Goal: Task Accomplishment & Management: Complete application form

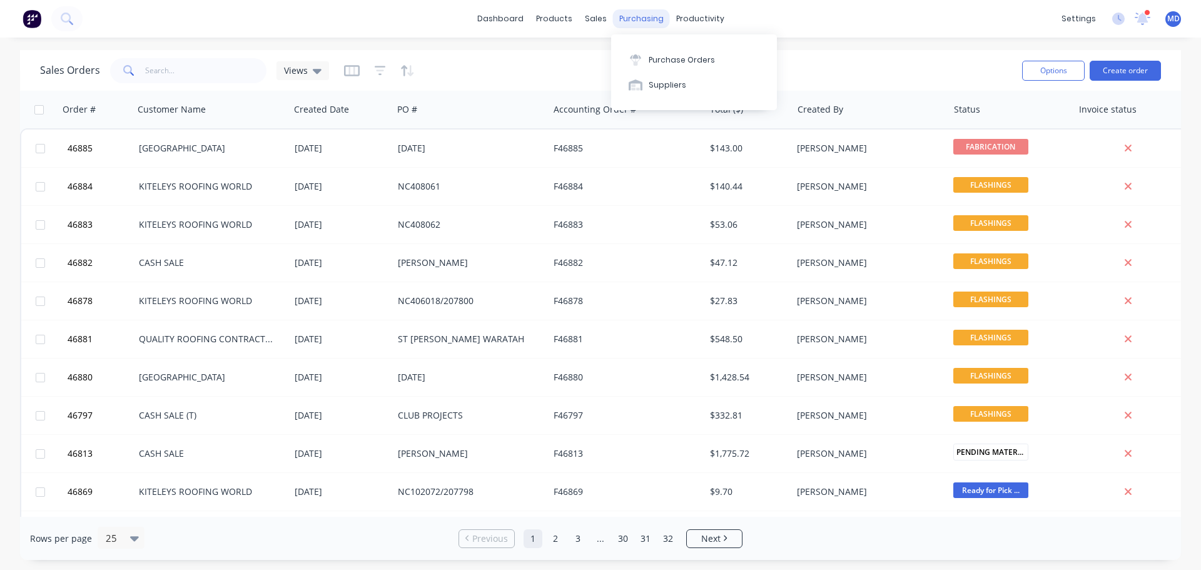
click at [637, 19] on div "purchasing" at bounding box center [641, 18] width 57 height 19
click at [667, 56] on div "Purchase Orders" at bounding box center [681, 59] width 66 height 11
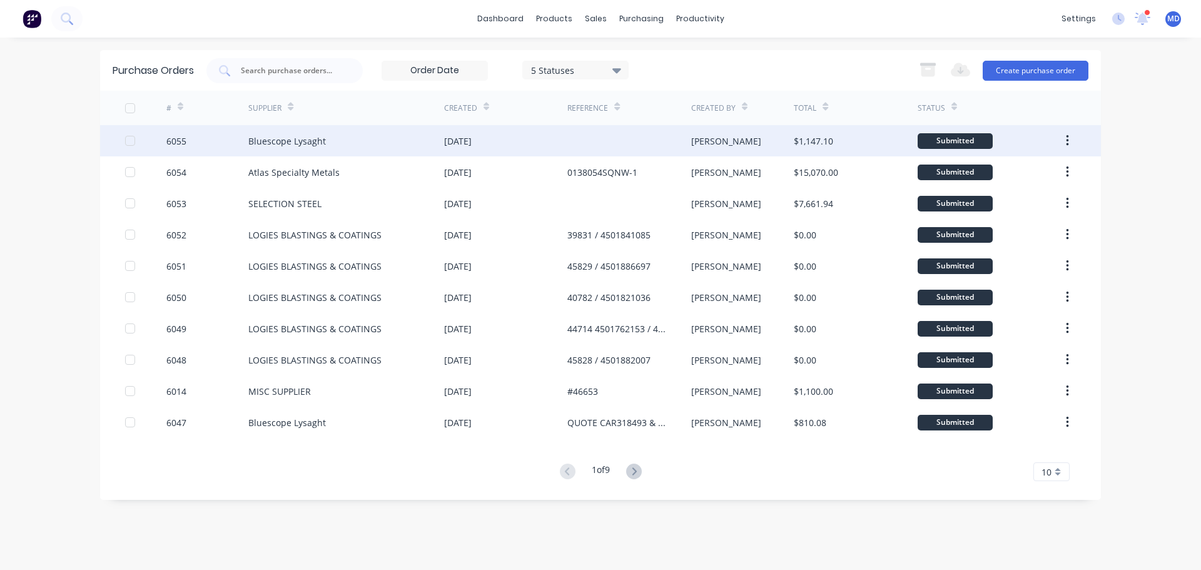
click at [172, 136] on div "6055" at bounding box center [176, 140] width 20 height 13
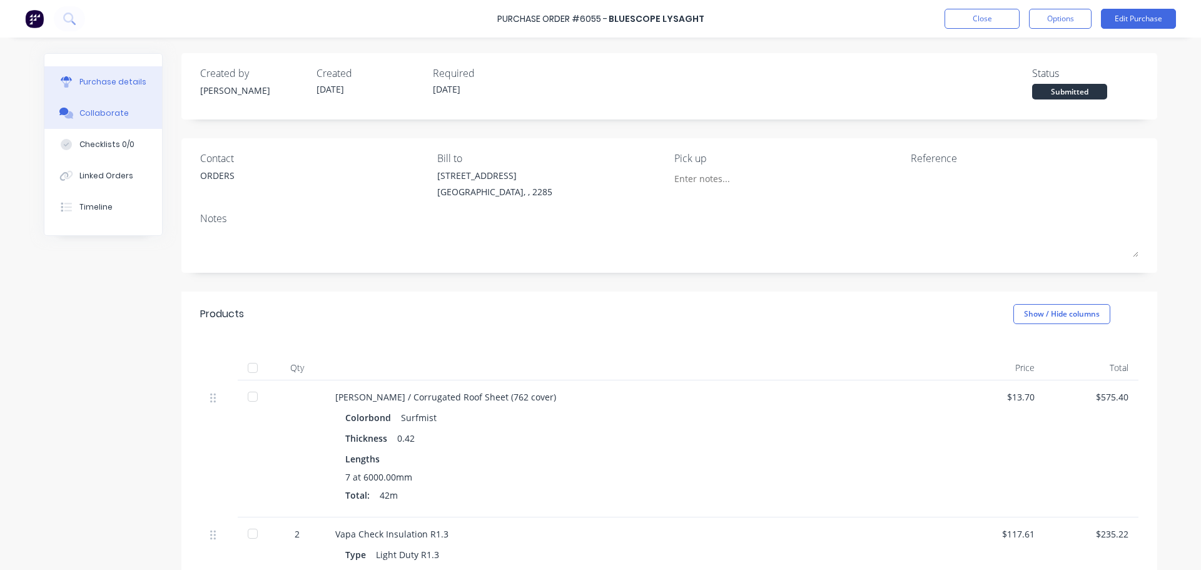
click at [95, 108] on div "Collaborate" at bounding box center [103, 113] width 49 height 11
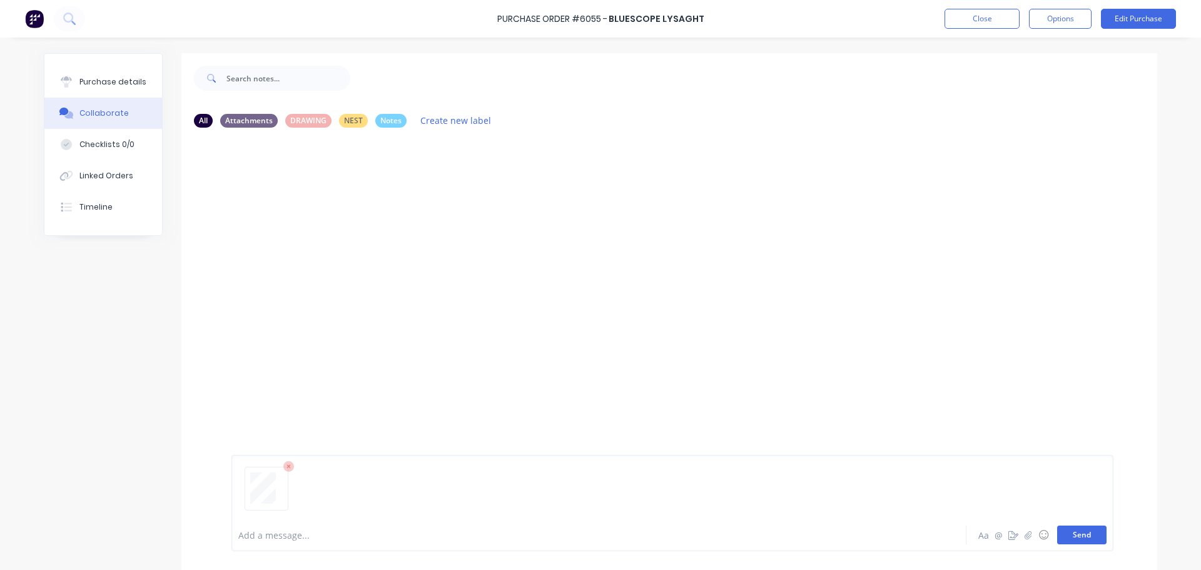
click at [1071, 532] on button "Send" at bounding box center [1081, 534] width 49 height 19
click at [97, 78] on div "Purchase details" at bounding box center [112, 81] width 67 height 11
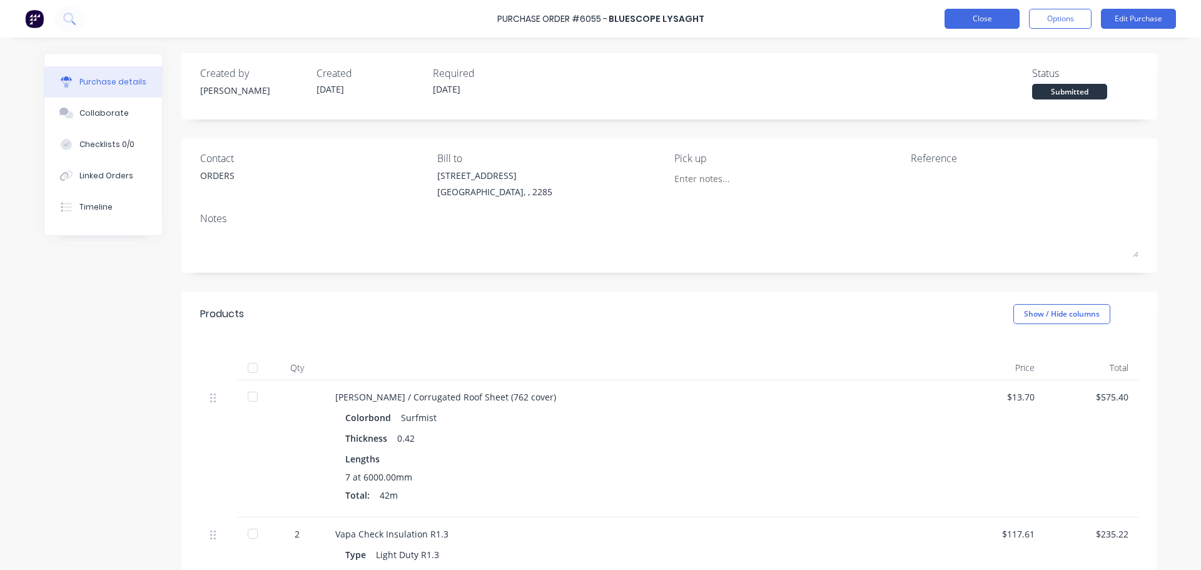
click at [986, 20] on button "Close" at bounding box center [981, 19] width 75 height 20
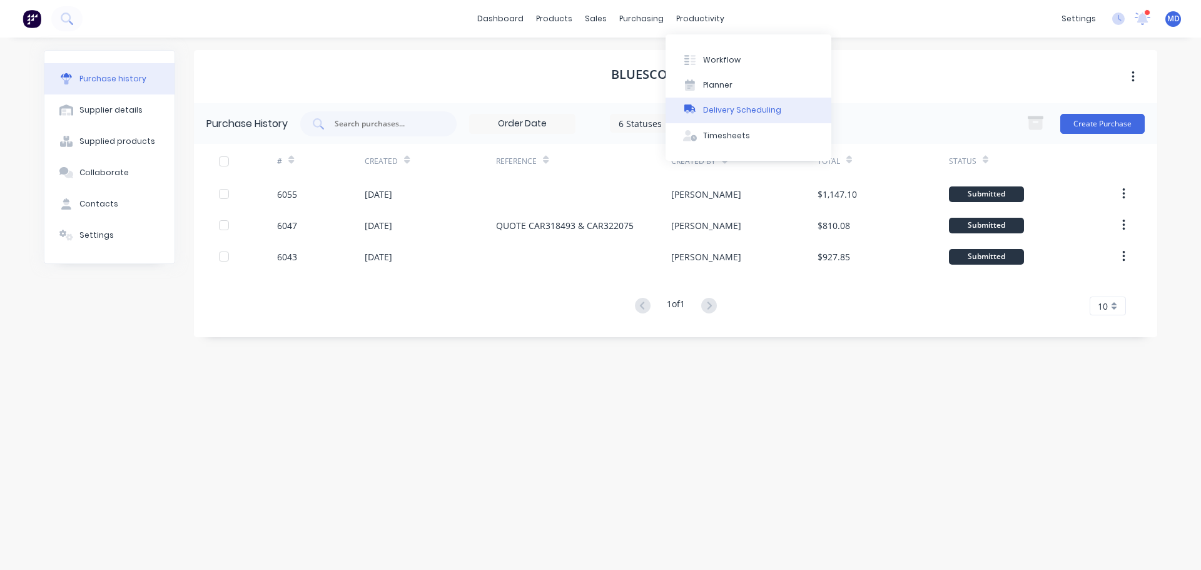
click at [742, 106] on div "Delivery Scheduling" at bounding box center [742, 109] width 78 height 11
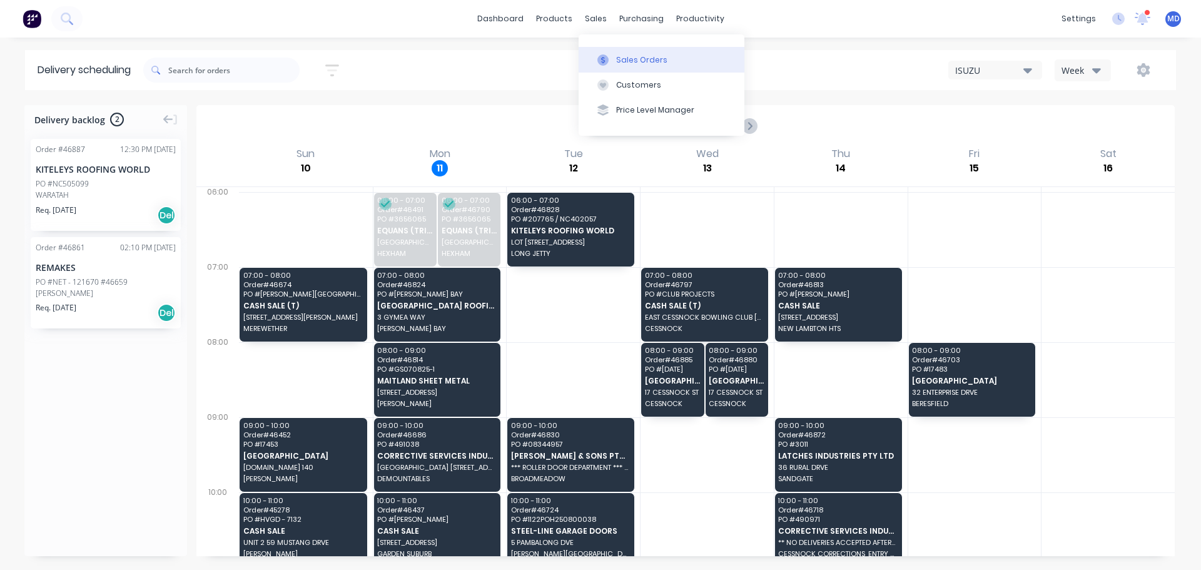
click at [608, 51] on button "Sales Orders" at bounding box center [661, 59] width 166 height 25
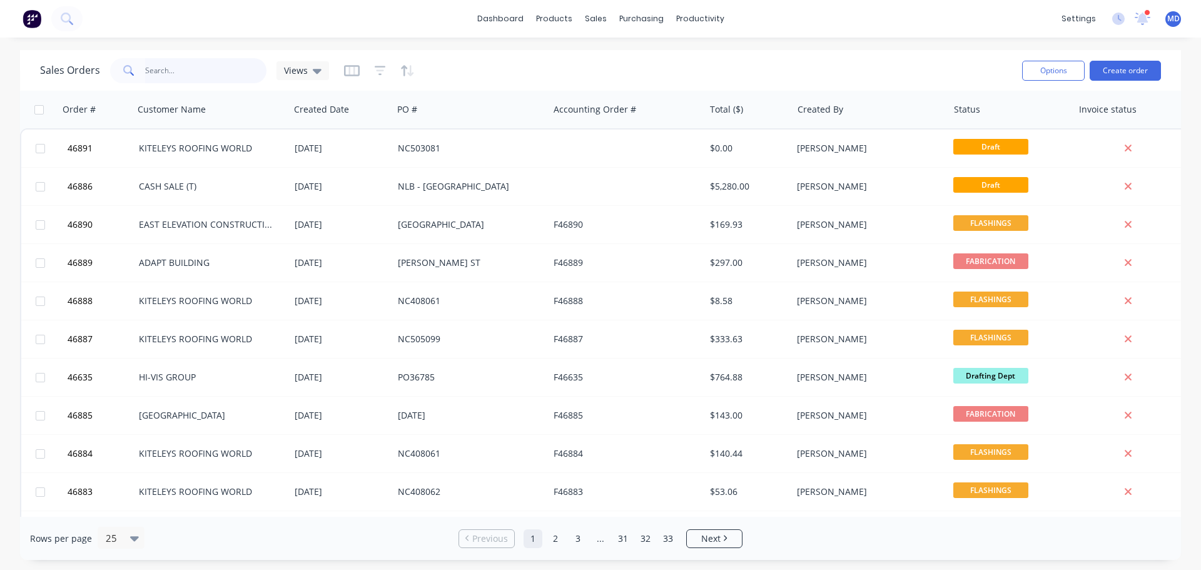
click at [170, 73] on input "text" at bounding box center [206, 70] width 122 height 25
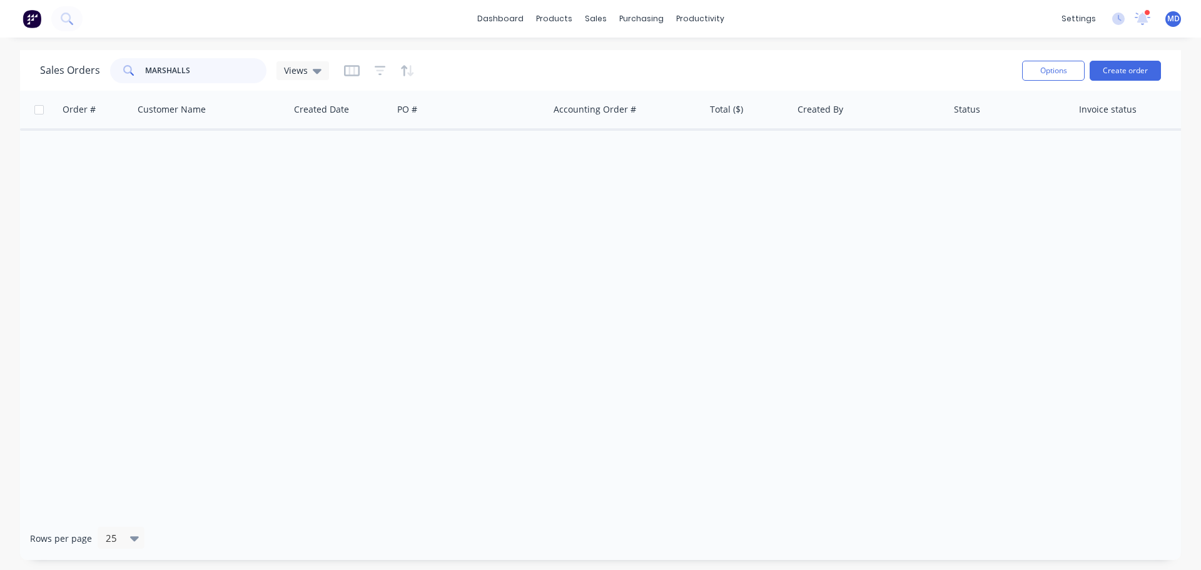
type input "MARSHALLS"
click at [371, 70] on div at bounding box center [379, 71] width 71 height 20
click at [377, 69] on icon "button" at bounding box center [380, 70] width 11 height 13
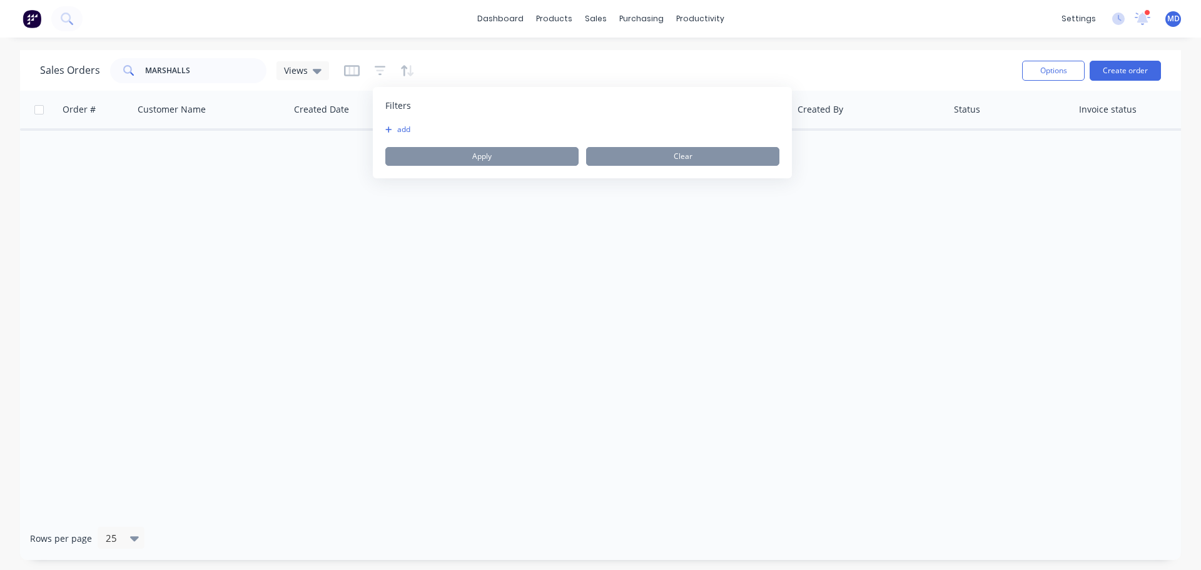
click at [388, 129] on icon "button" at bounding box center [388, 129] width 6 height 6
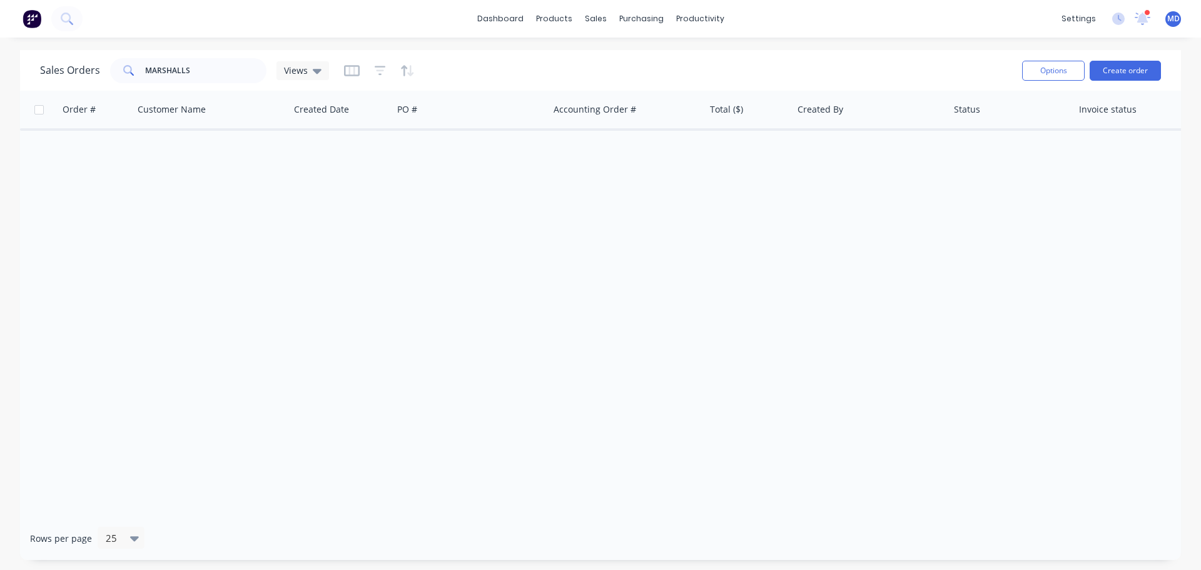
click at [603, 49] on div "dashboard products sales purchasing productivity dashboard products Product Cat…" at bounding box center [600, 285] width 1201 height 570
drag, startPoint x: 184, startPoint y: 80, endPoint x: 86, endPoint y: 80, distance: 98.2
click at [86, 80] on div "Sales Orders MARSHALLS Views" at bounding box center [184, 70] width 289 height 25
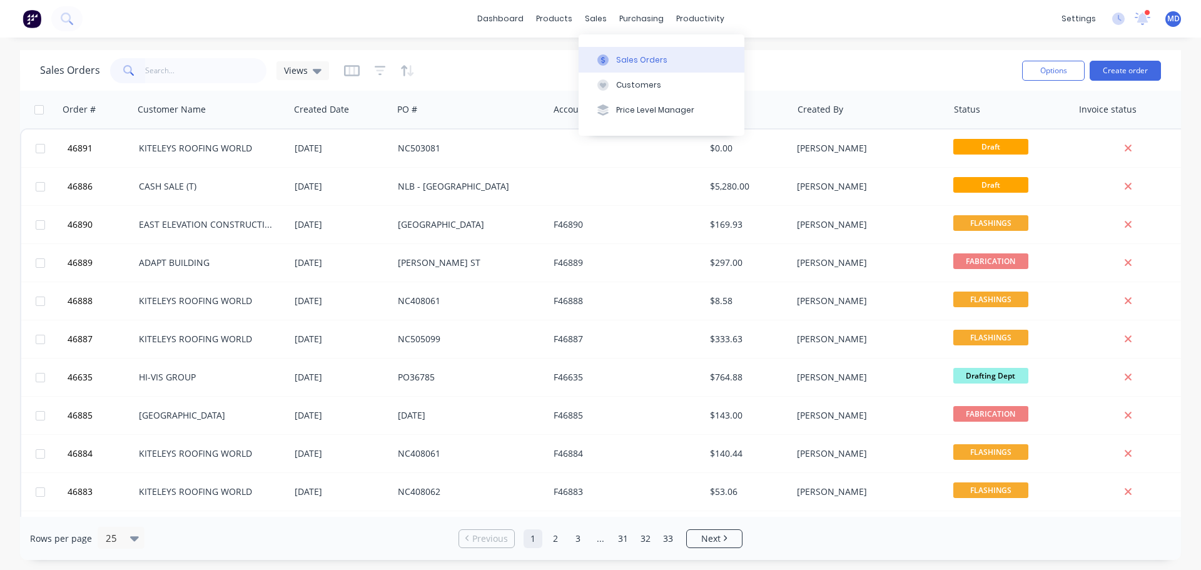
click at [627, 54] on div "Sales Orders" at bounding box center [641, 59] width 51 height 11
click at [209, 69] on input "text" at bounding box center [206, 70] width 122 height 25
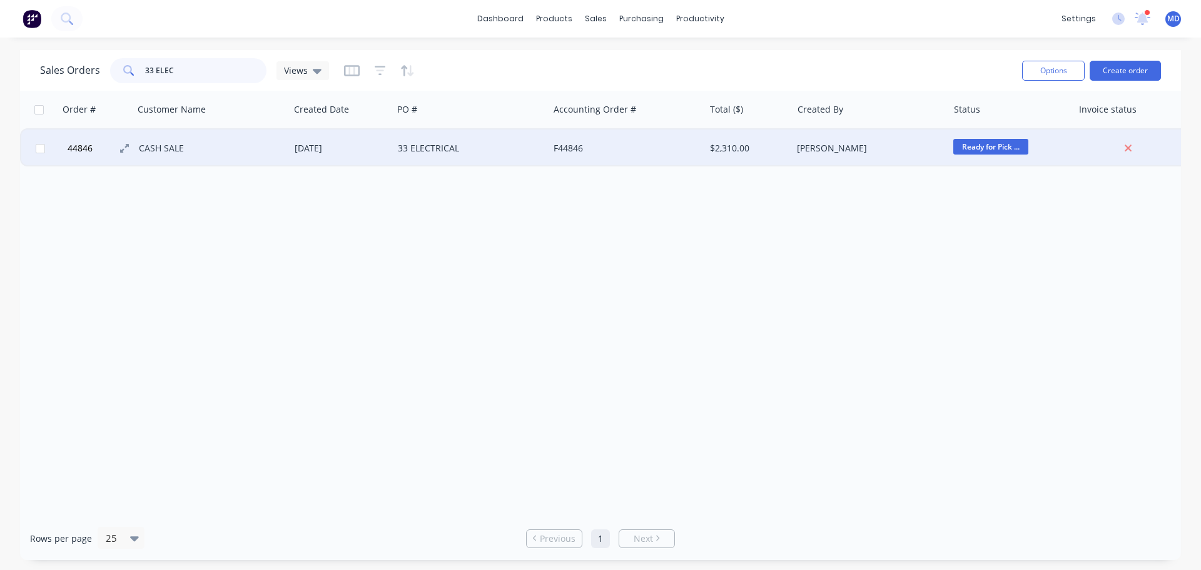
type input "33 ELEC"
click at [93, 143] on span "44846" at bounding box center [80, 148] width 25 height 13
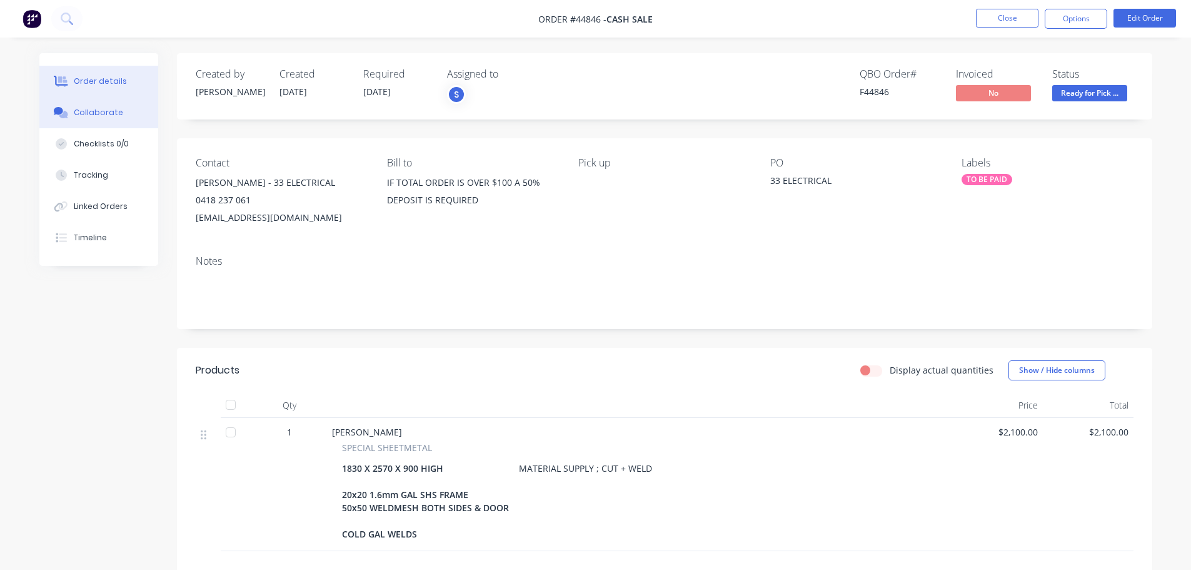
click at [116, 114] on div "Collaborate" at bounding box center [98, 112] width 49 height 11
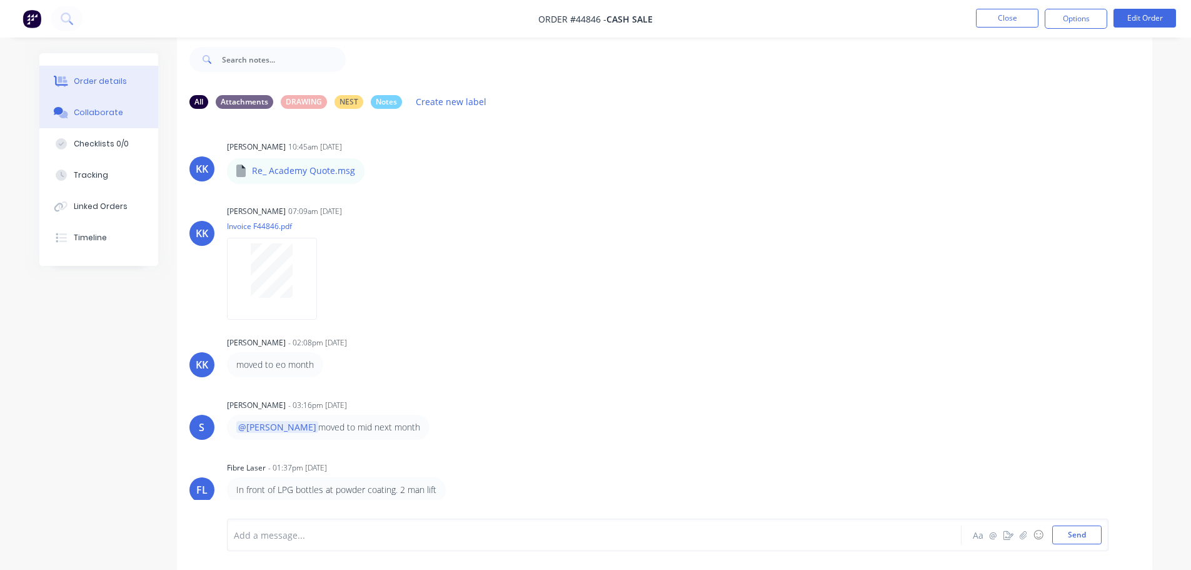
click at [111, 78] on div "Order details" at bounding box center [100, 81] width 53 height 11
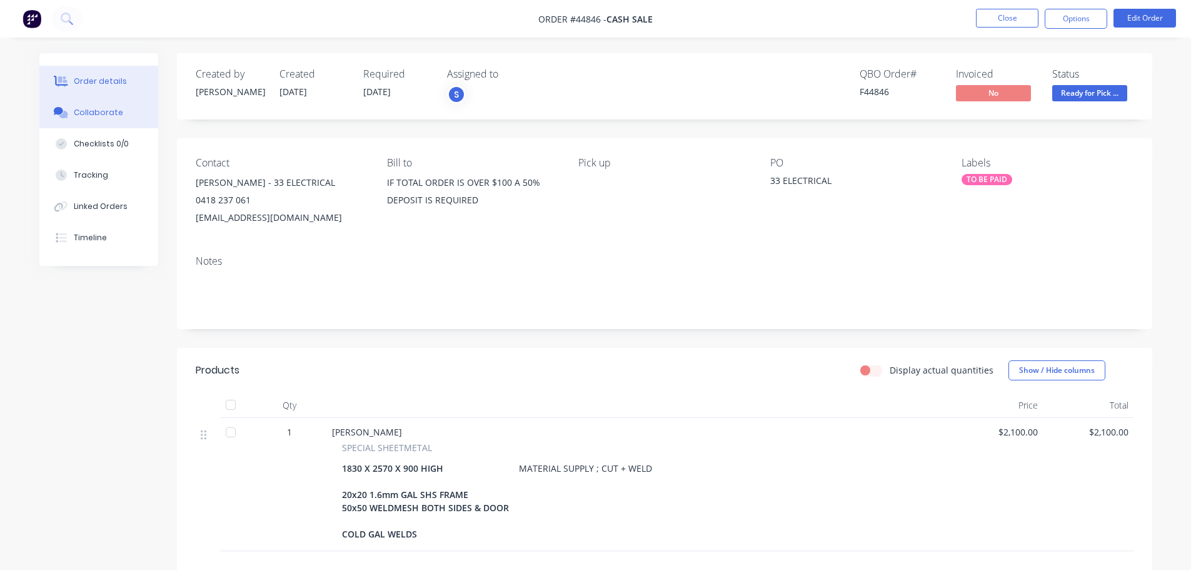
click at [74, 119] on button "Collaborate" at bounding box center [98, 112] width 119 height 31
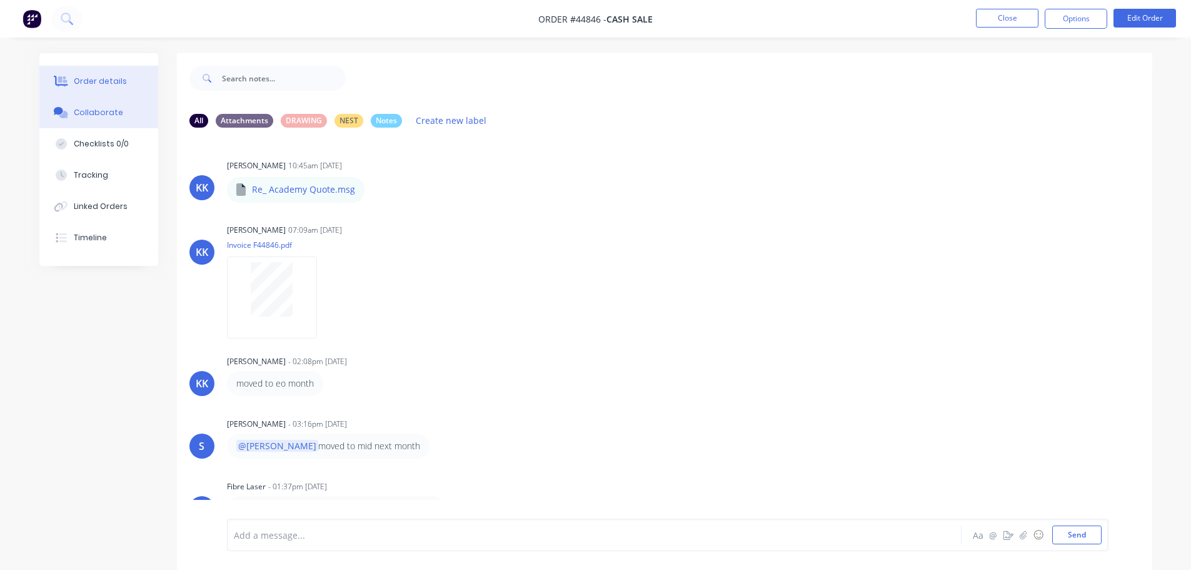
click at [91, 75] on button "Order details" at bounding box center [98, 81] width 119 height 31
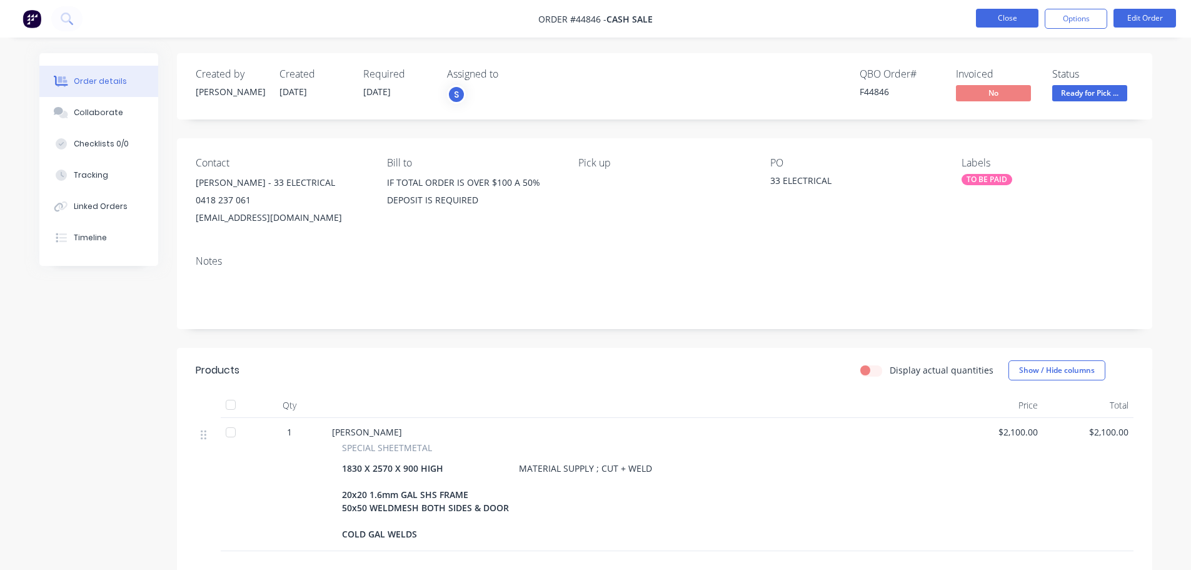
click at [996, 20] on button "Close" at bounding box center [1007, 18] width 63 height 19
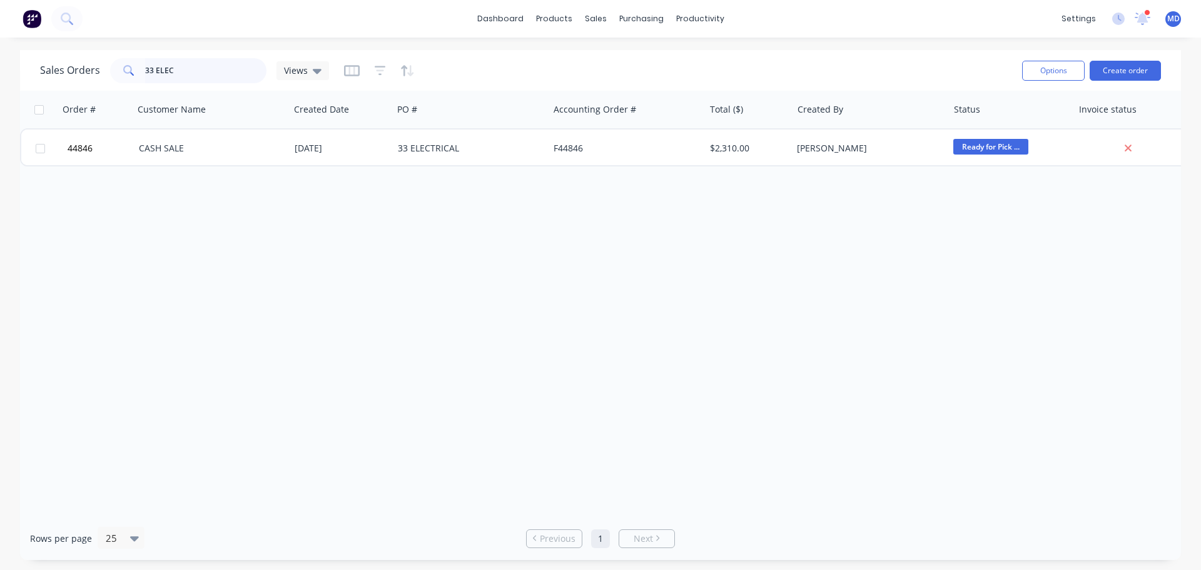
click at [204, 74] on input "33 ELEC" at bounding box center [206, 70] width 122 height 25
type input "3"
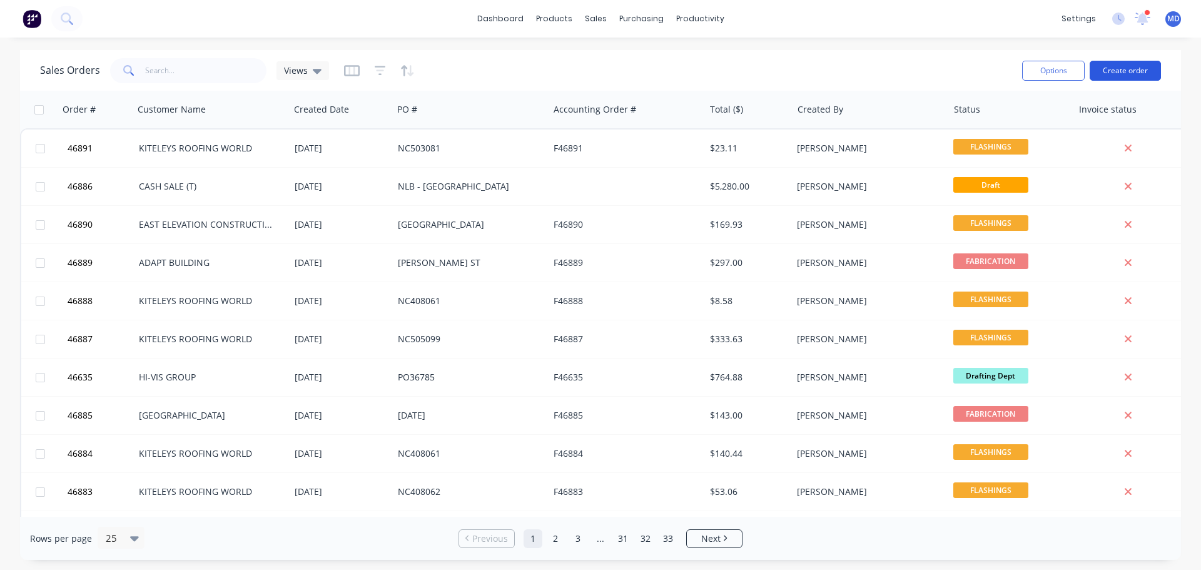
click at [1124, 74] on button "Create order" at bounding box center [1124, 71] width 71 height 20
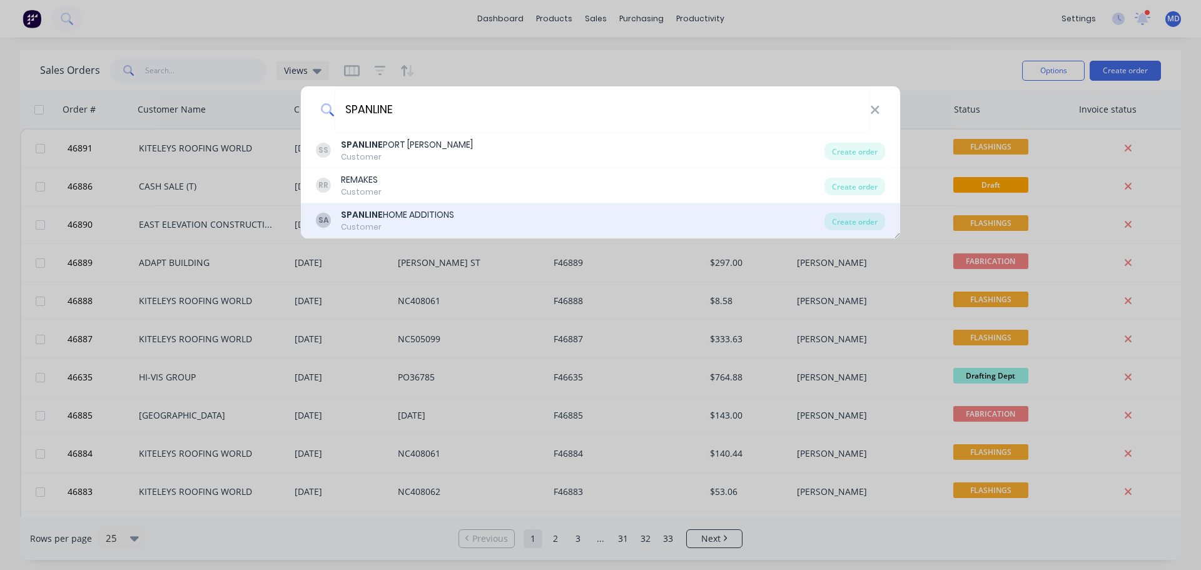
type input "SPANLINE"
click at [418, 208] on div "SPANLINE HOME ADDITIONS" at bounding box center [397, 214] width 113 height 13
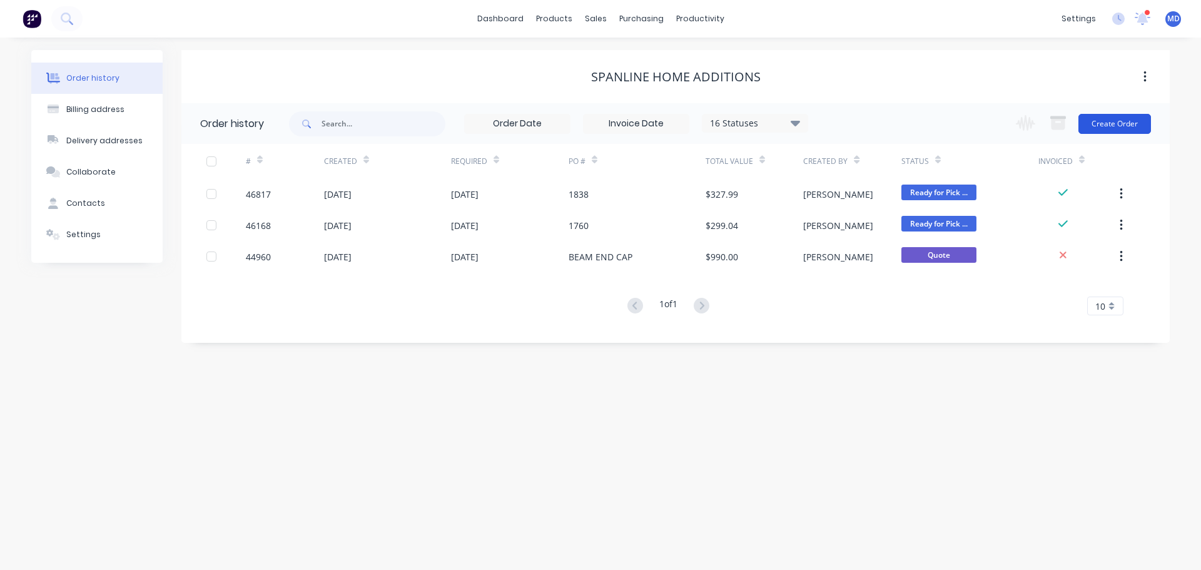
click at [1137, 123] on button "Create Order" at bounding box center [1114, 124] width 73 height 20
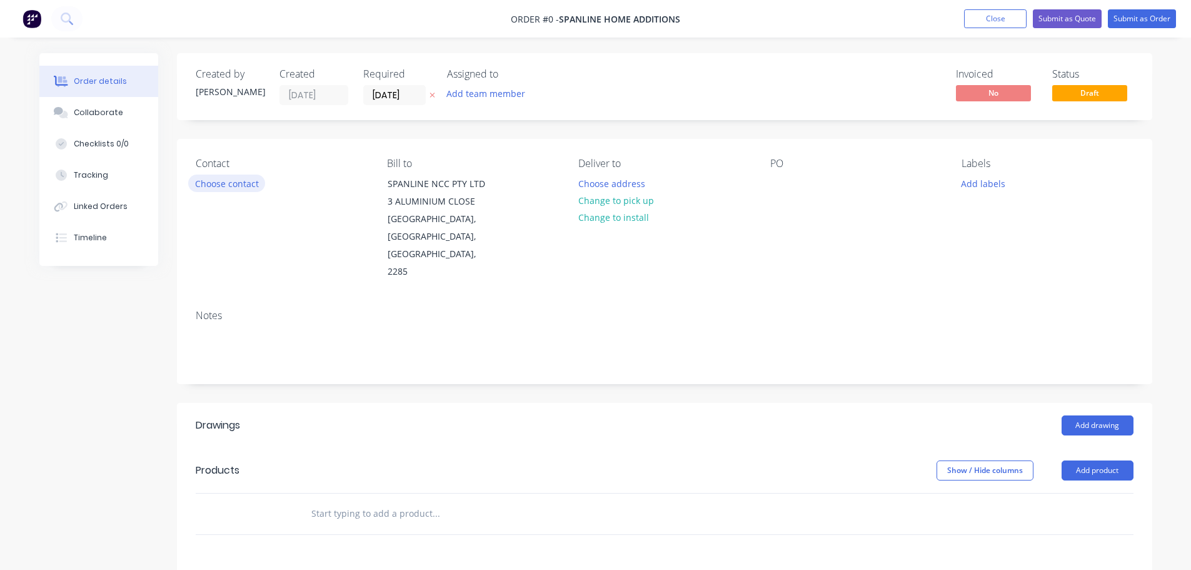
click at [209, 186] on button "Choose contact" at bounding box center [226, 182] width 77 height 17
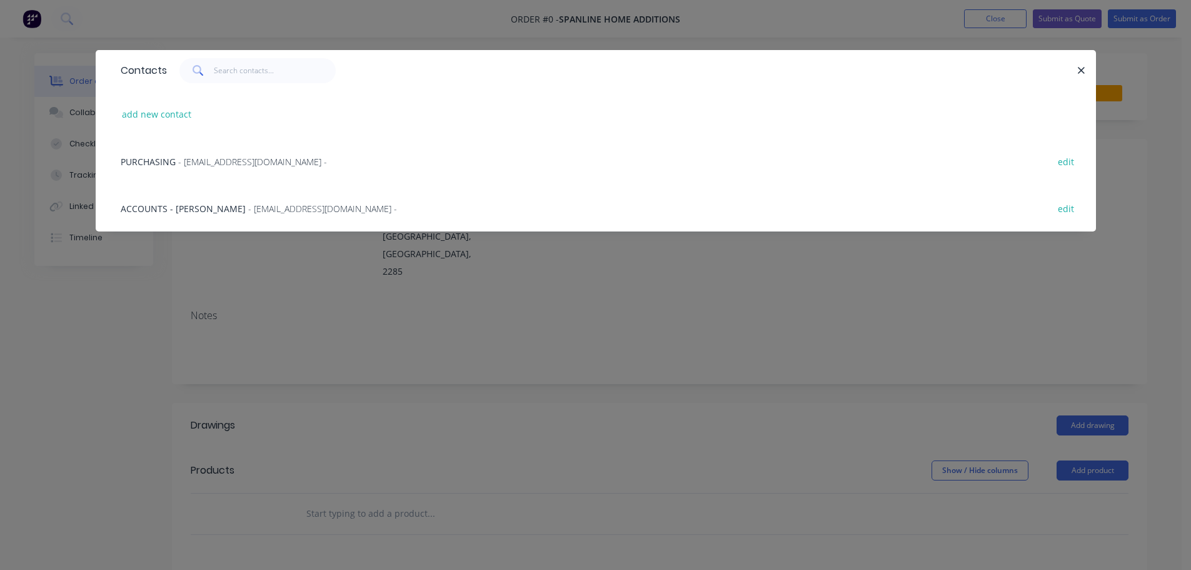
click at [198, 166] on span "- [EMAIL_ADDRESS][DOMAIN_NAME] -" at bounding box center [252, 162] width 149 height 12
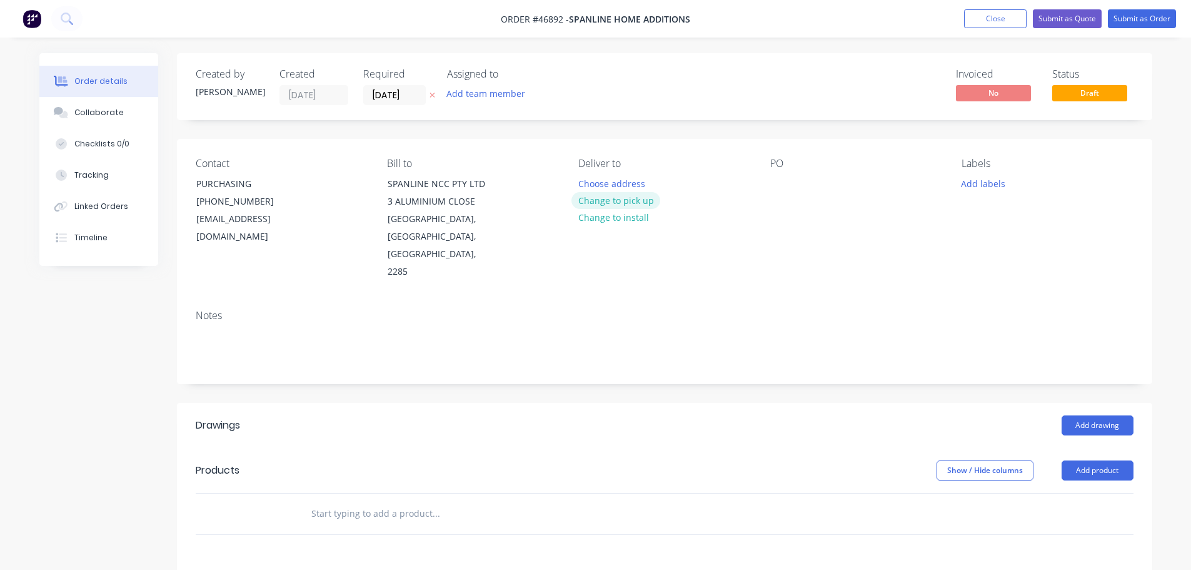
click at [627, 199] on button "Change to pick up" at bounding box center [616, 200] width 89 height 17
click at [792, 179] on div "PO" at bounding box center [855, 219] width 171 height 123
click at [784, 178] on div at bounding box center [780, 183] width 20 height 18
click at [779, 186] on div at bounding box center [780, 183] width 20 height 18
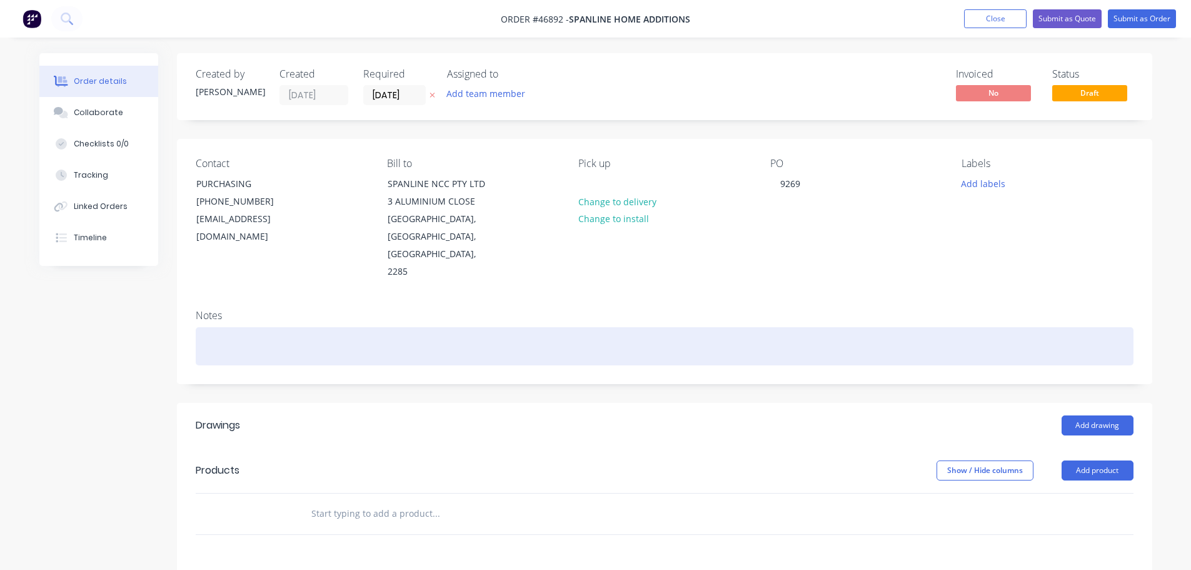
click at [219, 327] on div at bounding box center [665, 346] width 938 height 38
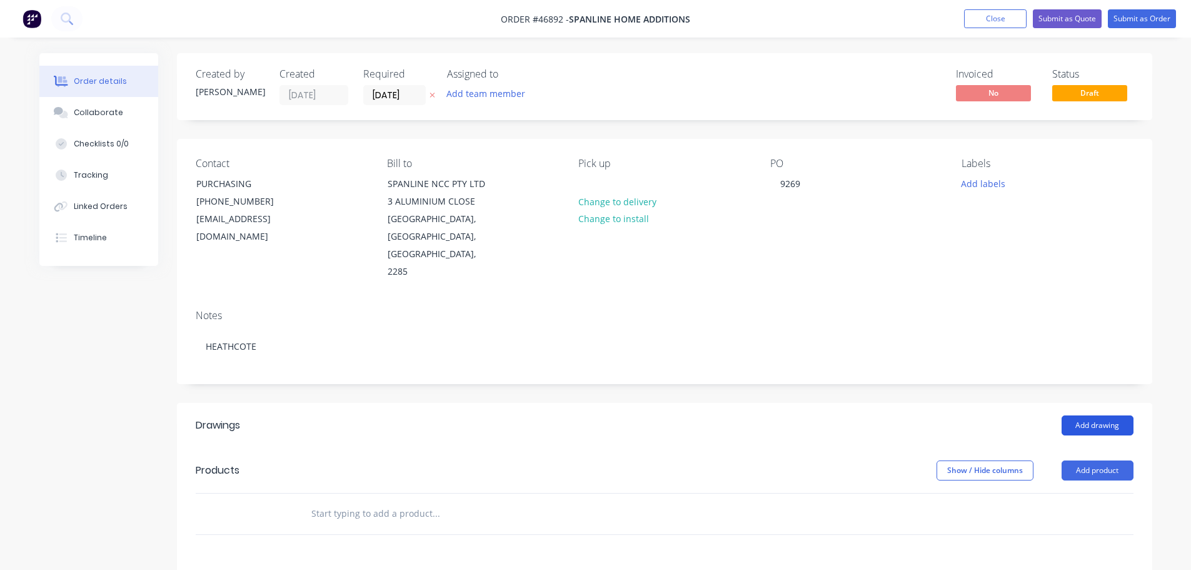
click at [1103, 415] on button "Add drawing" at bounding box center [1098, 425] width 72 height 20
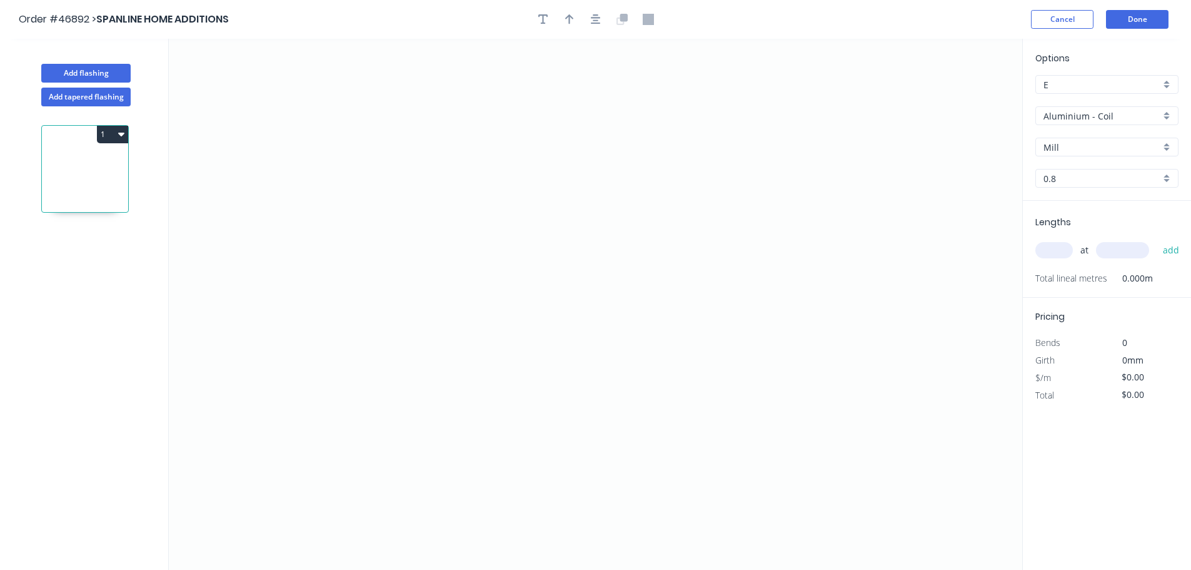
click at [1083, 115] on input "Aluminium - Coil" at bounding box center [1102, 115] width 117 height 13
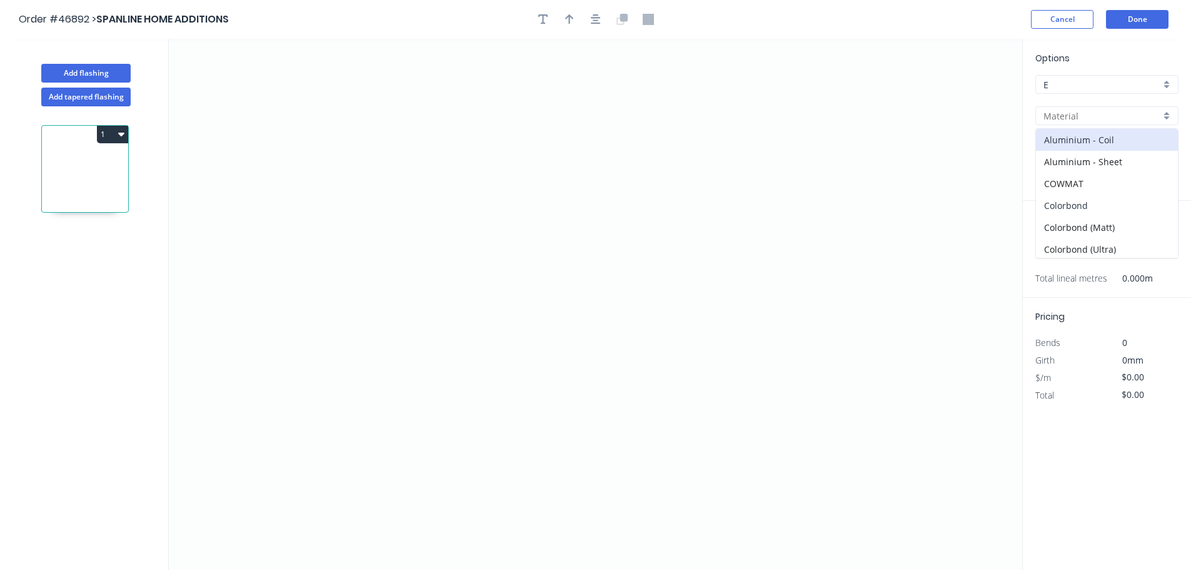
click at [1079, 204] on div "Colorbond" at bounding box center [1107, 205] width 142 height 22
type input "Colorbond"
type input "Basalt"
type input "0.55"
click at [1075, 148] on input "Basalt" at bounding box center [1102, 147] width 117 height 13
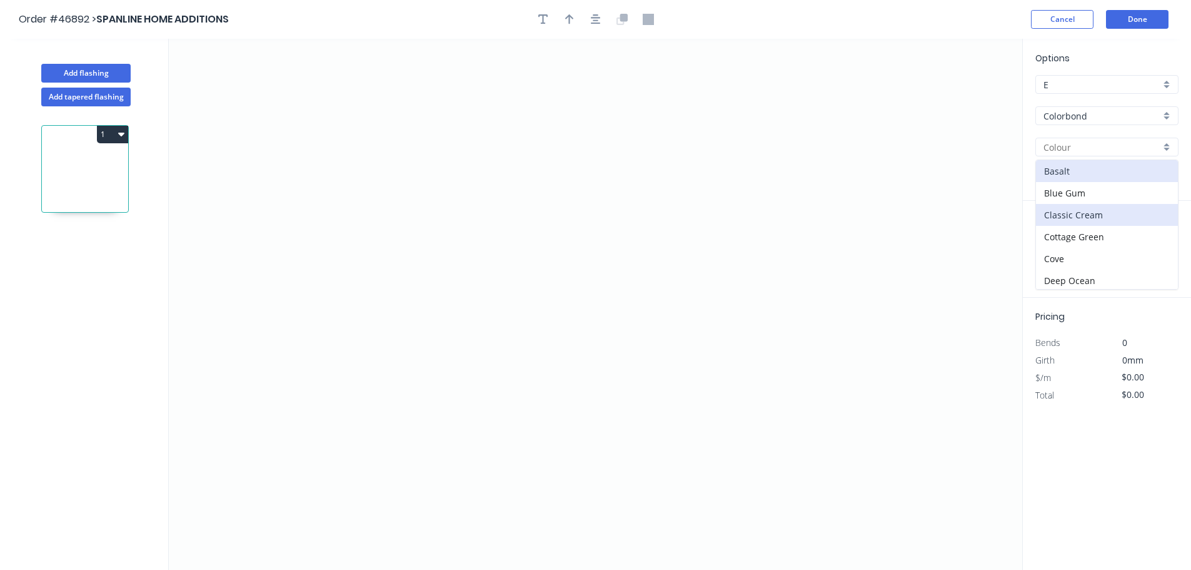
scroll to position [63, 0]
click at [1065, 238] on div "Dover White" at bounding box center [1107, 240] width 142 height 22
type input "Dover White"
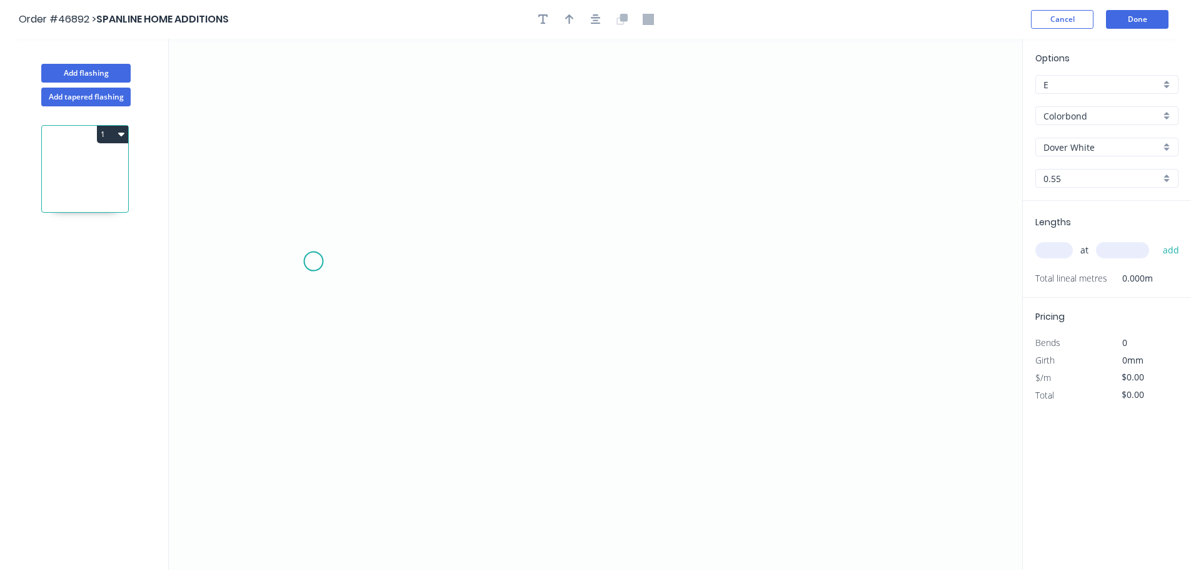
click at [319, 264] on icon "0" at bounding box center [596, 304] width 854 height 531
click at [712, 264] on icon "0" at bounding box center [596, 304] width 854 height 531
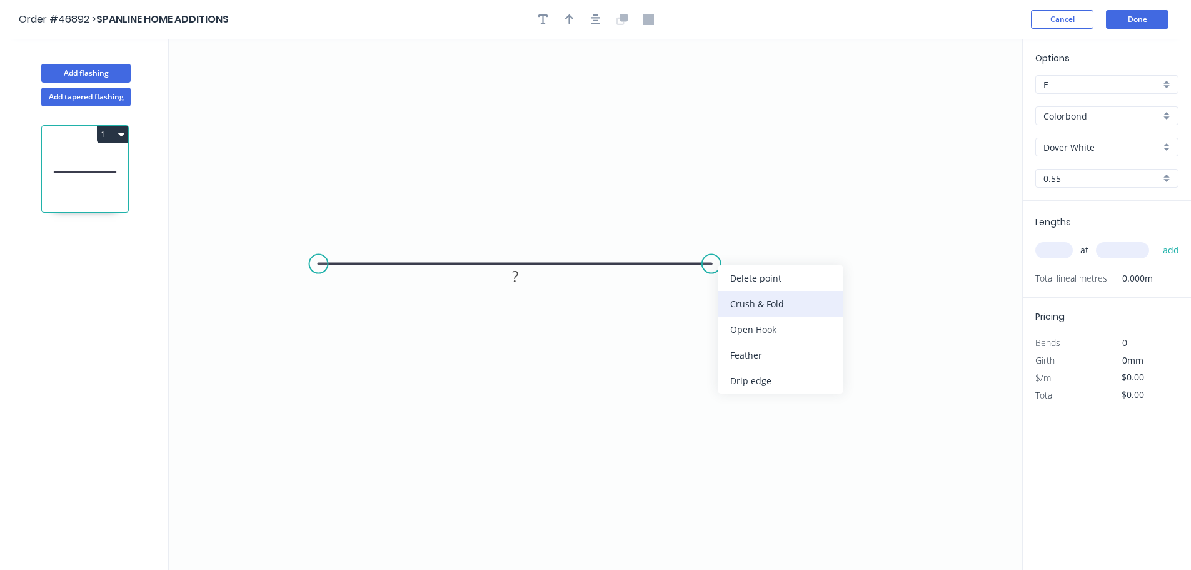
click at [741, 305] on div "Crush & Fold" at bounding box center [781, 304] width 126 height 26
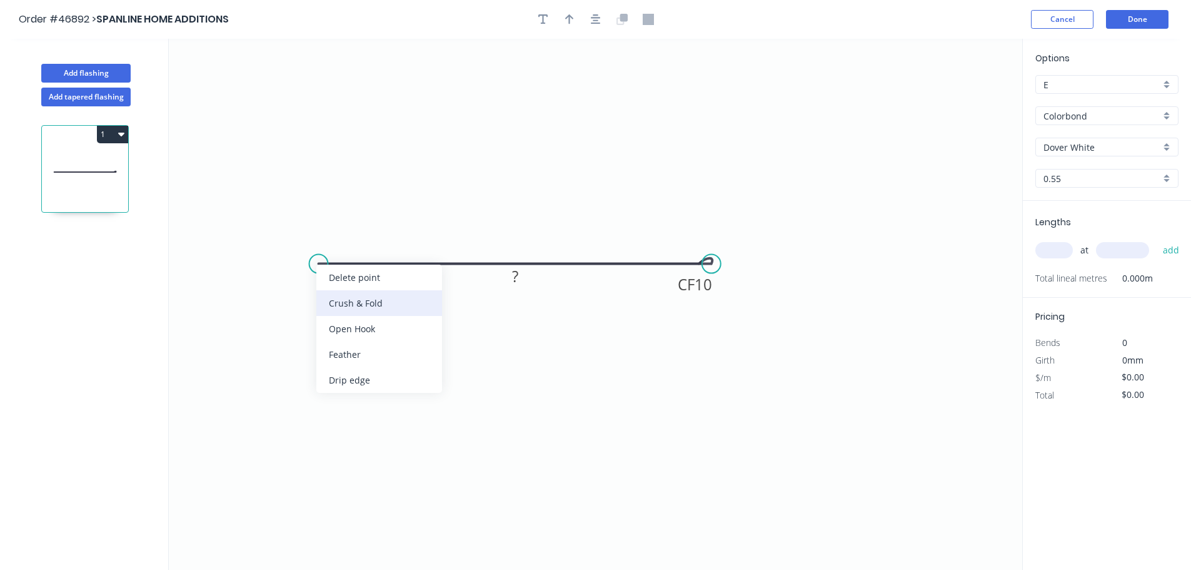
click at [333, 299] on div "Crush & Fold" at bounding box center [379, 303] width 126 height 26
drag, startPoint x: 727, startPoint y: 309, endPoint x: 644, endPoint y: 290, distance: 84.8
click at [722, 309] on div "Flip bend" at bounding box center [781, 311] width 126 height 26
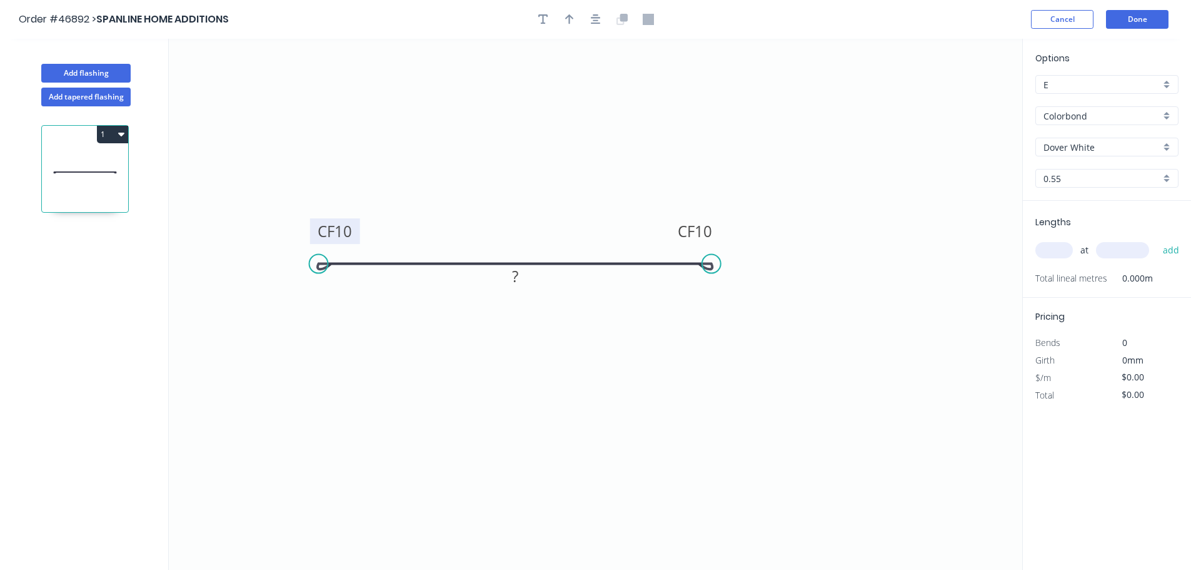
click at [353, 233] on rect at bounding box center [335, 231] width 50 height 26
click at [350, 233] on tspan "10" at bounding box center [344, 231] width 18 height 21
type input "$9.25"
click at [572, 18] on icon "button" at bounding box center [569, 19] width 9 height 10
drag, startPoint x: 955, startPoint y: 98, endPoint x: 518, endPoint y: 216, distance: 452.0
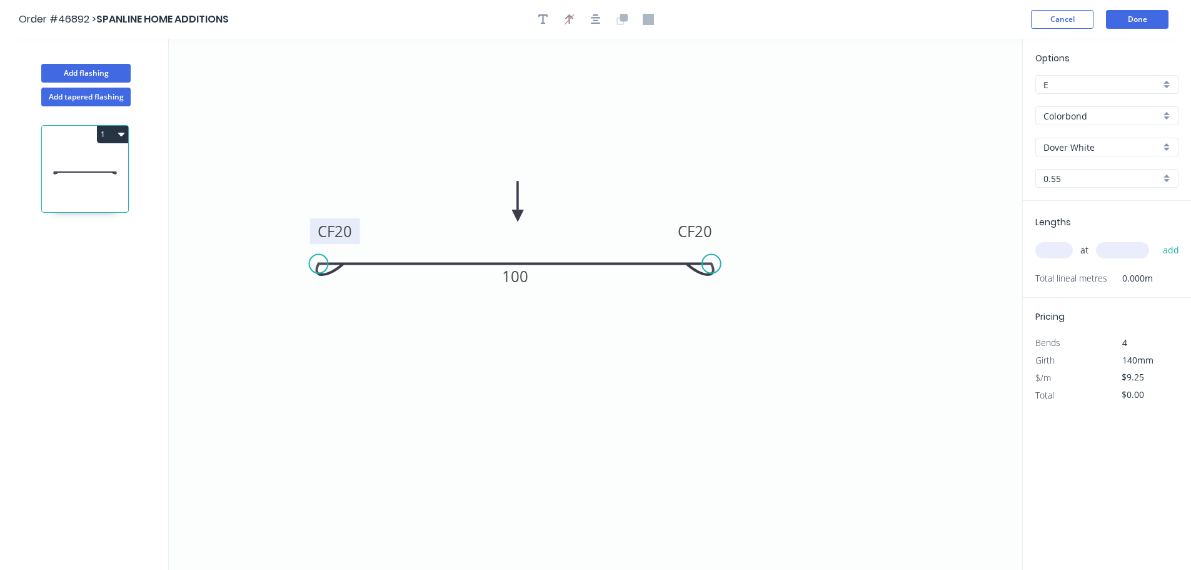
click at [518, 216] on icon at bounding box center [517, 201] width 11 height 40
click at [1064, 250] on input "text" at bounding box center [1055, 250] width 38 height 16
type input "1"
type input "3750"
click at [1157, 239] on button "add" at bounding box center [1171, 249] width 29 height 21
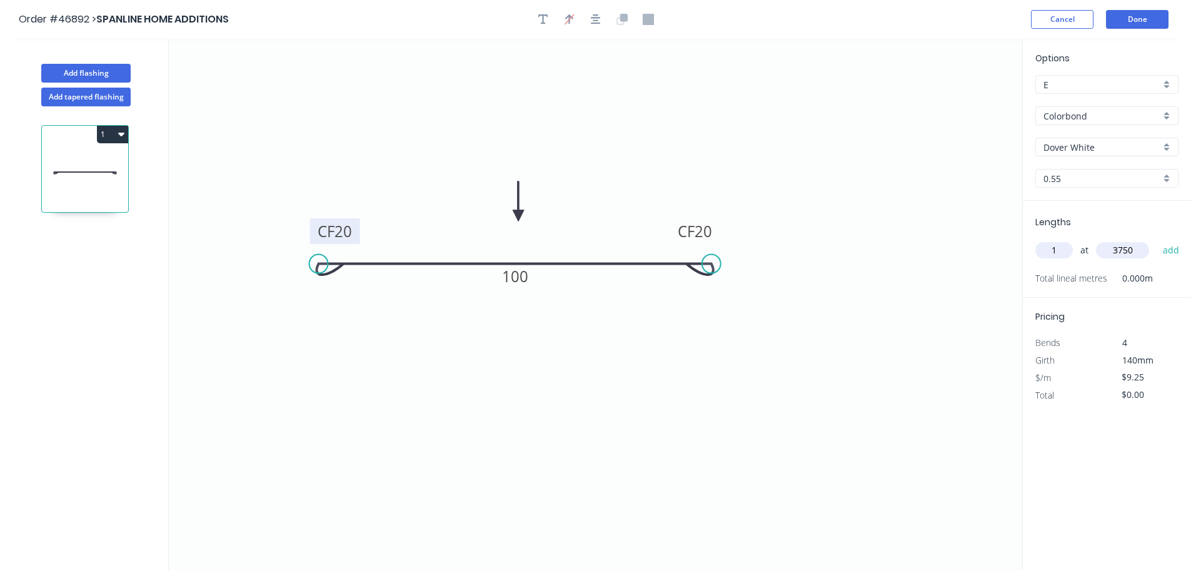
type input "$34.69"
click at [83, 73] on button "Add flashing" at bounding box center [85, 73] width 89 height 19
type input "$0.00"
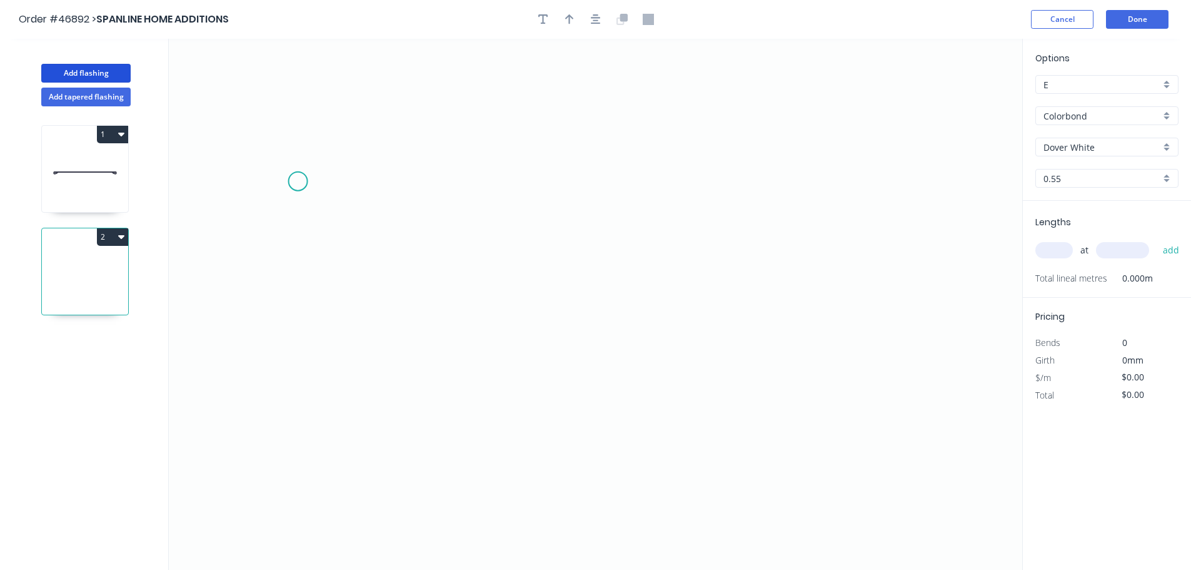
click at [298, 181] on icon "0" at bounding box center [596, 304] width 854 height 531
click at [299, 323] on icon "0" at bounding box center [596, 304] width 854 height 531
drag, startPoint x: 686, startPoint y: 340, endPoint x: 705, endPoint y: 340, distance: 18.8
click at [692, 340] on icon "0 ?" at bounding box center [596, 304] width 854 height 531
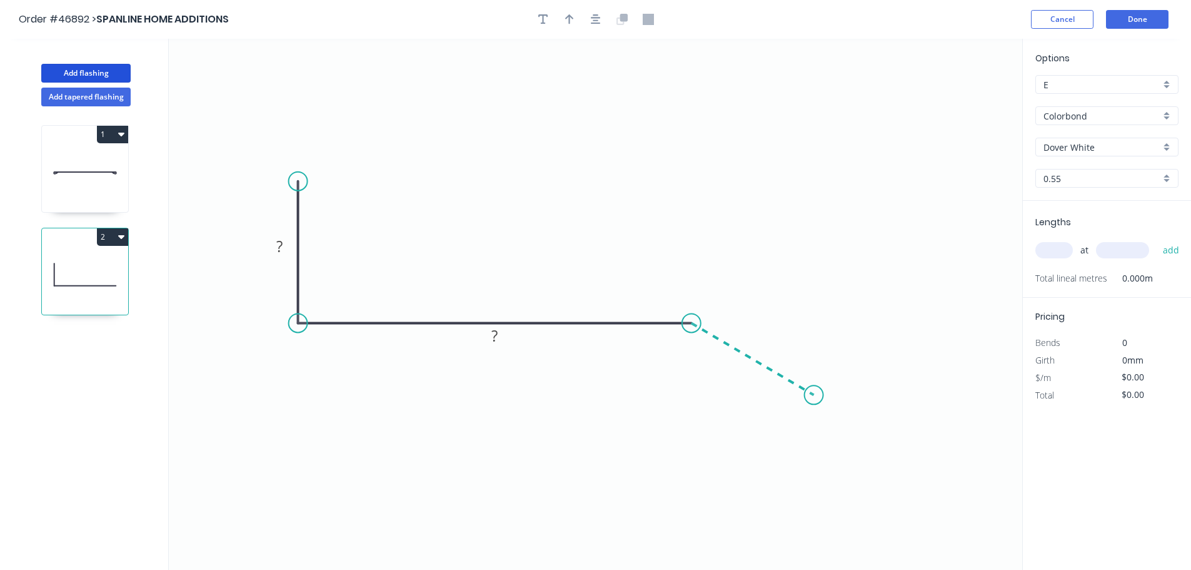
click at [814, 395] on icon "0 ? ?" at bounding box center [596, 304] width 854 height 531
click at [282, 243] on tspan "?" at bounding box center [279, 246] width 6 height 21
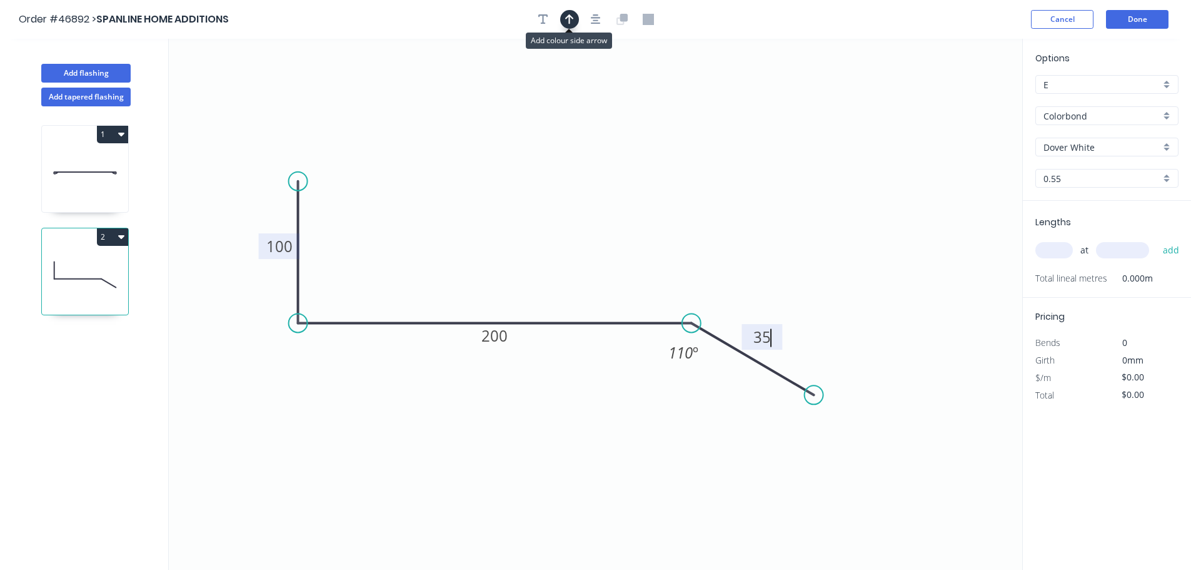
click at [569, 19] on icon "button" at bounding box center [569, 19] width 9 height 10
type input "$16.72"
drag, startPoint x: 890, startPoint y: 131, endPoint x: 510, endPoint y: 277, distance: 407.4
click at [510, 277] on icon at bounding box center [510, 263] width 11 height 40
click at [1044, 247] on input "text" at bounding box center [1055, 250] width 38 height 16
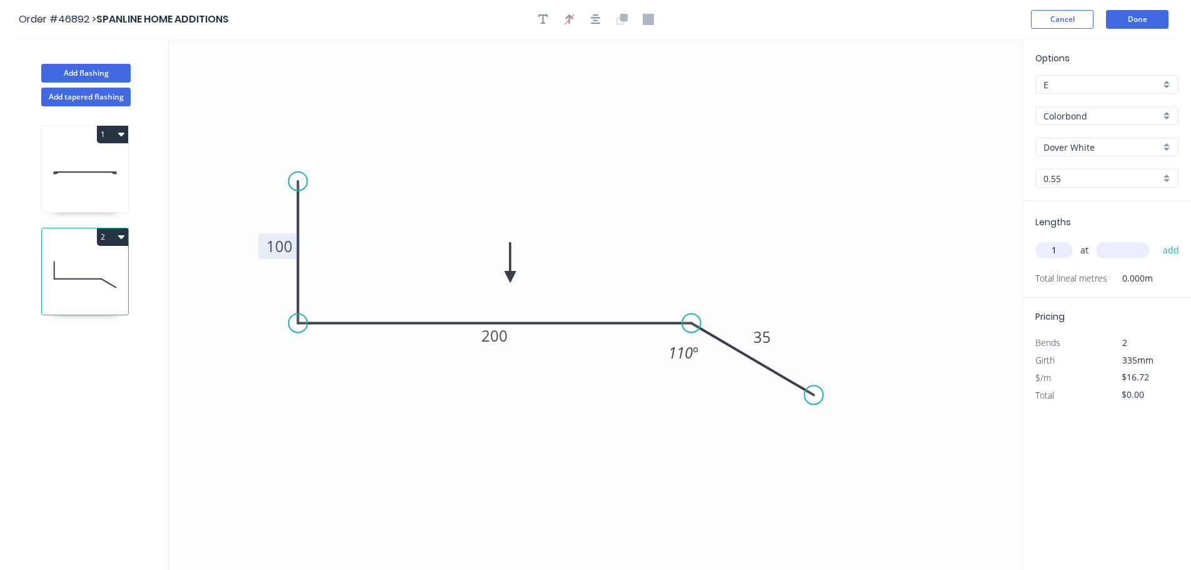
type input "1"
type input "100"
click at [1157, 239] on button "add" at bounding box center [1171, 249] width 29 height 21
click at [1174, 279] on icon "button" at bounding box center [1173, 276] width 11 height 15
type input "$0.00"
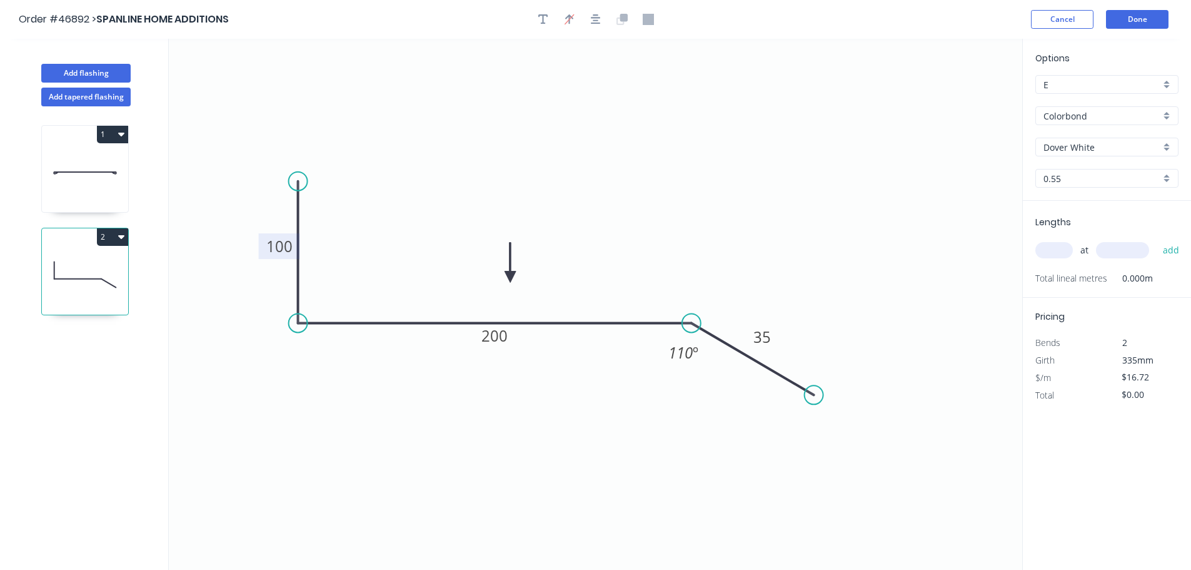
click at [1056, 250] on input "text" at bounding box center [1055, 250] width 38 height 16
type input "1"
type input "1000"
click at [1157, 239] on button "add" at bounding box center [1171, 249] width 29 height 21
type input "$16.72"
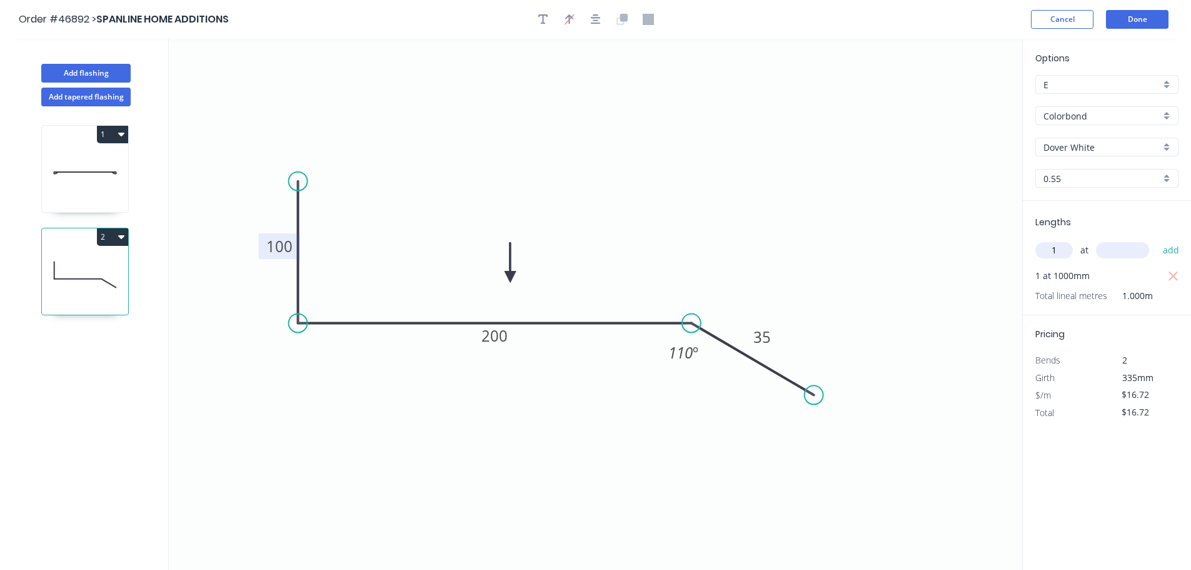
type input "1"
type input "1320"
click at [1157, 239] on button "add" at bounding box center [1171, 249] width 29 height 21
type input "$38.79"
click at [89, 66] on button "Add flashing" at bounding box center [85, 73] width 89 height 19
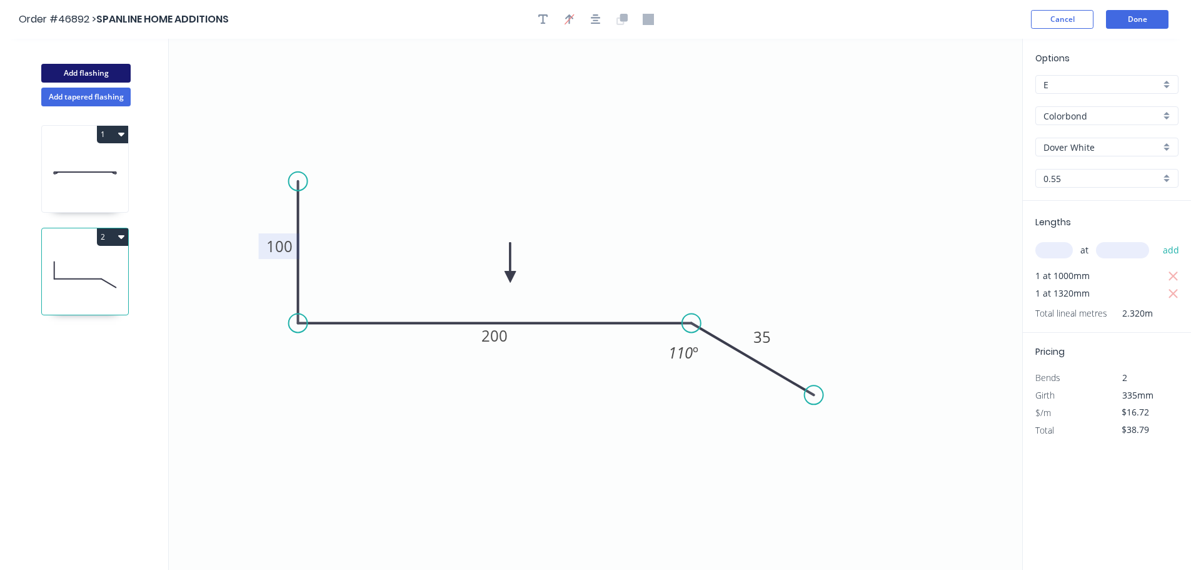
type input "$0.00"
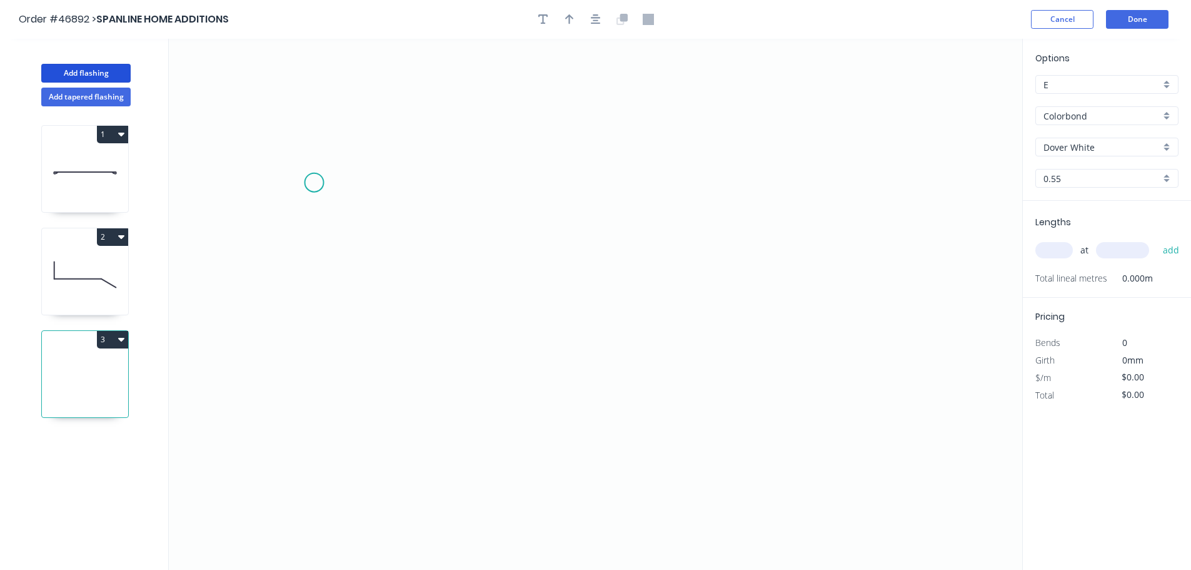
click at [314, 182] on icon "0" at bounding box center [596, 304] width 854 height 531
click at [315, 360] on icon "0" at bounding box center [596, 304] width 854 height 531
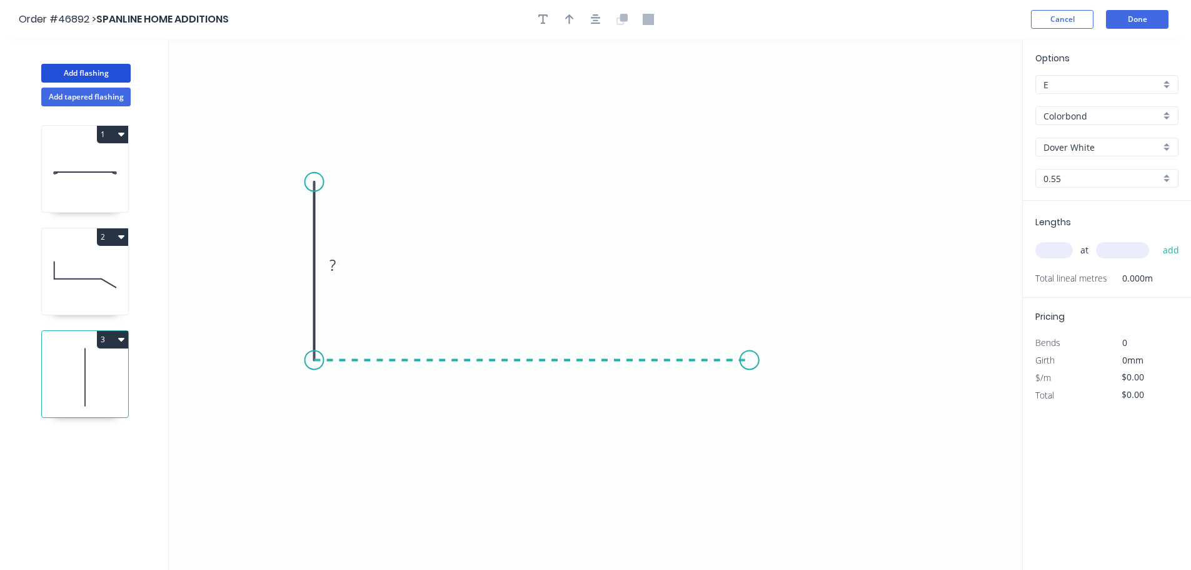
click at [750, 365] on icon "0 ?" at bounding box center [596, 304] width 854 height 531
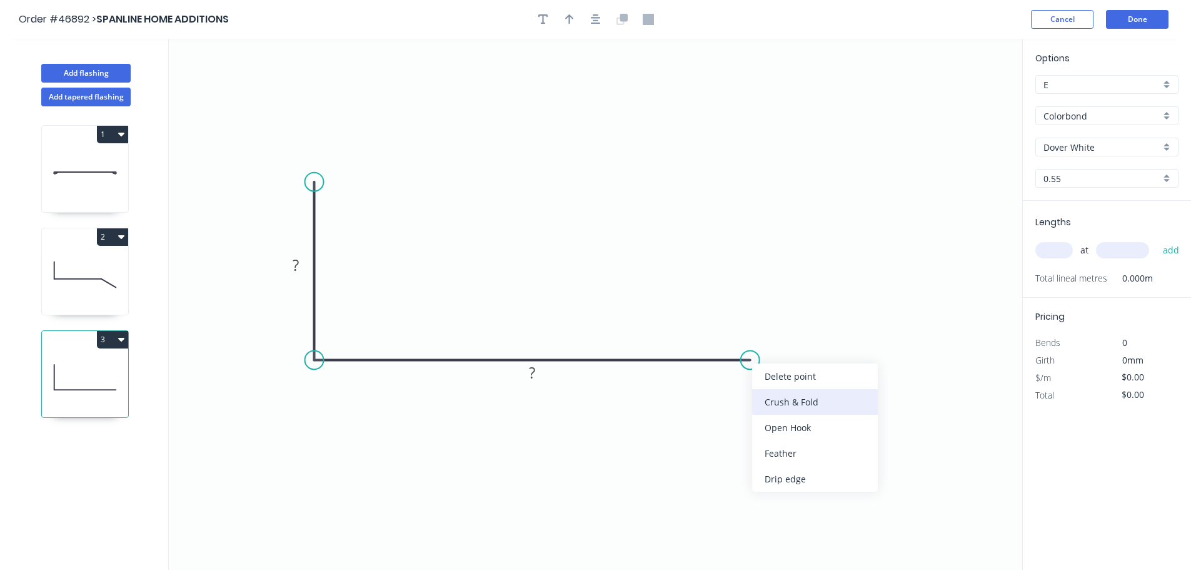
click at [783, 399] on div "Crush & Fold" at bounding box center [815, 402] width 126 height 26
drag, startPoint x: 764, startPoint y: 403, endPoint x: 744, endPoint y: 395, distance: 21.3
click at [764, 404] on div "Flip bend" at bounding box center [805, 403] width 126 height 26
click at [295, 268] on tspan "?" at bounding box center [296, 265] width 6 height 21
type input "$17.34"
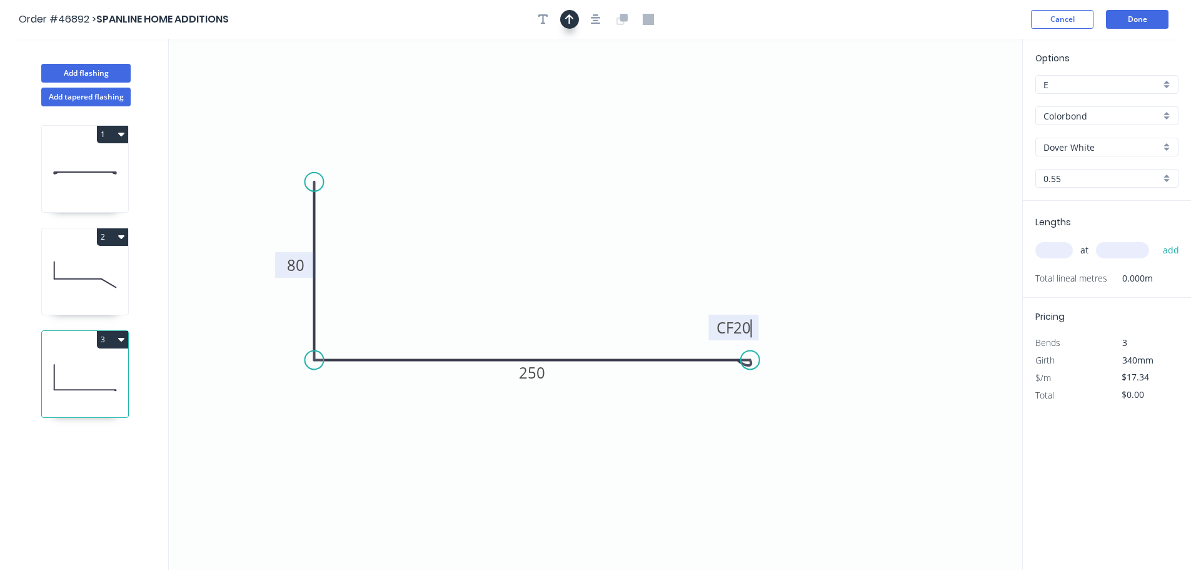
click at [570, 14] on icon "button" at bounding box center [569, 19] width 9 height 11
drag, startPoint x: 960, startPoint y: 99, endPoint x: 757, endPoint y: 286, distance: 276.2
click at [532, 316] on icon at bounding box center [532, 302] width 11 height 40
click at [1054, 247] on input "text" at bounding box center [1055, 250] width 38 height 16
type input "1"
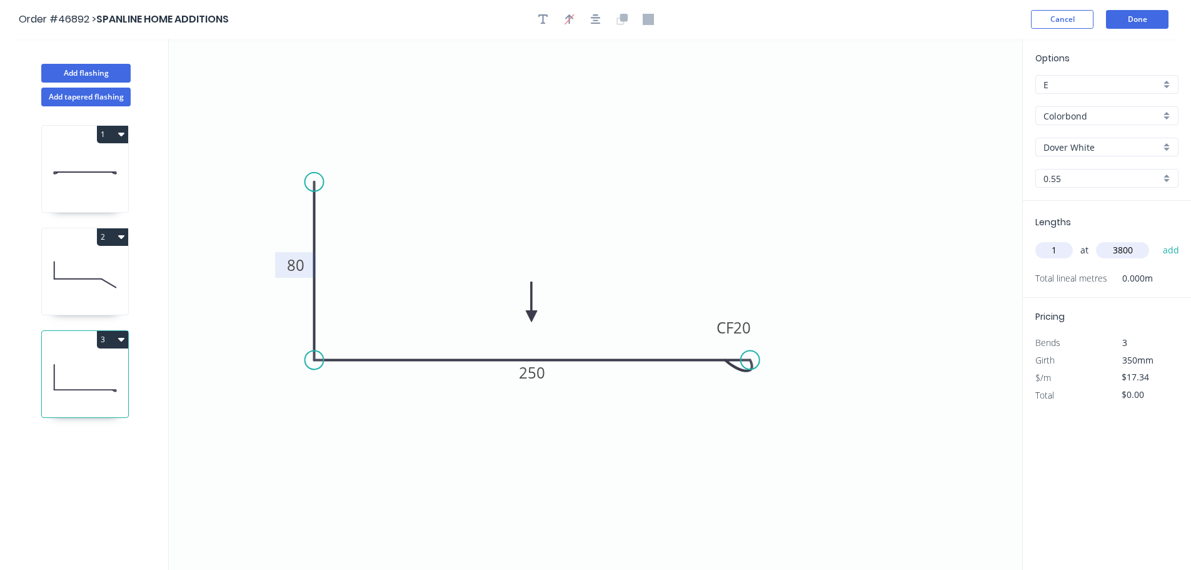
type input "3800"
click at [1157, 239] on button "add" at bounding box center [1171, 249] width 29 height 21
type input "3"
type input "$65.89"
click at [1075, 152] on input "Dover White" at bounding box center [1102, 147] width 117 height 13
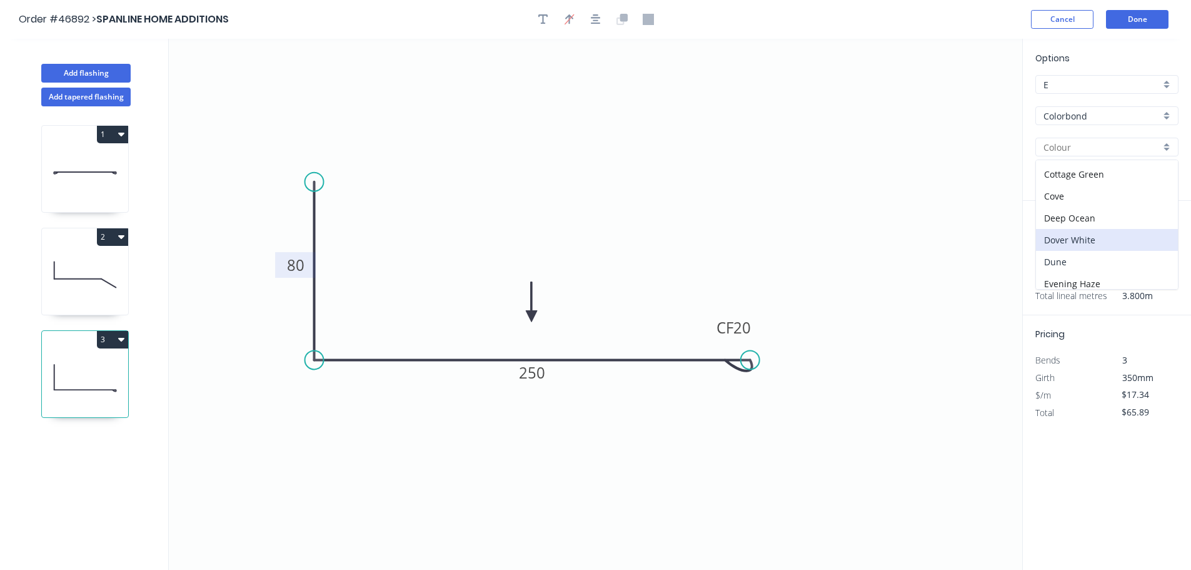
click at [1072, 264] on div "Dune" at bounding box center [1107, 262] width 142 height 22
click at [78, 273] on icon at bounding box center [85, 274] width 86 height 80
type input "Dover White"
type input "$16.72"
type input "$38.79"
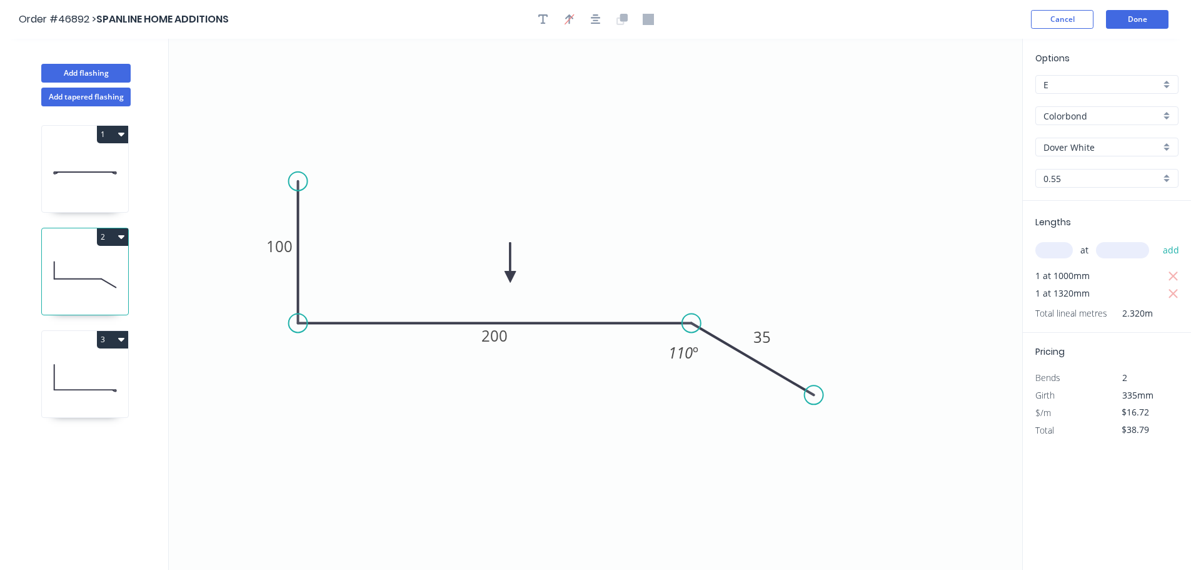
click at [1079, 145] on input "Dover White" at bounding box center [1102, 147] width 117 height 13
click at [1057, 256] on div "Dune" at bounding box center [1107, 262] width 142 height 22
type input "Dune"
click at [1137, 17] on button "Done" at bounding box center [1137, 19] width 63 height 19
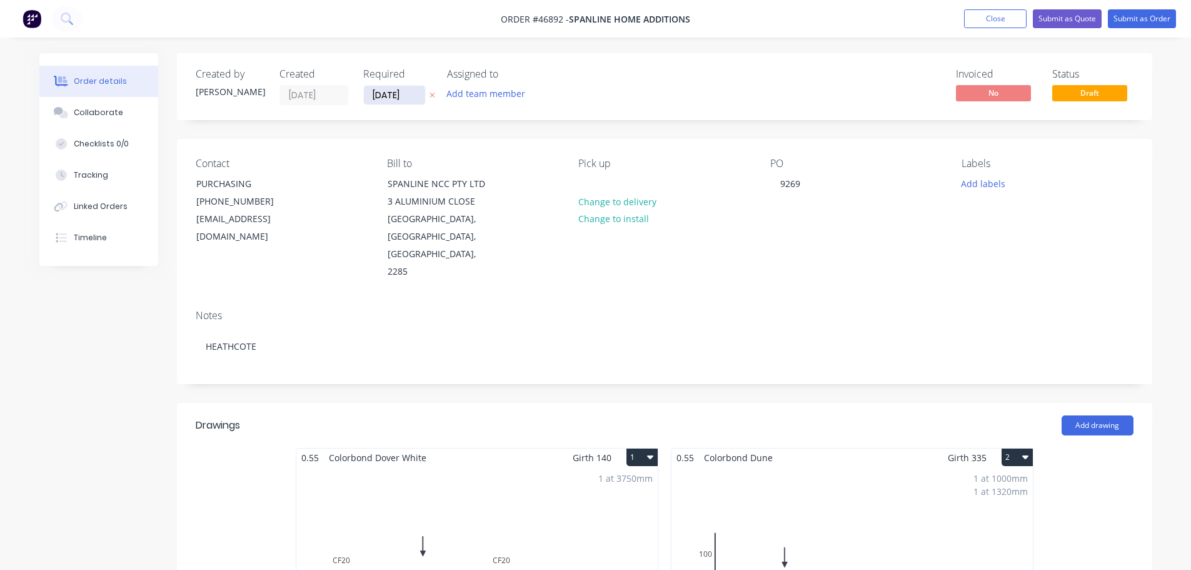
click at [401, 93] on input "[DATE]" at bounding box center [394, 95] width 61 height 19
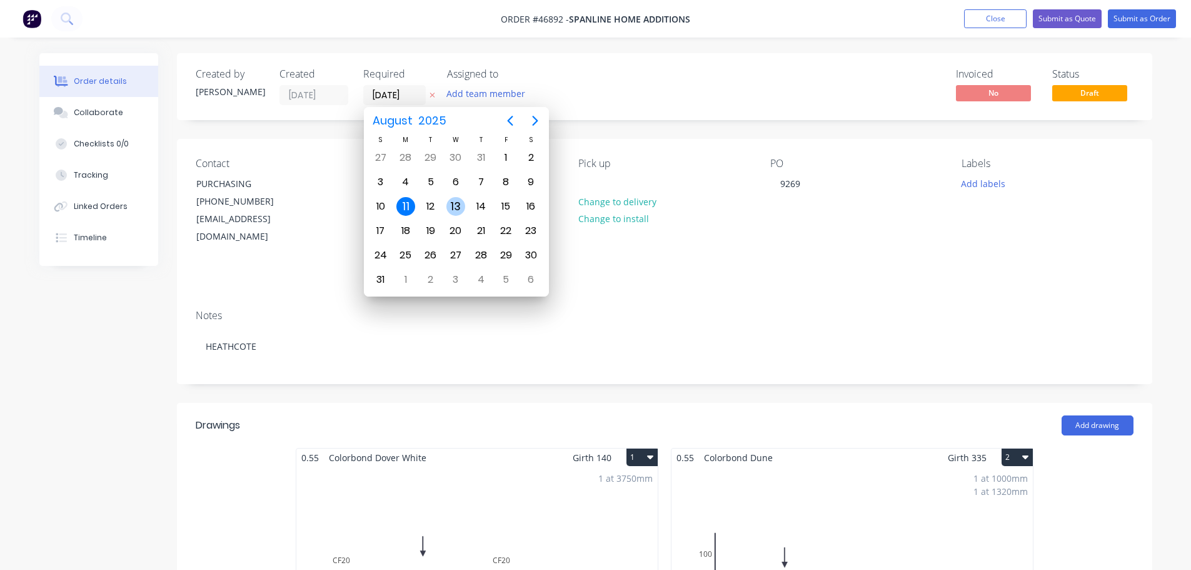
click at [455, 209] on div "13" at bounding box center [455, 206] width 19 height 19
type input "[DATE]"
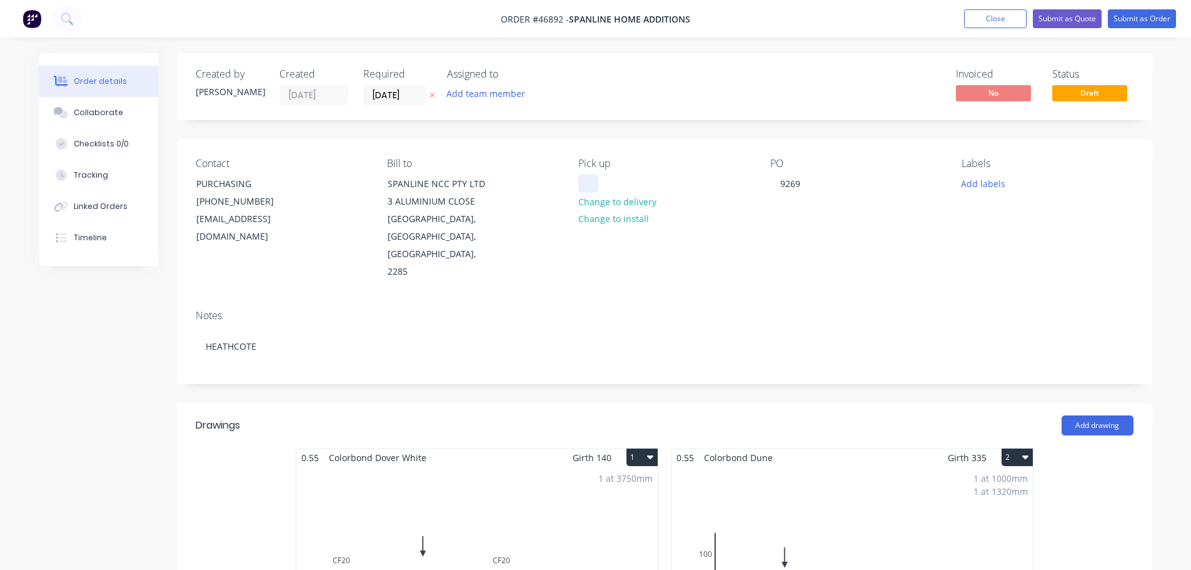
click at [596, 179] on div at bounding box center [588, 183] width 20 height 18
drag, startPoint x: 993, startPoint y: 238, endPoint x: 1046, endPoint y: 197, distance: 66.4
click at [994, 238] on div "Labels Add labels" at bounding box center [1047, 219] width 171 height 123
click at [1149, 19] on button "Submit as Order" at bounding box center [1142, 18] width 68 height 19
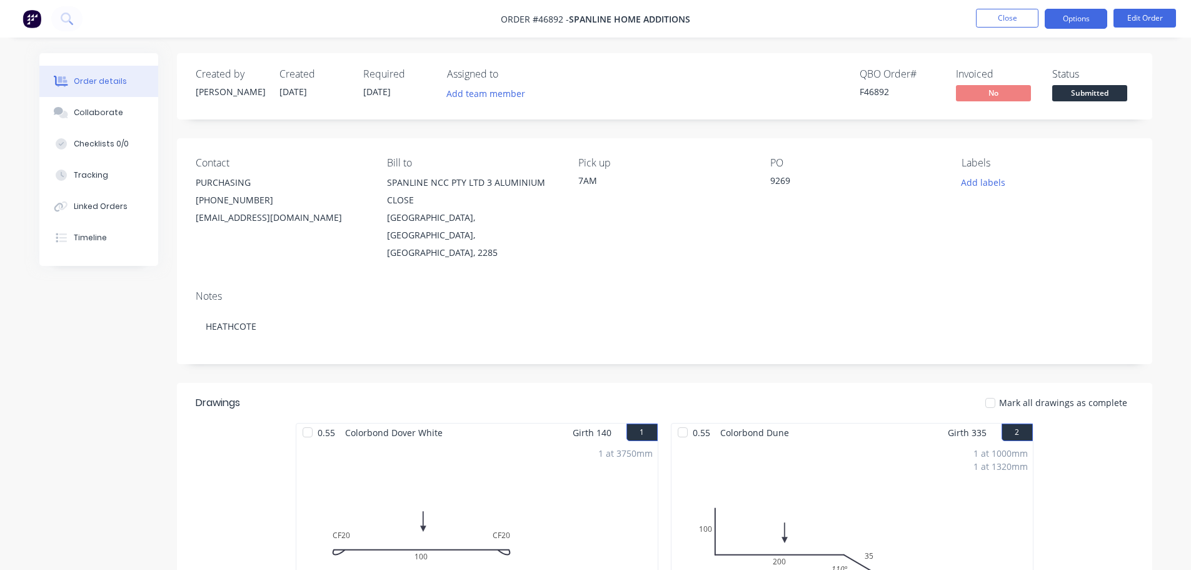
click at [1081, 19] on button "Options" at bounding box center [1076, 19] width 63 height 20
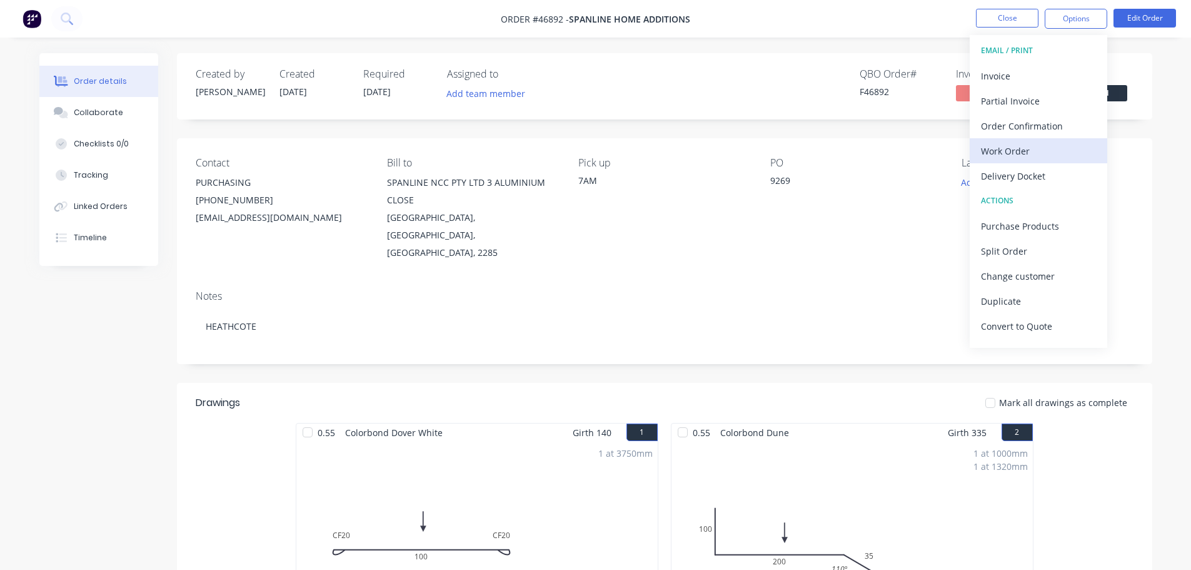
click at [1016, 151] on div "Work Order" at bounding box center [1038, 151] width 115 height 18
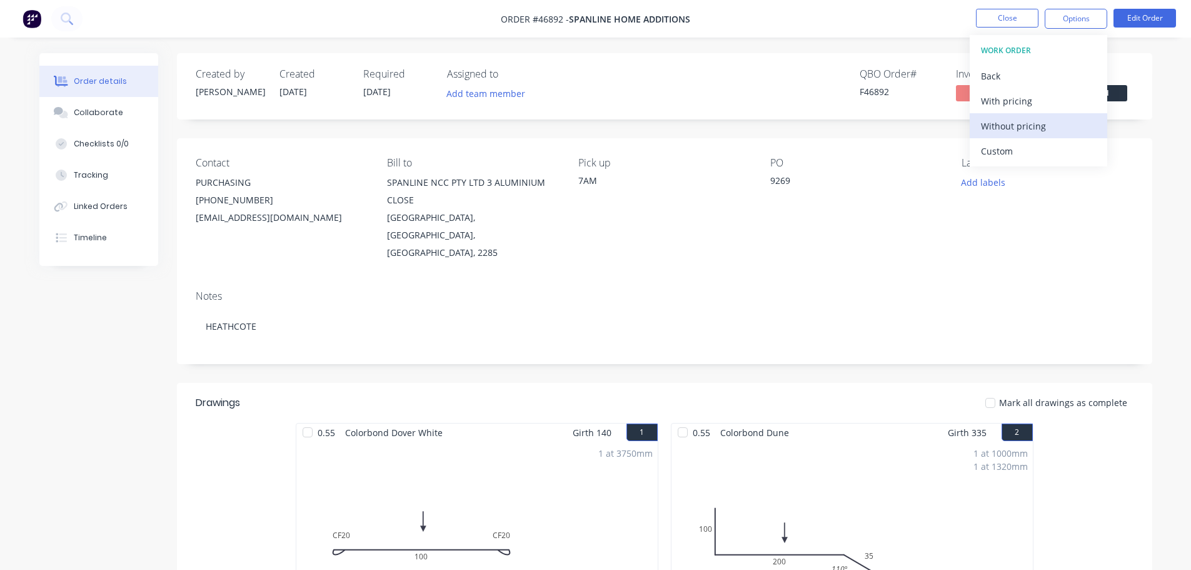
click at [1027, 129] on div "Without pricing" at bounding box center [1038, 126] width 115 height 18
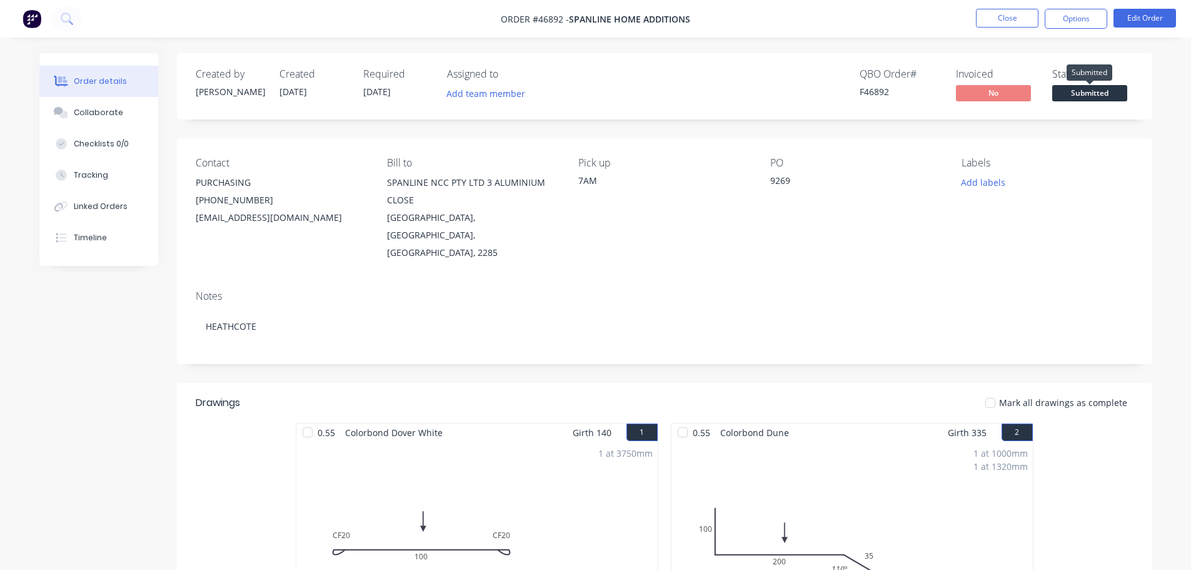
click at [1118, 94] on span "Submitted" at bounding box center [1089, 93] width 75 height 16
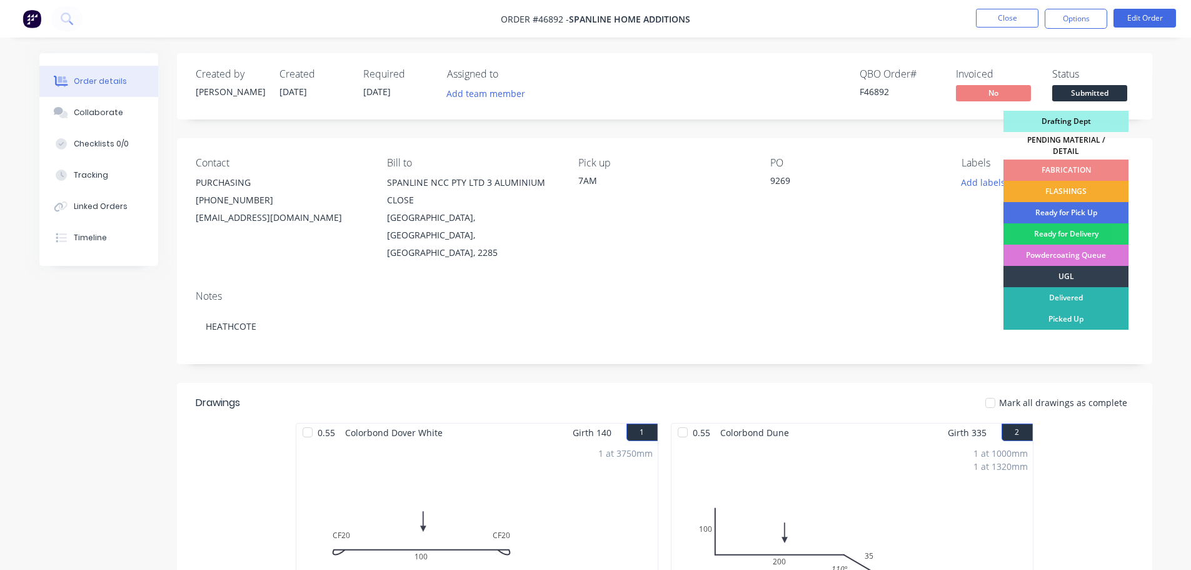
click at [1076, 185] on div "FLASHINGS" at bounding box center [1066, 191] width 125 height 21
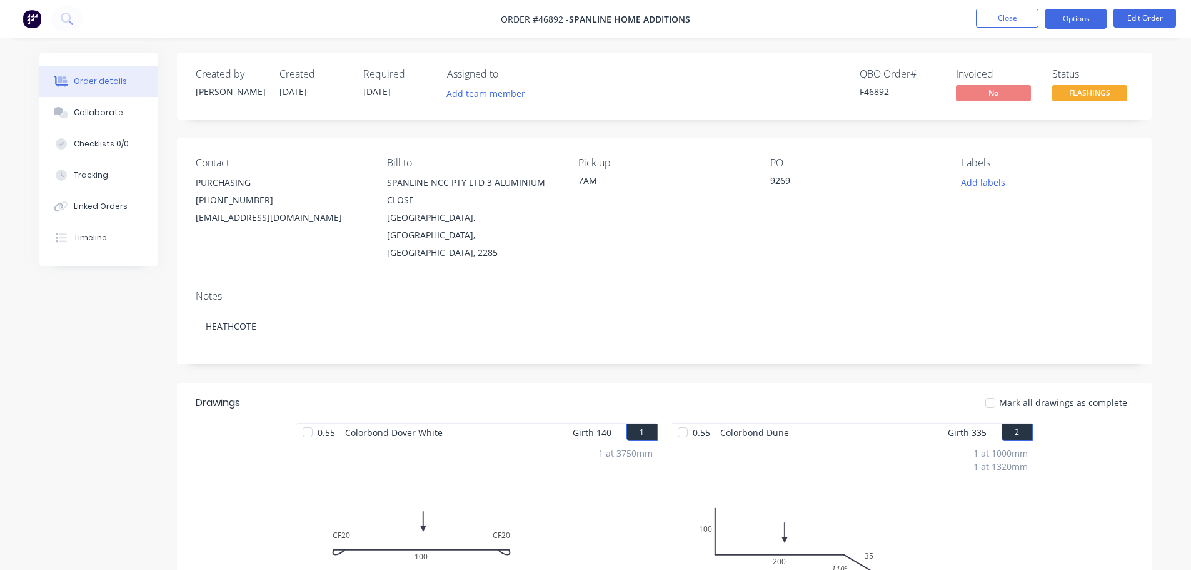
click at [1076, 24] on button "Options" at bounding box center [1076, 19] width 63 height 20
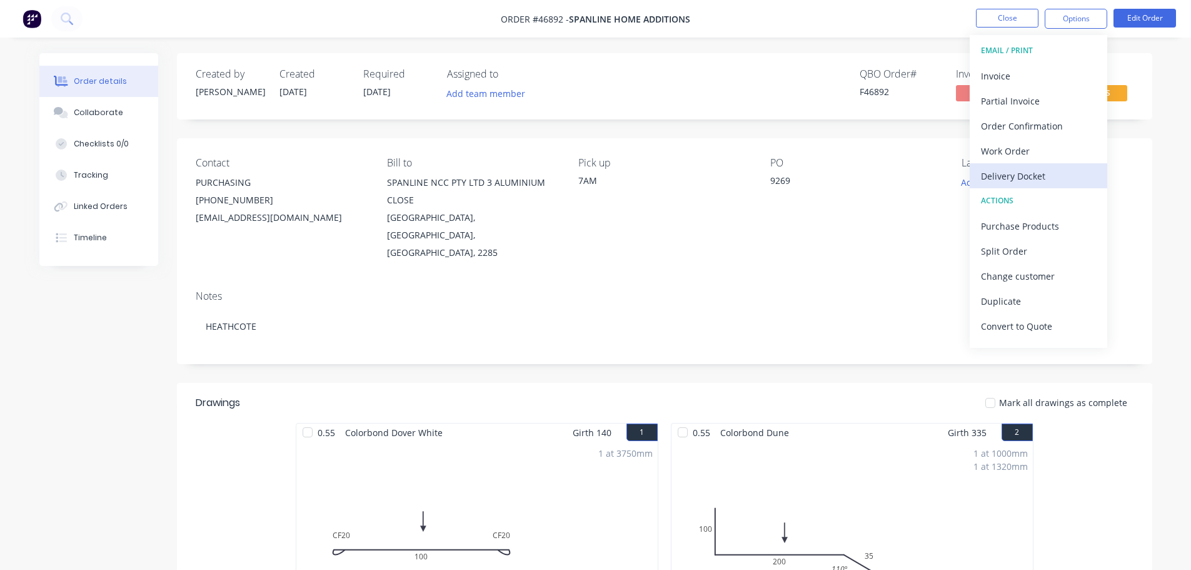
click at [1012, 175] on div "Delivery Docket" at bounding box center [1038, 176] width 115 height 18
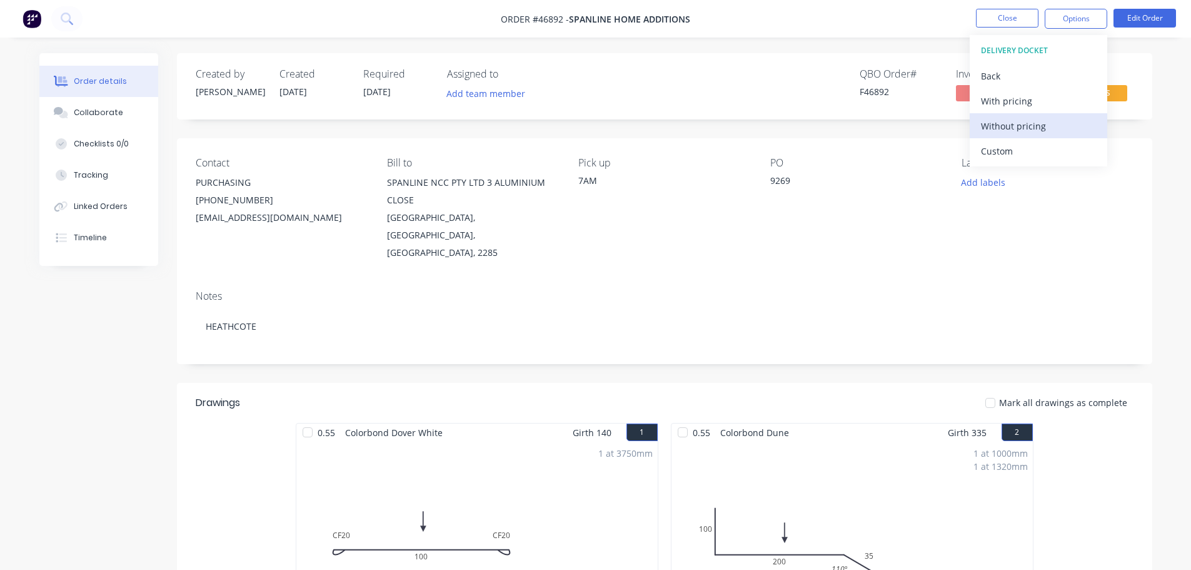
click at [1016, 124] on div "Without pricing" at bounding box center [1038, 126] width 115 height 18
click at [1162, 83] on div "Order details Collaborate Checklists 0/0 Tracking Linked Orders Timeline Order …" at bounding box center [596, 558] width 1138 height 1010
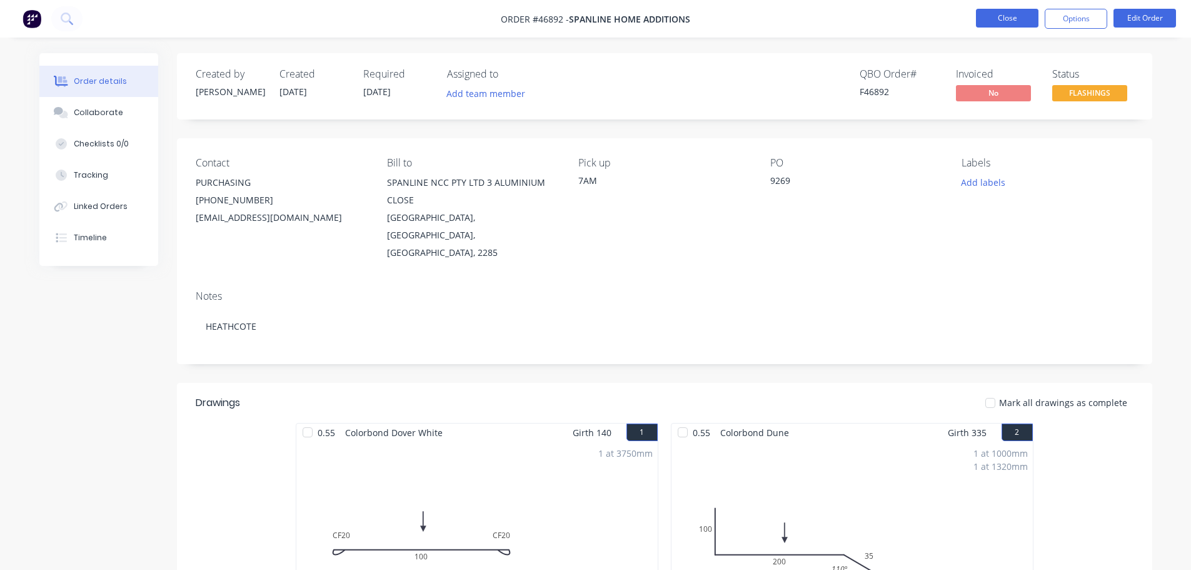
click at [1007, 13] on button "Close" at bounding box center [1007, 18] width 63 height 19
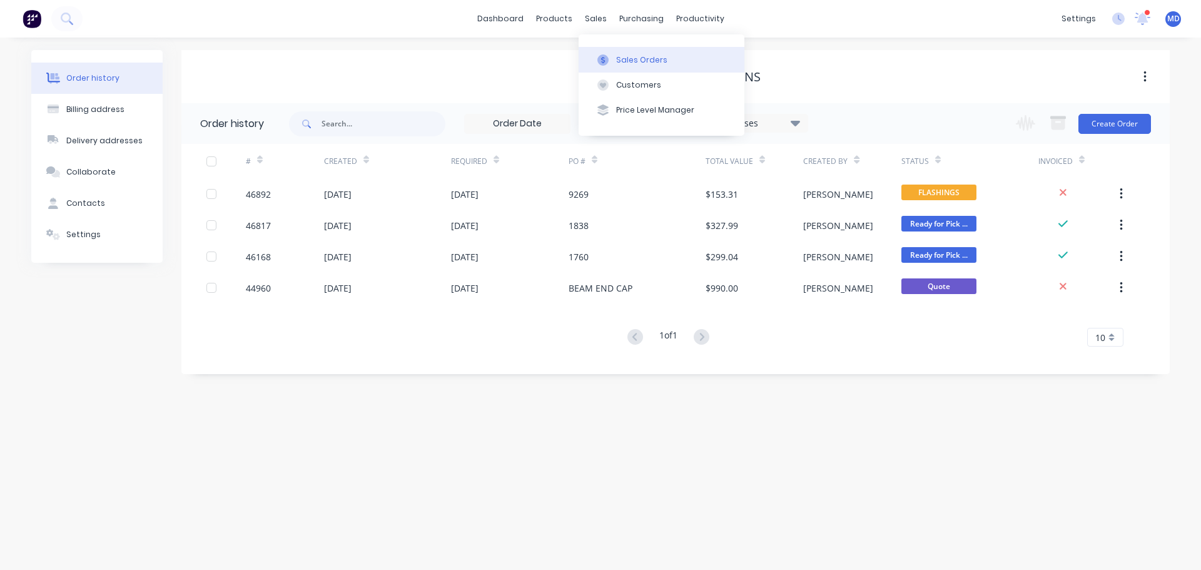
click at [596, 56] on div at bounding box center [602, 59] width 19 height 11
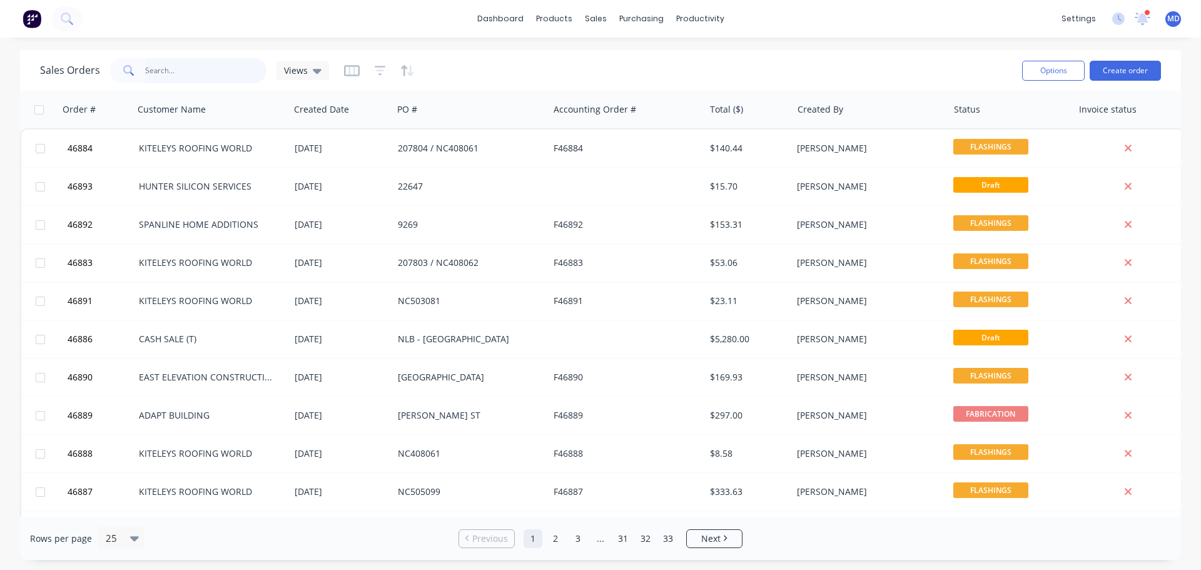
click at [167, 69] on input "text" at bounding box center [206, 70] width 122 height 25
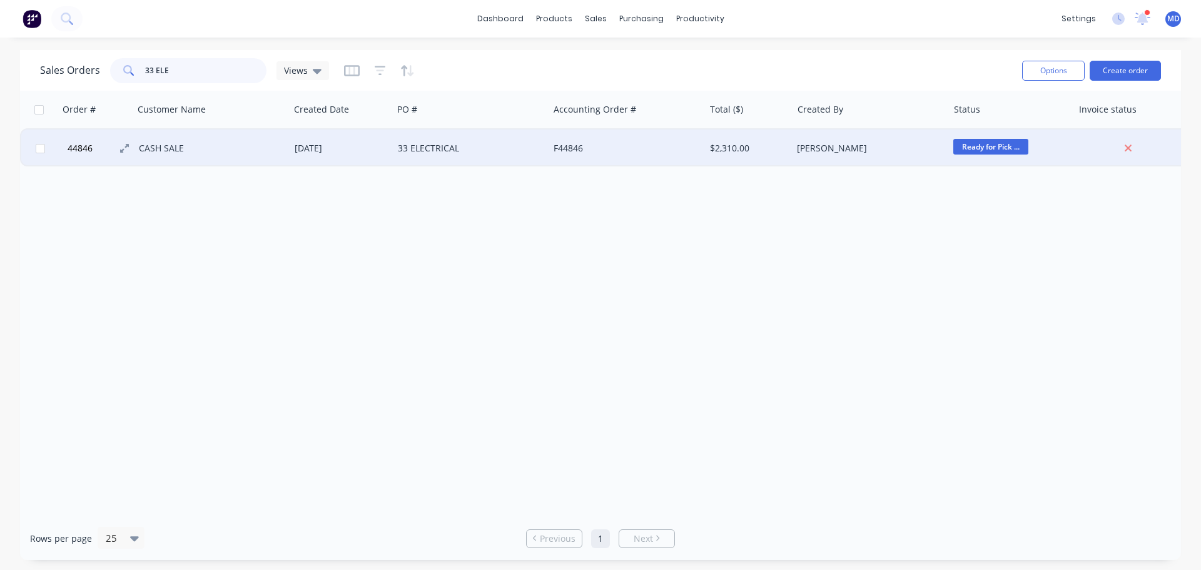
type input "33 ELE"
click at [73, 149] on span "44846" at bounding box center [80, 148] width 25 height 13
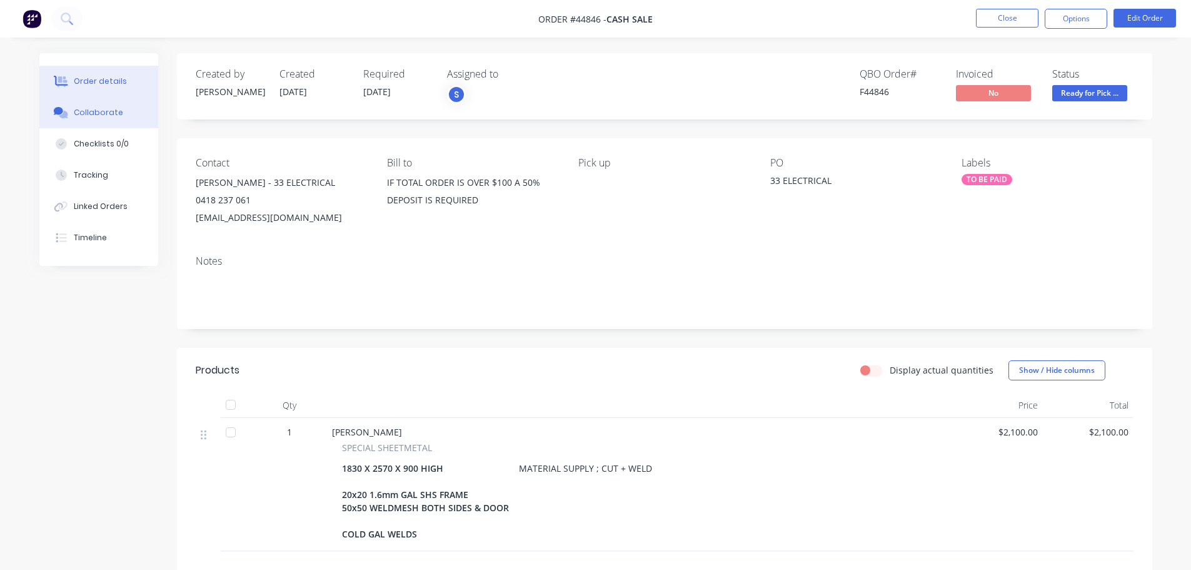
click at [79, 113] on div "Collaborate" at bounding box center [98, 112] width 49 height 11
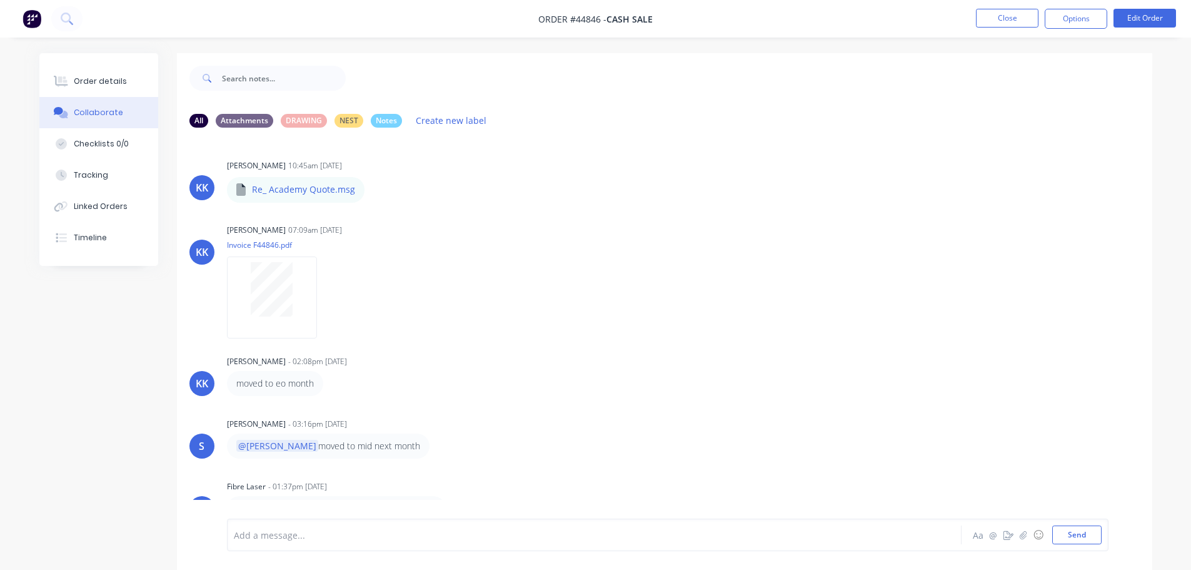
click at [260, 533] on div at bounding box center [559, 534] width 650 height 13
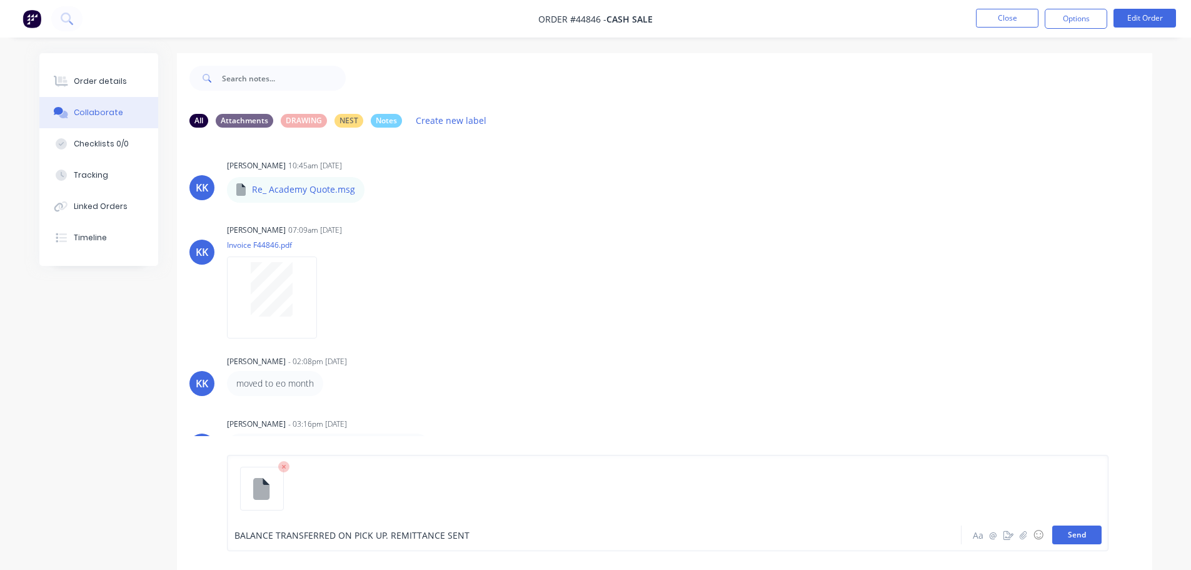
click at [1081, 530] on button "Send" at bounding box center [1076, 534] width 49 height 19
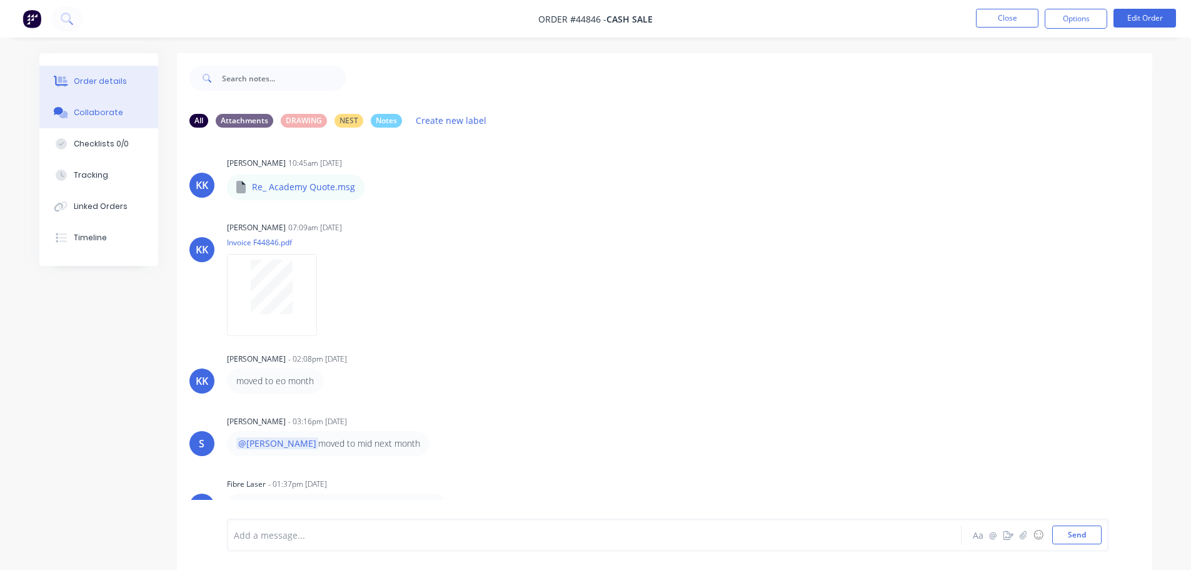
click at [124, 79] on button "Order details" at bounding box center [98, 81] width 119 height 31
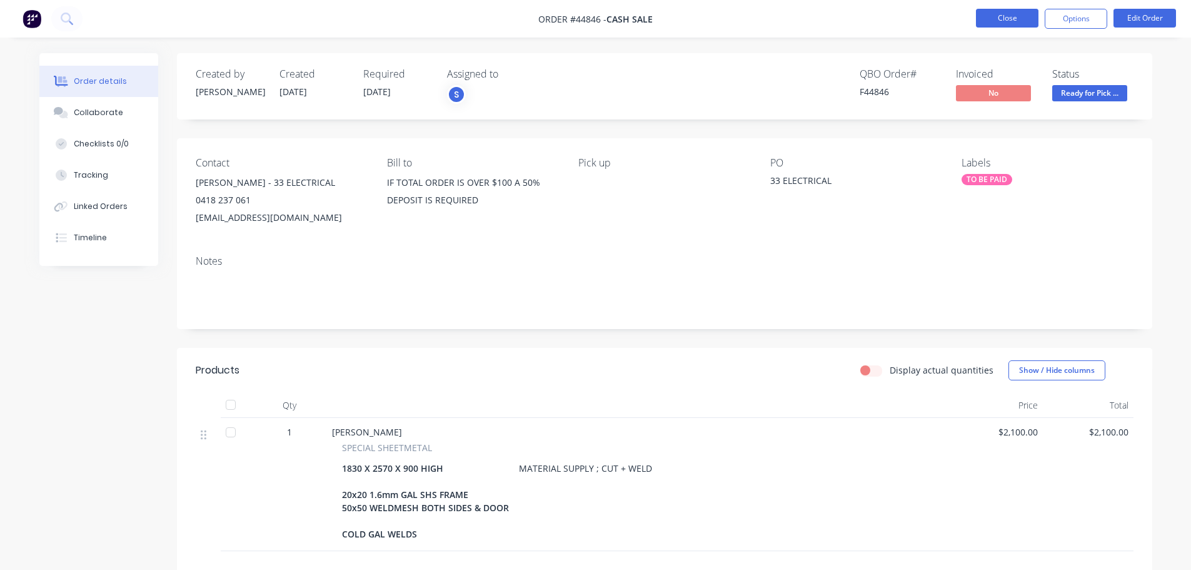
click at [1021, 12] on button "Close" at bounding box center [1007, 18] width 63 height 19
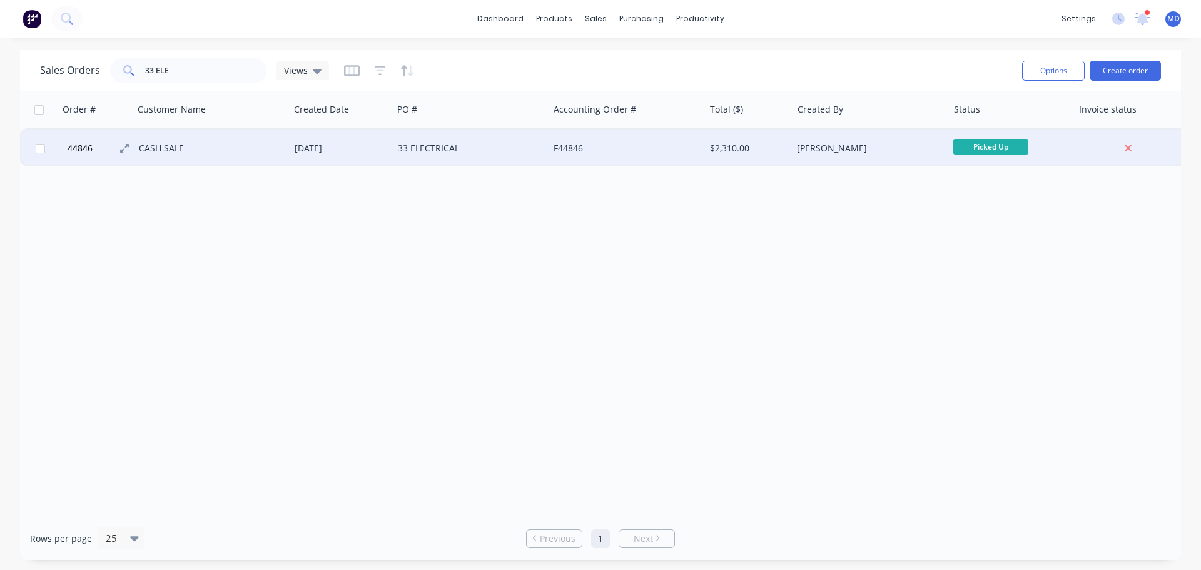
click at [94, 140] on button "44846" at bounding box center [101, 148] width 75 height 38
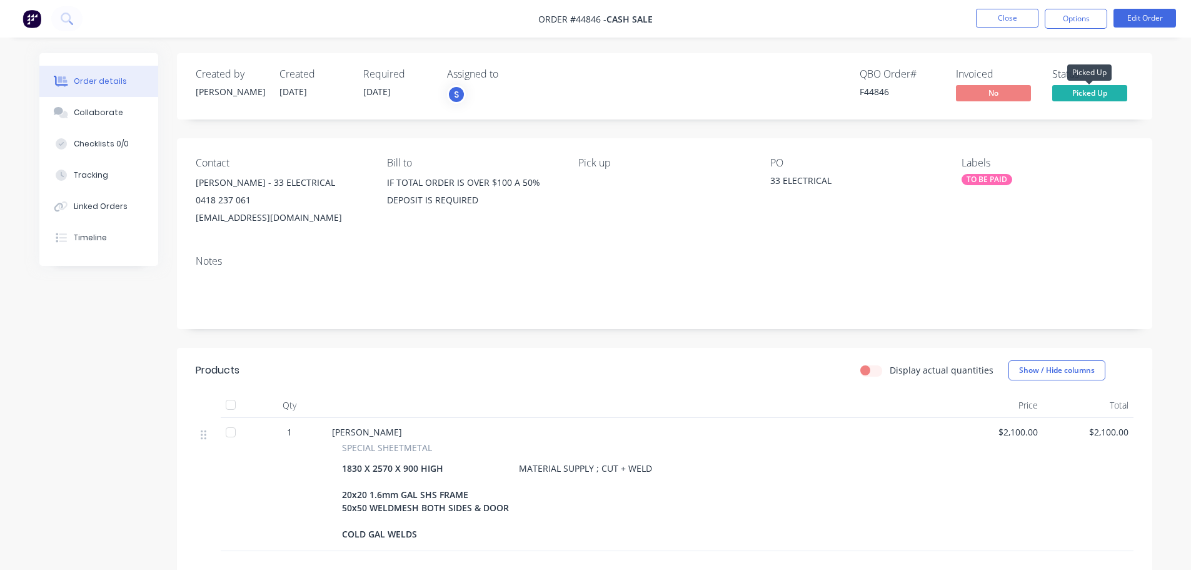
click at [1089, 97] on span "Picked Up" at bounding box center [1089, 93] width 75 height 16
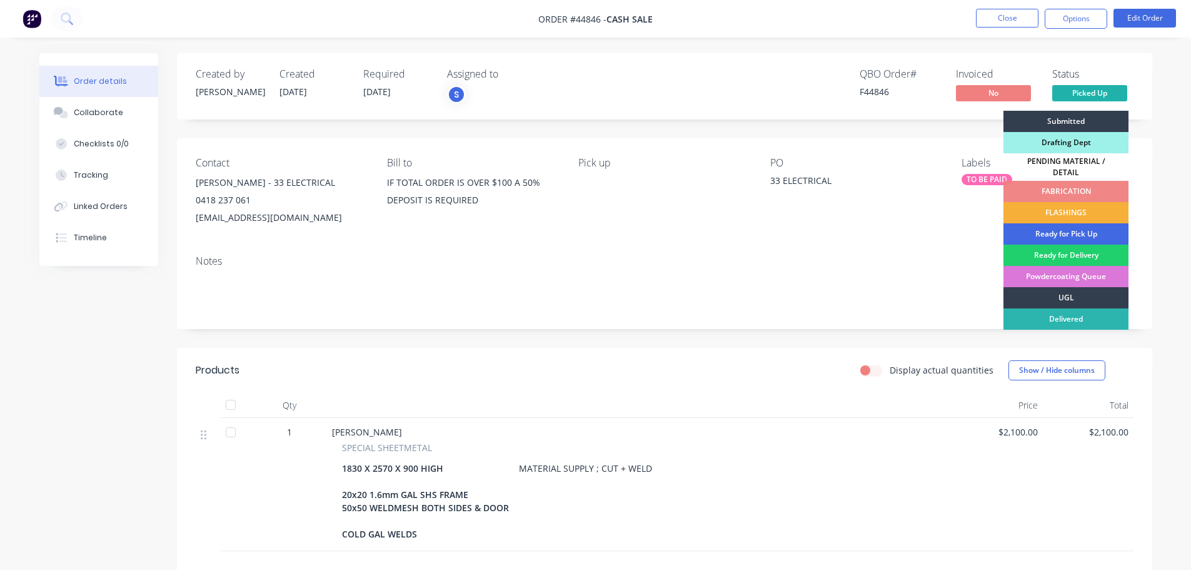
click at [1071, 223] on div "Ready for Pick Up" at bounding box center [1066, 233] width 125 height 21
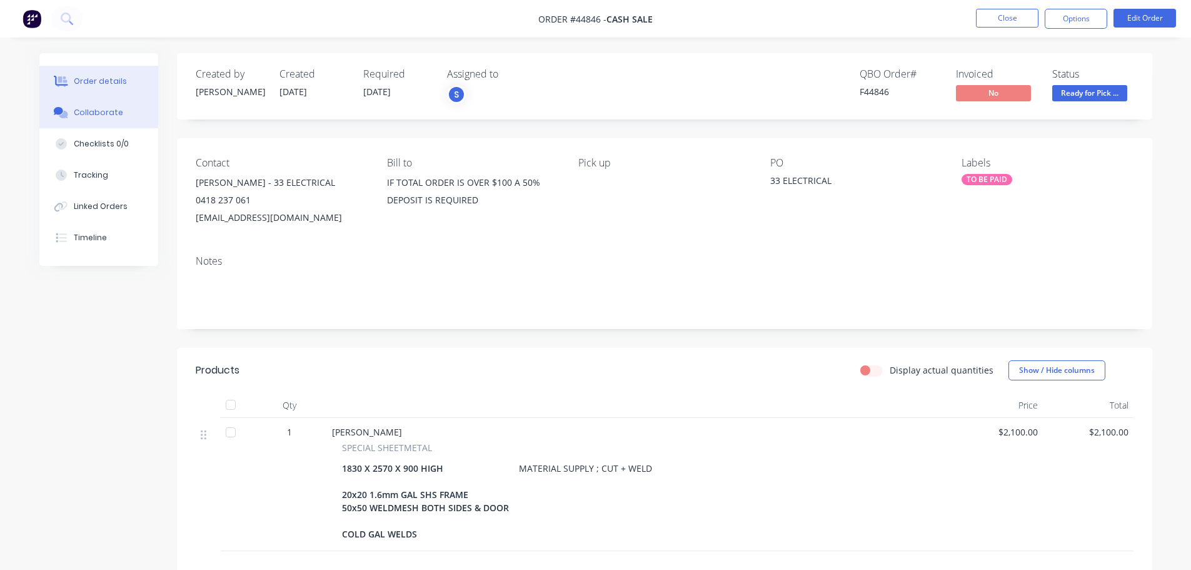
click at [114, 118] on button "Collaborate" at bounding box center [98, 112] width 119 height 31
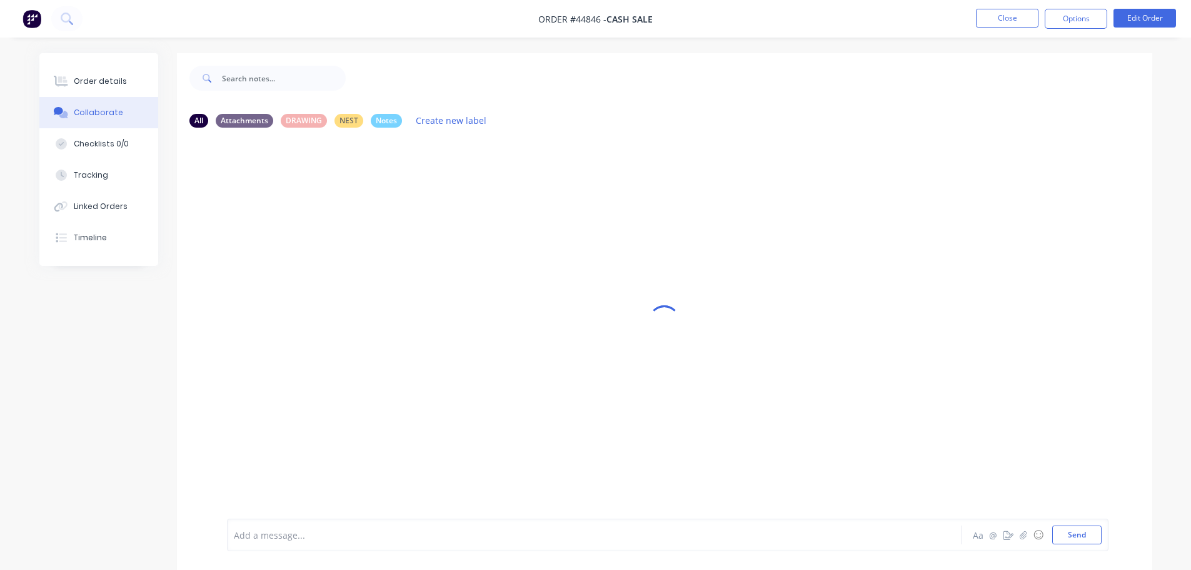
click at [271, 534] on div at bounding box center [559, 534] width 650 height 13
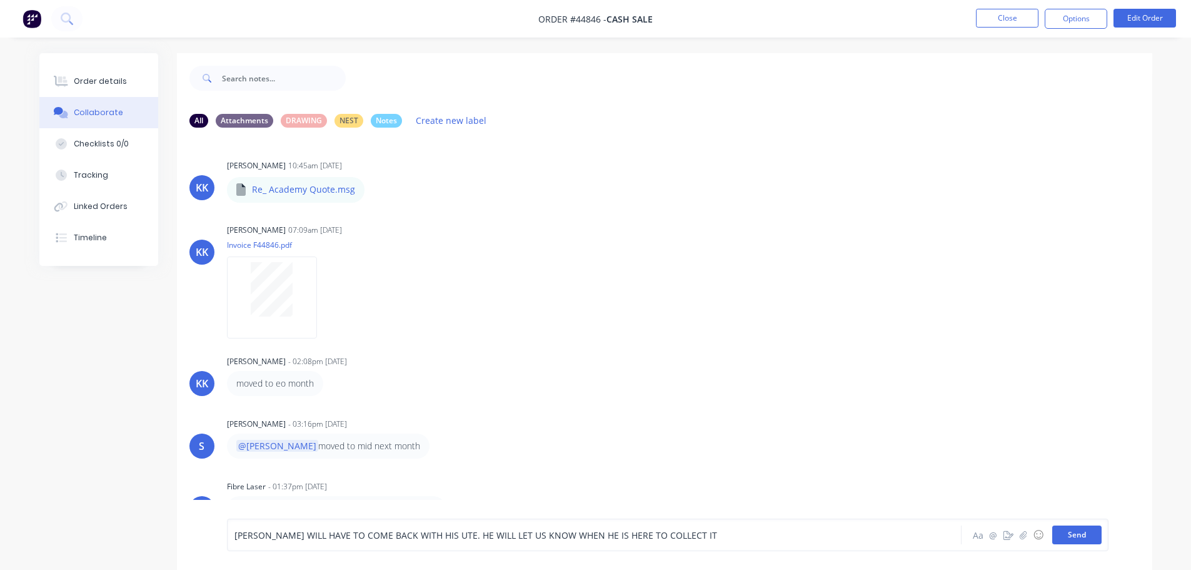
click at [1070, 530] on button "Send" at bounding box center [1076, 534] width 49 height 19
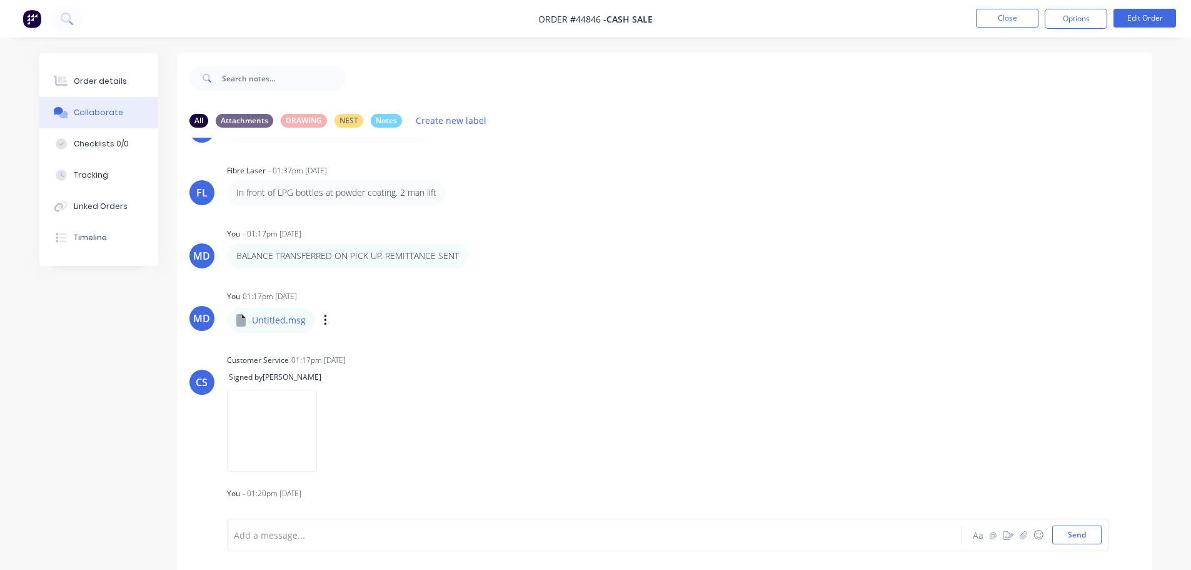
scroll to position [338, 0]
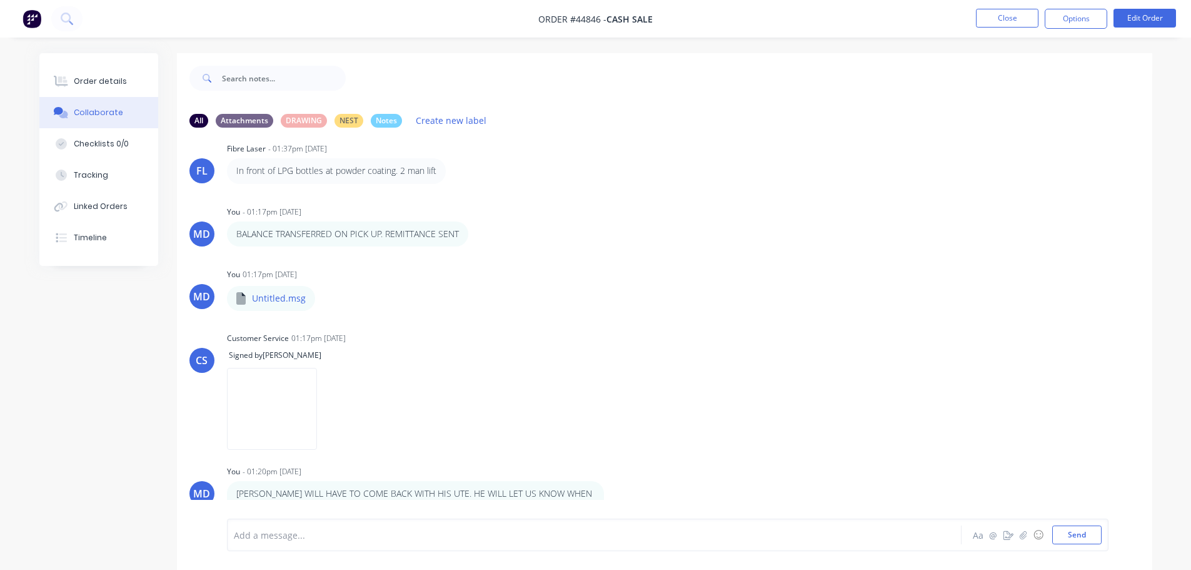
click at [118, 107] on div "Collaborate" at bounding box center [98, 112] width 49 height 11
click at [117, 91] on button "Order details" at bounding box center [98, 81] width 119 height 31
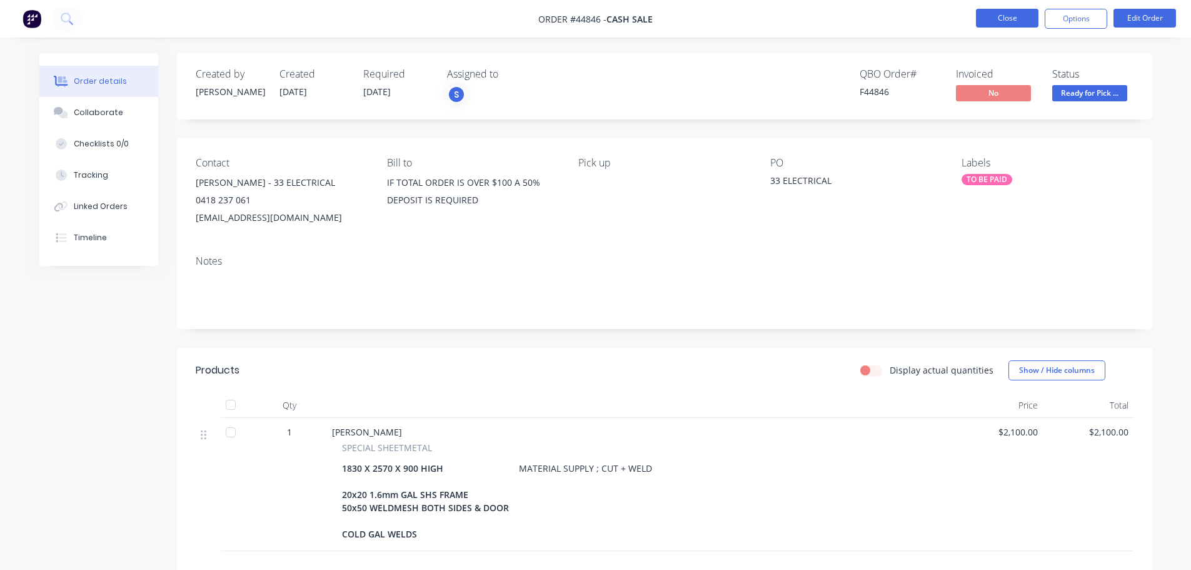
click at [1011, 11] on button "Close" at bounding box center [1007, 18] width 63 height 19
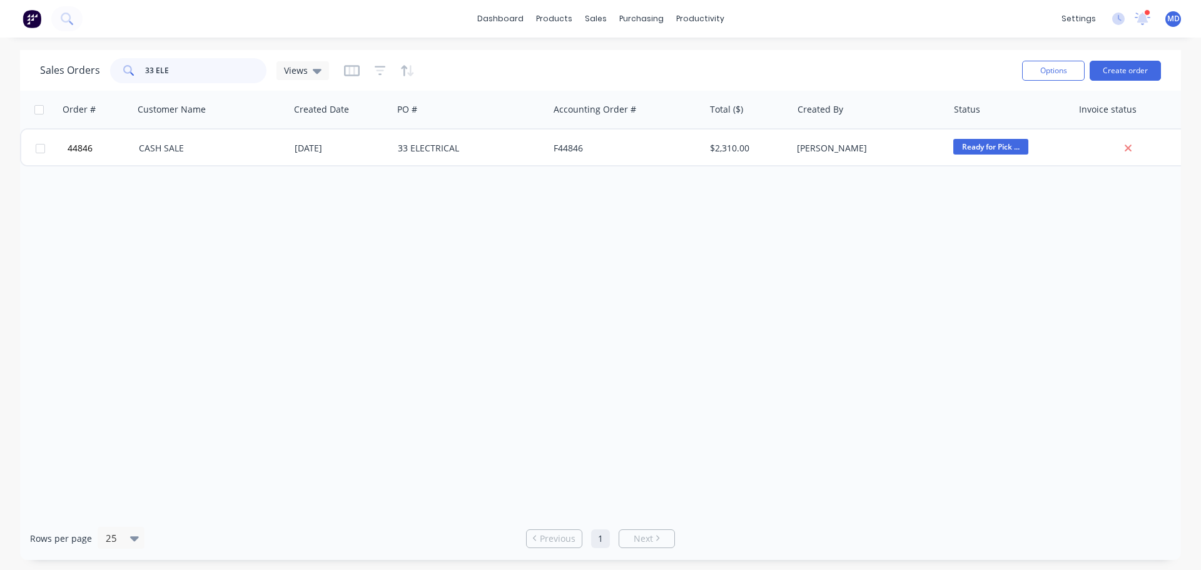
drag, startPoint x: 186, startPoint y: 69, endPoint x: 72, endPoint y: 66, distance: 114.5
click at [71, 68] on div "Sales Orders 33 ELE Views" at bounding box center [184, 70] width 289 height 25
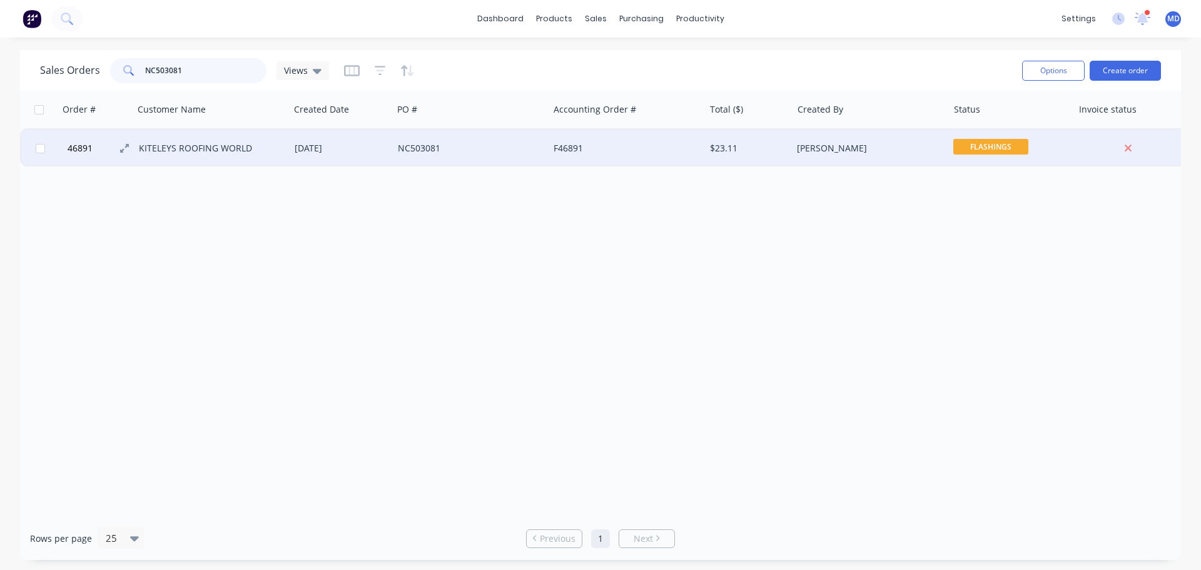
type input "NC503081"
click at [85, 145] on span "46891" at bounding box center [80, 148] width 25 height 13
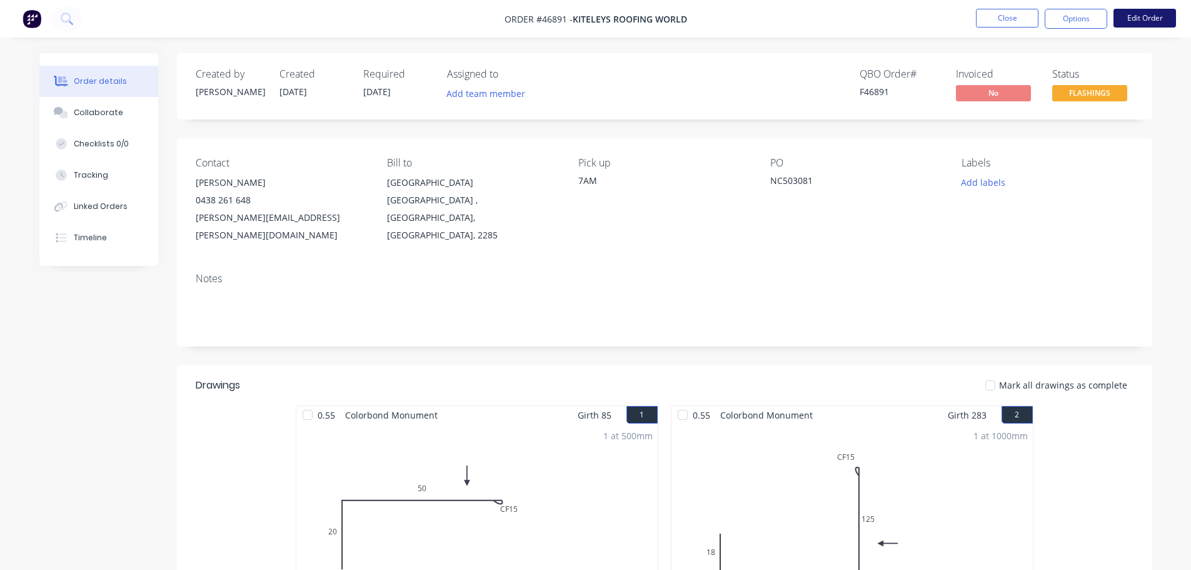
click at [1148, 21] on button "Edit Order" at bounding box center [1145, 18] width 63 height 19
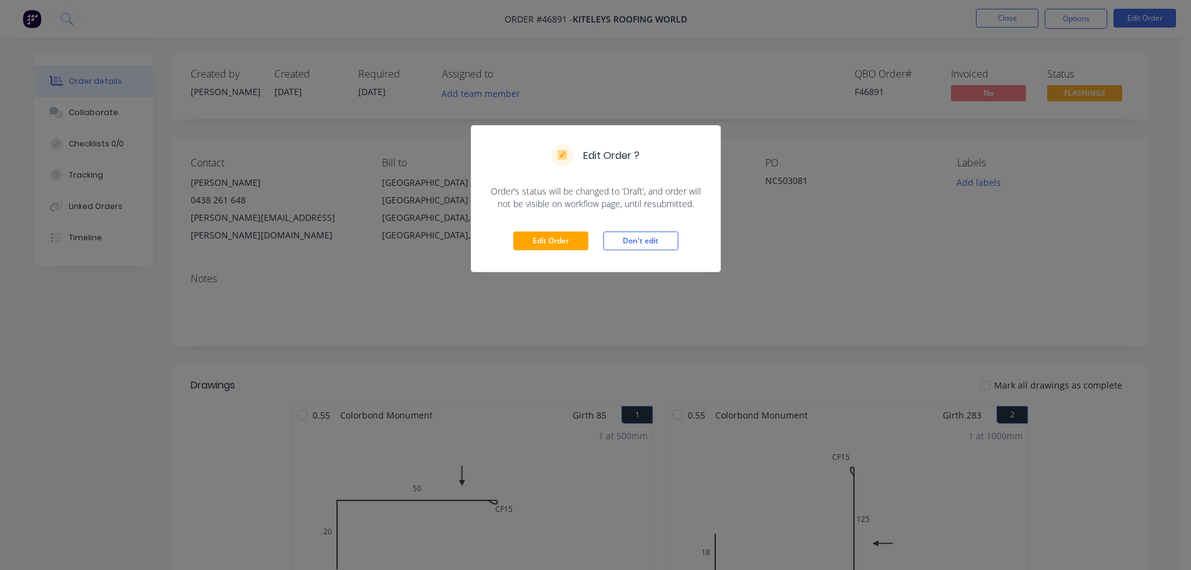
click at [529, 231] on div "Edit Order Don't edit" at bounding box center [595, 240] width 249 height 61
click at [531, 238] on button "Edit Order" at bounding box center [550, 240] width 75 height 19
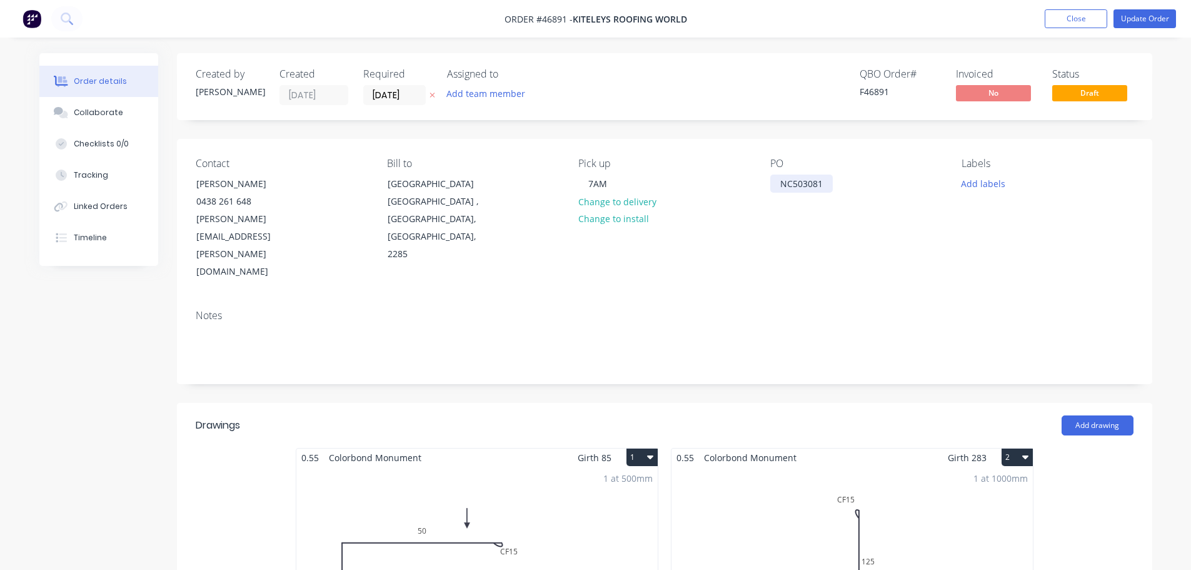
click at [826, 190] on div "NC503081" at bounding box center [801, 183] width 63 height 18
click at [1143, 19] on button "Update Order" at bounding box center [1145, 18] width 63 height 19
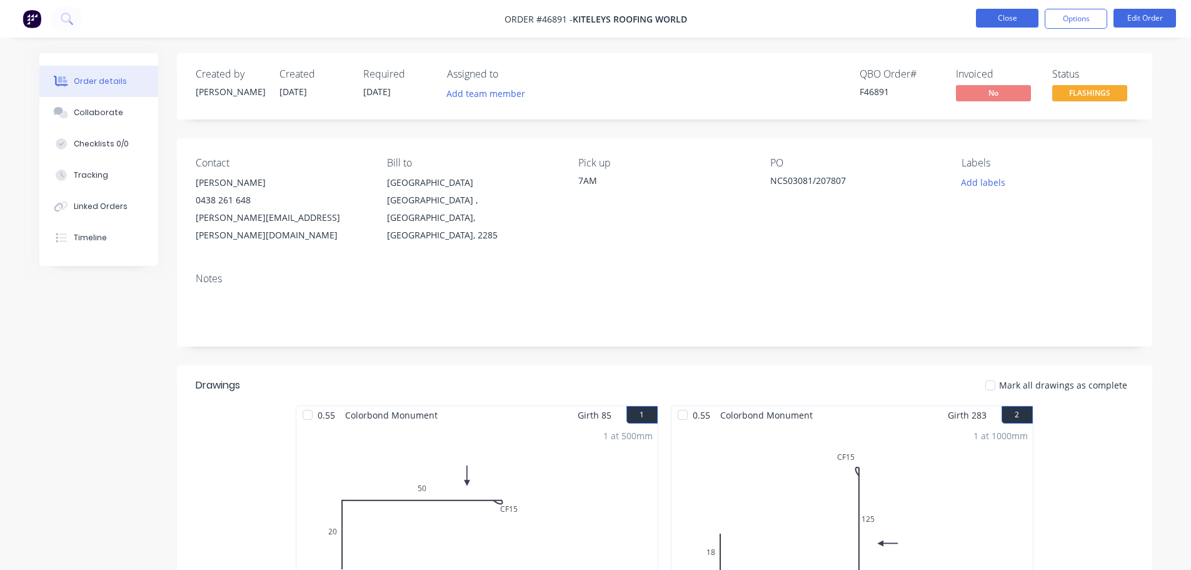
click at [998, 20] on button "Close" at bounding box center [1007, 18] width 63 height 19
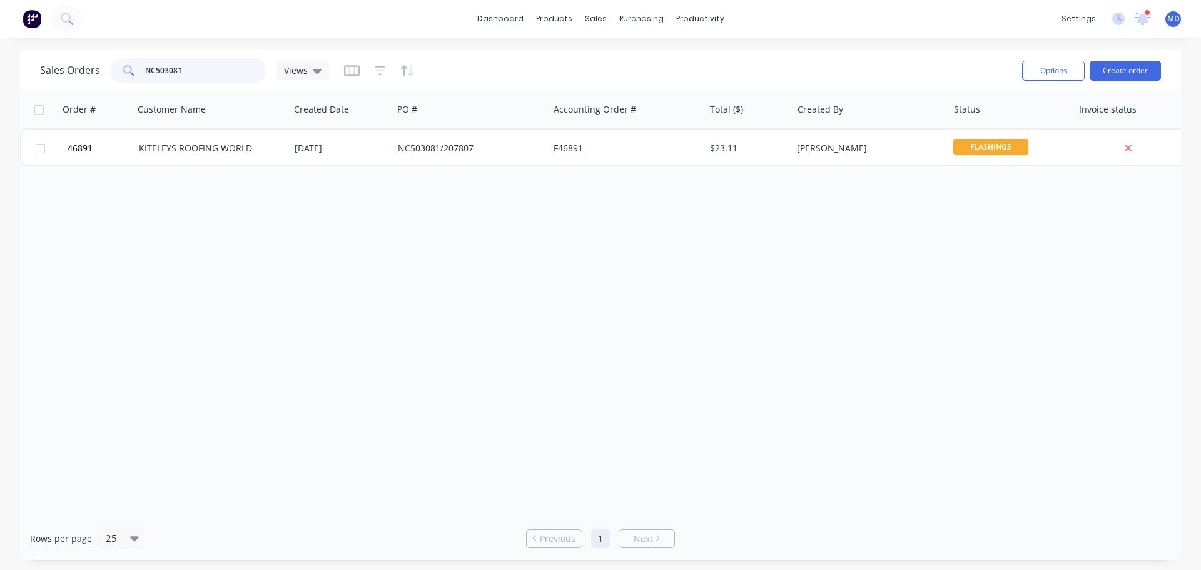
drag, startPoint x: 215, startPoint y: 69, endPoint x: -113, endPoint y: 58, distance: 328.5
click at [0, 58] on html "dashboard products sales purchasing productivity dashboard products Product Cat…" at bounding box center [600, 285] width 1201 height 570
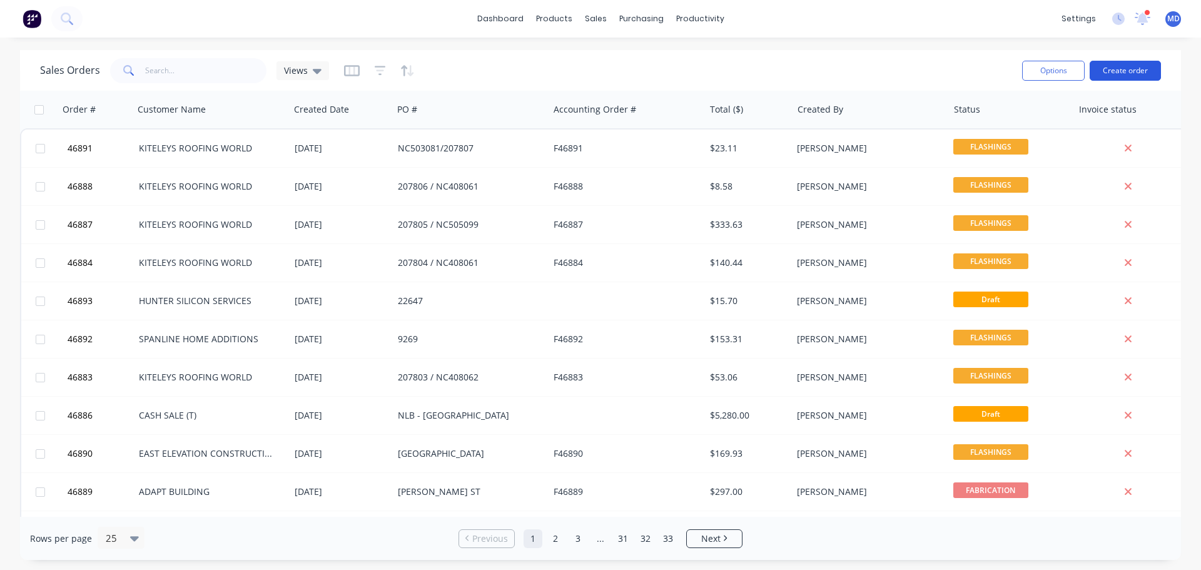
click at [1097, 67] on button "Create order" at bounding box center [1124, 71] width 71 height 20
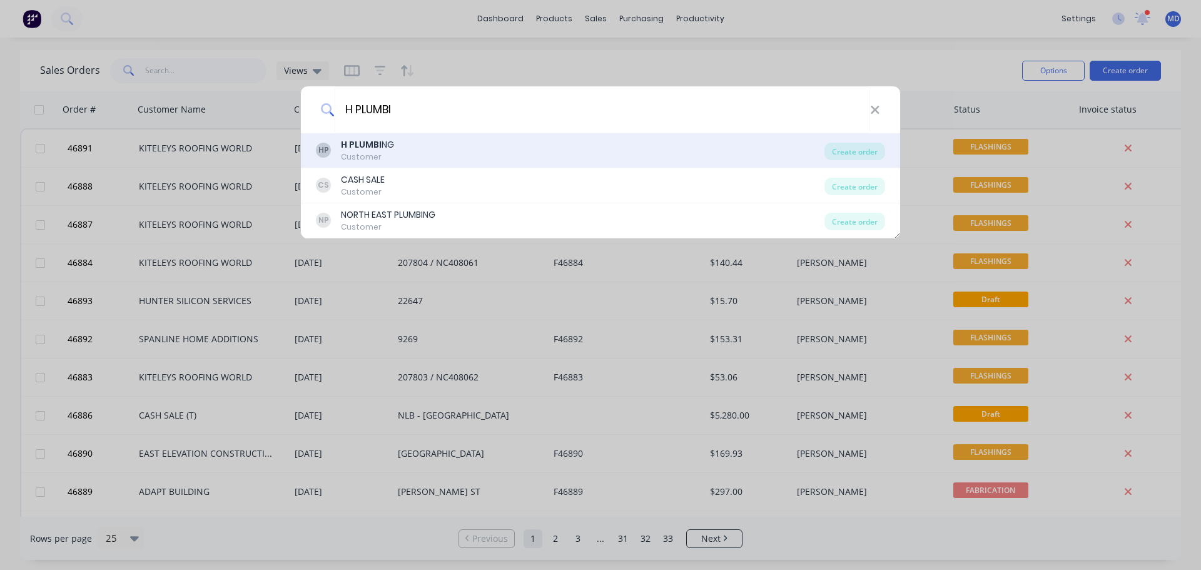
type input "H PLUMBI"
click at [362, 151] on div "Customer" at bounding box center [367, 156] width 53 height 11
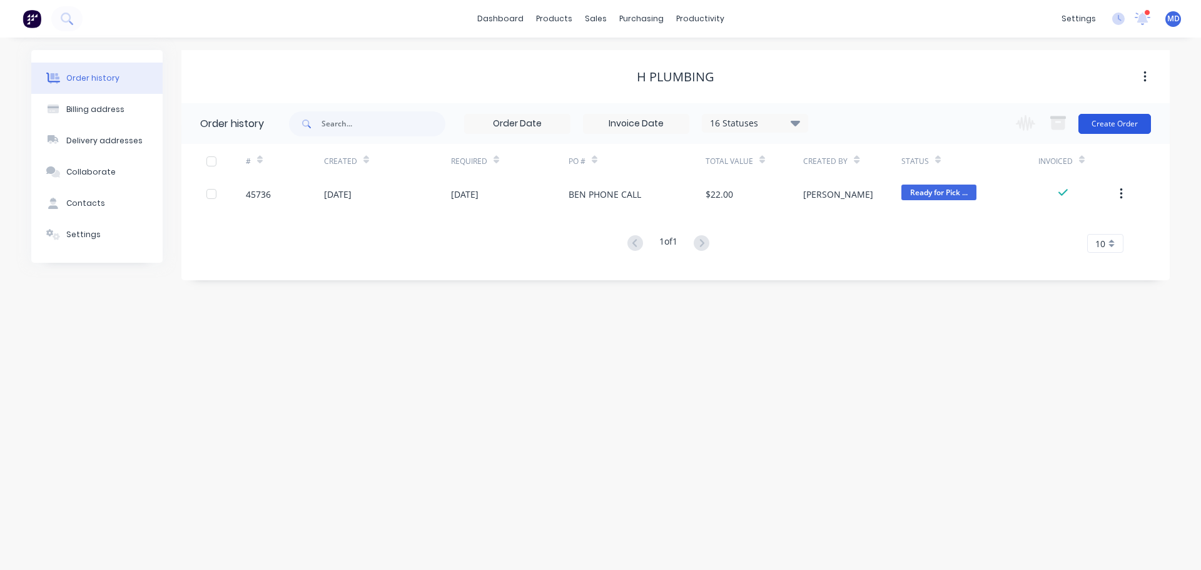
click at [1101, 121] on button "Create Order" at bounding box center [1114, 124] width 73 height 20
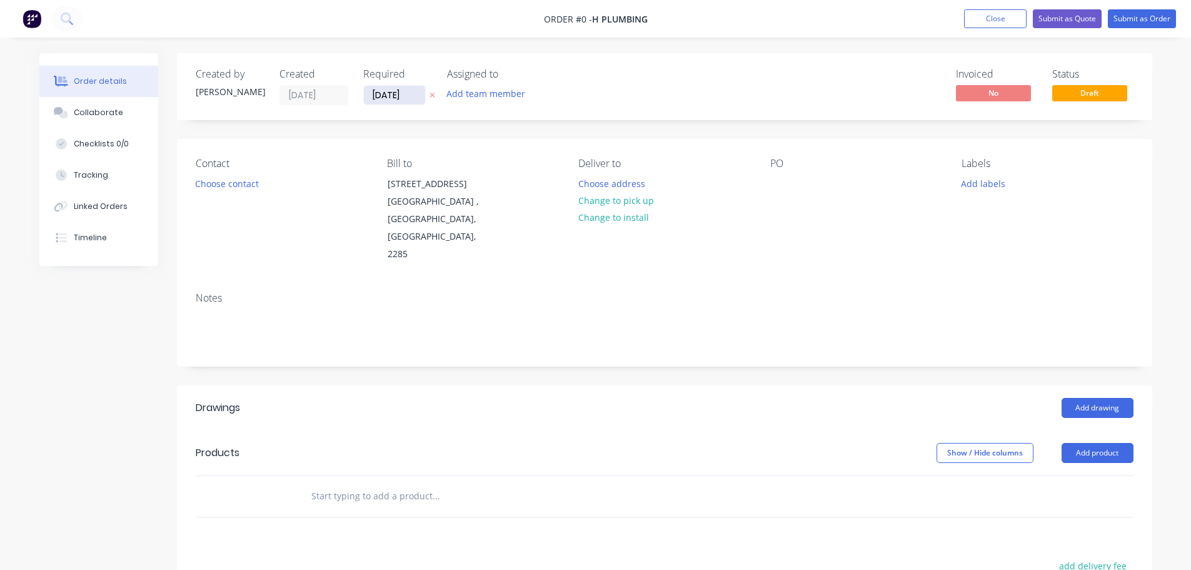
click at [386, 99] on input "[DATE]" at bounding box center [394, 95] width 61 height 19
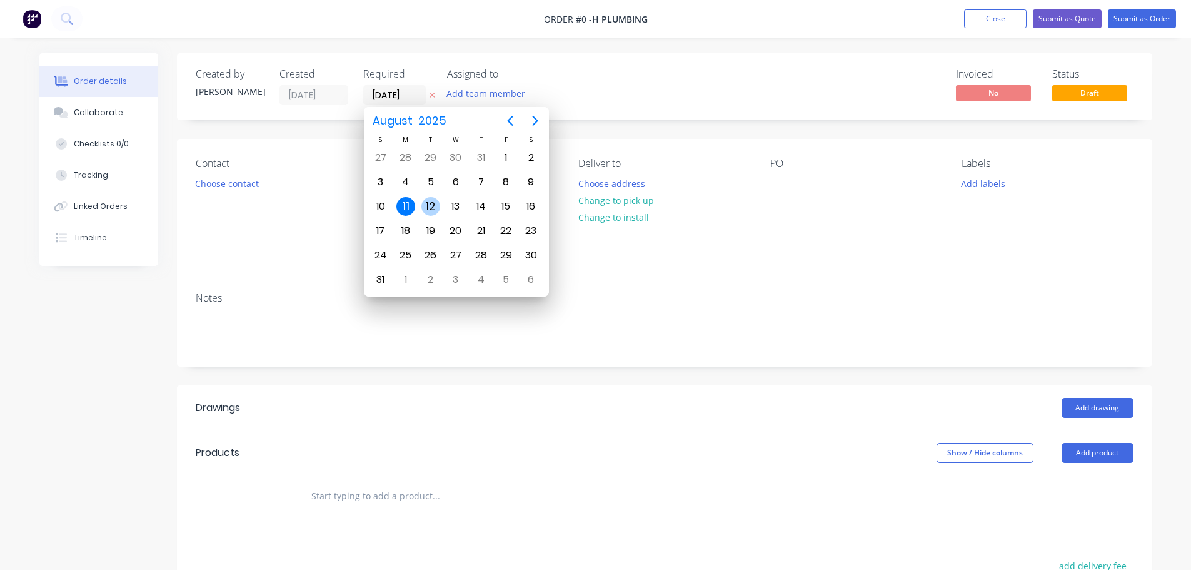
click at [427, 208] on div "12" at bounding box center [430, 206] width 19 height 19
type input "[DATE]"
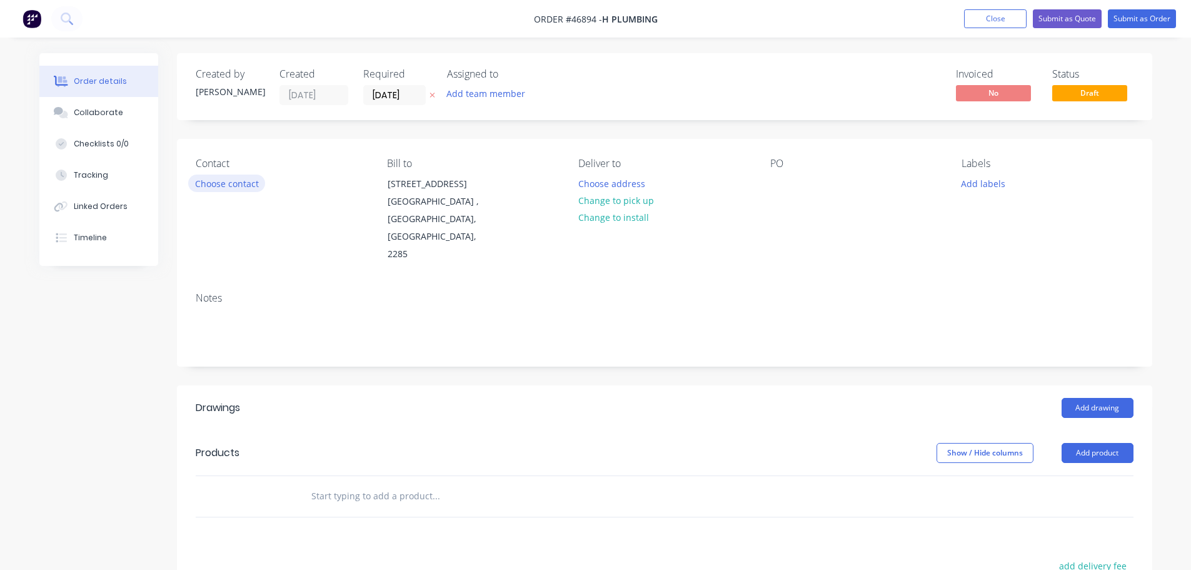
click at [217, 191] on button "Choose contact" at bounding box center [226, 182] width 77 height 17
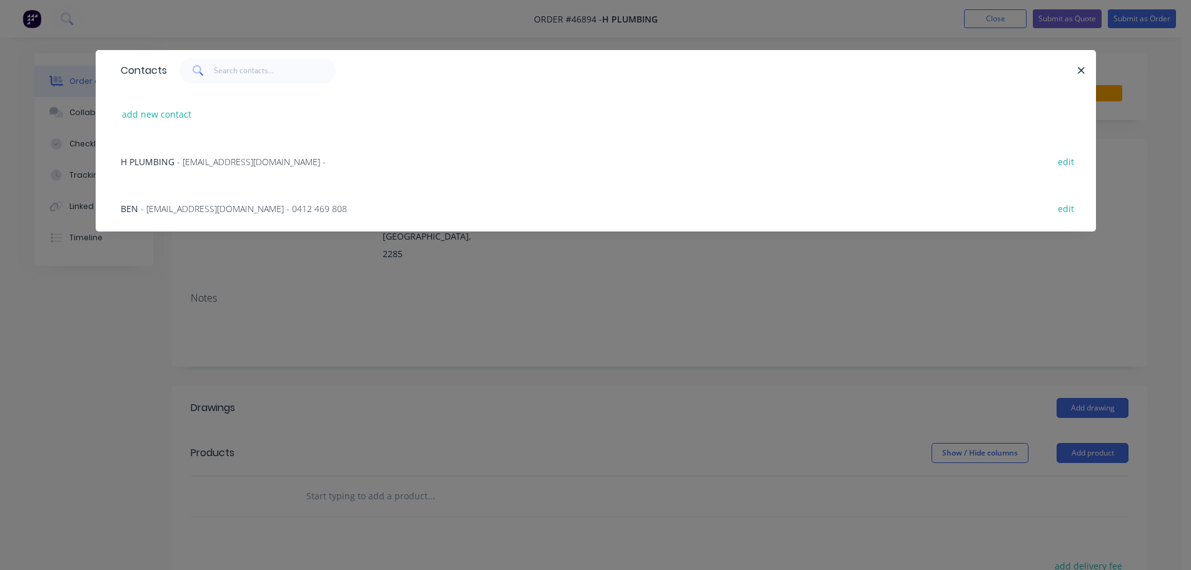
click at [171, 210] on span "- [EMAIL_ADDRESS][DOMAIN_NAME] - 0412 469 808" at bounding box center [244, 209] width 206 height 12
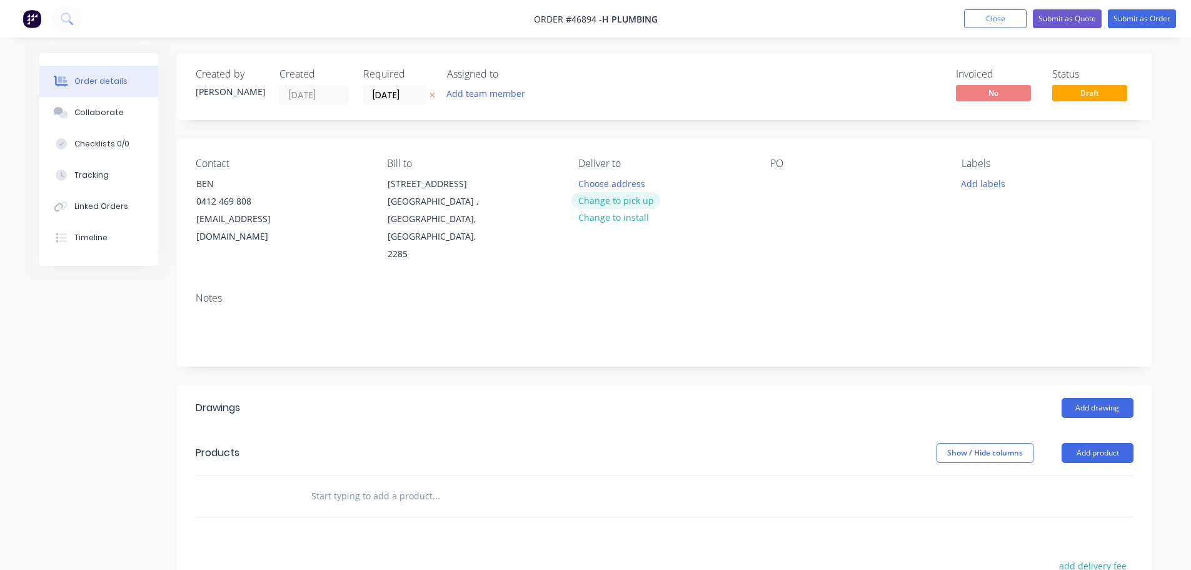
click at [598, 199] on button "Change to pick up" at bounding box center [616, 200] width 89 height 17
click at [783, 187] on div at bounding box center [780, 183] width 20 height 18
click at [1096, 398] on button "Add drawing" at bounding box center [1098, 408] width 72 height 20
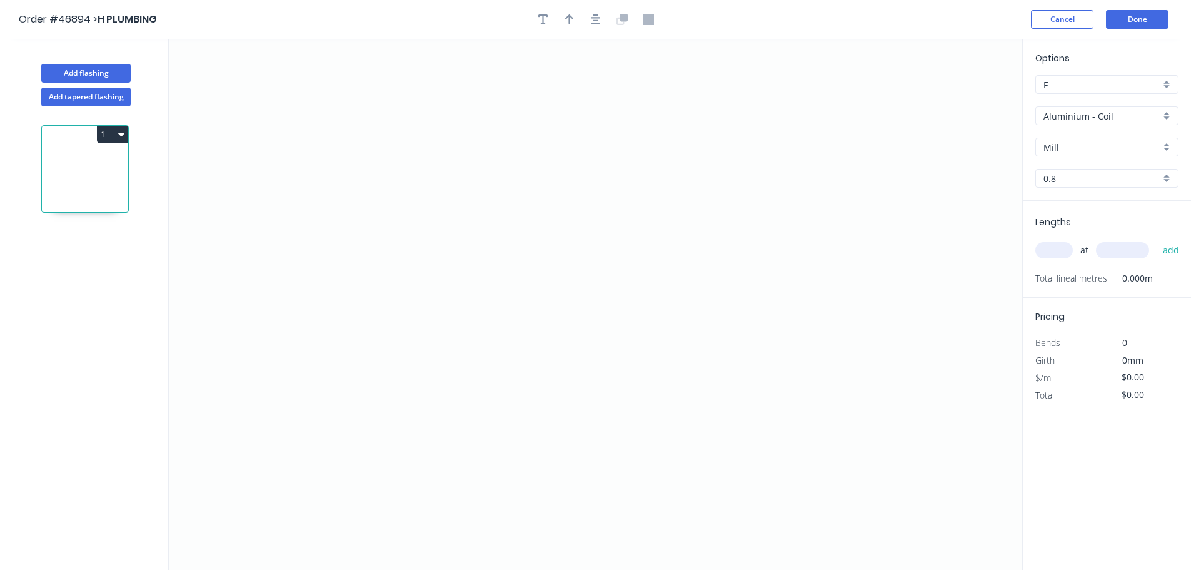
click at [1076, 124] on div "Aluminium - Coil" at bounding box center [1107, 115] width 143 height 19
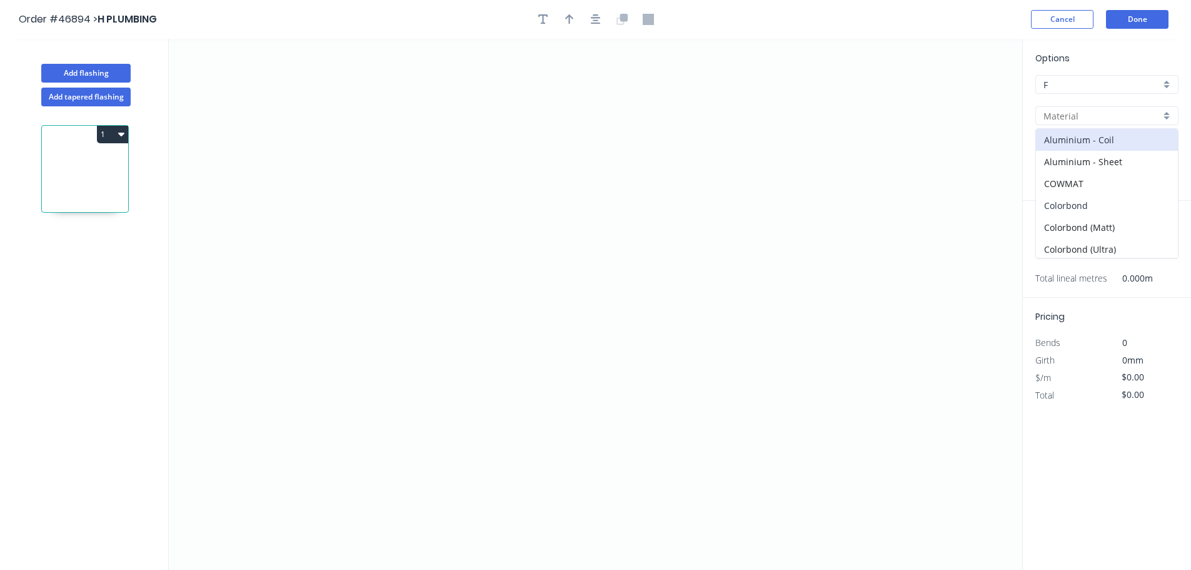
click at [1064, 208] on div "Colorbond" at bounding box center [1107, 205] width 142 height 22
type input "Colorbond"
type input "Basalt"
type input "0.55"
click at [1069, 149] on input "Basalt" at bounding box center [1102, 147] width 117 height 13
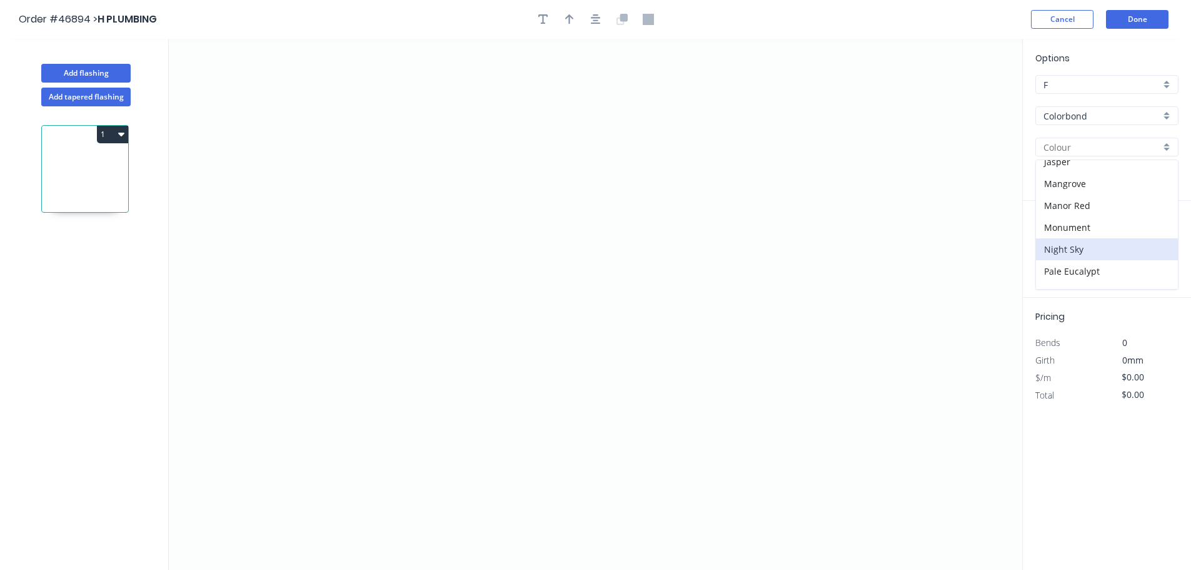
scroll to position [313, 0]
click at [1055, 259] on div "[PERSON_NAME]" at bounding box center [1107, 252] width 142 height 22
type input "[PERSON_NAME]"
click at [245, 359] on icon "0" at bounding box center [596, 304] width 854 height 531
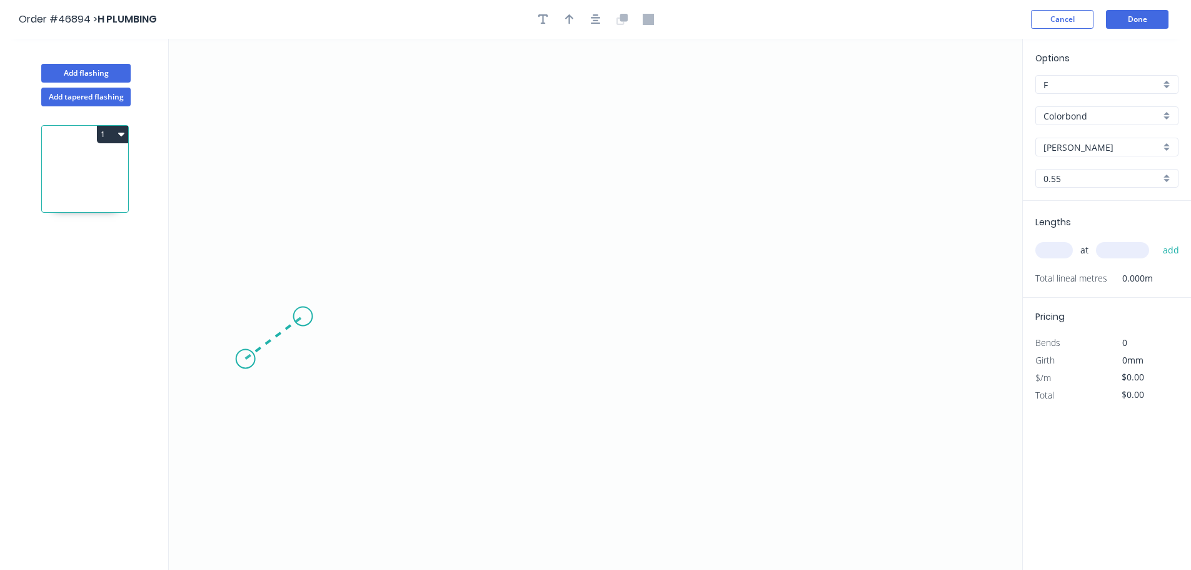
click at [303, 316] on icon "0" at bounding box center [596, 304] width 854 height 531
click at [618, 251] on icon "0 ?" at bounding box center [596, 304] width 854 height 531
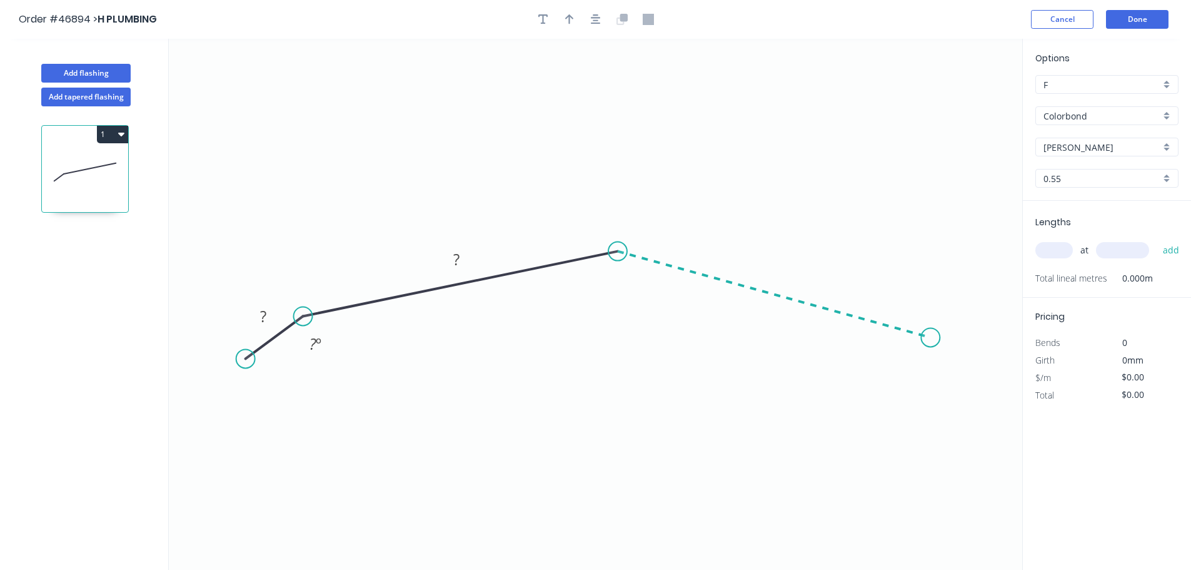
click at [932, 338] on icon "0 ? ? ? º" at bounding box center [596, 304] width 854 height 531
click at [986, 385] on icon "0 ? ? ? ? º ? º" at bounding box center [596, 304] width 854 height 531
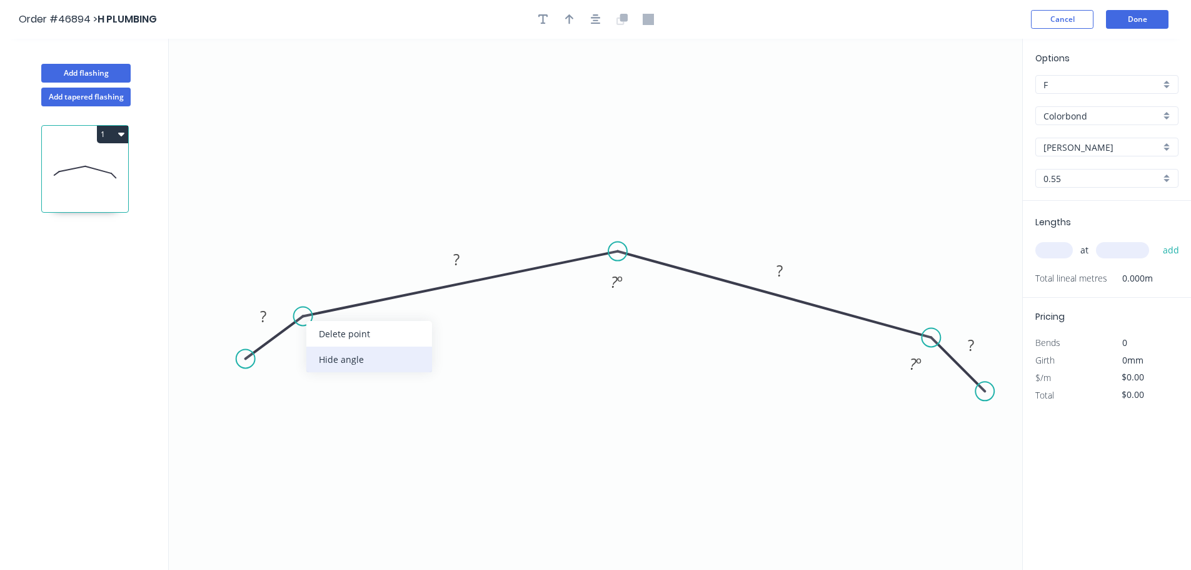
click at [340, 360] on div "Hide angle" at bounding box center [369, 359] width 126 height 26
click at [976, 391] on div "Hide angle" at bounding box center [997, 381] width 126 height 26
click at [263, 313] on tspan "?" at bounding box center [263, 316] width 6 height 21
type input "$28.46"
click at [614, 280] on tspan "?" at bounding box center [614, 281] width 7 height 21
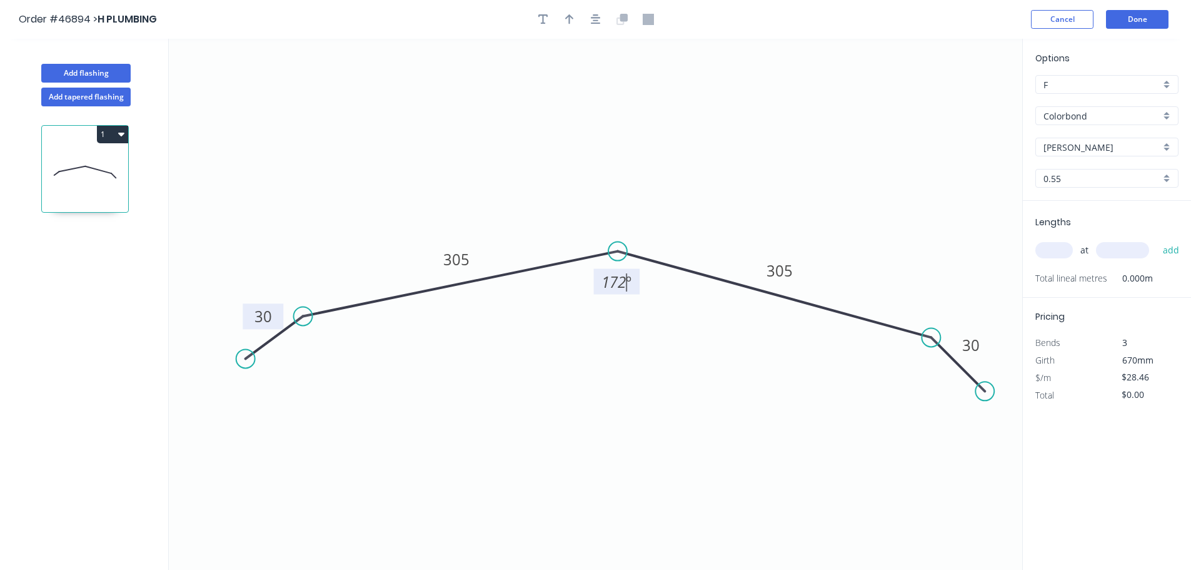
click at [651, 388] on icon "0 30 305 305 30 172 º" at bounding box center [596, 304] width 854 height 531
click at [572, 28] on button "button" at bounding box center [569, 19] width 19 height 19
drag, startPoint x: 955, startPoint y: 101, endPoint x: 797, endPoint y: 164, distance: 170.3
click at [630, 201] on icon "0 30 305 305 30 172 º" at bounding box center [596, 304] width 854 height 531
drag, startPoint x: 957, startPoint y: 98, endPoint x: 621, endPoint y: 195, distance: 350.1
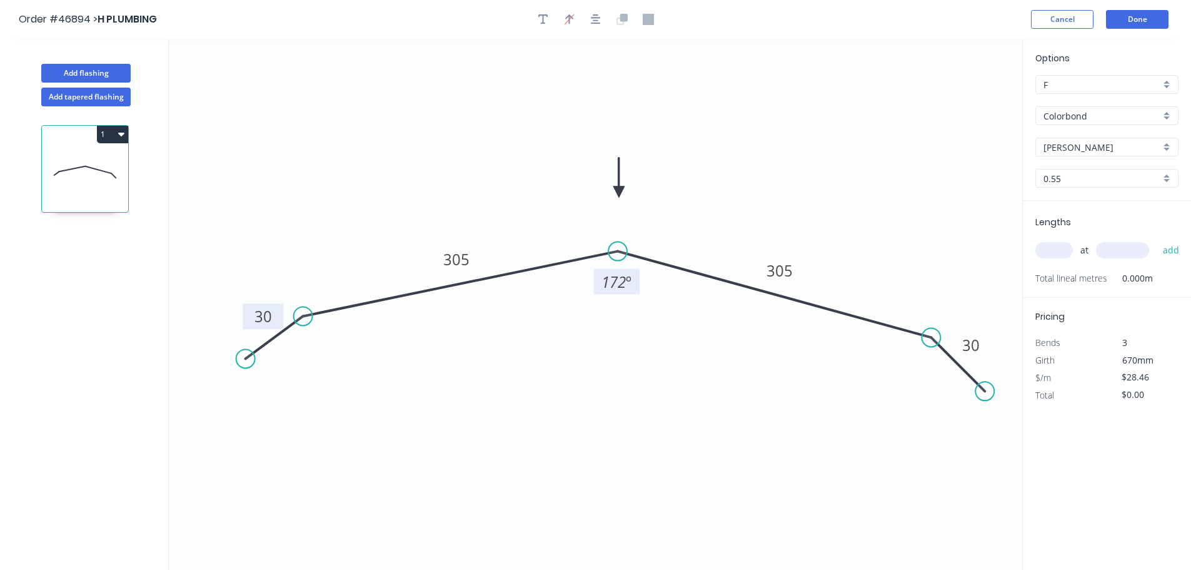
click at [621, 195] on icon at bounding box center [618, 178] width 11 height 40
click at [1051, 252] on input "text" at bounding box center [1055, 250] width 38 height 16
type input "4"
type input "5500"
click at [1157, 239] on button "add" at bounding box center [1171, 249] width 29 height 21
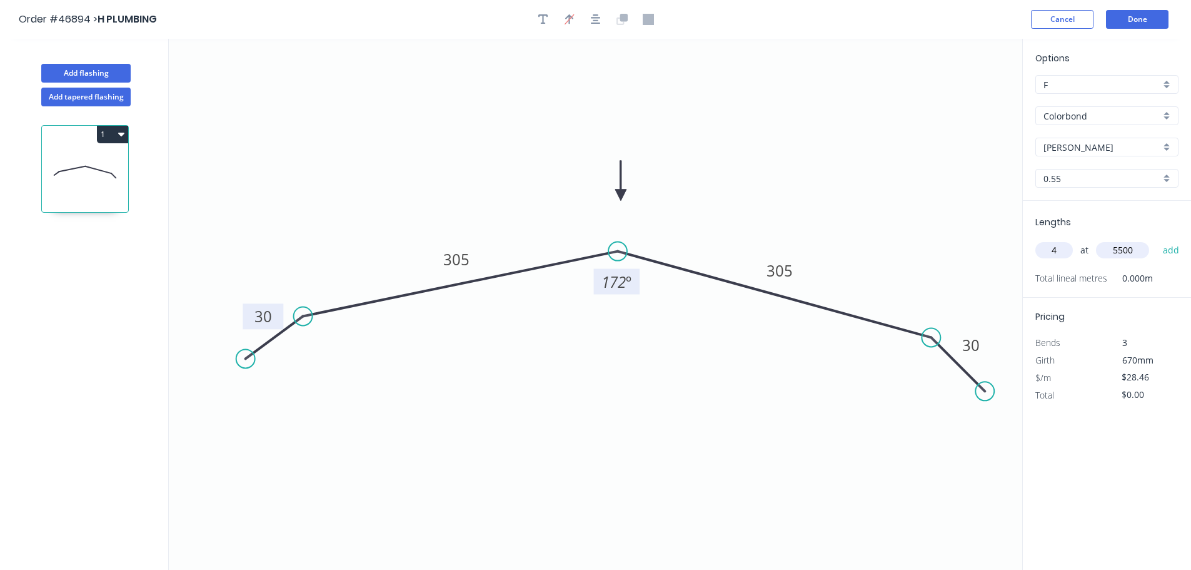
type input "$626.12"
click at [1133, 25] on button "Done" at bounding box center [1137, 19] width 63 height 19
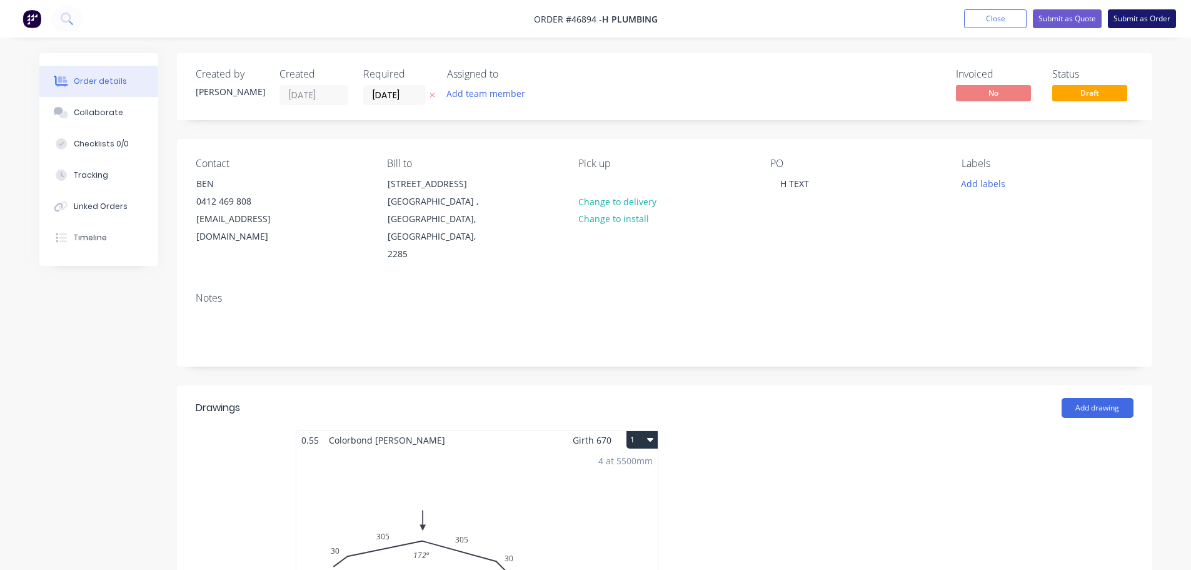
click at [1141, 21] on button "Submit as Order" at bounding box center [1142, 18] width 68 height 19
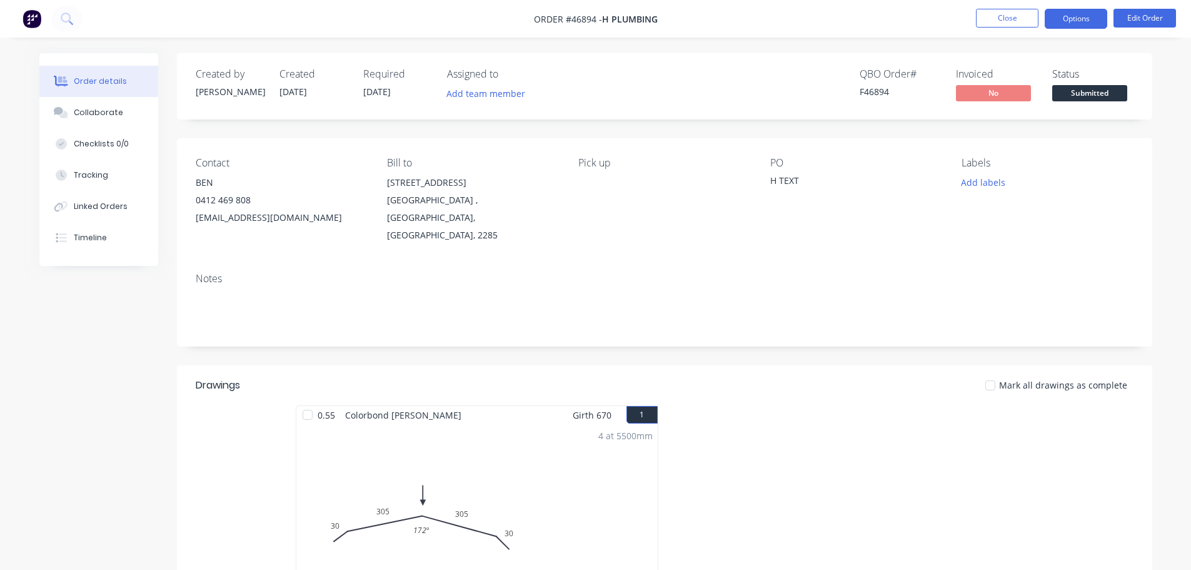
click at [1086, 9] on button "Options" at bounding box center [1076, 19] width 63 height 20
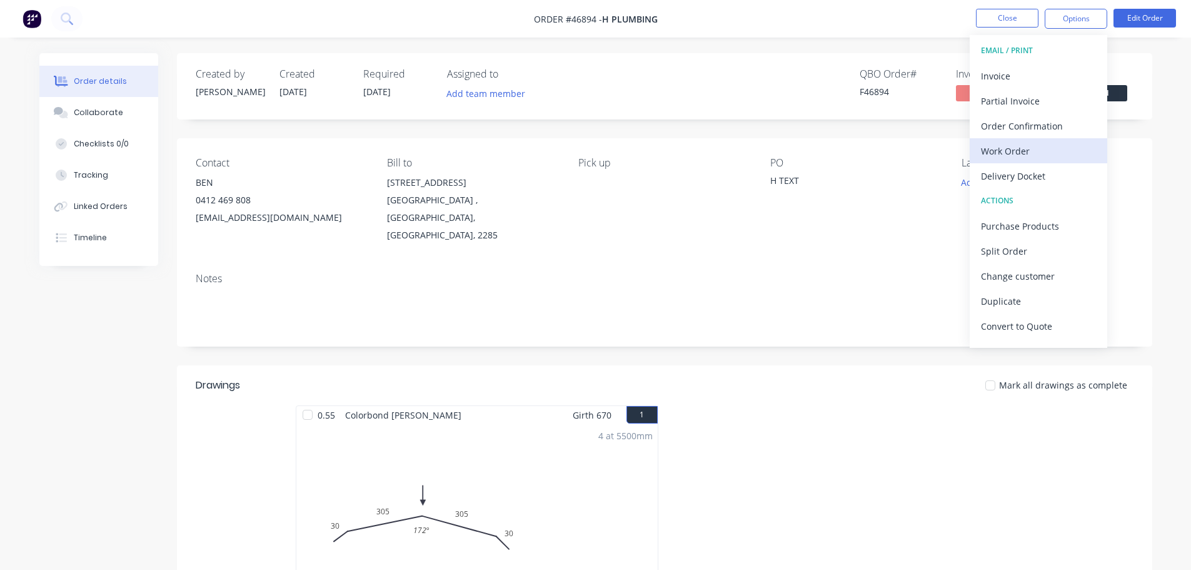
click at [1009, 145] on div "Work Order" at bounding box center [1038, 151] width 115 height 18
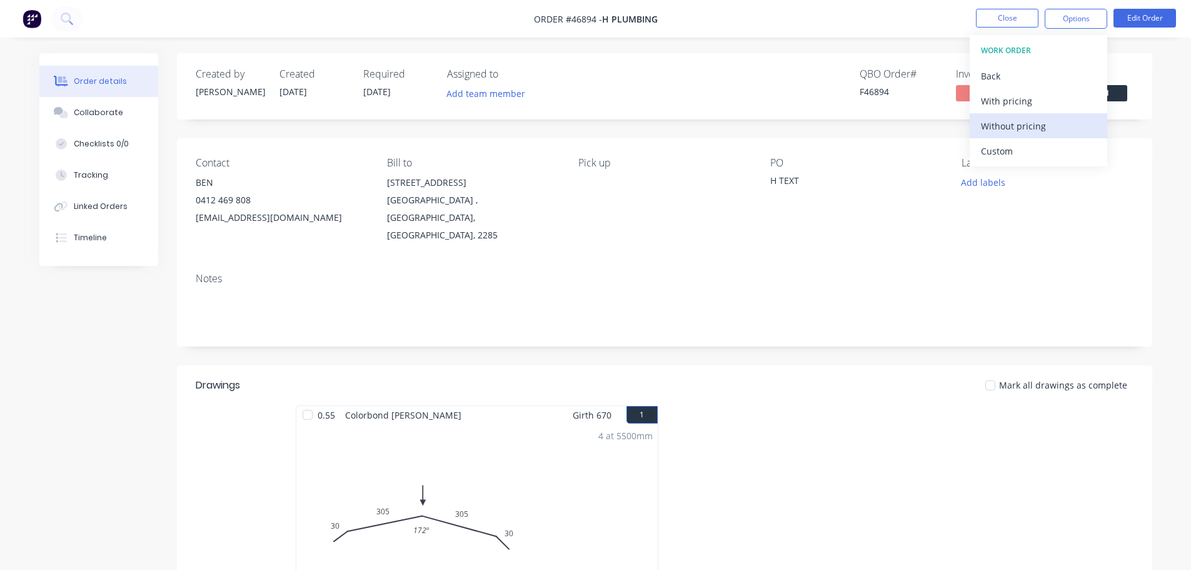
click at [1014, 128] on div "Without pricing" at bounding box center [1038, 126] width 115 height 18
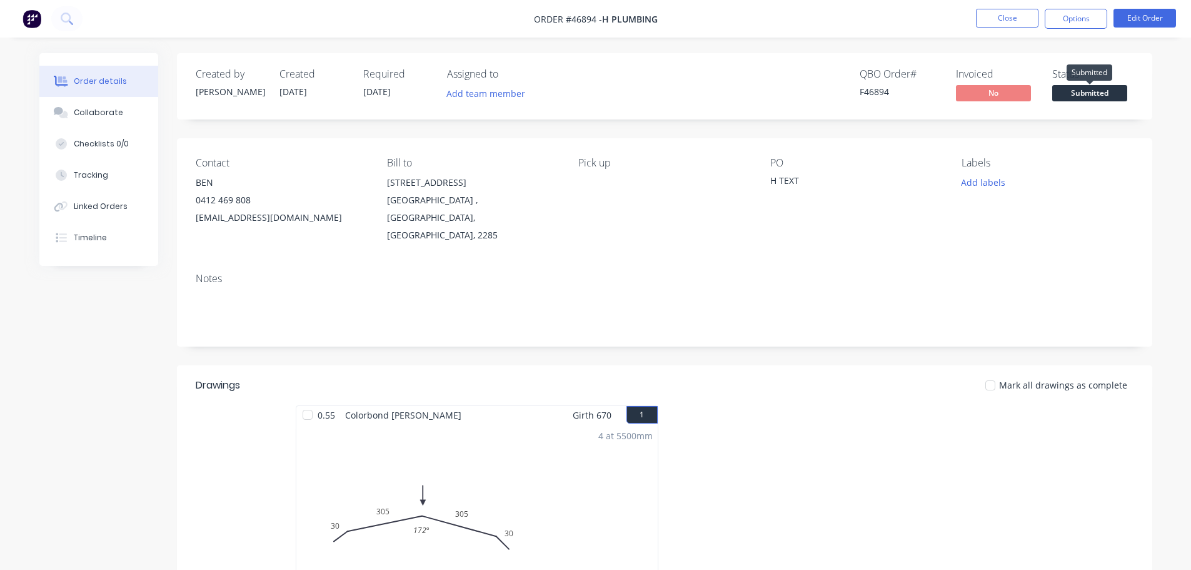
click at [1116, 93] on span "Submitted" at bounding box center [1089, 93] width 75 height 16
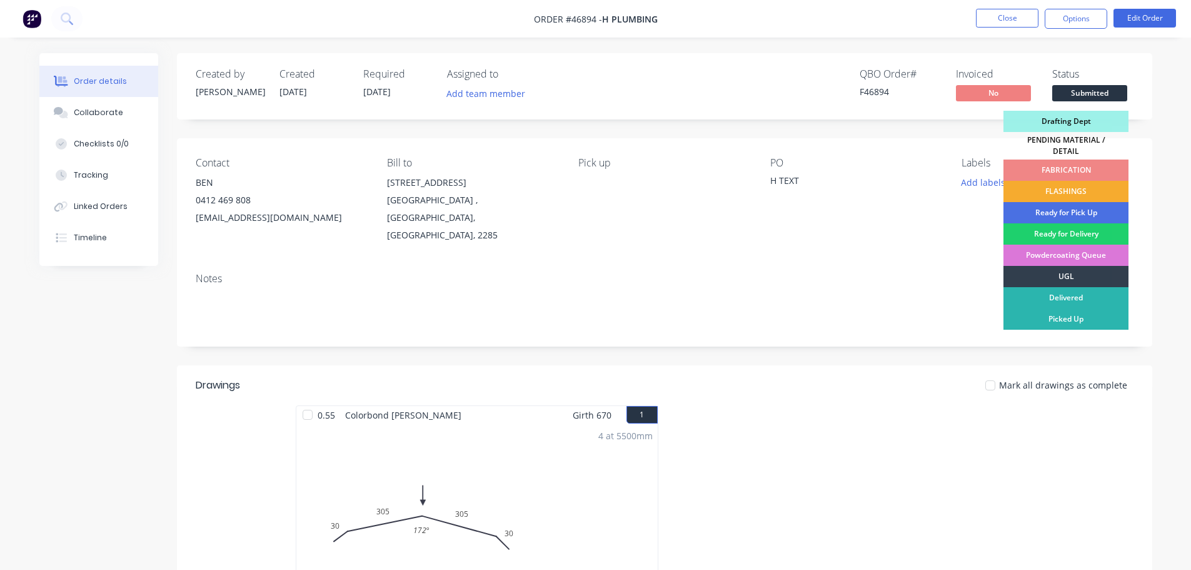
click at [1043, 181] on div "FLASHINGS" at bounding box center [1066, 191] width 125 height 21
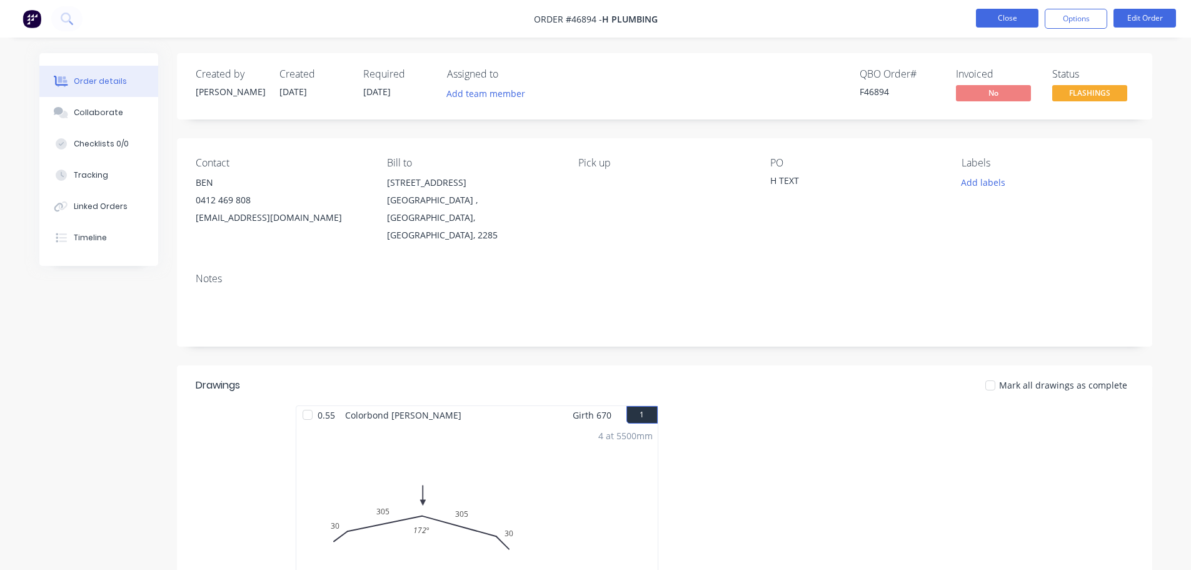
click at [996, 24] on button "Close" at bounding box center [1007, 18] width 63 height 19
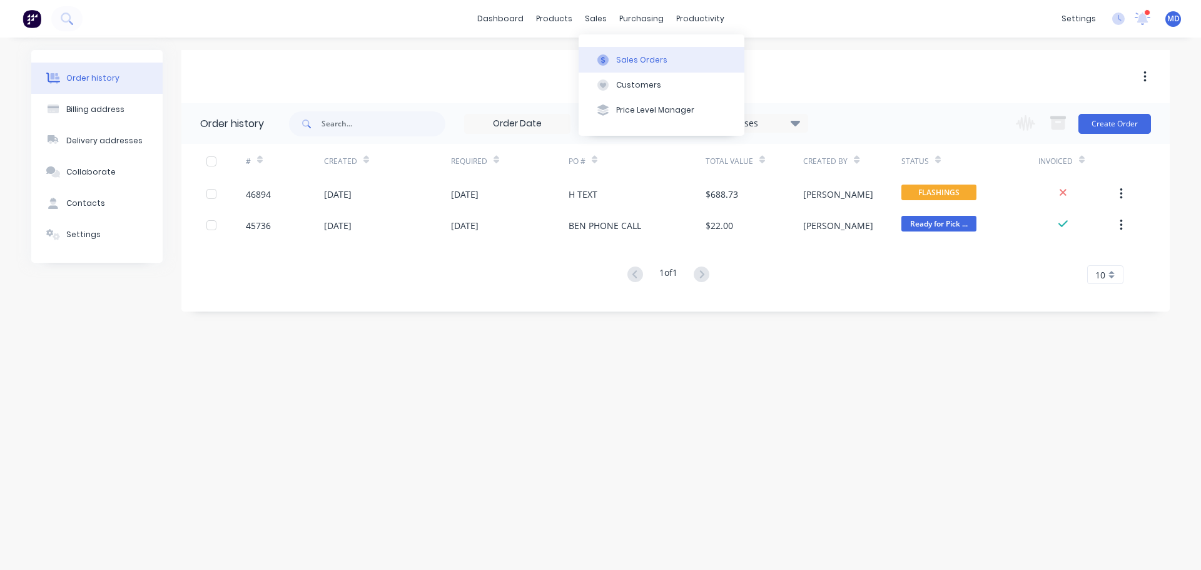
click at [638, 68] on button "Sales Orders" at bounding box center [661, 59] width 166 height 25
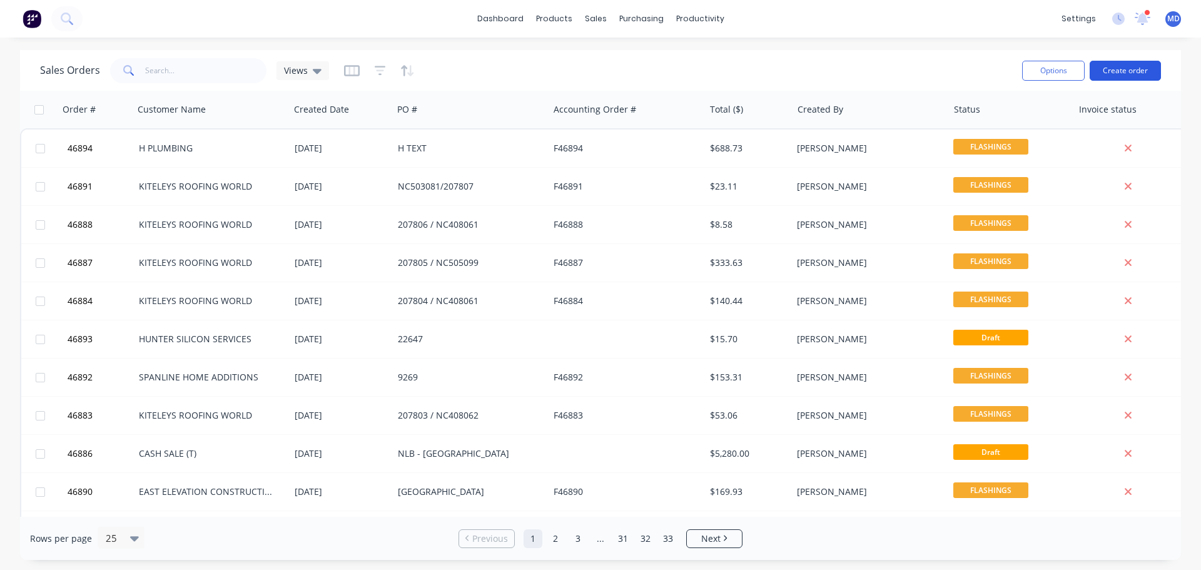
click at [1098, 71] on button "Create order" at bounding box center [1124, 71] width 71 height 20
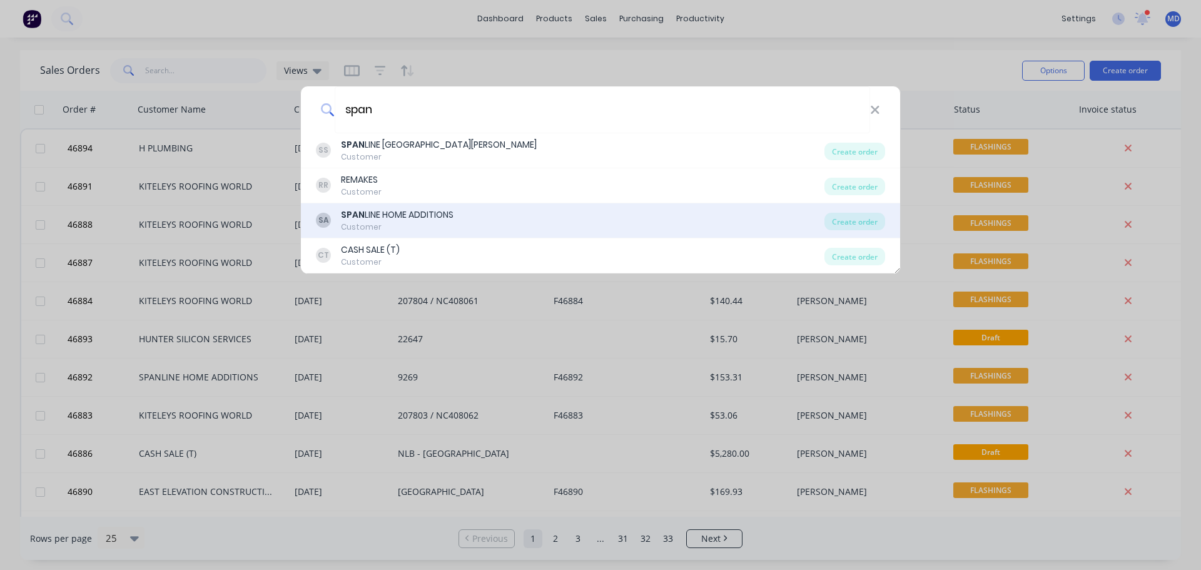
type input "span"
click at [374, 209] on div "SPAN LINE HOME ADDITIONS" at bounding box center [397, 214] width 113 height 13
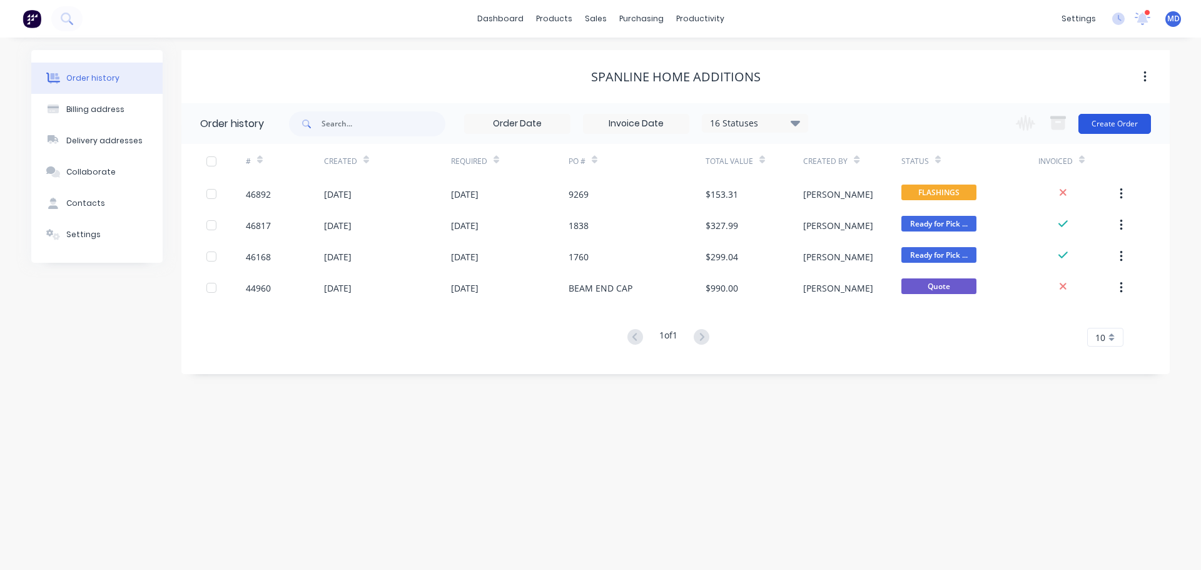
click at [1120, 119] on button "Create Order" at bounding box center [1114, 124] width 73 height 20
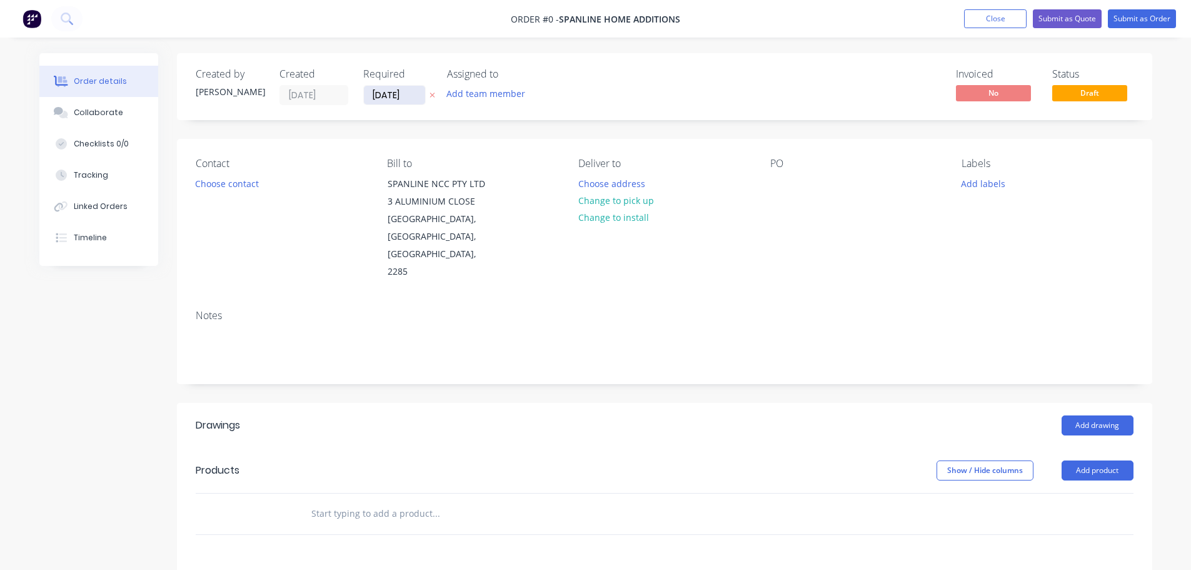
click at [394, 89] on input "[DATE]" at bounding box center [394, 95] width 61 height 19
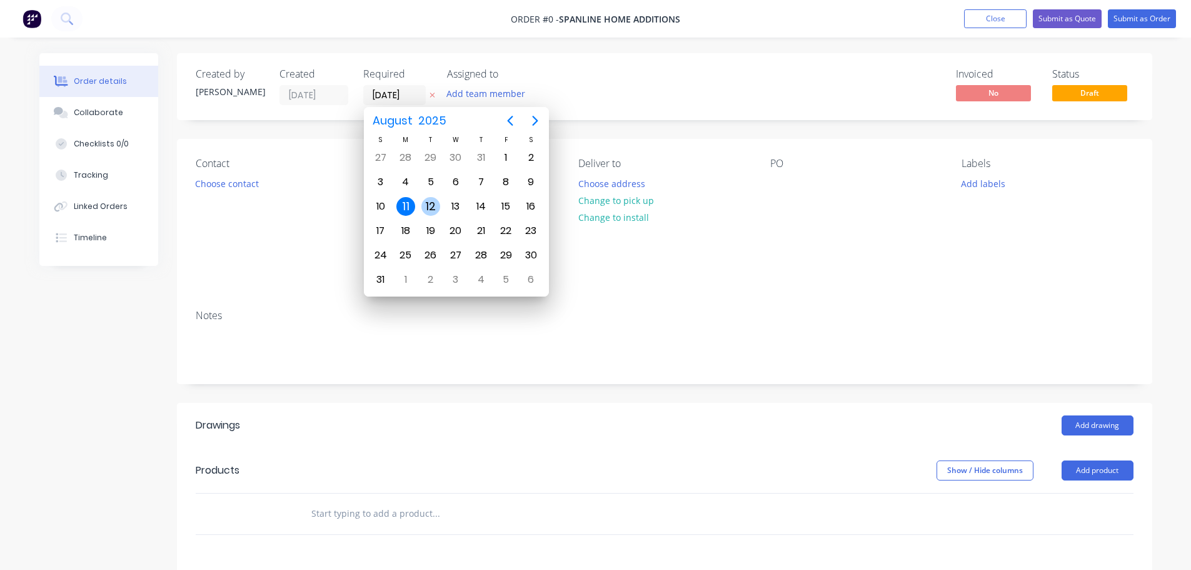
click at [431, 208] on div "12" at bounding box center [430, 206] width 19 height 19
type input "[DATE]"
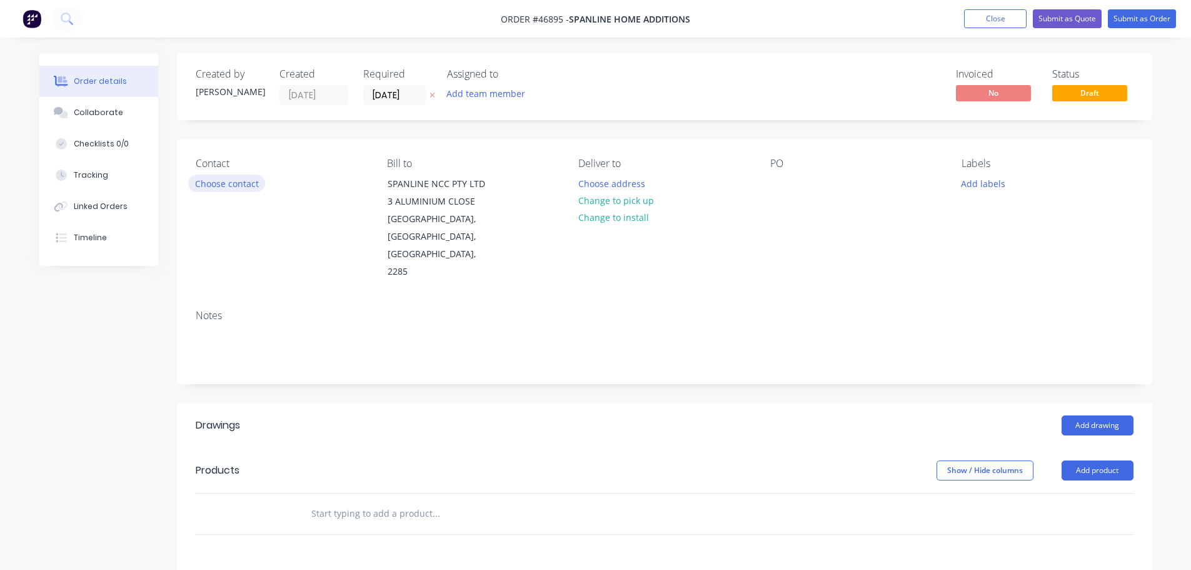
click at [223, 190] on button "Choose contact" at bounding box center [226, 182] width 77 height 17
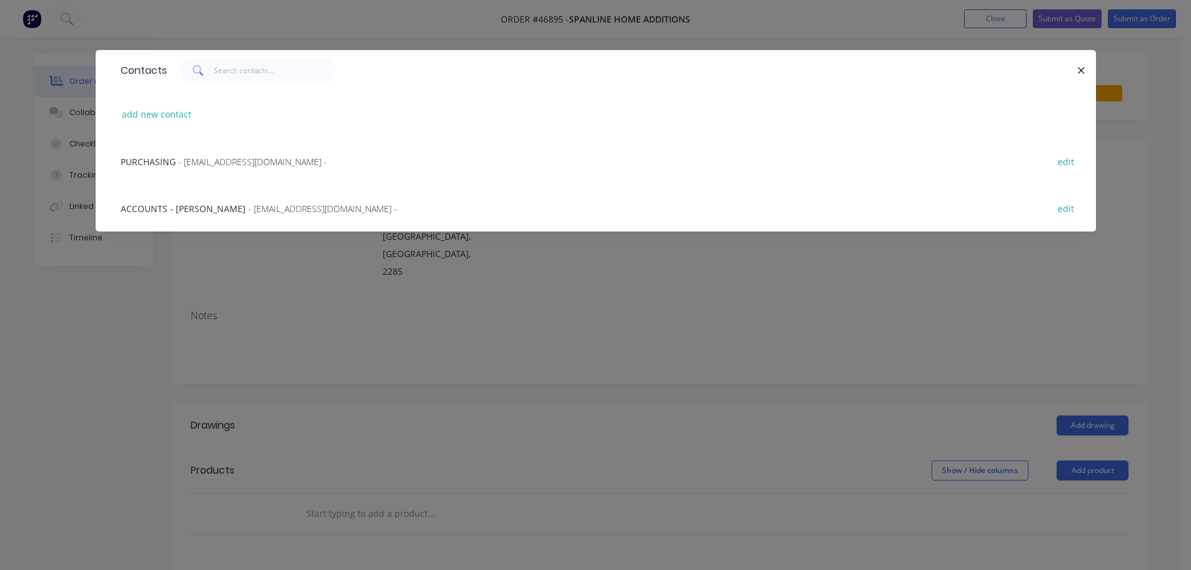
click at [183, 168] on div "PURCHASING - [EMAIL_ADDRESS][DOMAIN_NAME] -" at bounding box center [224, 161] width 206 height 13
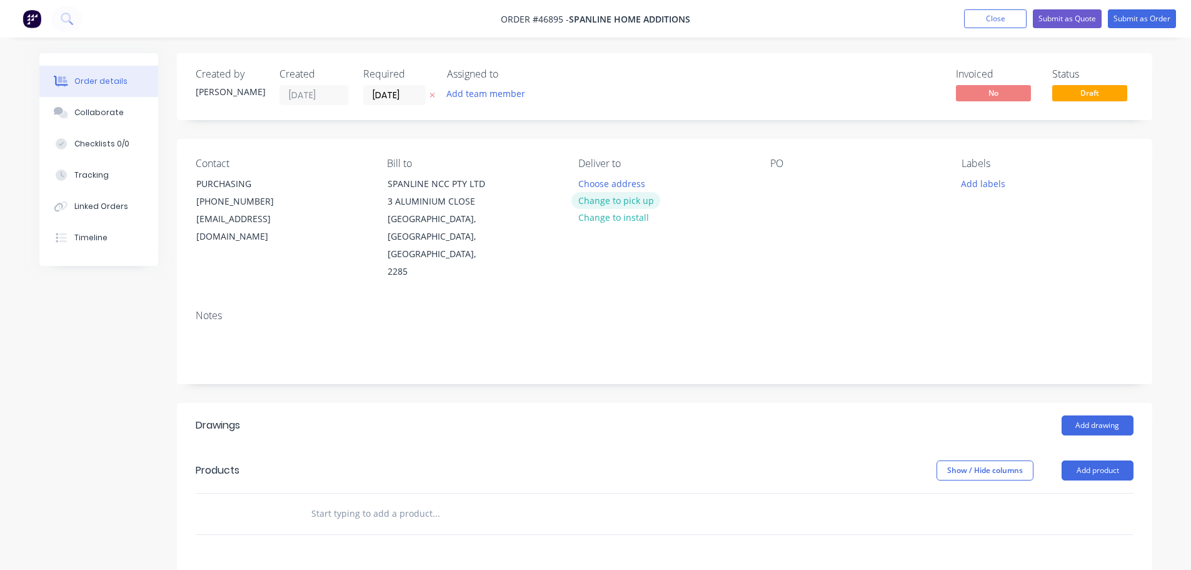
click at [628, 196] on button "Change to pick up" at bounding box center [616, 200] width 89 height 17
click at [589, 184] on div at bounding box center [588, 183] width 20 height 18
click at [775, 189] on div at bounding box center [780, 183] width 20 height 18
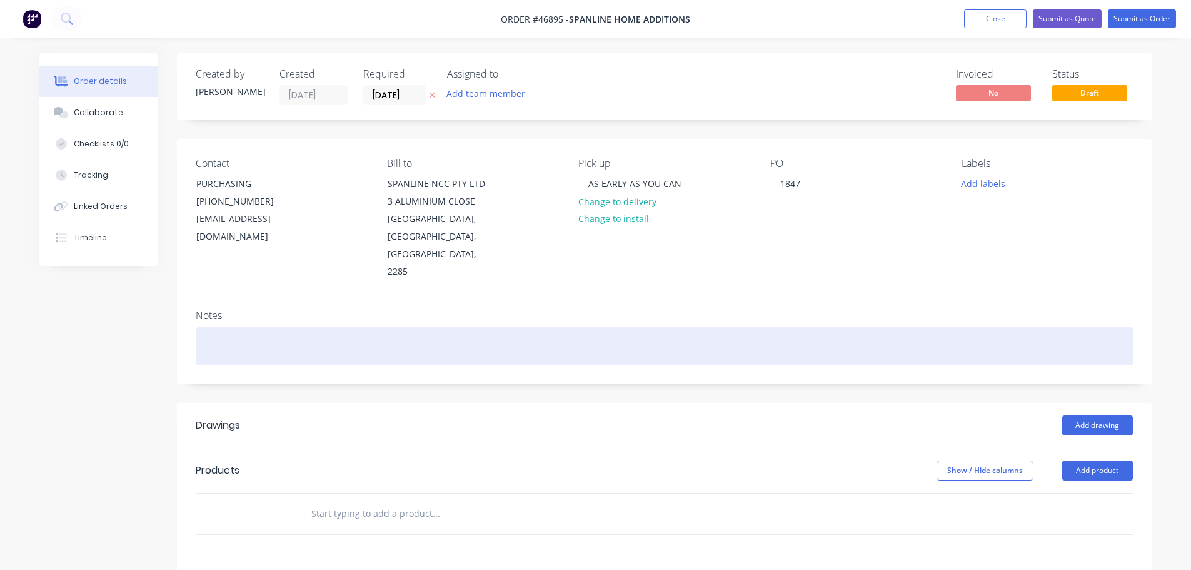
click at [204, 327] on div at bounding box center [665, 346] width 938 height 38
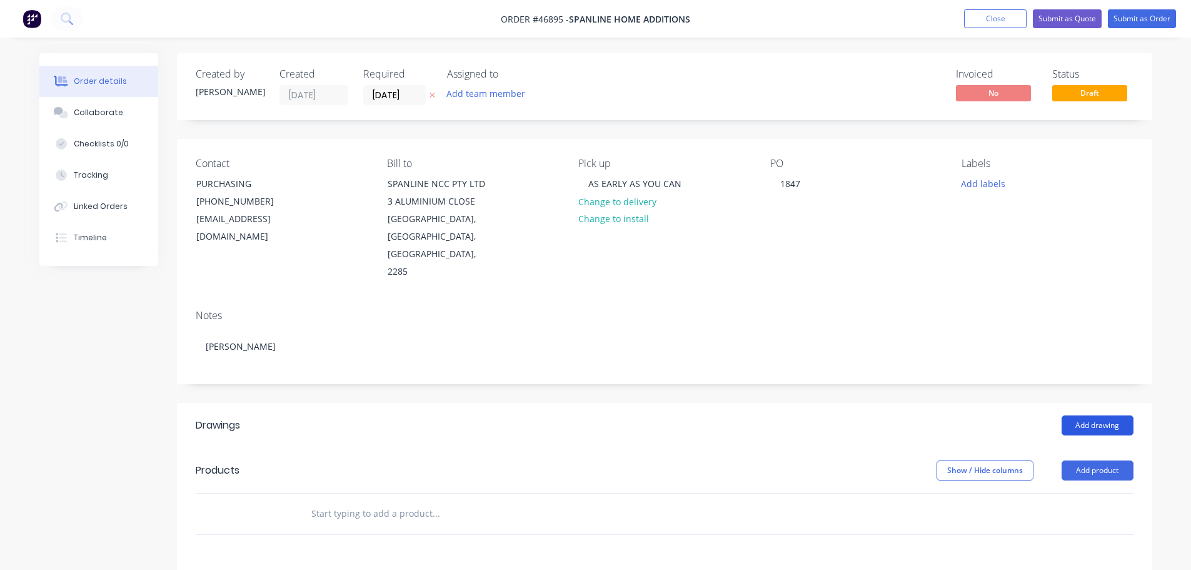
click at [1084, 415] on button "Add drawing" at bounding box center [1098, 425] width 72 height 20
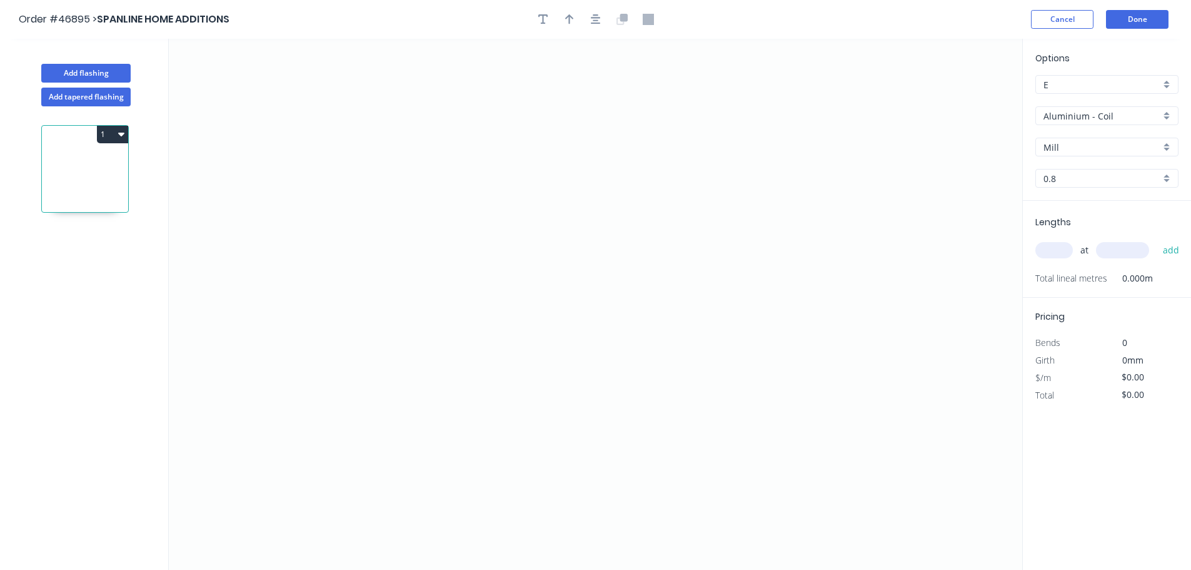
click at [1060, 111] on input "Aluminium - Coil" at bounding box center [1102, 115] width 117 height 13
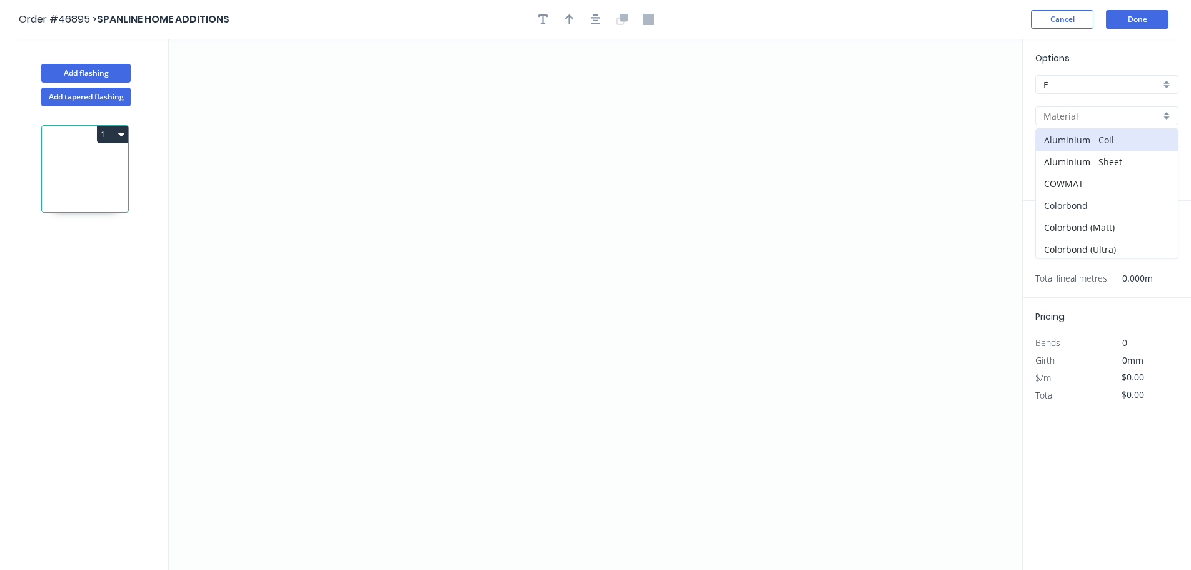
click at [1076, 199] on div "Colorbond" at bounding box center [1107, 205] width 142 height 22
type input "Colorbond"
type input "Basalt"
type input "0.55"
click at [1070, 148] on input "Basalt" at bounding box center [1102, 147] width 117 height 13
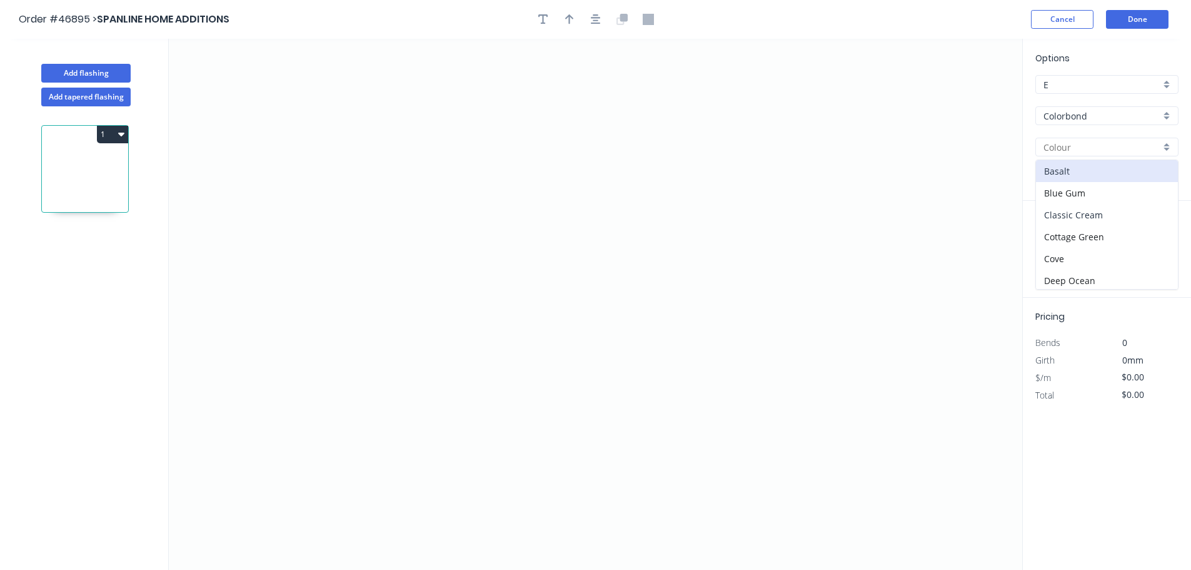
click at [1072, 220] on div "Classic Cream" at bounding box center [1107, 215] width 142 height 22
type input "Classic Cream"
click at [366, 137] on icon "0" at bounding box center [596, 304] width 854 height 531
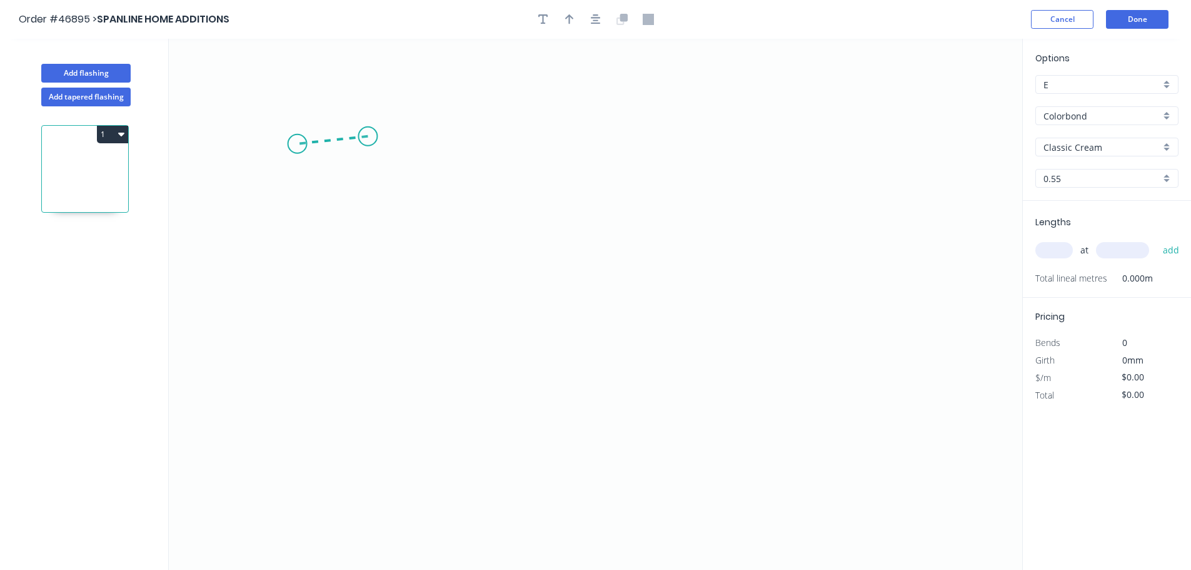
click at [297, 144] on icon "0" at bounding box center [596, 304] width 854 height 531
click at [518, 226] on icon "0 ?" at bounding box center [596, 304] width 854 height 531
click at [518, 300] on icon "0 ? ? ? º" at bounding box center [596, 304] width 854 height 531
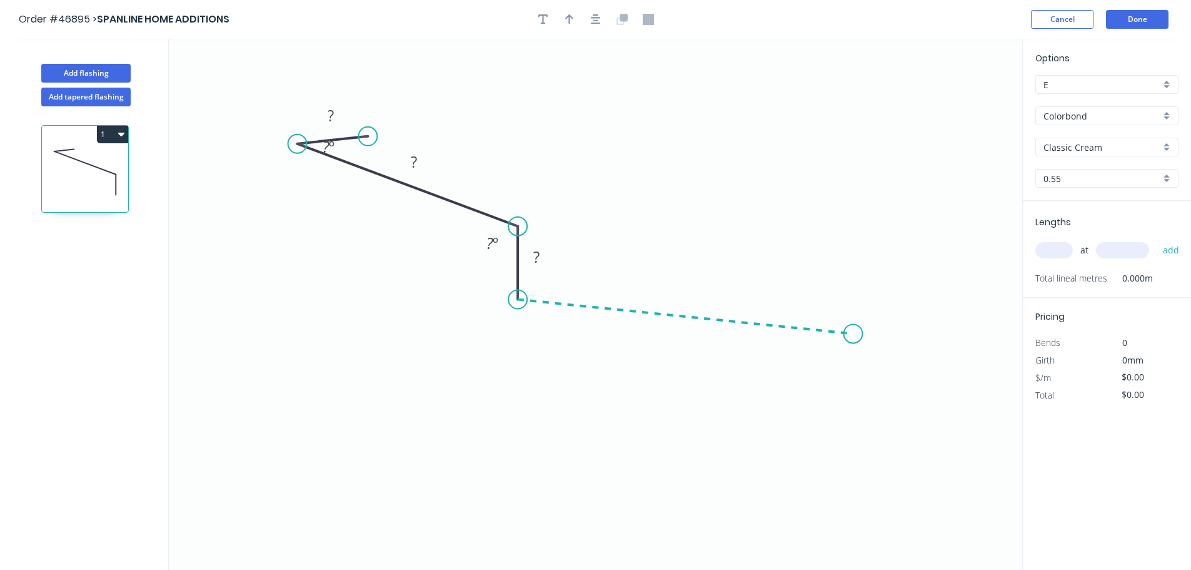
click at [854, 334] on icon "0 ? ? ? ? º ? º" at bounding box center [596, 304] width 854 height 531
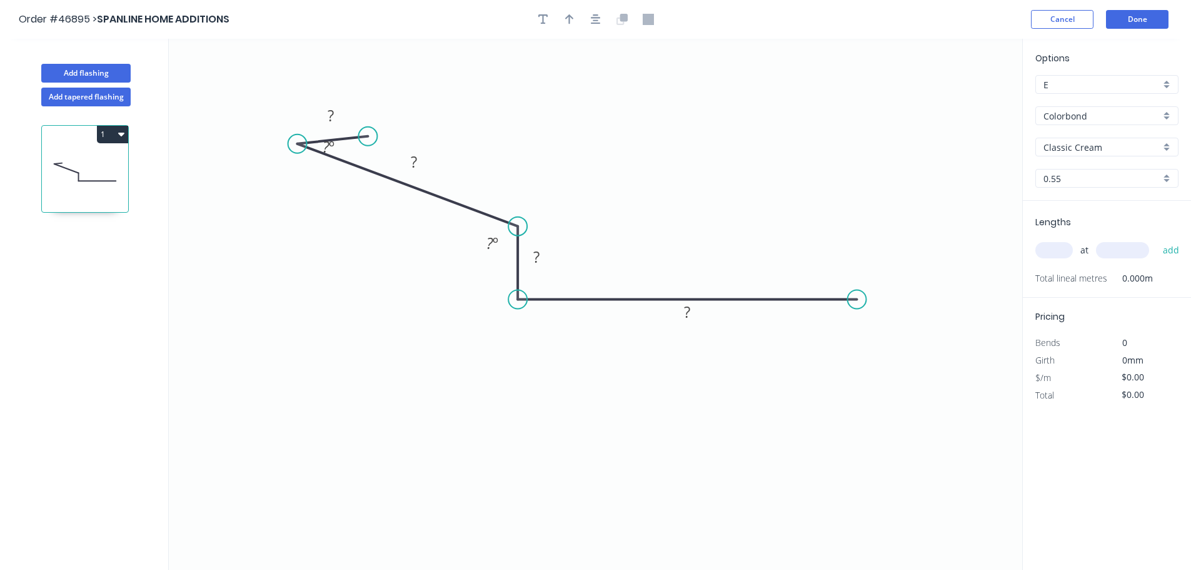
drag, startPoint x: 854, startPoint y: 331, endPoint x: 857, endPoint y: 317, distance: 14.1
click at [857, 317] on icon "0 ? ? ? ? ? º ? º" at bounding box center [596, 304] width 854 height 531
click at [878, 335] on div "Crush & Fold" at bounding box center [918, 338] width 126 height 26
click at [868, 337] on div "Flip bend" at bounding box center [920, 343] width 126 height 26
drag, startPoint x: 313, startPoint y: 176, endPoint x: 326, endPoint y: 139, distance: 38.6
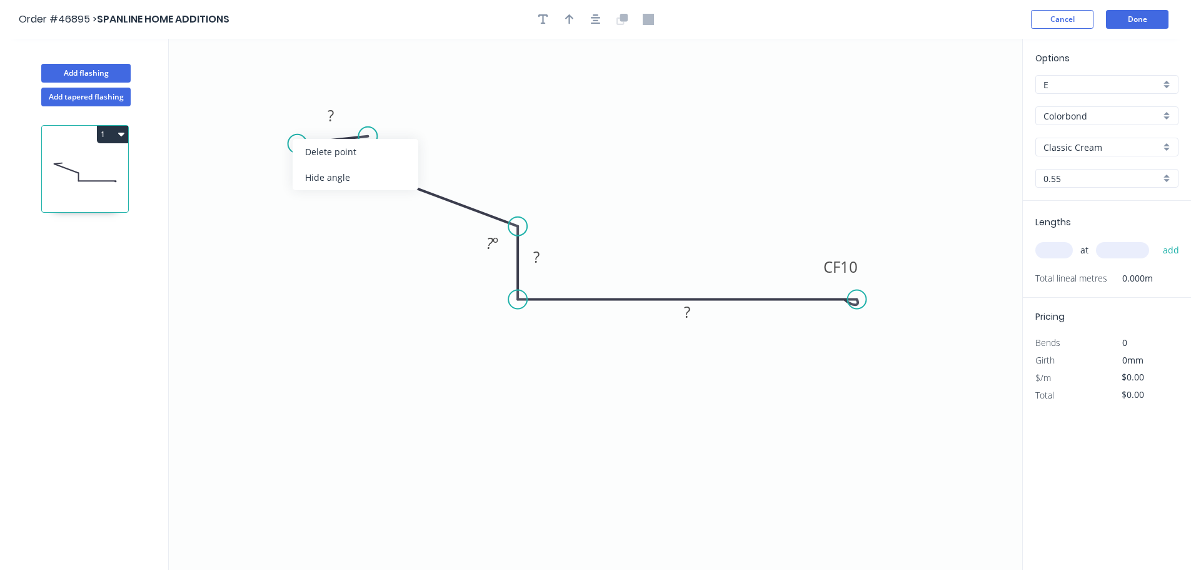
click at [313, 174] on div "Hide angle" at bounding box center [356, 177] width 126 height 26
click at [331, 113] on tspan "?" at bounding box center [331, 115] width 6 height 21
type input "$31.09"
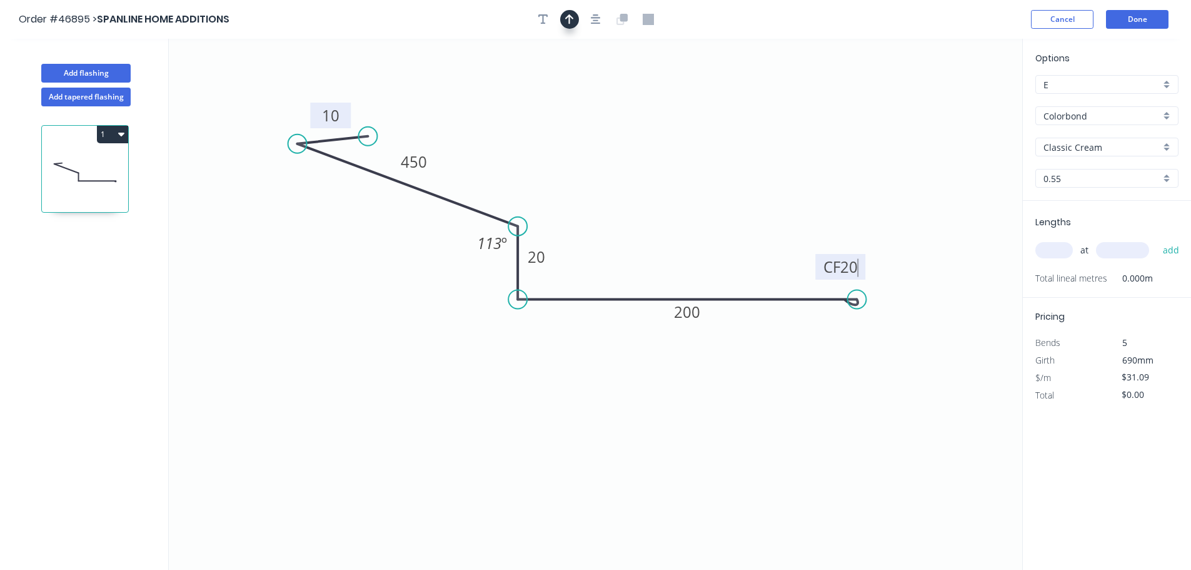
click at [566, 21] on icon "button" at bounding box center [569, 19] width 9 height 11
drag, startPoint x: 957, startPoint y: 101, endPoint x: 710, endPoint y: 246, distance: 287.0
click at [710, 246] on icon at bounding box center [709, 232] width 11 height 40
click at [1058, 246] on input "text" at bounding box center [1055, 250] width 38 height 16
type input "4"
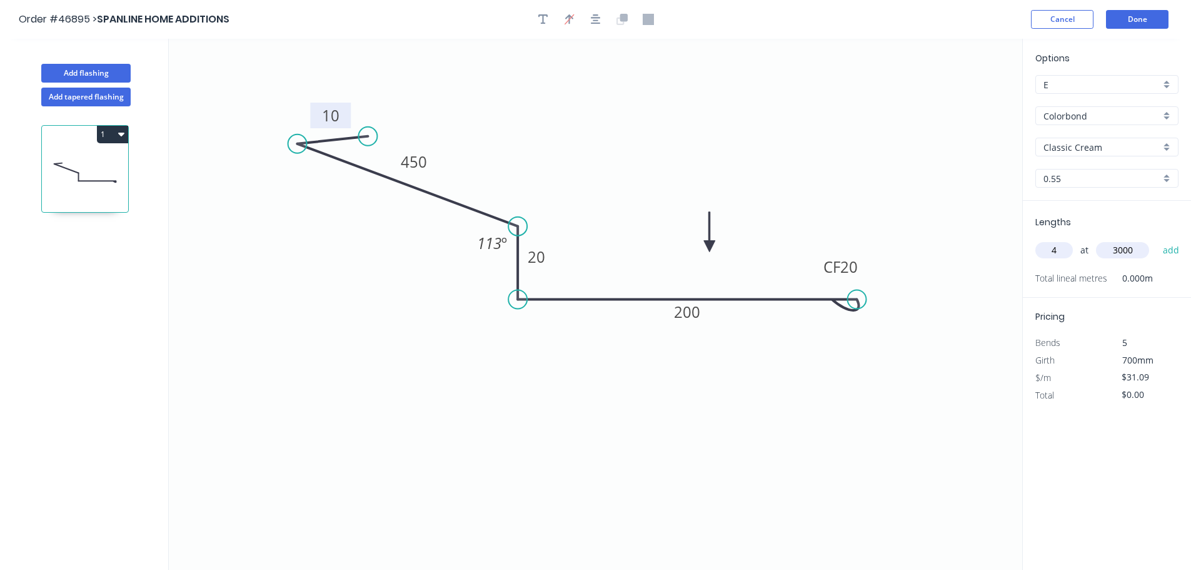
type input "3000"
click at [1157, 239] on button "add" at bounding box center [1171, 249] width 29 height 21
type input "$373.08"
click at [1123, 24] on button "Done" at bounding box center [1137, 19] width 63 height 19
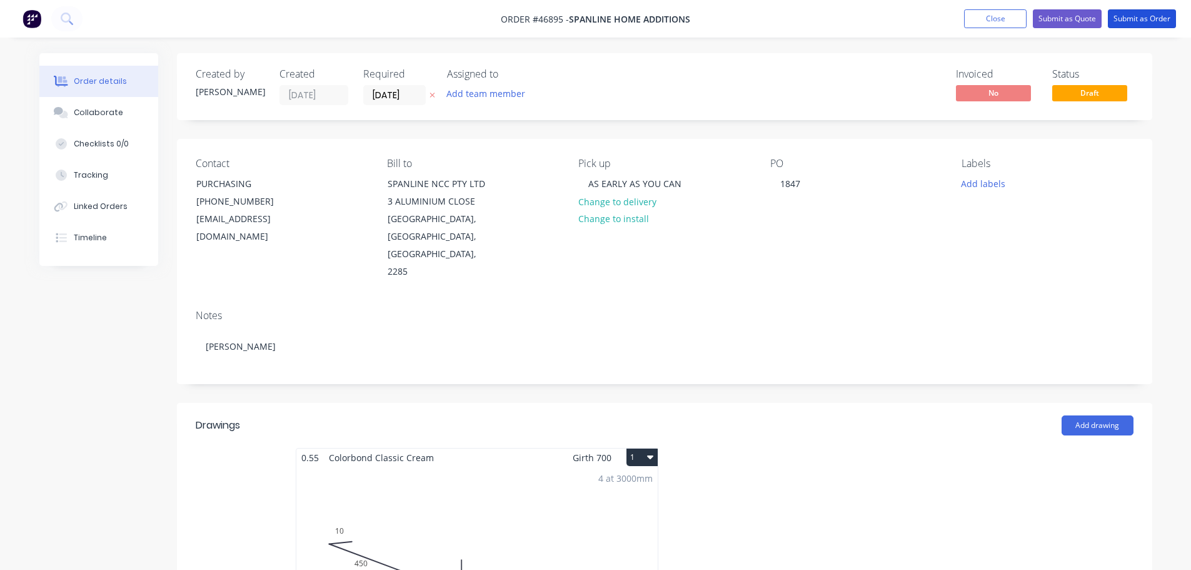
click at [1123, 24] on button "Submit as Order" at bounding box center [1142, 18] width 68 height 19
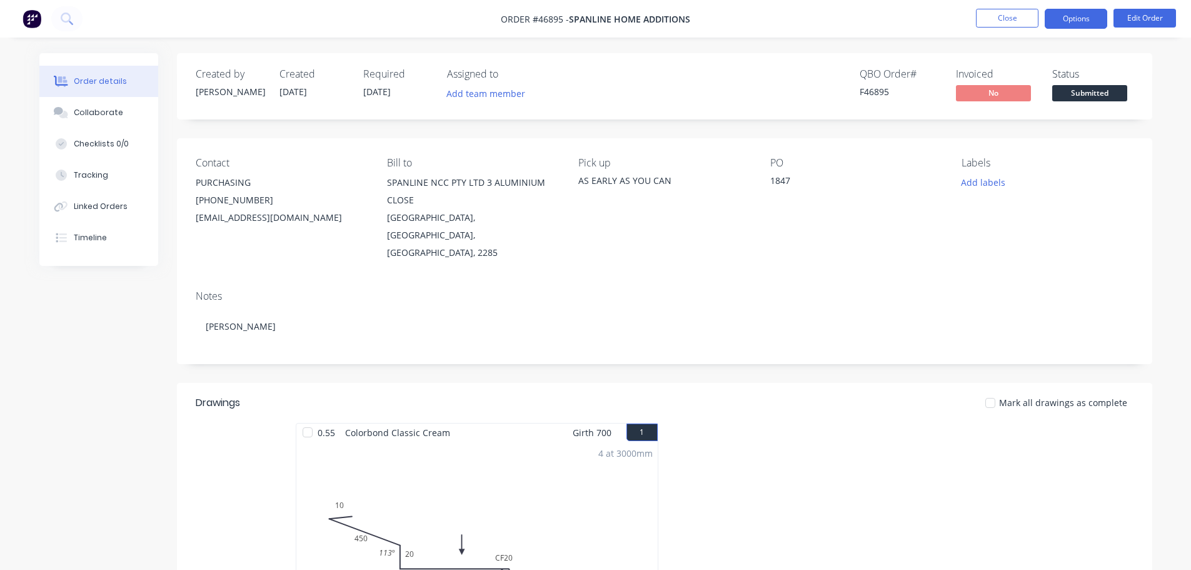
click at [1054, 11] on button "Options" at bounding box center [1076, 19] width 63 height 20
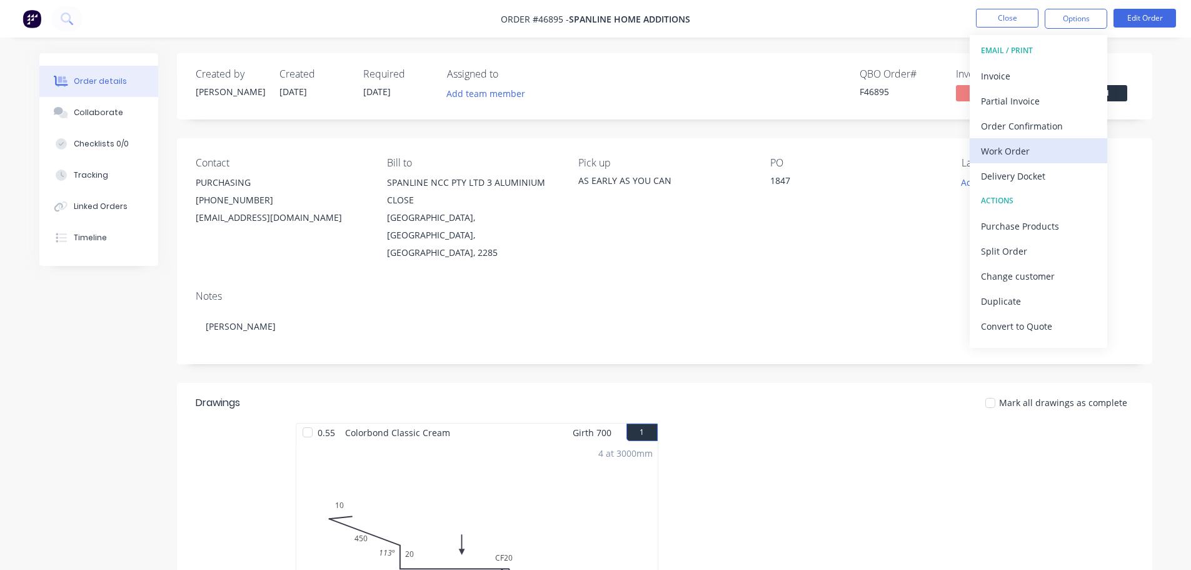
click at [1017, 151] on div "Work Order" at bounding box center [1038, 151] width 115 height 18
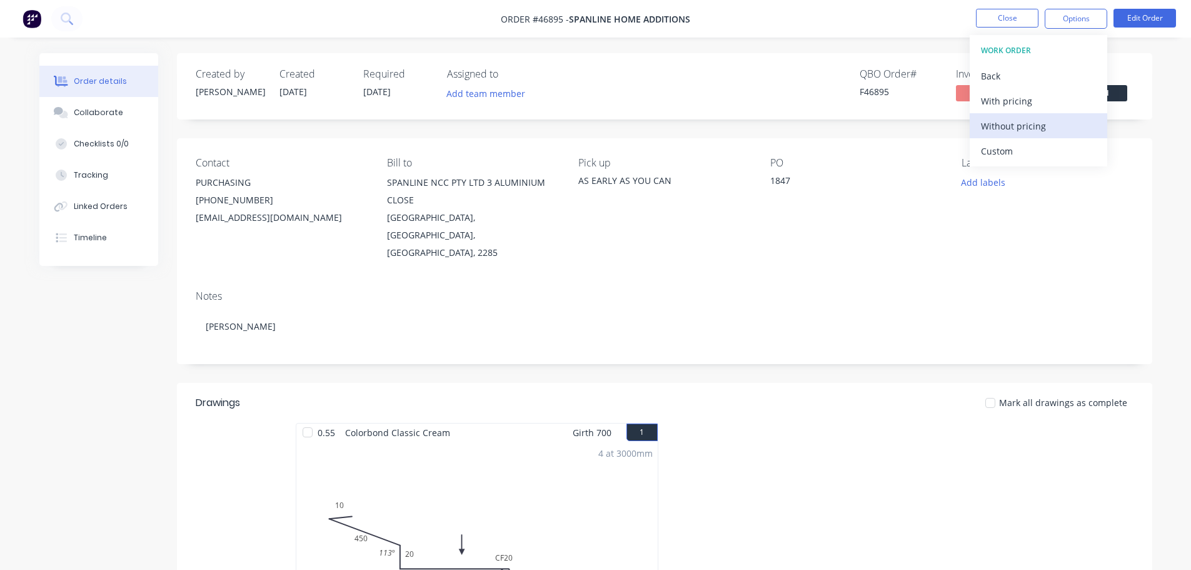
click at [1043, 132] on div "Without pricing" at bounding box center [1038, 126] width 115 height 18
click at [1112, 96] on span "Submitted" at bounding box center [1089, 93] width 75 height 16
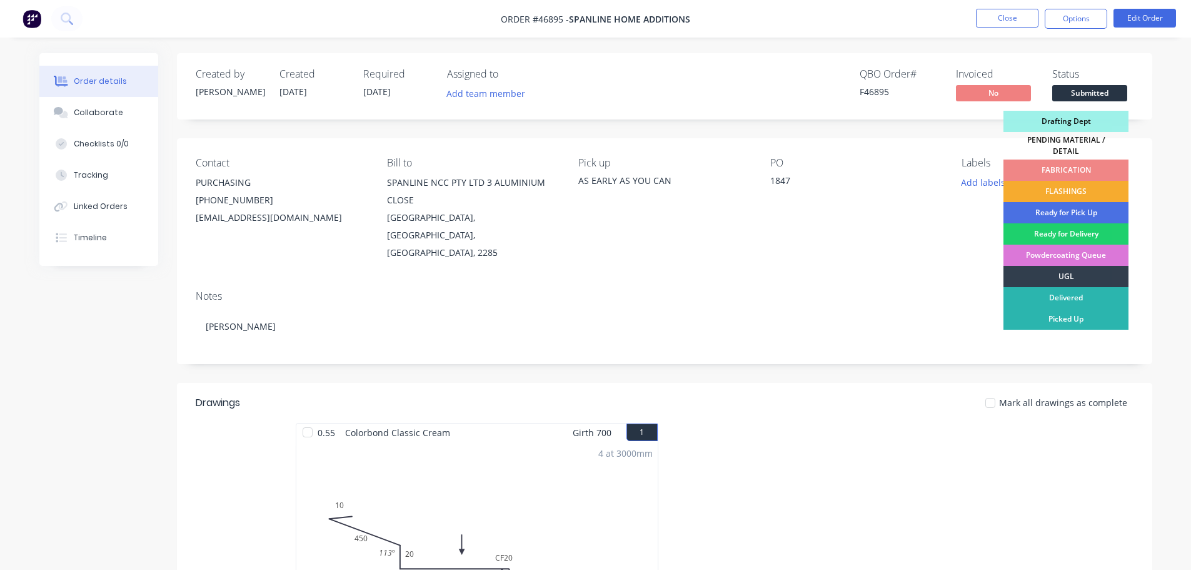
click at [1067, 186] on div "FLASHINGS" at bounding box center [1066, 191] width 125 height 21
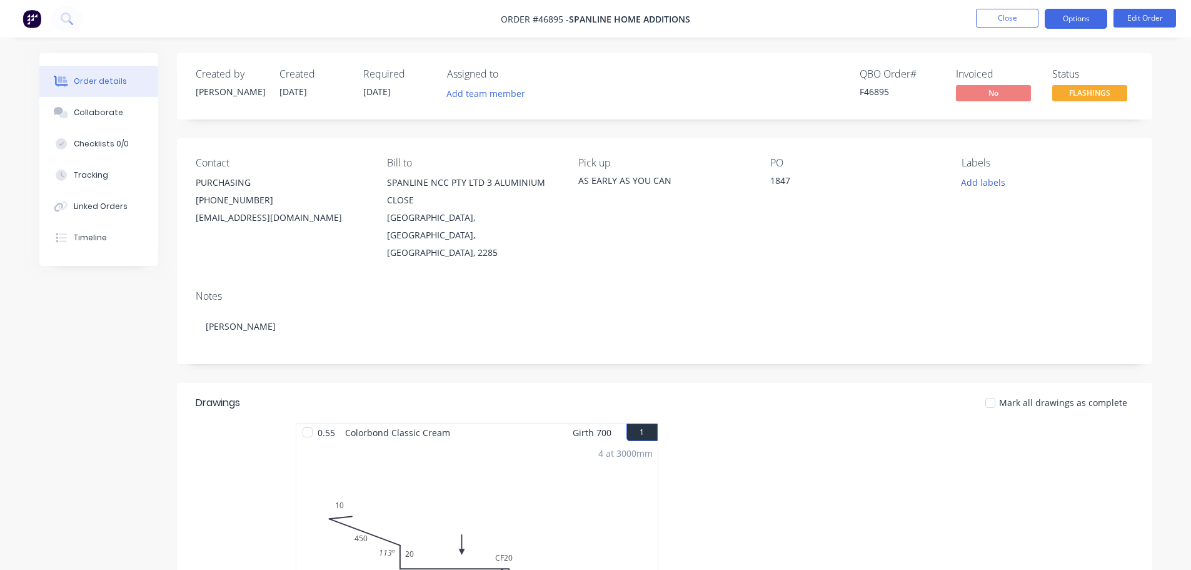
click at [1062, 19] on button "Options" at bounding box center [1076, 19] width 63 height 20
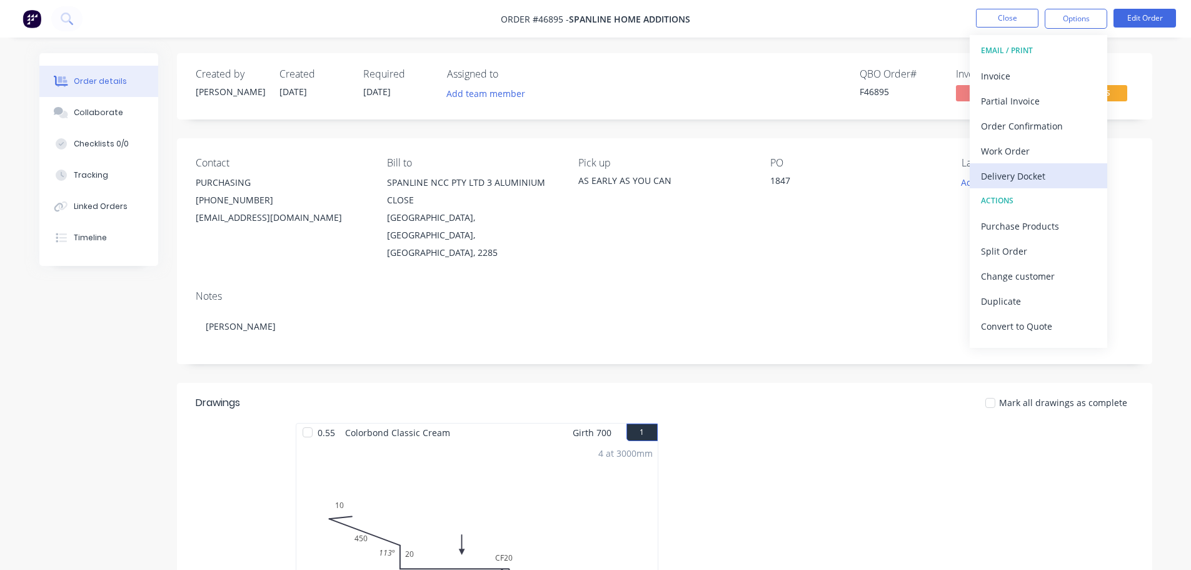
click at [1022, 171] on div "Delivery Docket" at bounding box center [1038, 176] width 115 height 18
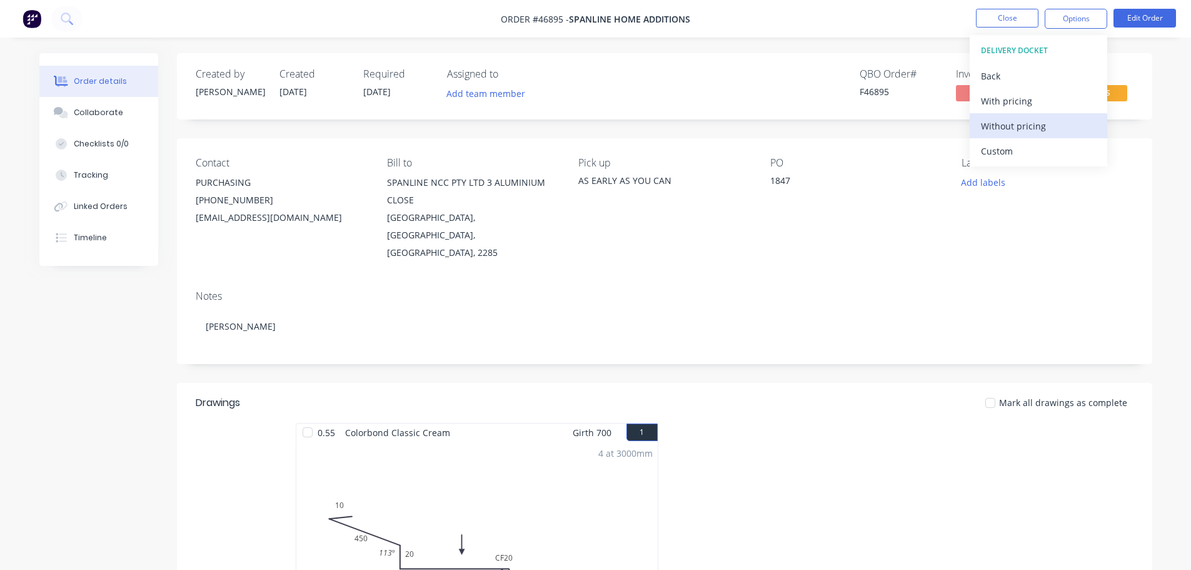
click at [1011, 132] on div "Without pricing" at bounding box center [1038, 126] width 115 height 18
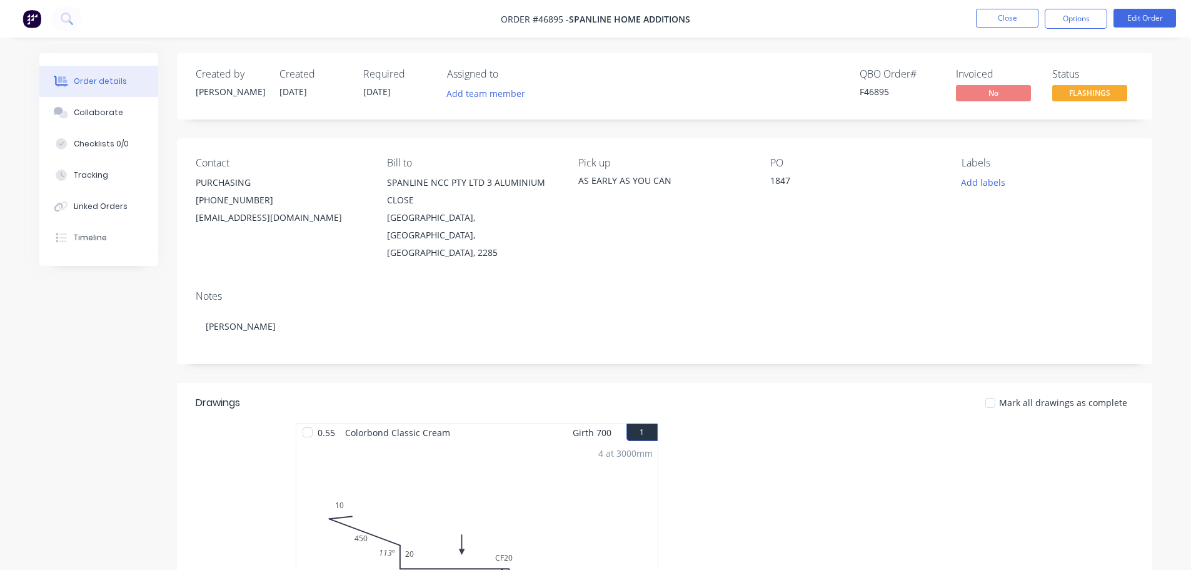
click at [1167, 69] on div "Order details Collaborate Checklists 0/0 Tracking Linked Orders Timeline Order …" at bounding box center [595, 420] width 1191 height 840
click at [1007, 15] on button "Close" at bounding box center [1007, 18] width 63 height 19
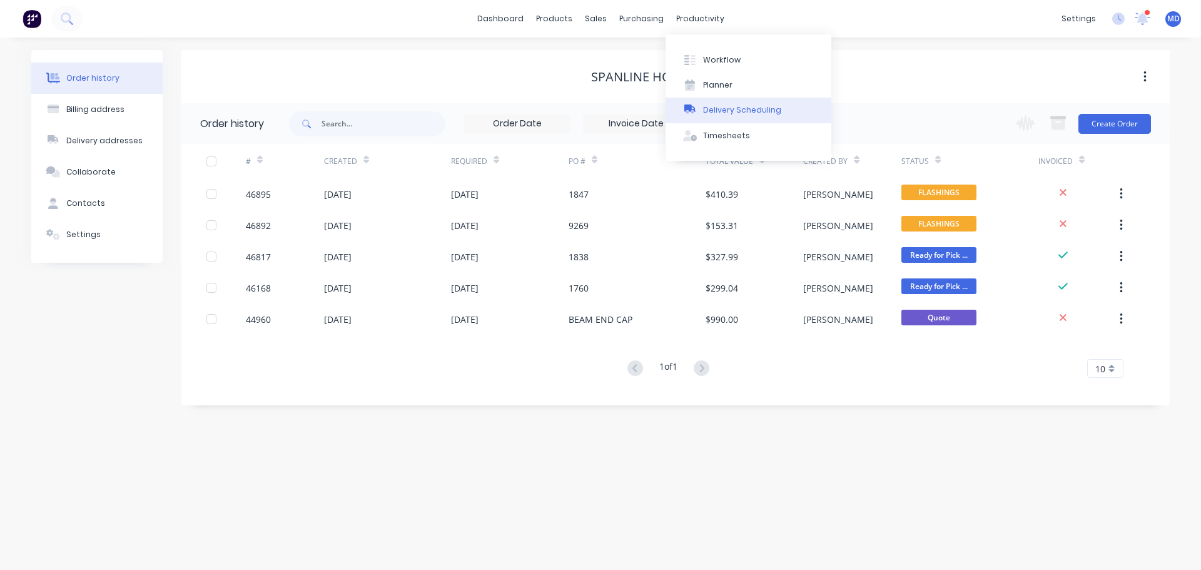
click at [708, 103] on button "Delivery Scheduling" at bounding box center [748, 110] width 166 height 25
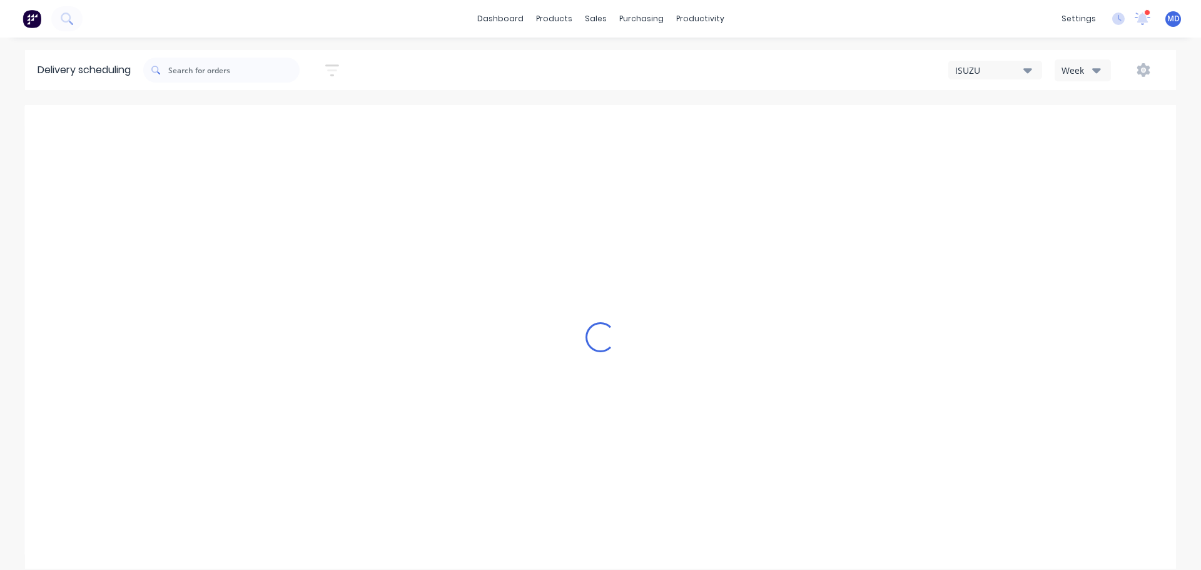
type input "[DATE] - [DATE]"
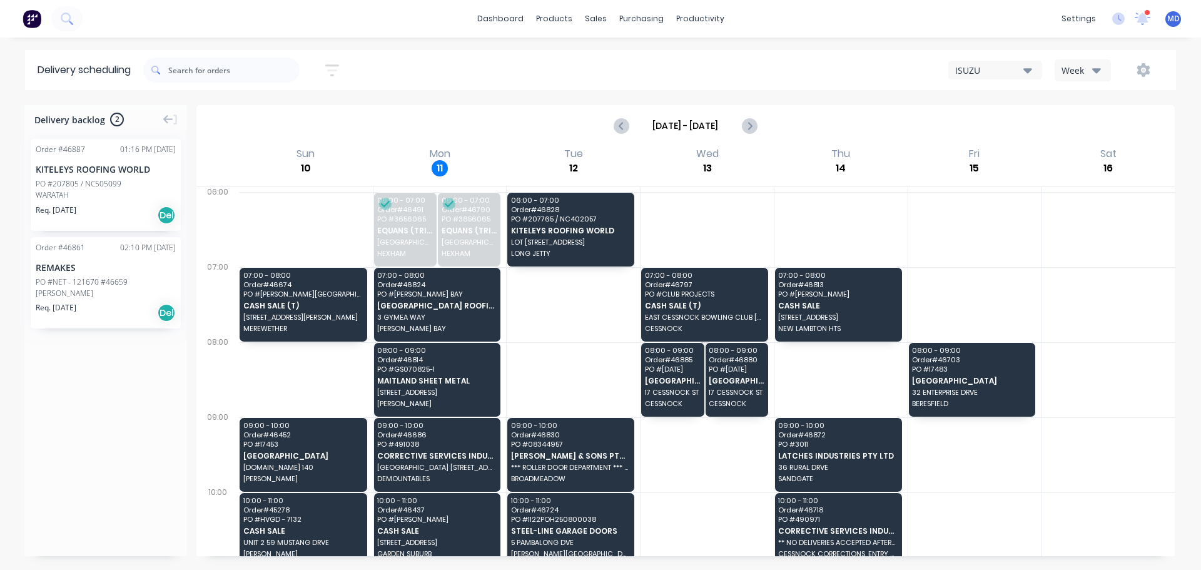
click at [47, 187] on div "PO #207805 / NC505099" at bounding box center [79, 183] width 86 height 11
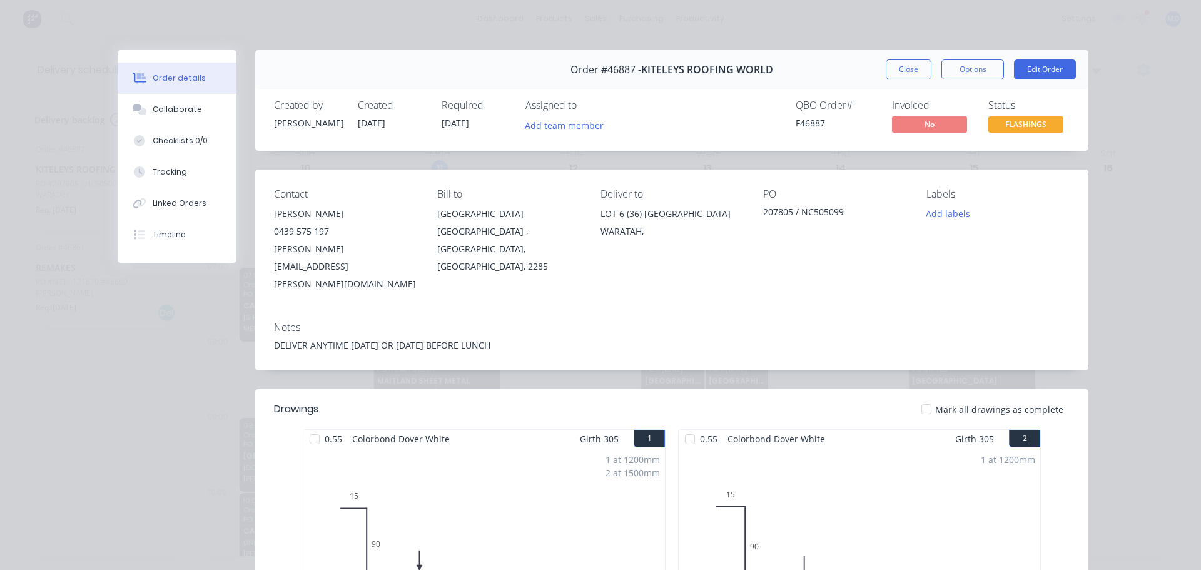
click at [907, 66] on button "Close" at bounding box center [908, 69] width 46 height 20
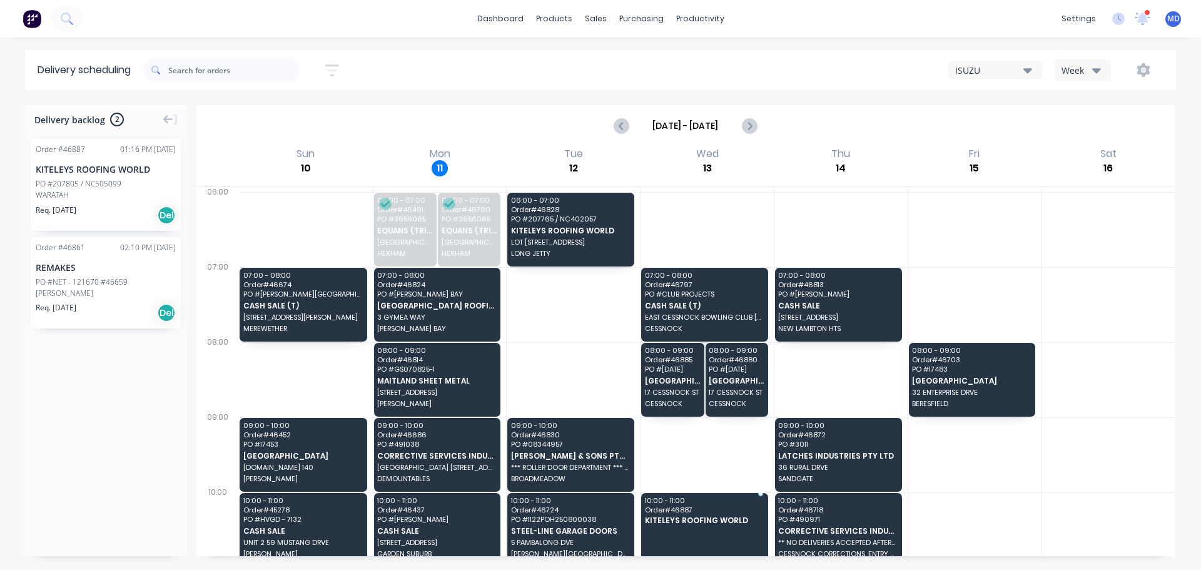
drag, startPoint x: 80, startPoint y: 195, endPoint x: 738, endPoint y: 499, distance: 724.6
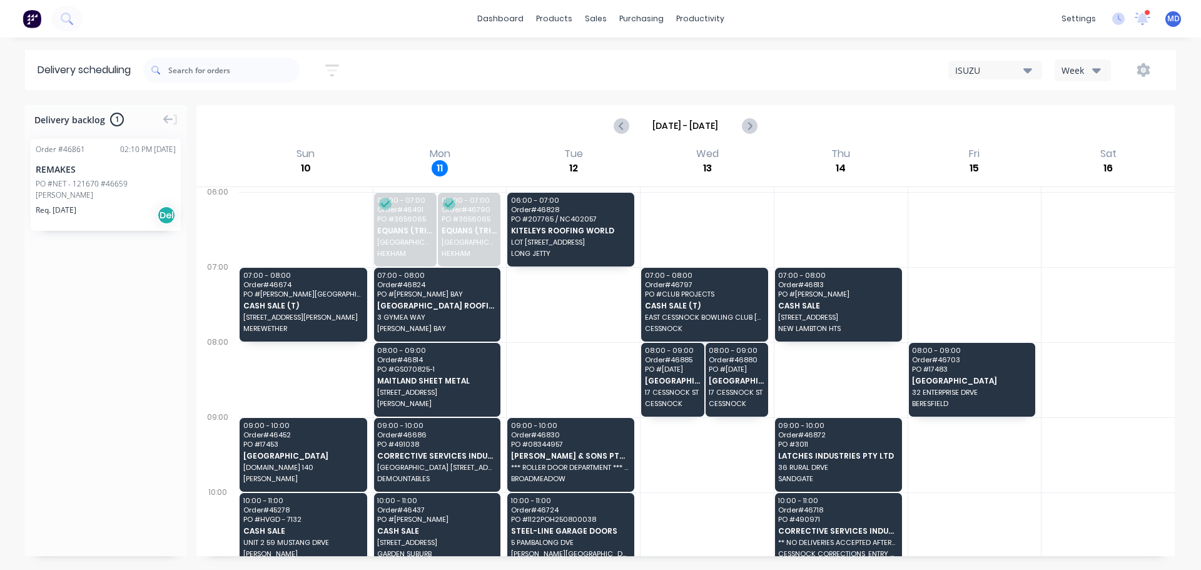
click at [1041, 234] on div at bounding box center [1107, 229] width 133 height 75
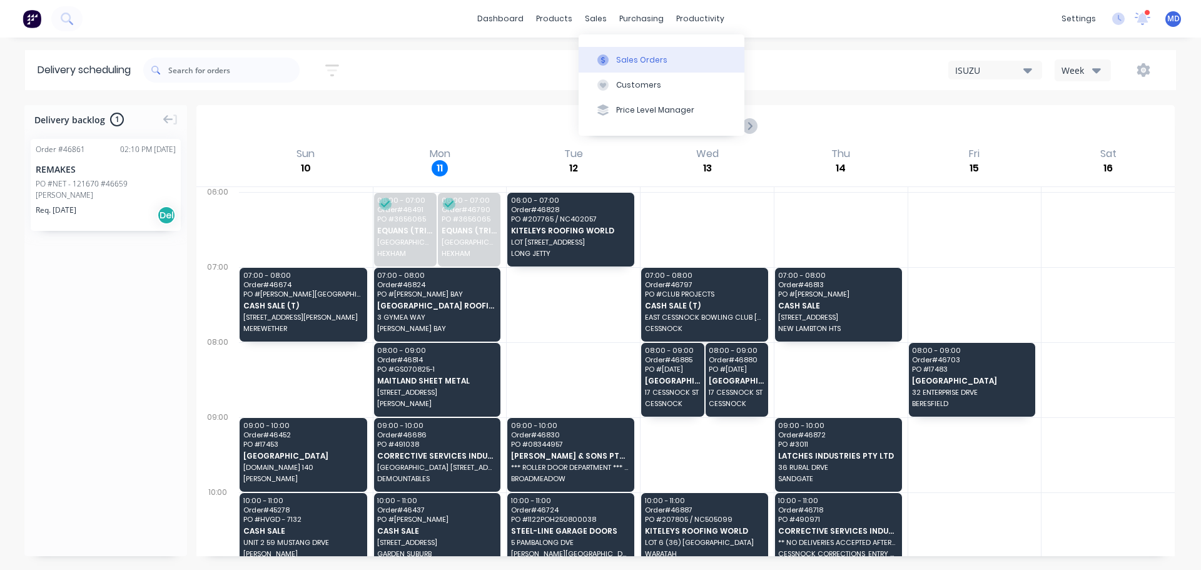
click at [617, 57] on div "Sales Orders" at bounding box center [641, 59] width 51 height 11
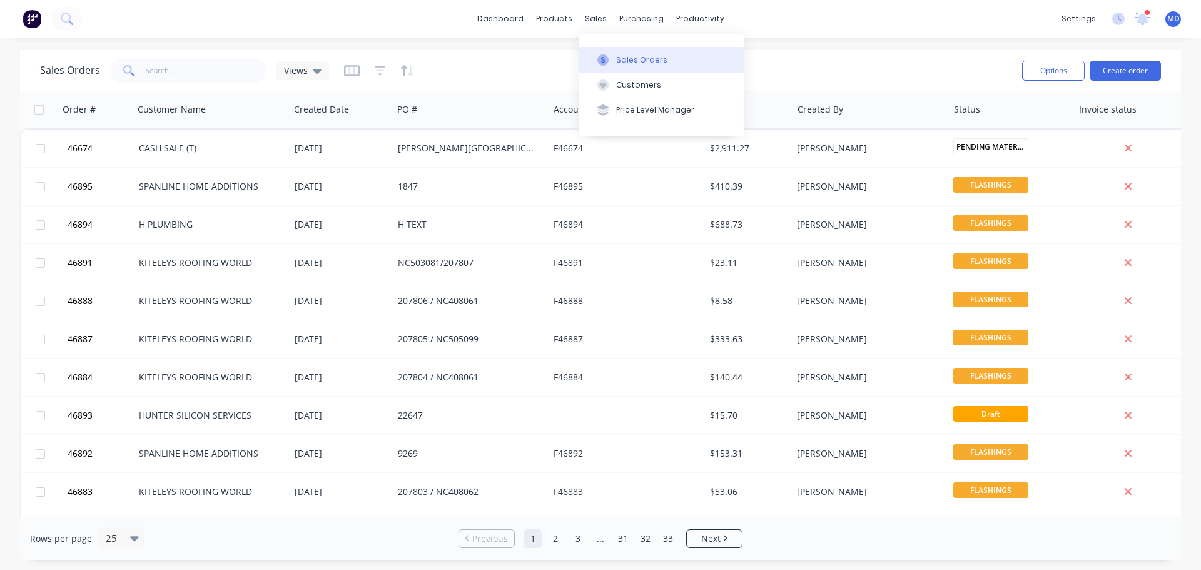
drag, startPoint x: 607, startPoint y: 57, endPoint x: 610, endPoint y: 40, distance: 17.3
click at [607, 56] on icon at bounding box center [602, 59] width 11 height 11
click at [641, 62] on div "Sales Orders" at bounding box center [641, 59] width 51 height 11
click at [655, 51] on button "Purchase Orders" at bounding box center [694, 59] width 166 height 25
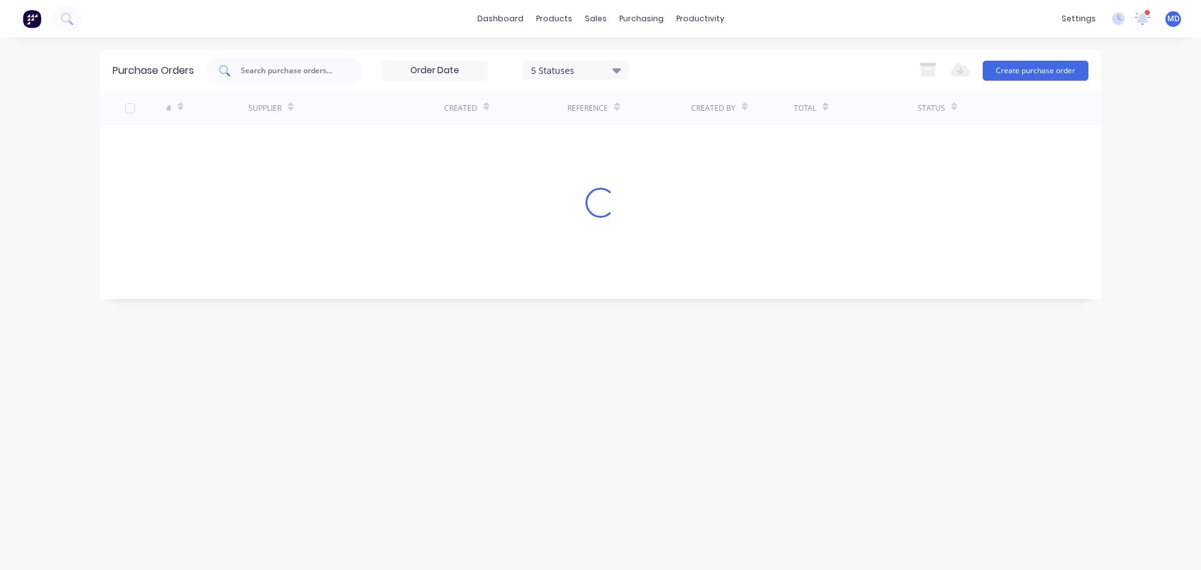
click at [251, 74] on input "text" at bounding box center [291, 70] width 104 height 13
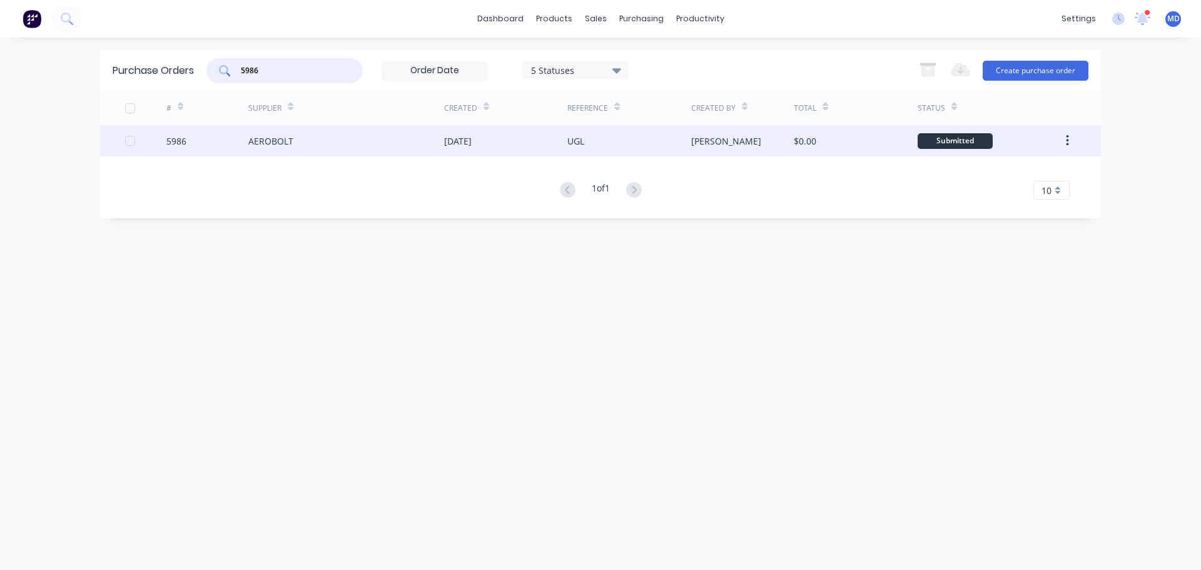
type input "5986"
click at [186, 144] on div "5986" at bounding box center [176, 140] width 20 height 13
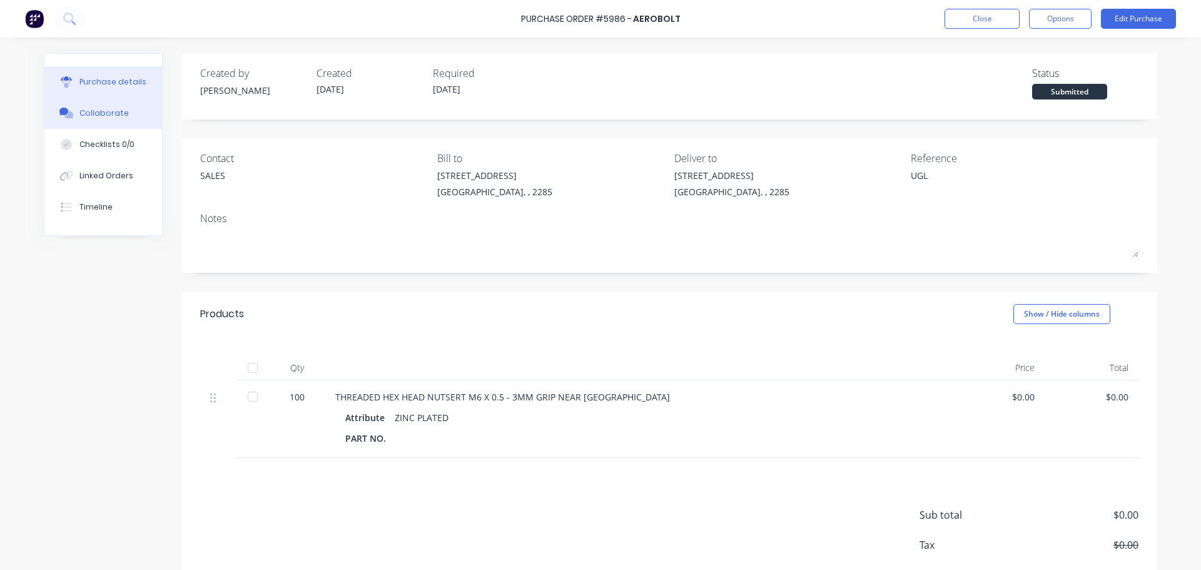
click at [110, 114] on div "Collaborate" at bounding box center [103, 113] width 49 height 11
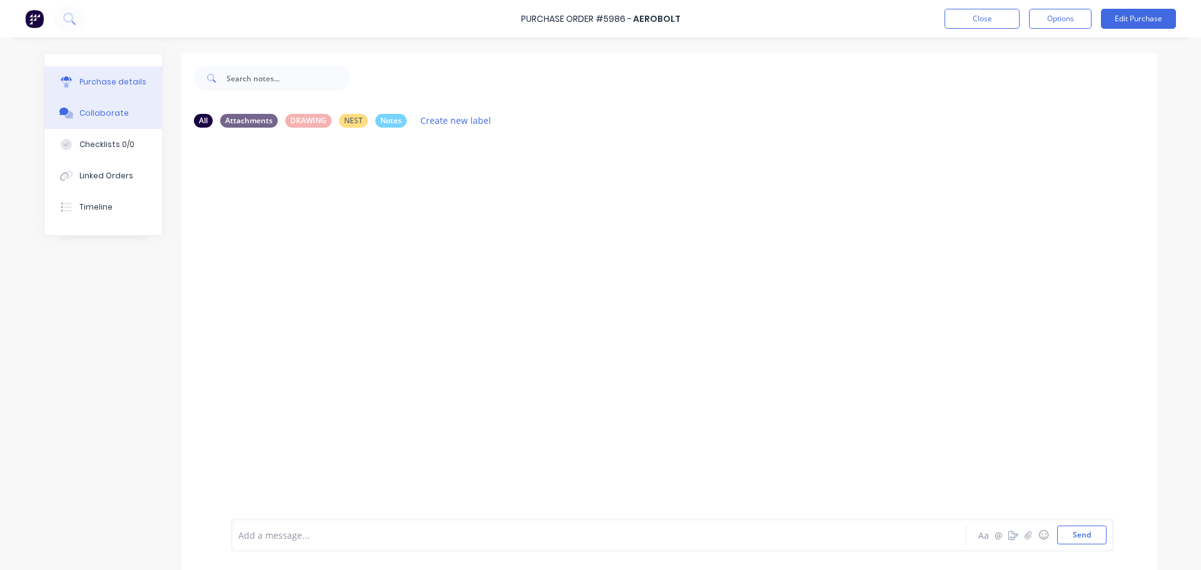
click at [98, 89] on button "Purchase details" at bounding box center [103, 81] width 118 height 31
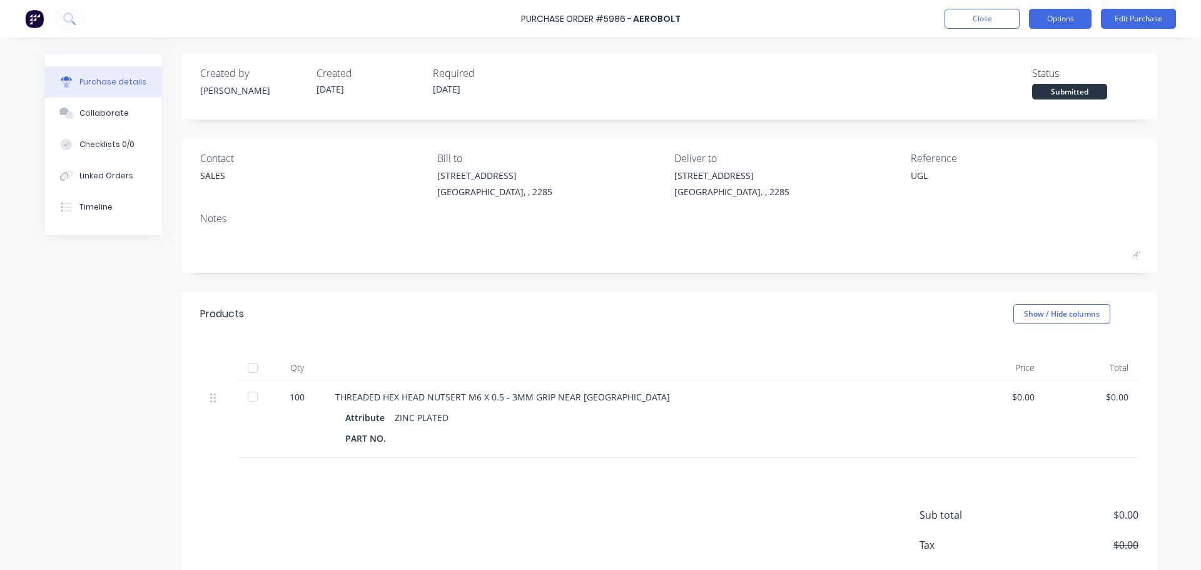
click at [1051, 21] on button "Options" at bounding box center [1060, 19] width 63 height 20
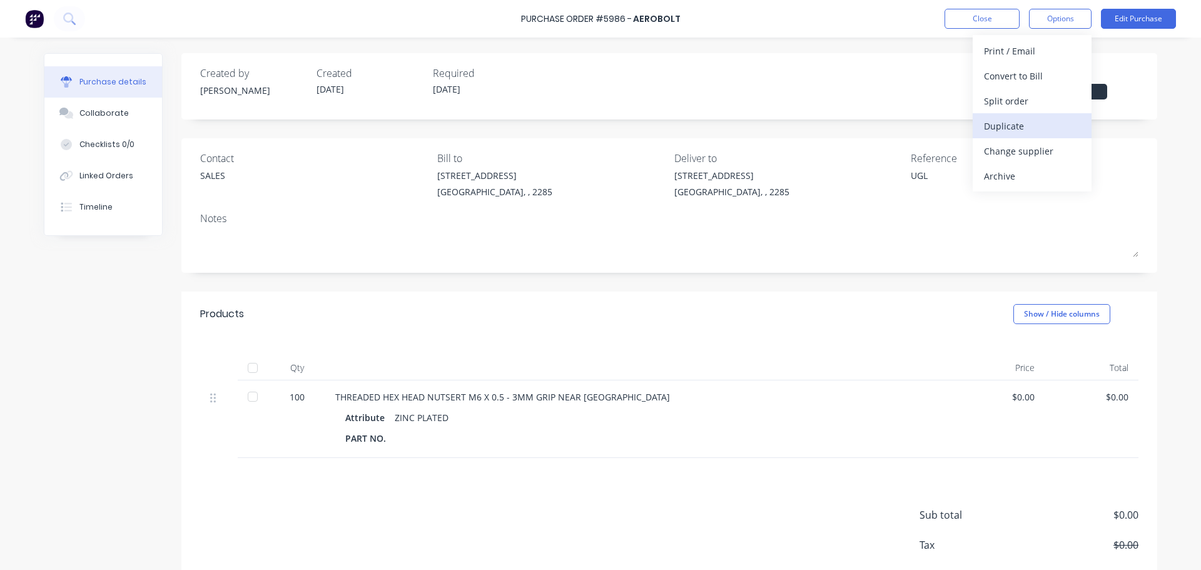
click at [1017, 132] on div "Duplicate" at bounding box center [1032, 126] width 96 height 18
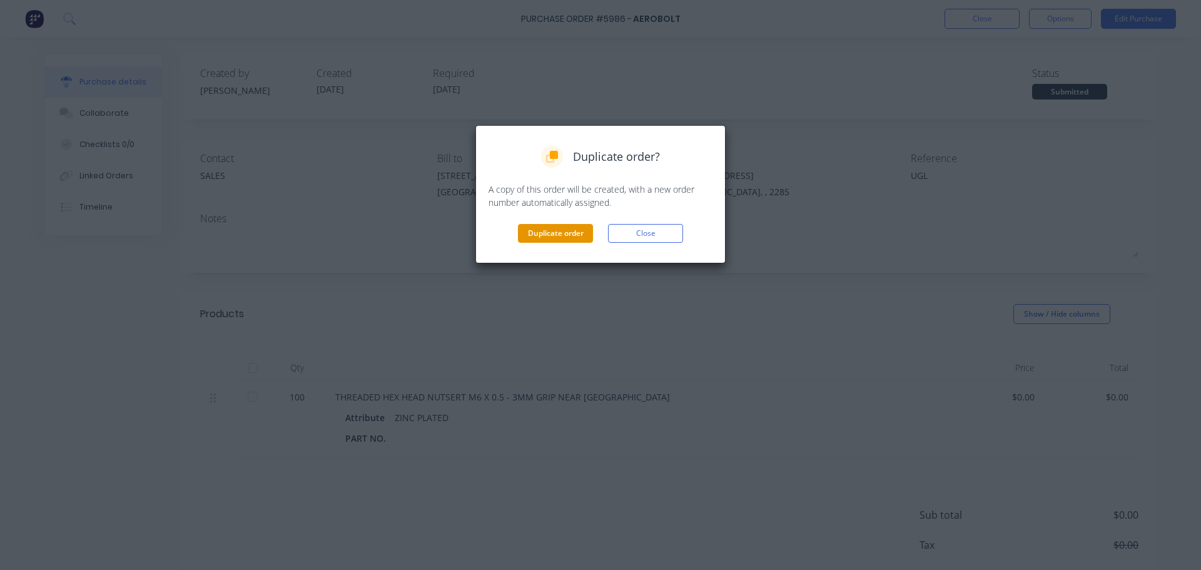
click at [529, 236] on button "Duplicate order" at bounding box center [555, 233] width 75 height 19
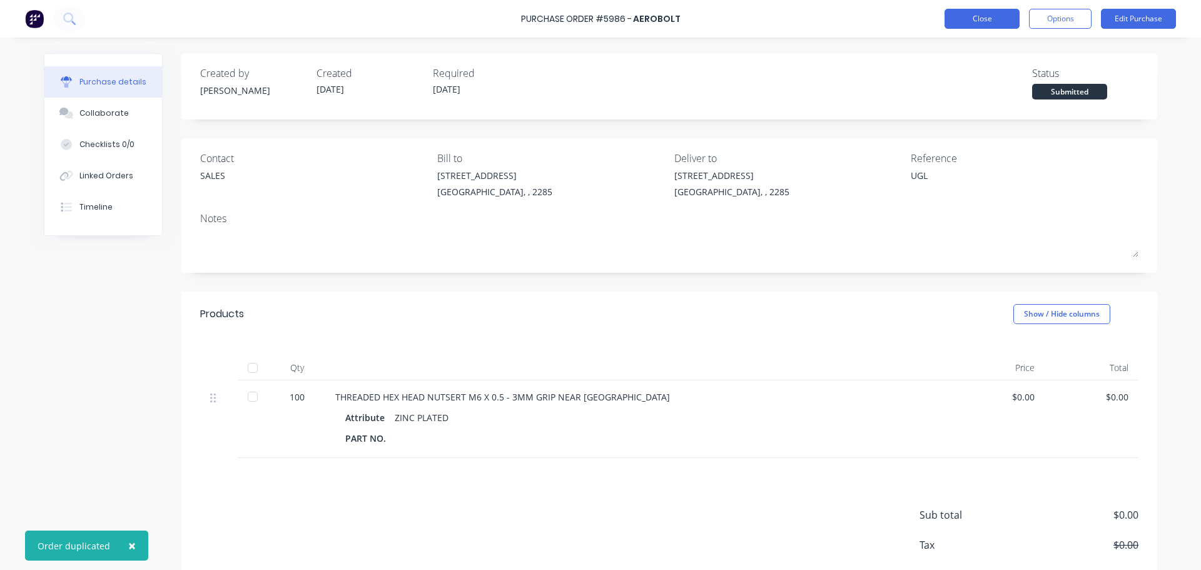
type textarea "x"
click at [968, 16] on button "Close" at bounding box center [981, 19] width 75 height 20
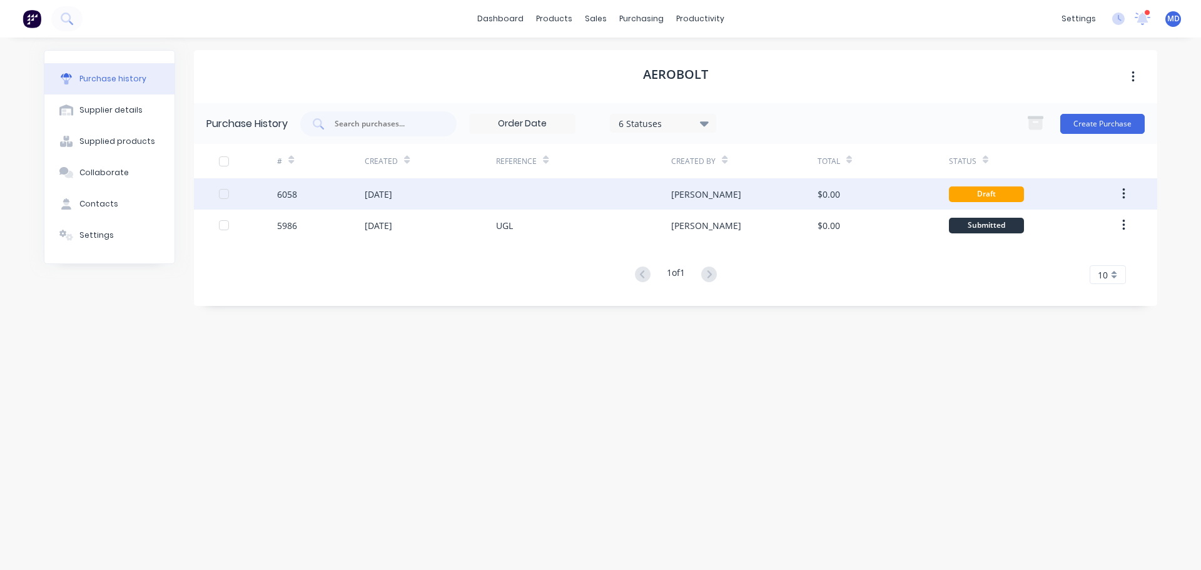
click at [302, 195] on div "6058" at bounding box center [321, 193] width 88 height 31
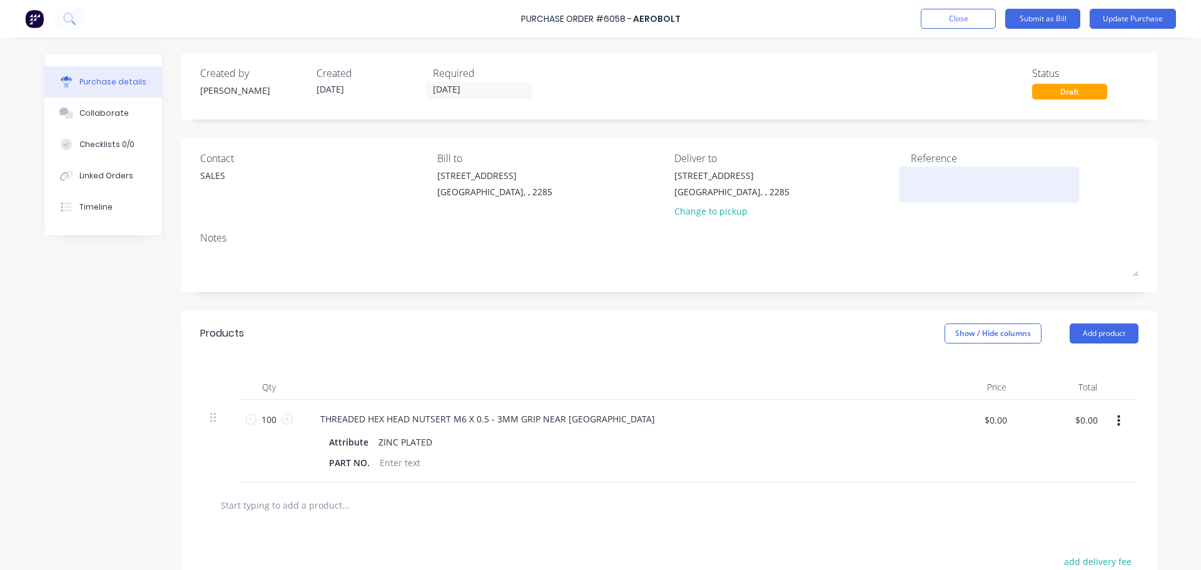
click at [910, 176] on div at bounding box center [988, 184] width 156 height 31
click at [910, 182] on textarea at bounding box center [988, 183] width 156 height 28
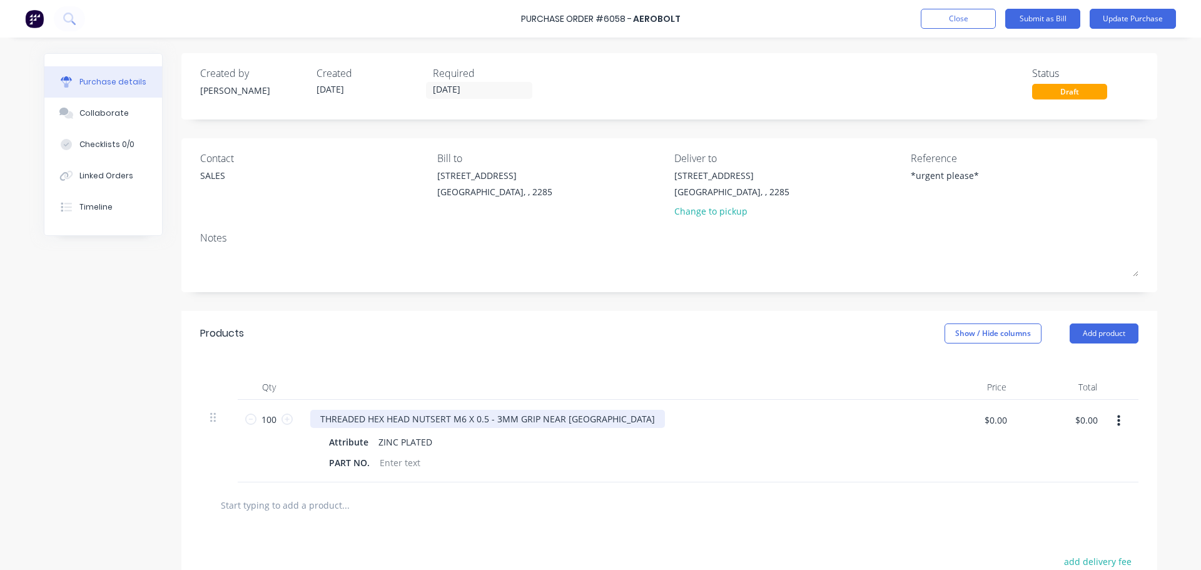
type textarea "*urgent please*"
type textarea "x"
type textarea "*urgent please*"
click at [583, 420] on div "THREADED HEX HEAD NUTSERT M6 X 0.5 - 3MM GRIP NEAR [GEOGRAPHIC_DATA]" at bounding box center [487, 419] width 355 height 18
click at [595, 418] on div "THREADED HEX HEAD NUTSERT M6 X 0.5 - 3MM GRIP NEAR FLUSH - THIN FLANGE" at bounding box center [490, 419] width 361 height 18
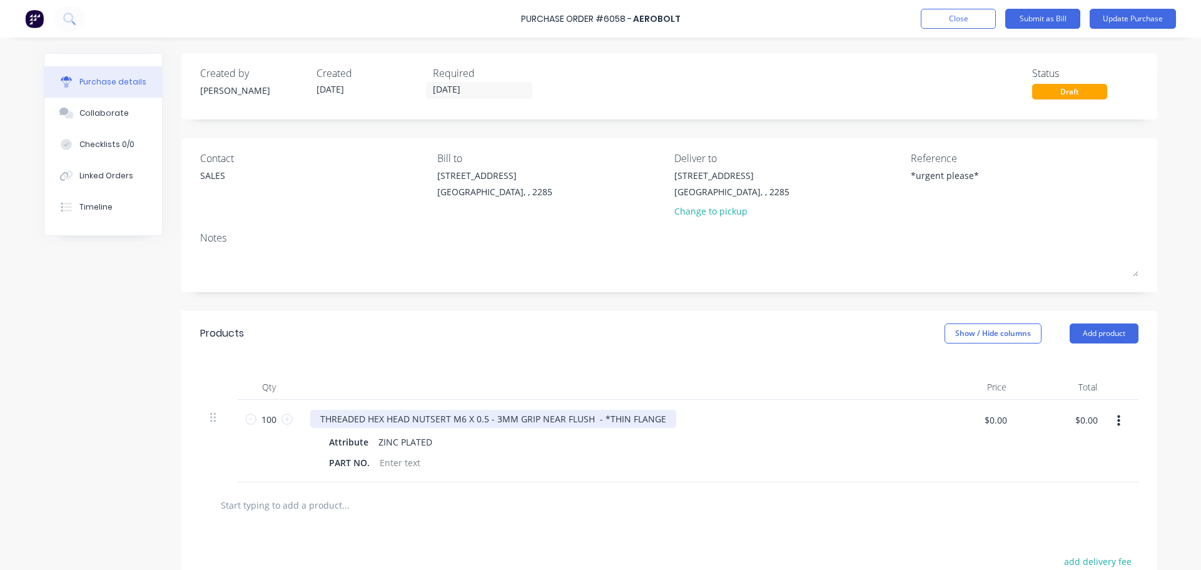
click at [653, 421] on div "THREADED HEX HEAD NUTSERT M6 X 0.5 - 3MM GRIP NEAR FLUSH - *THIN FLANGE" at bounding box center [493, 419] width 366 height 18
drag, startPoint x: 547, startPoint y: 365, endPoint x: 502, endPoint y: 367, distance: 44.5
click at [547, 364] on div "Qty Price Total 100 100 THREADED HEX HEAD NUTSERT M6 X 0.5 - 3MM GRIP NEAR FLUS…" at bounding box center [669, 419] width 976 height 126
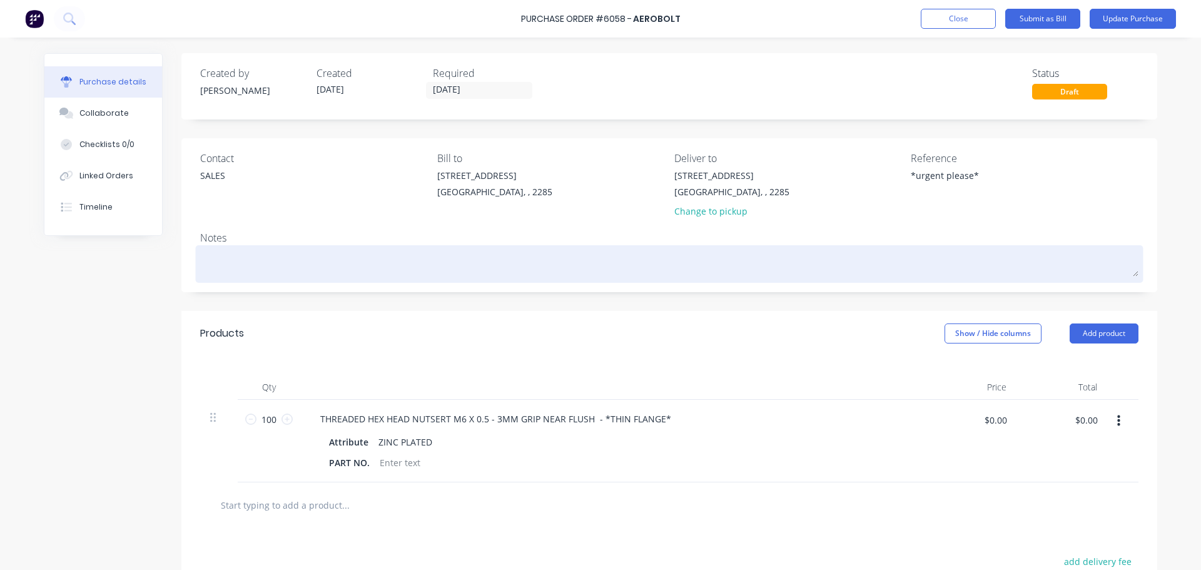
click at [253, 262] on textarea at bounding box center [669, 262] width 938 height 28
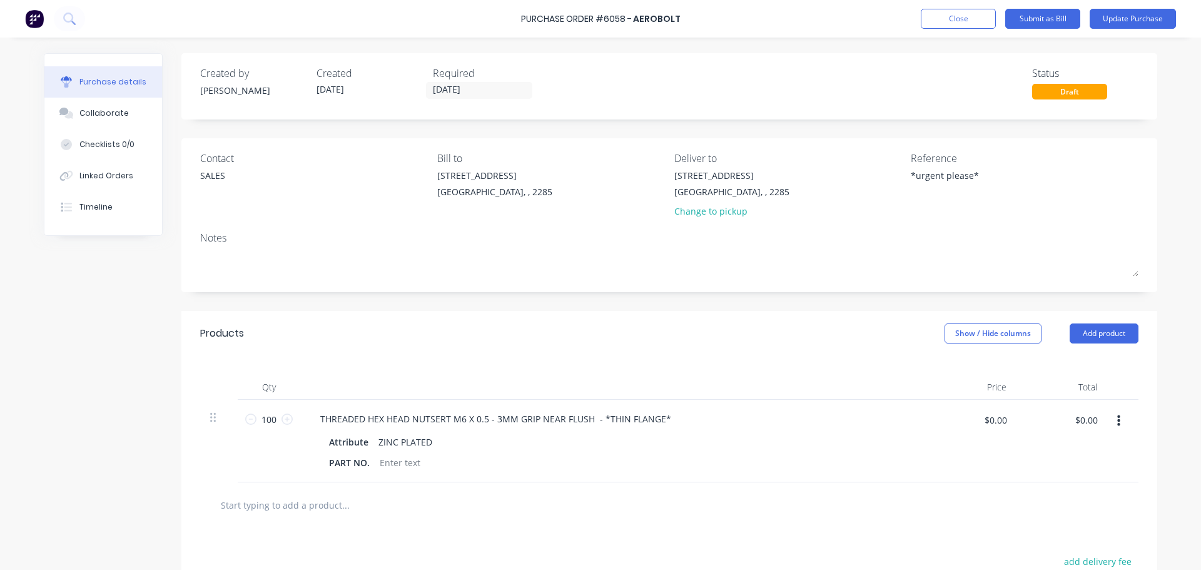
type textarea "x"
type textarea "N"
type textarea "x"
type textarea "NE"
type textarea "x"
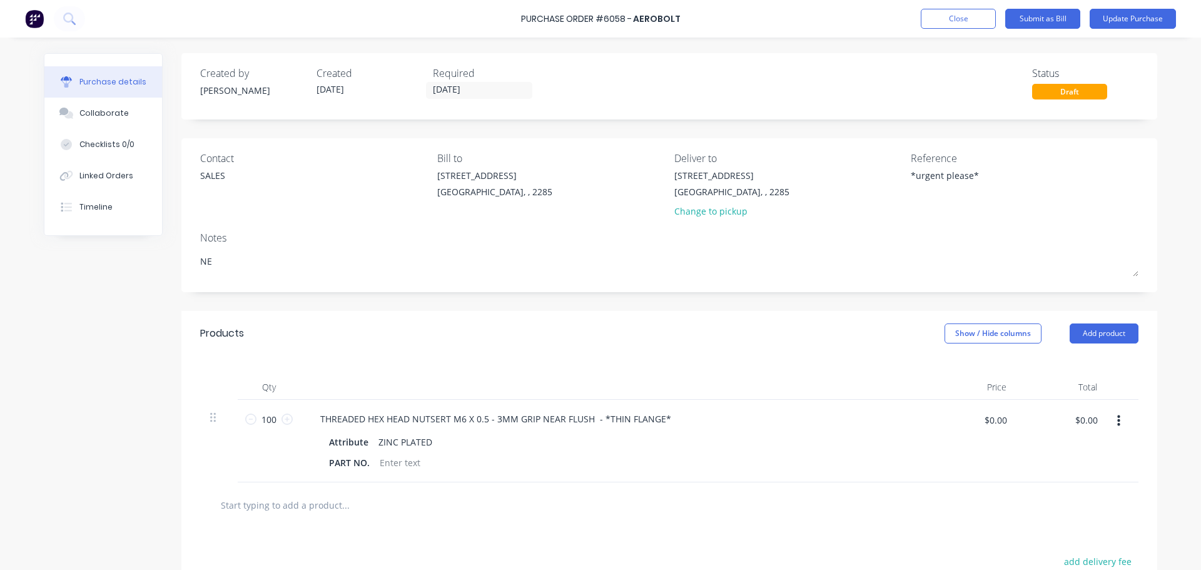
type textarea "NEE"
type textarea "x"
type textarea "NEED"
type textarea "x"
type textarea "NEED"
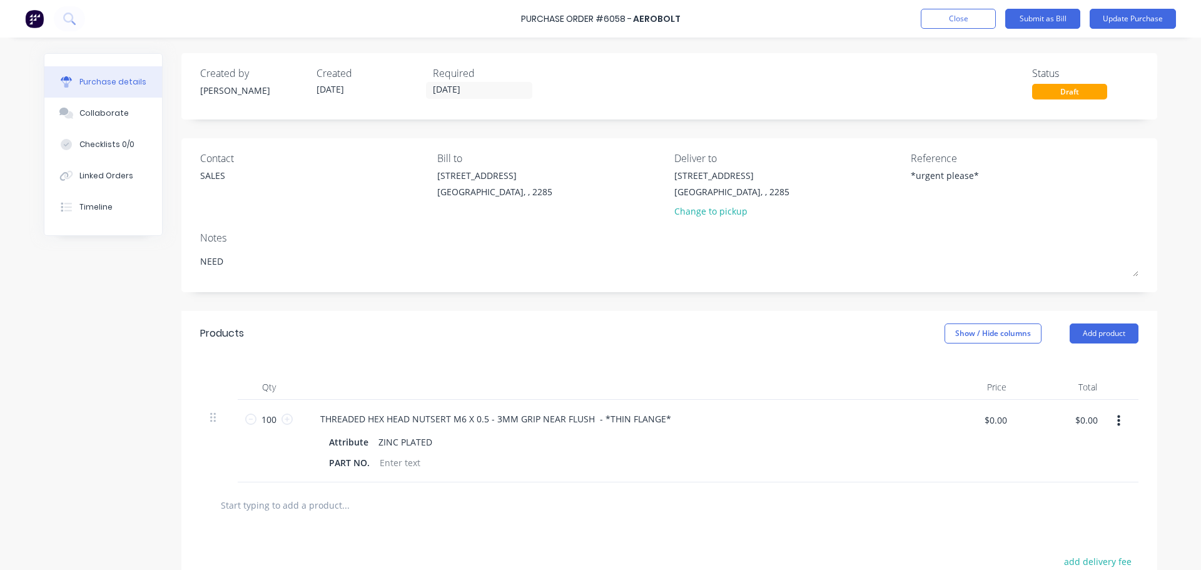
type textarea "x"
type textarea "NEED T"
type textarea "x"
type textarea "NEED TH"
type textarea "x"
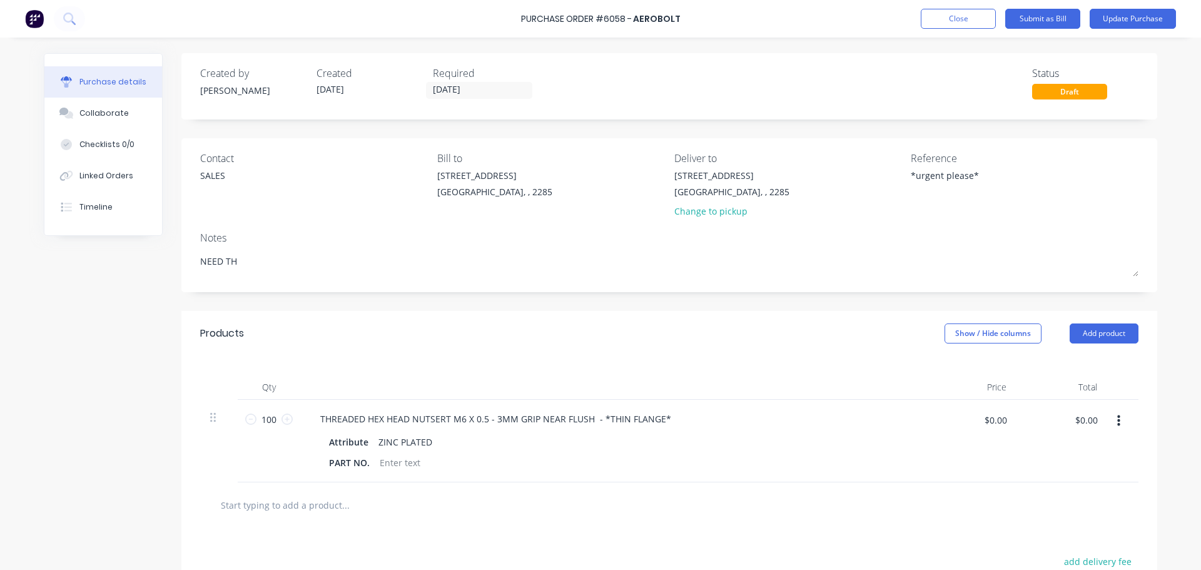
type textarea "NEED THE"
type textarea "x"
type textarea "NEED THE"
type textarea "x"
type textarea "NEED THE T"
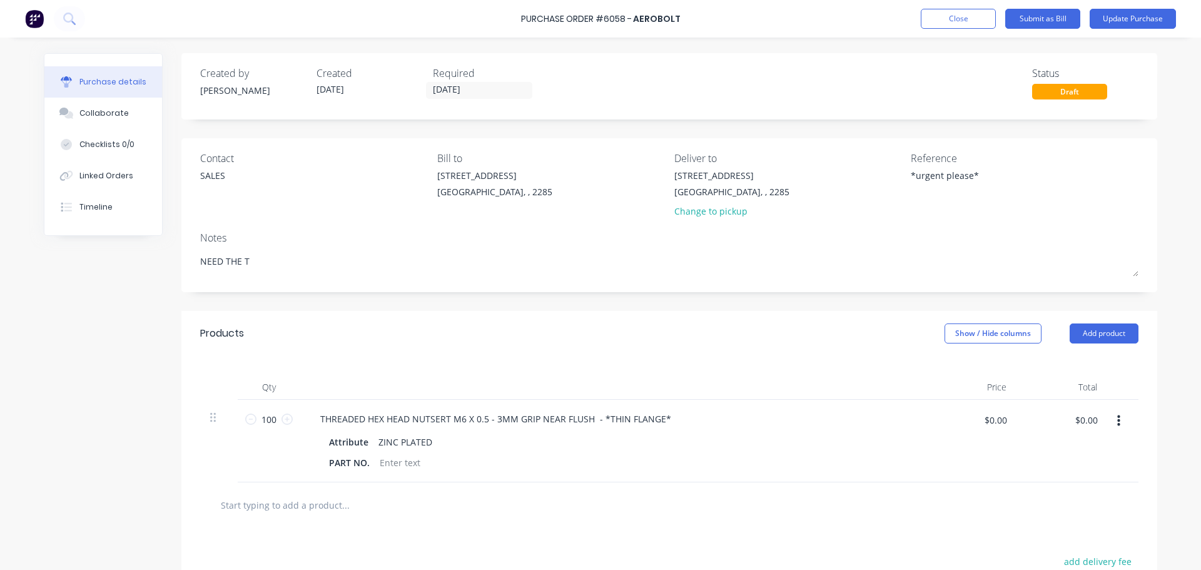
type textarea "x"
type textarea "NEED THE TH"
type textarea "x"
type textarea "NEED THE THI"
type textarea "x"
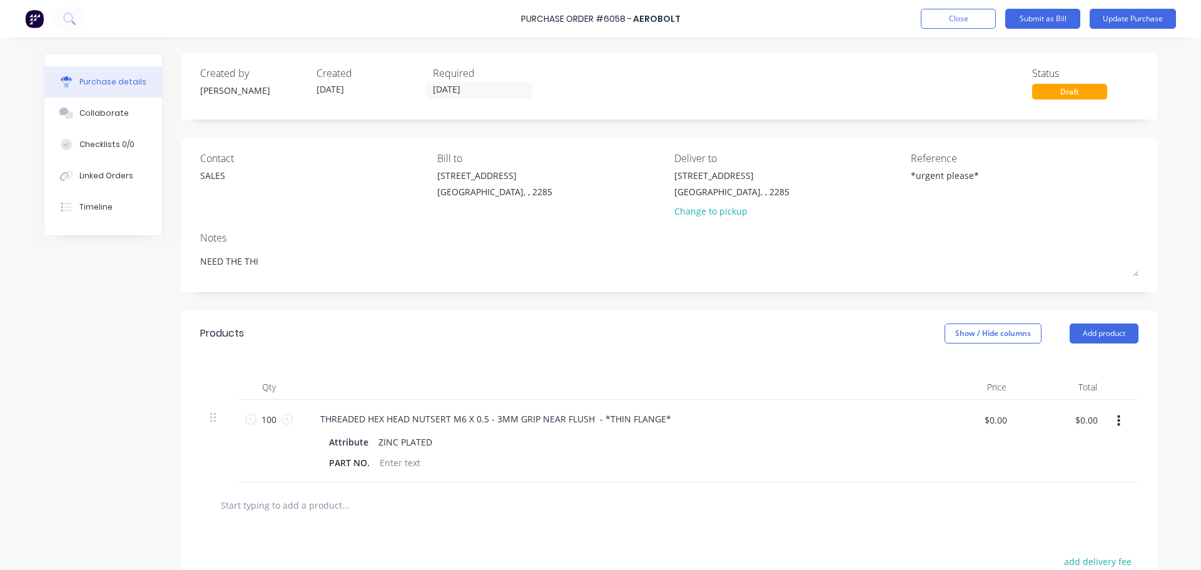
type textarea "NEED THE THIN"
type textarea "x"
type textarea "NEED THE THIN"
type textarea "x"
type textarea "NEED THE THIN F"
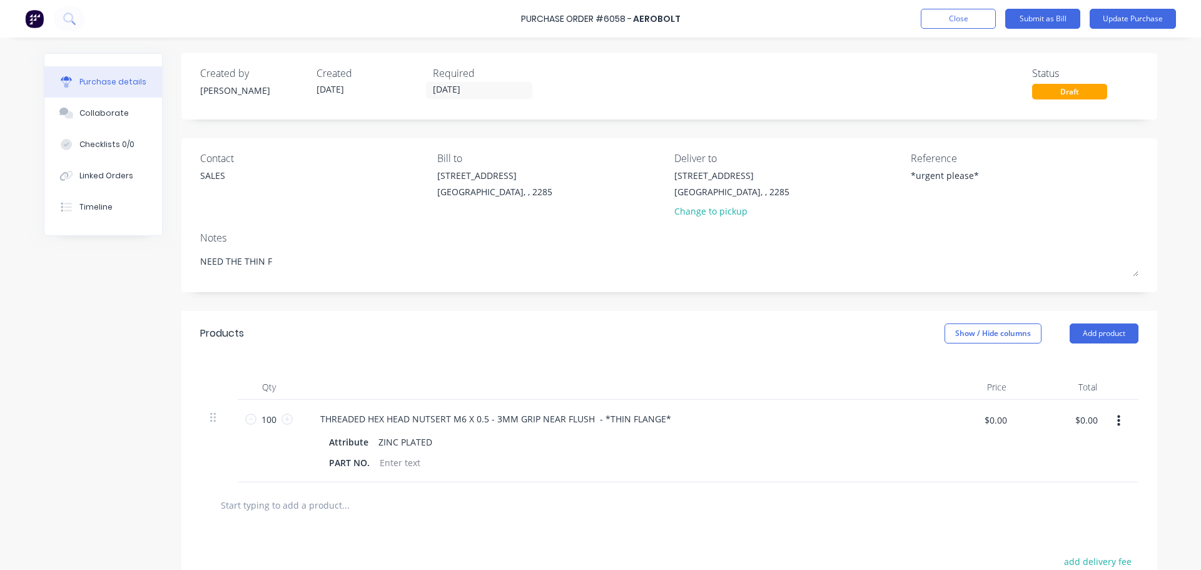
type textarea "x"
type textarea "NEED THE THIN FL"
type textarea "x"
type textarea "NEED THE THIN FLA"
type textarea "x"
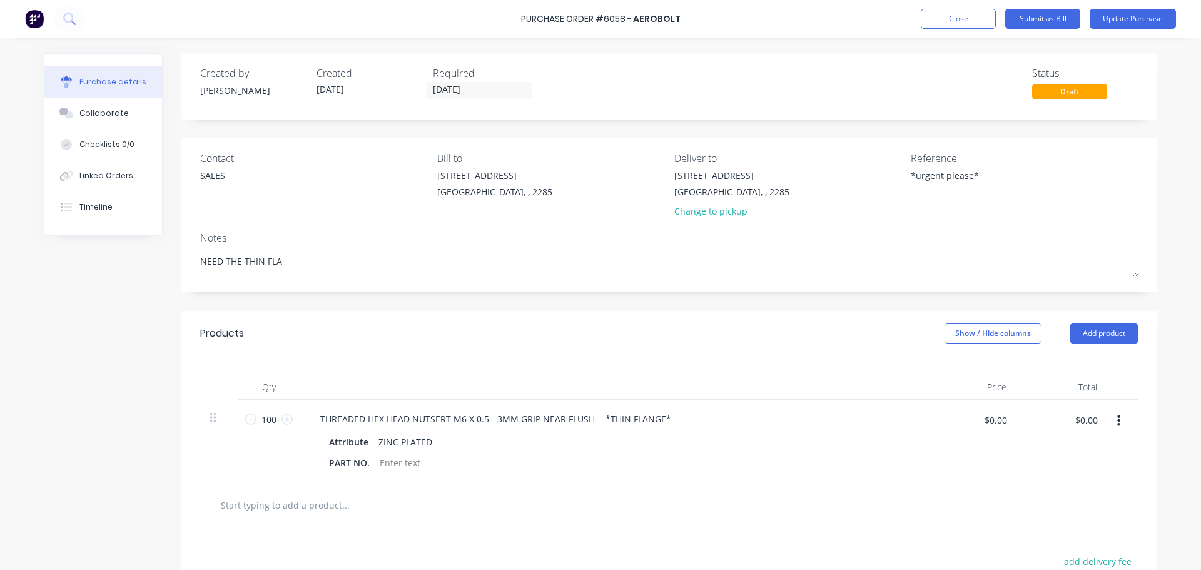
type textarea "NEED THE THIN FLAN"
type textarea "x"
type textarea "NEED THE THIN FLANG"
type textarea "x"
type textarea "NEED THE THIN FLANGE"
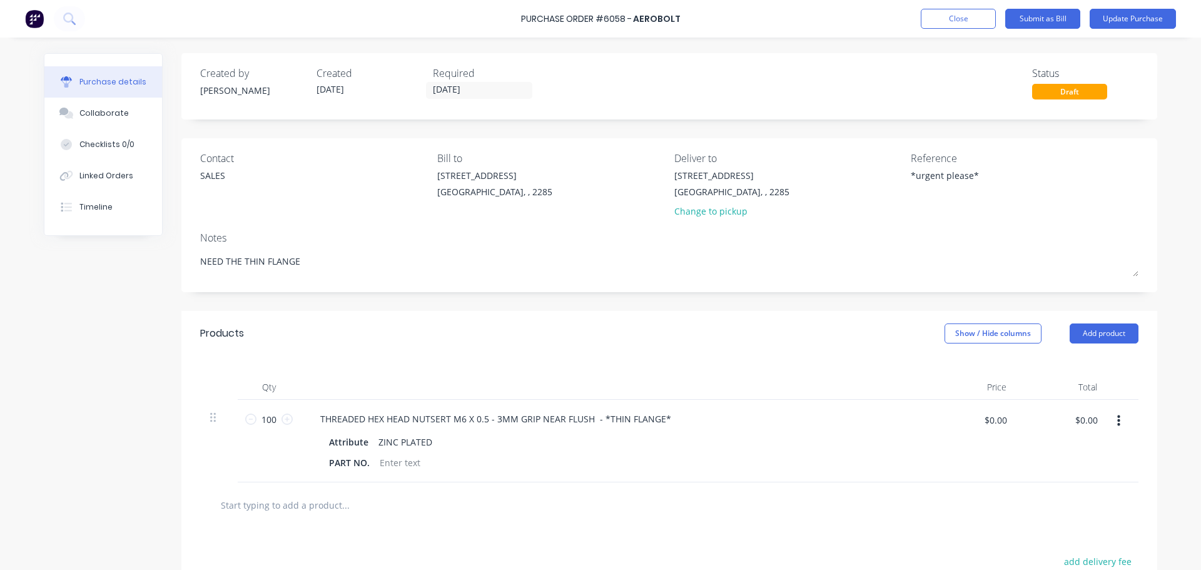
type textarea "x"
type textarea "NEED THE THIN FLANGE"
type textarea "x"
type textarea "NEED THE THIN FLANGE P"
type textarea "x"
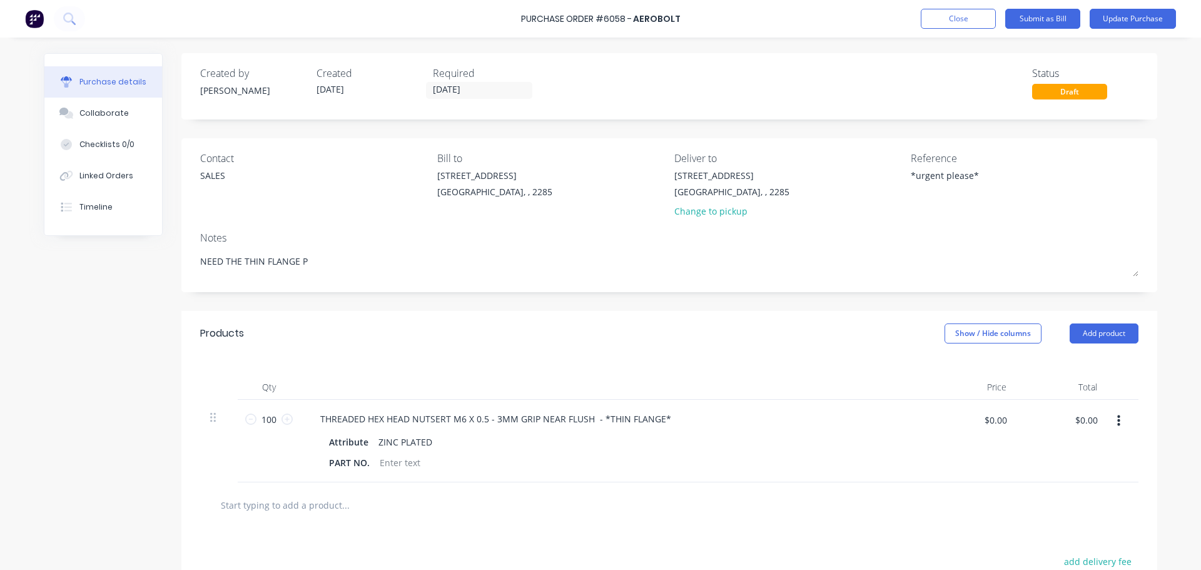
type textarea "NEED THE THIN FLANGE PL"
type textarea "x"
type textarea "NEED THE THIN FLANGE PLE"
type textarea "x"
type textarea "NEED THE THIN FLANGE PLEA"
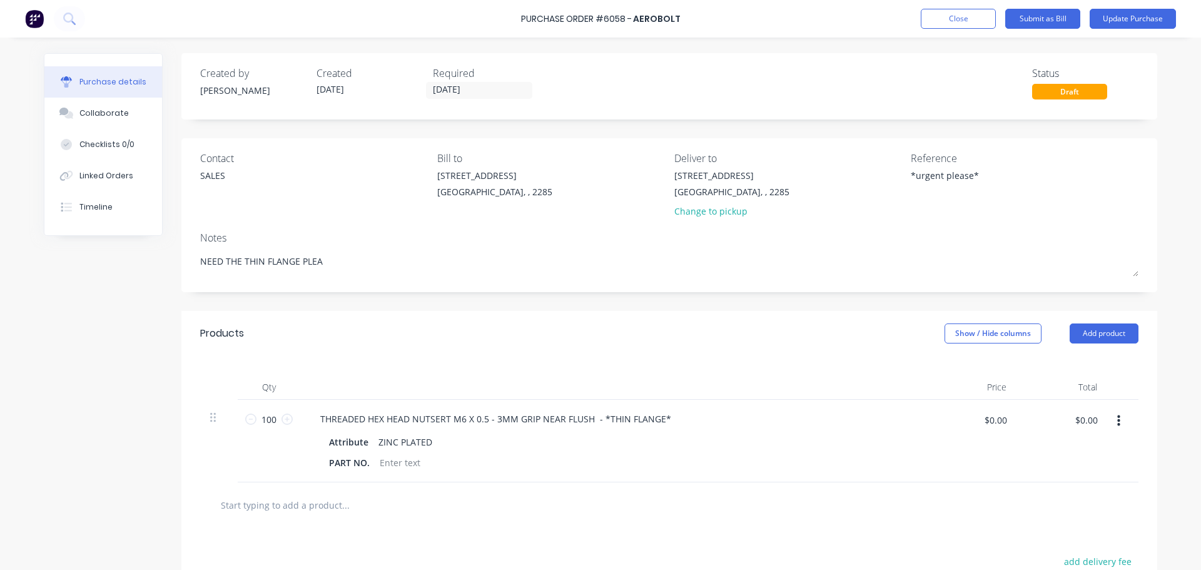
type textarea "x"
type textarea "NEED THE THIN FLANGE PLEAS"
type textarea "x"
type textarea "NEED THE THIN FLANGE PLEASE"
type textarea "x"
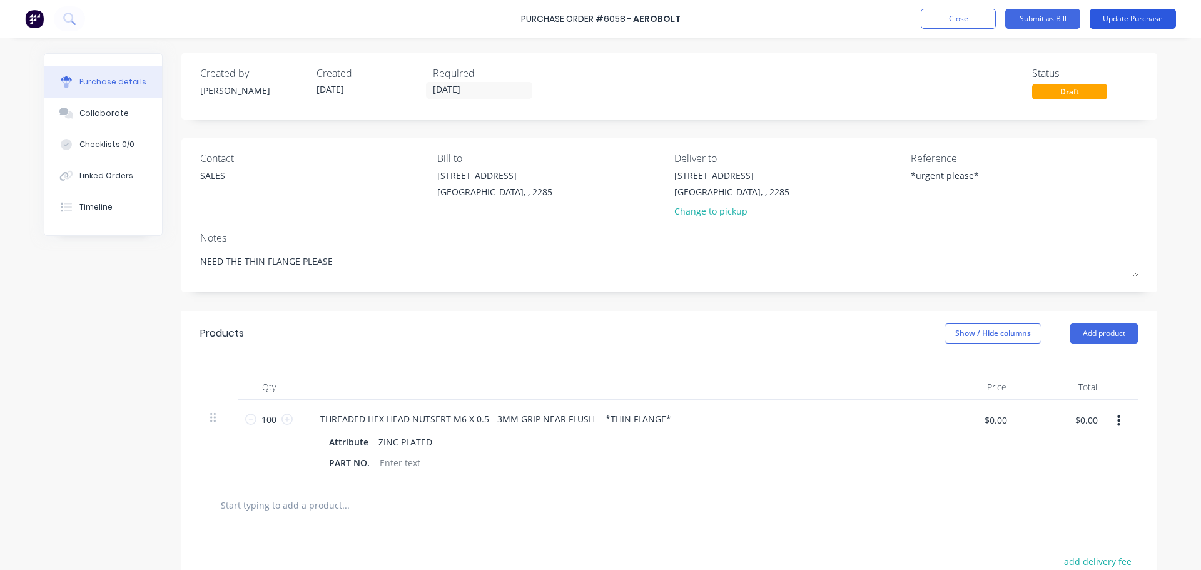
type textarea "NEED THE THIN FLANGE PLEASE"
click at [1117, 21] on button "Update Purchase" at bounding box center [1132, 19] width 86 height 20
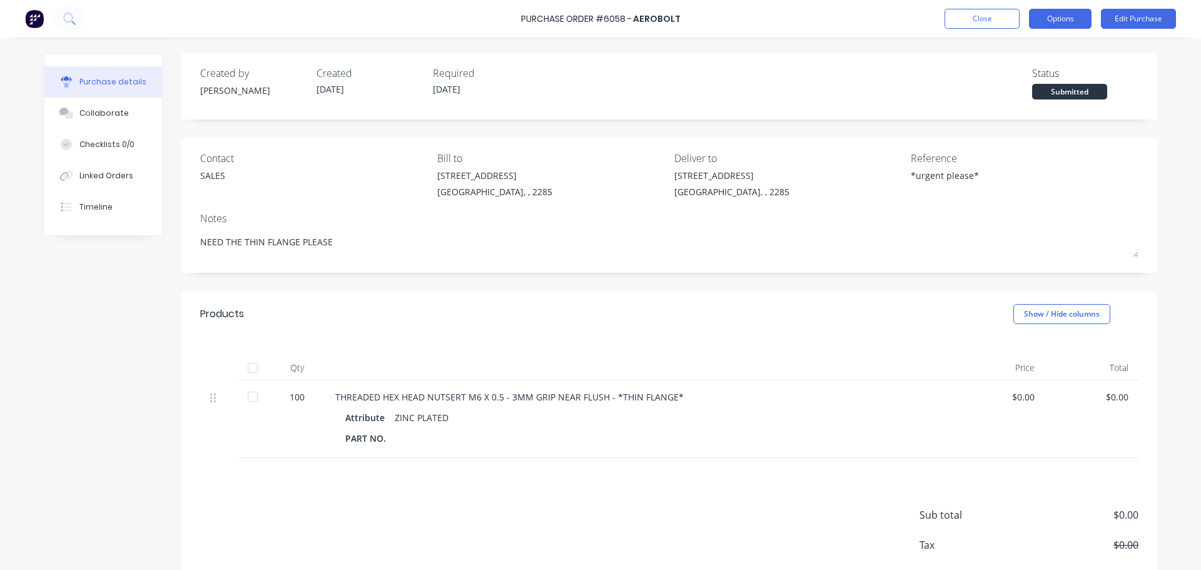
click at [1052, 18] on button "Options" at bounding box center [1060, 19] width 63 height 20
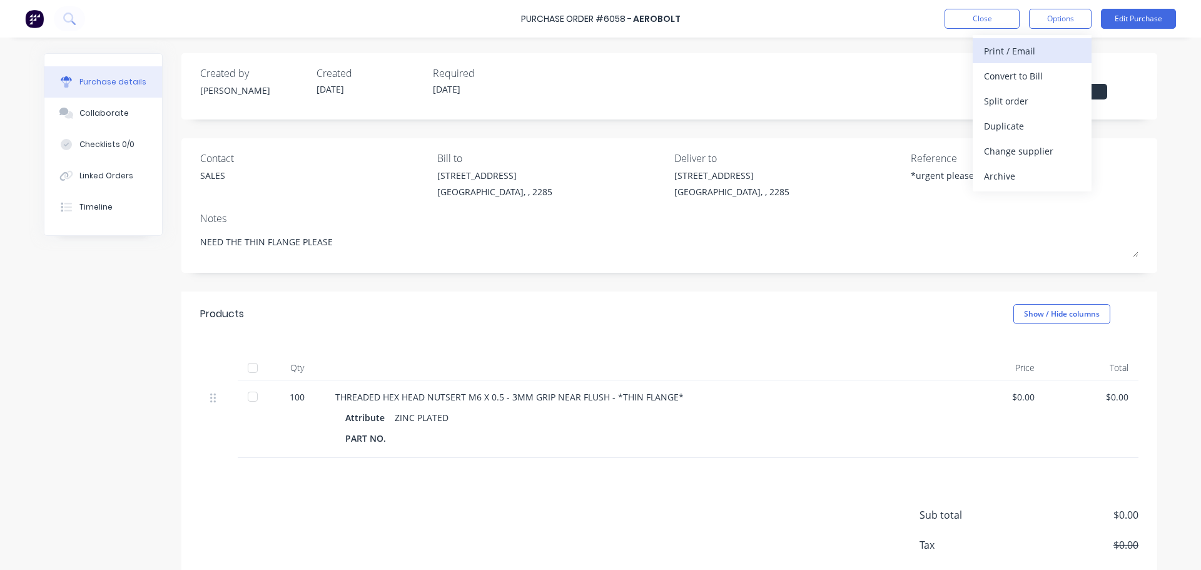
click at [1028, 49] on div "Print / Email" at bounding box center [1032, 51] width 96 height 18
click at [1004, 104] on div "Without pricing" at bounding box center [1032, 101] width 96 height 18
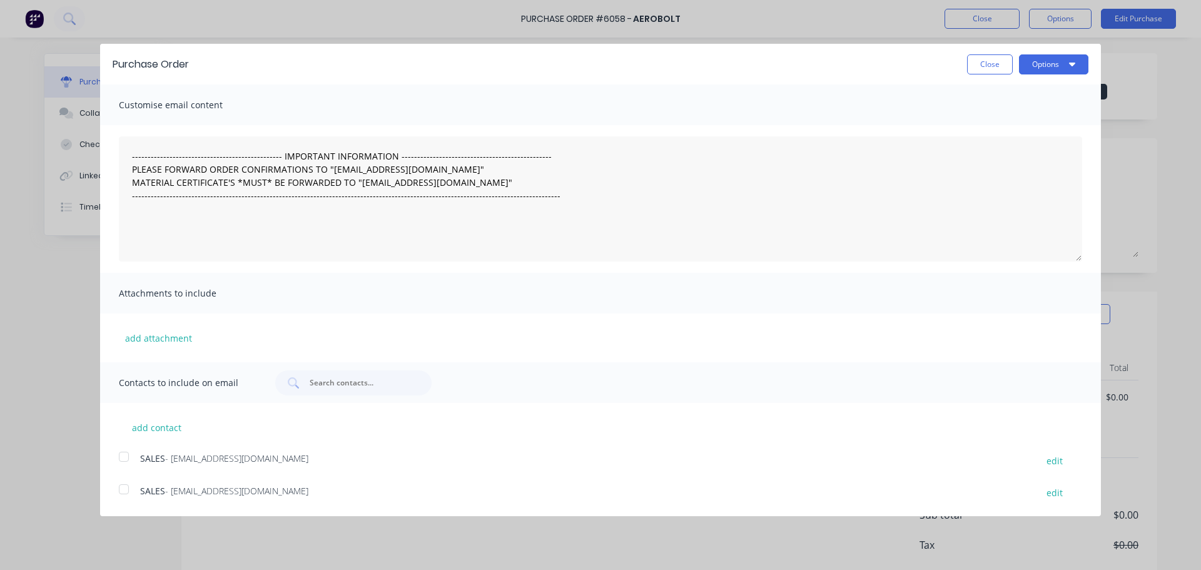
click at [116, 457] on div at bounding box center [123, 456] width 25 height 25
click at [1062, 67] on button "Options" at bounding box center [1053, 64] width 69 height 20
click at [1036, 117] on div "Email" at bounding box center [1029, 121] width 96 height 18
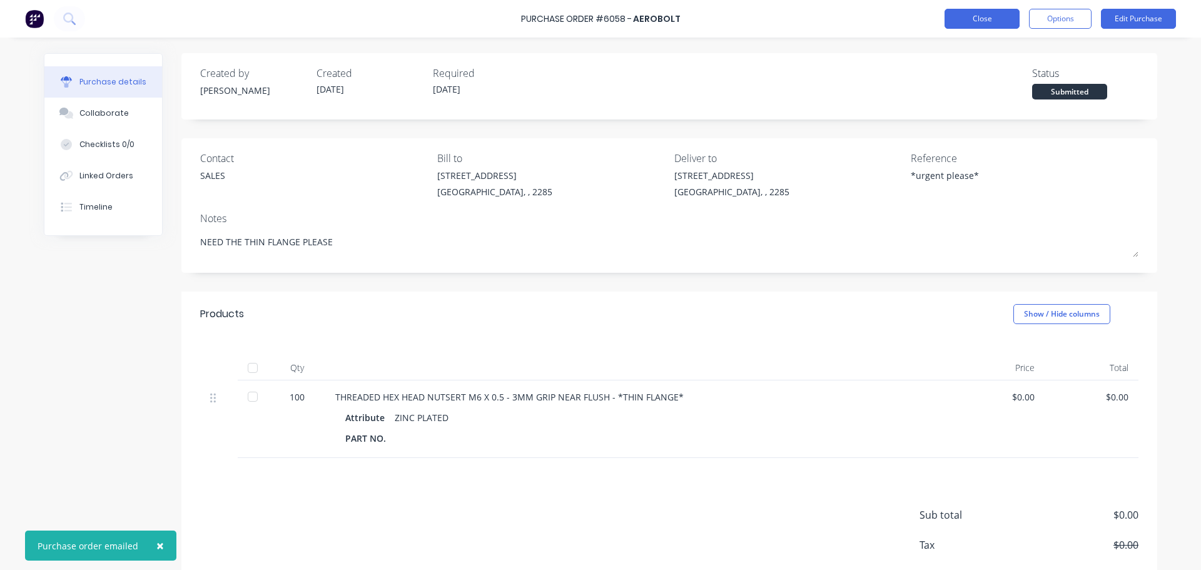
click at [983, 22] on button "Close" at bounding box center [981, 19] width 75 height 20
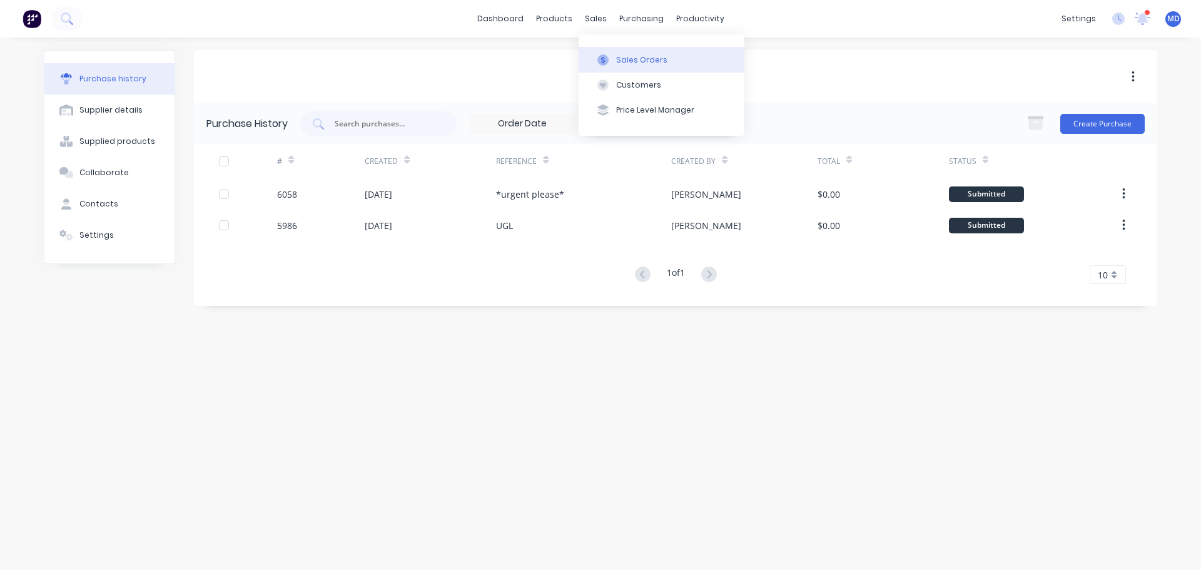
click at [617, 59] on div "Sales Orders" at bounding box center [641, 59] width 51 height 11
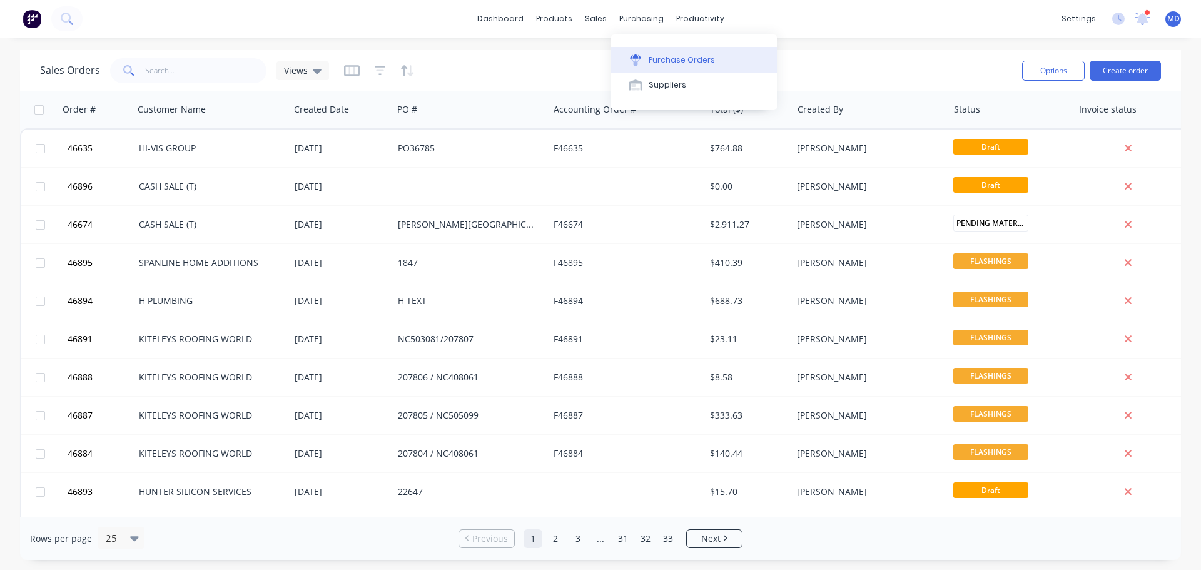
click at [640, 62] on icon at bounding box center [635, 59] width 11 height 11
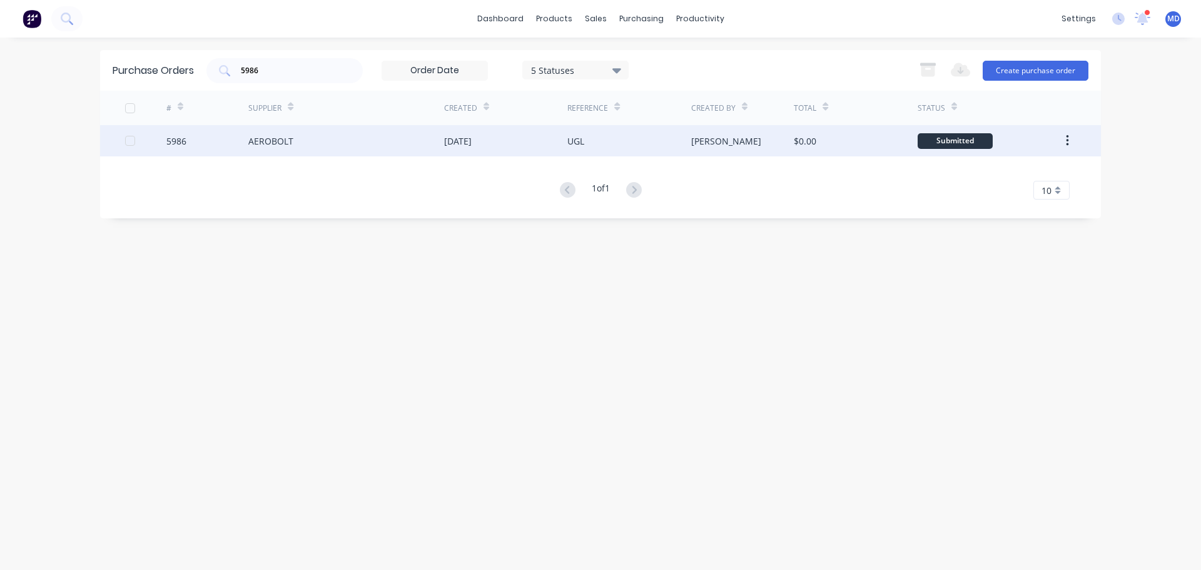
click at [263, 139] on div "AEROBOLT" at bounding box center [270, 140] width 45 height 13
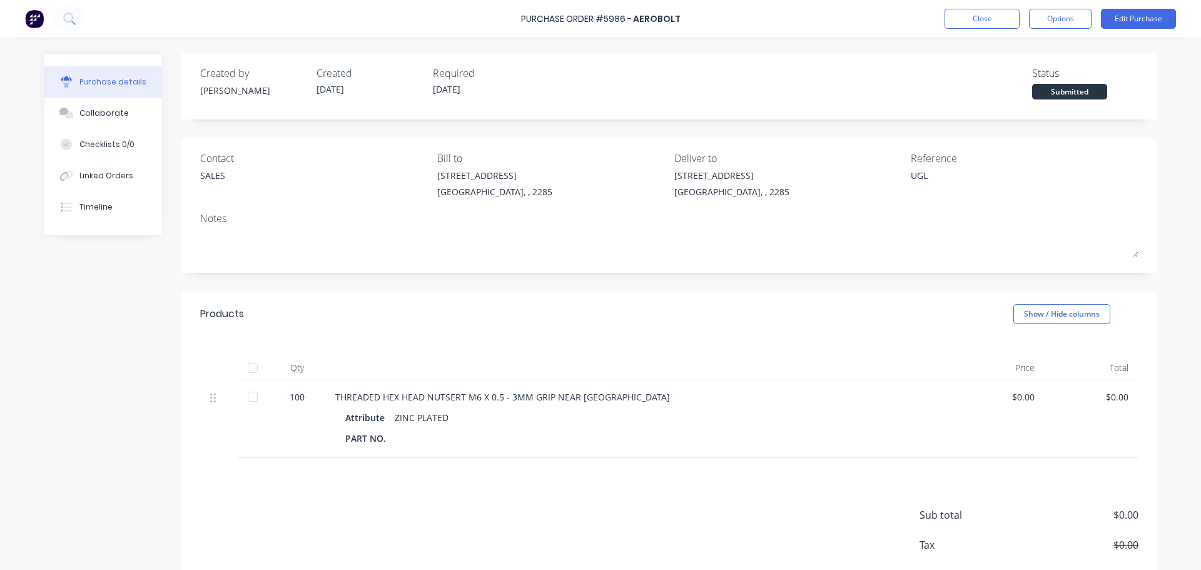
click at [250, 364] on div at bounding box center [252, 367] width 25 height 25
type textarea "x"
click at [973, 19] on button "Close" at bounding box center [981, 19] width 75 height 20
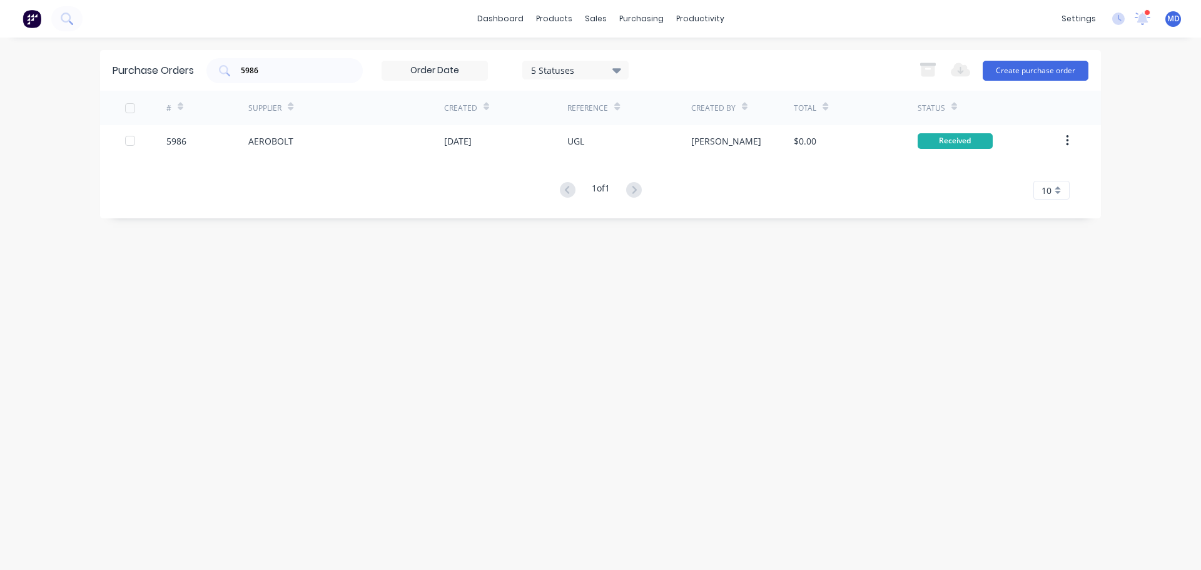
drag, startPoint x: 278, startPoint y: 61, endPoint x: 189, endPoint y: 73, distance: 89.7
click at [192, 75] on div "Purchase Orders 5986 5 Statuses 5 Statuses Export to Excel (XLSX) Create purcha…" at bounding box center [600, 70] width 1001 height 41
click at [283, 73] on input "5986" at bounding box center [291, 70] width 104 height 13
type input "5"
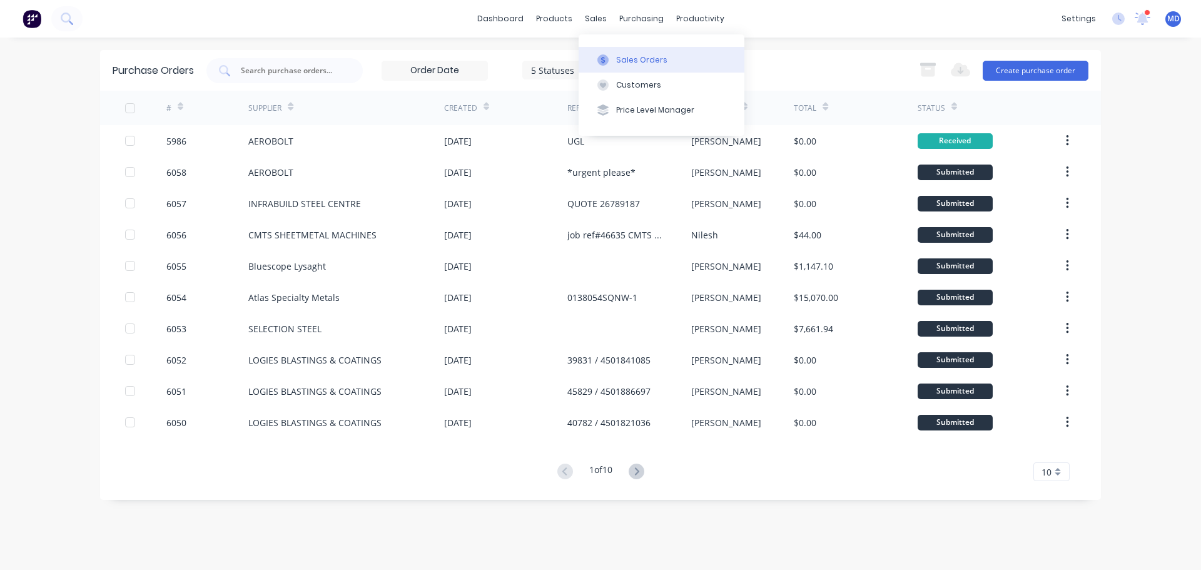
click at [627, 57] on div "Sales Orders" at bounding box center [641, 59] width 51 height 11
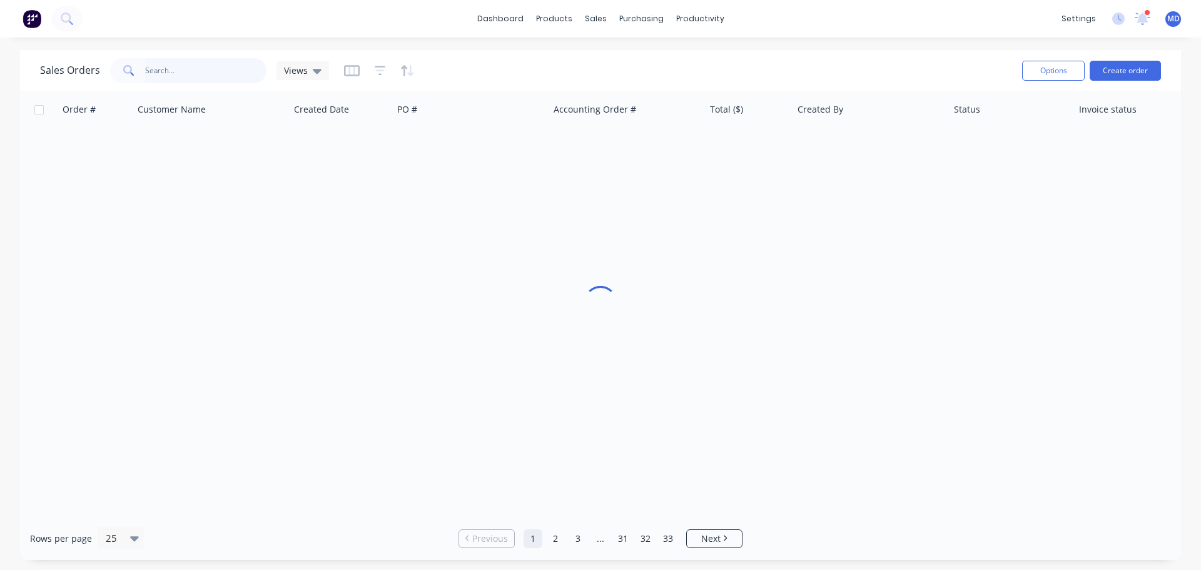
click at [200, 73] on input "text" at bounding box center [206, 70] width 122 height 25
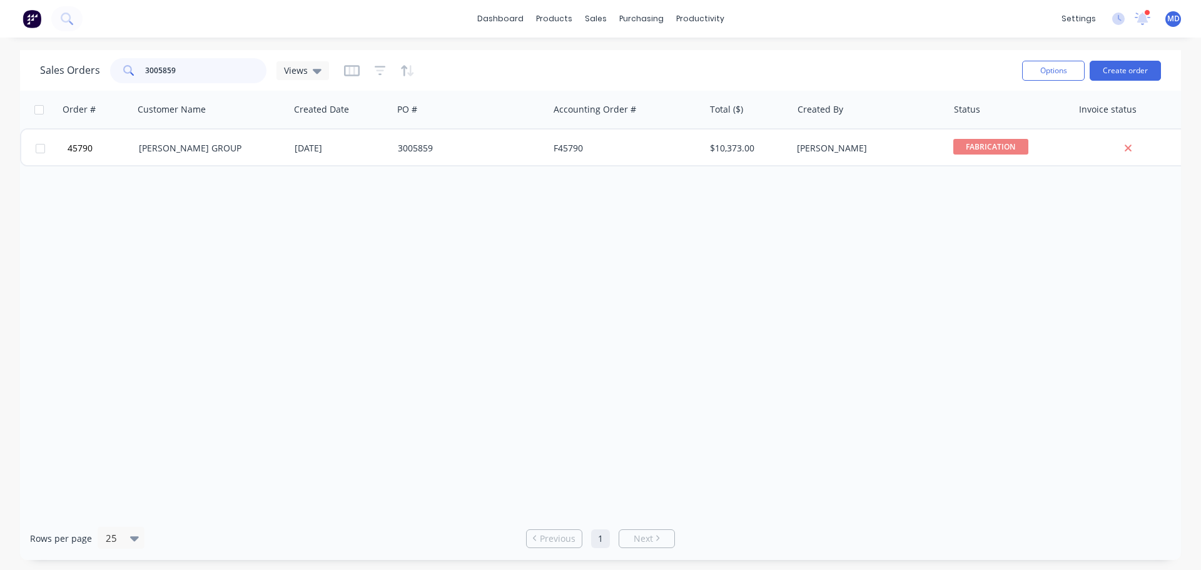
type input "3005859"
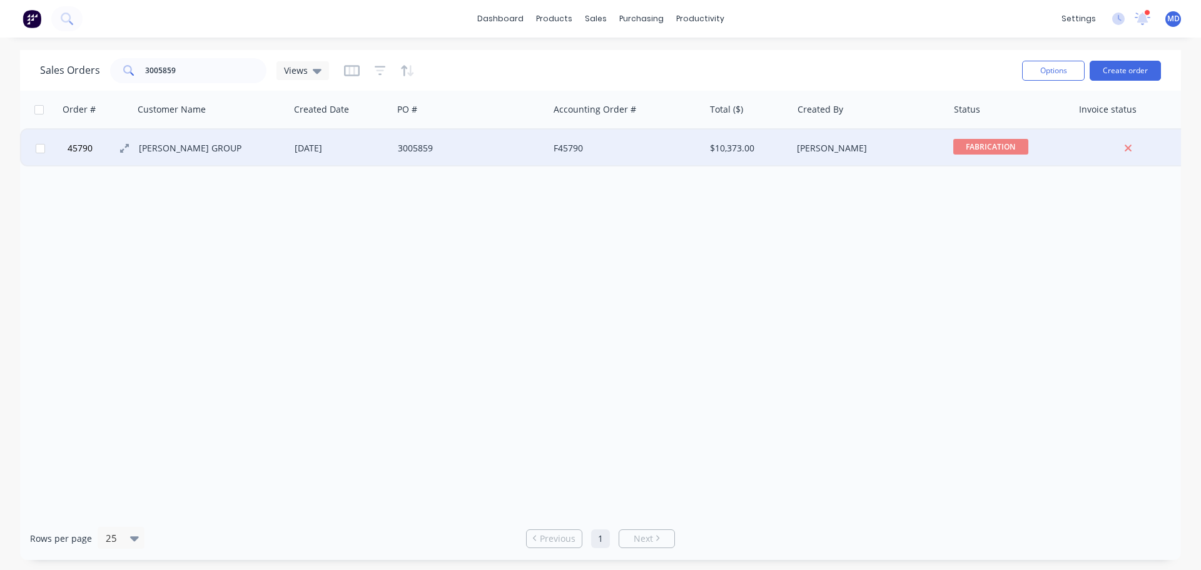
click at [89, 141] on button "45790" at bounding box center [101, 148] width 75 height 38
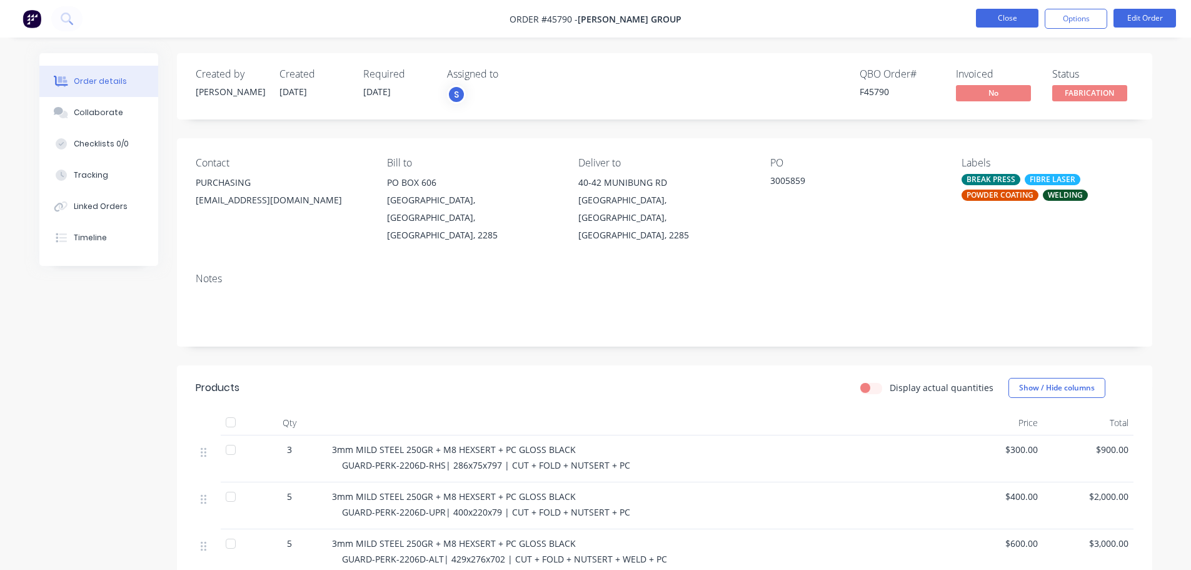
click at [1005, 16] on button "Close" at bounding box center [1007, 18] width 63 height 19
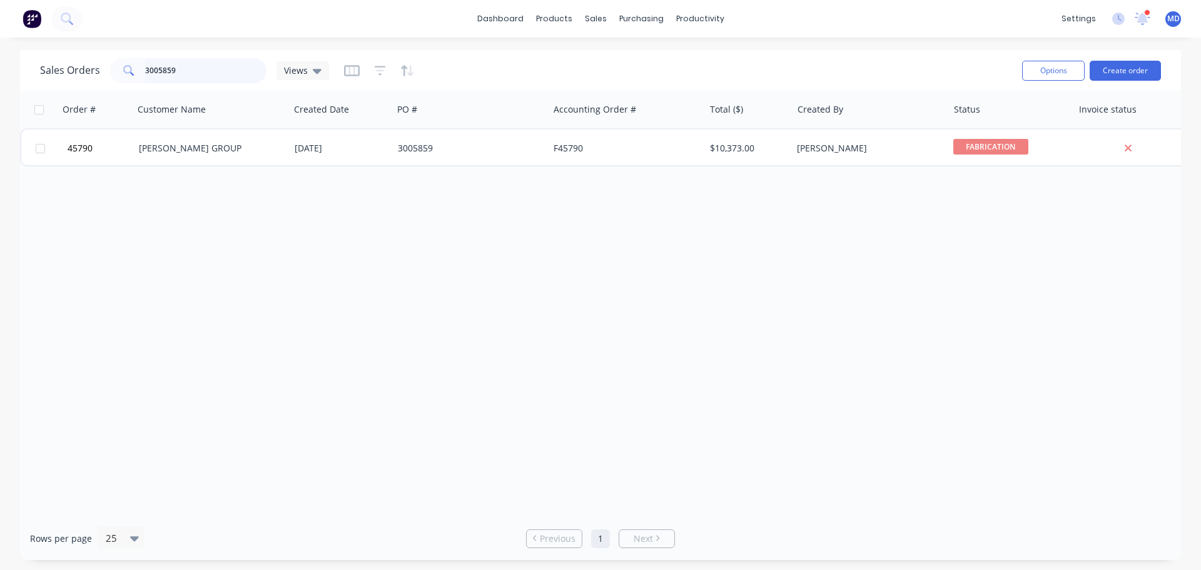
click at [206, 71] on input "3005859" at bounding box center [206, 70] width 122 height 25
type input "3"
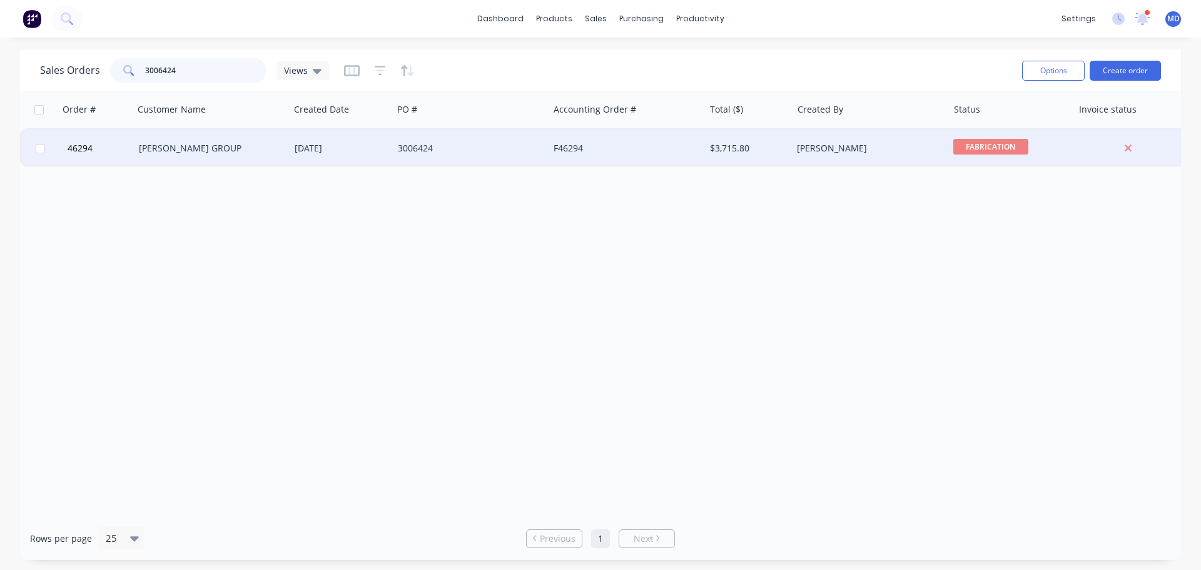
type input "3006424"
click at [149, 151] on div "[PERSON_NAME] GROUP" at bounding box center [208, 148] width 139 height 13
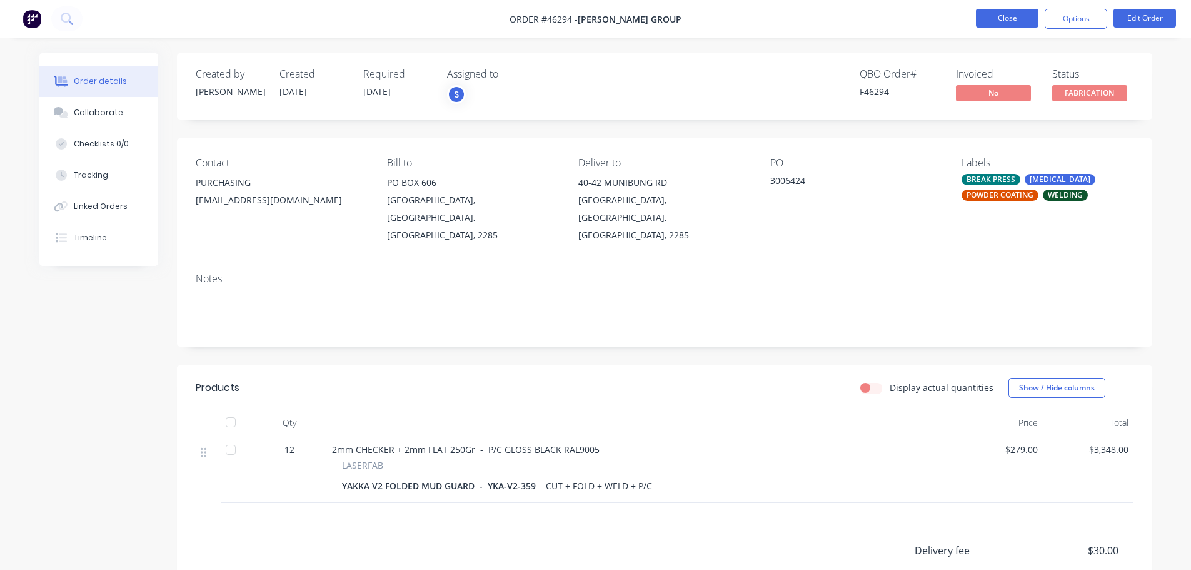
click at [1003, 11] on button "Close" at bounding box center [1007, 18] width 63 height 19
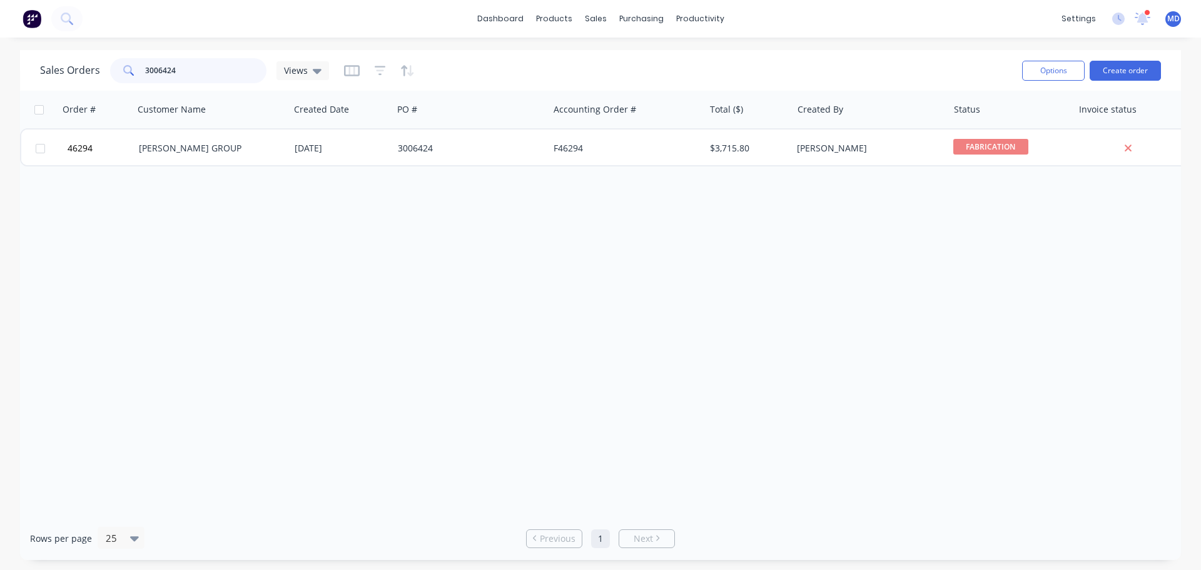
drag, startPoint x: 188, startPoint y: 74, endPoint x: 117, endPoint y: 78, distance: 70.8
click at [118, 79] on div "3006424" at bounding box center [188, 70] width 156 height 25
type input "r"
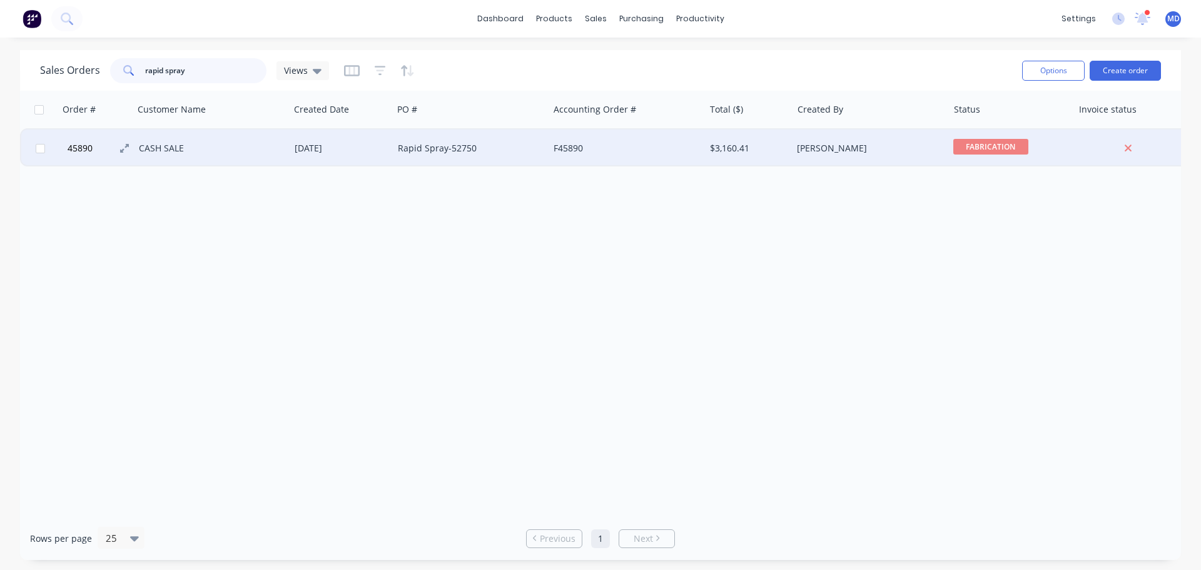
type input "rapid spray"
click at [88, 153] on span "45890" at bounding box center [80, 148] width 25 height 13
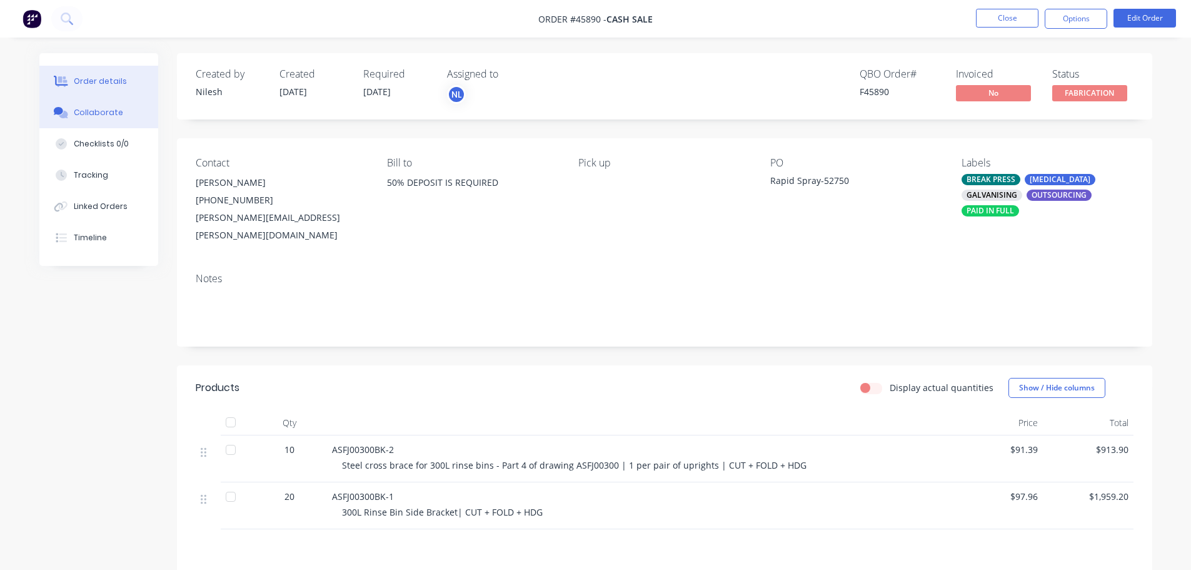
click at [81, 114] on div "Collaborate" at bounding box center [98, 112] width 49 height 11
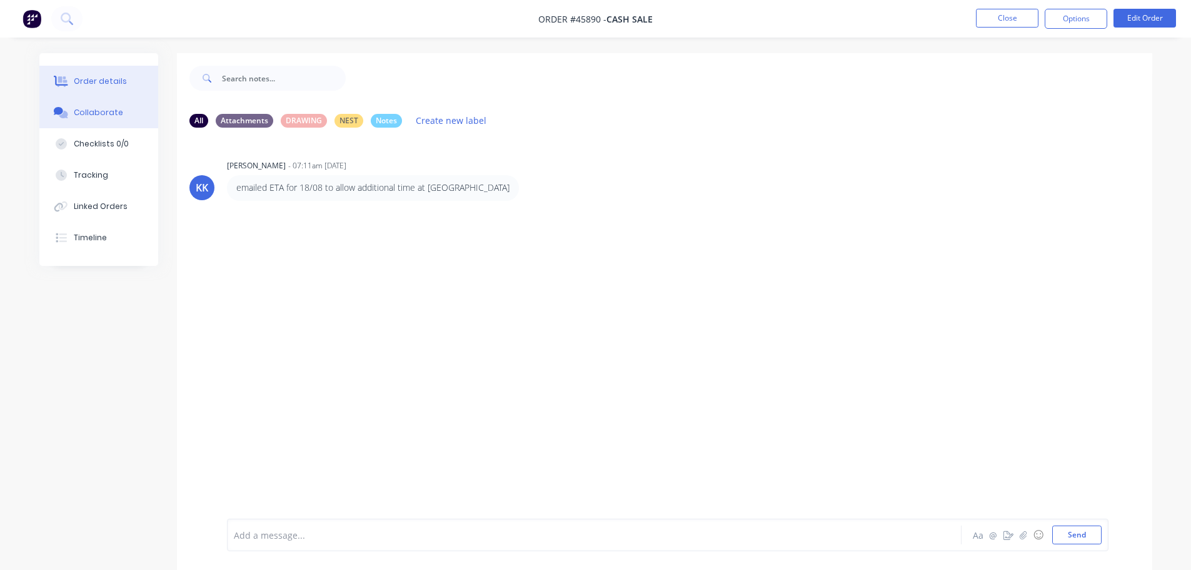
click at [121, 77] on div "Order details" at bounding box center [100, 81] width 53 height 11
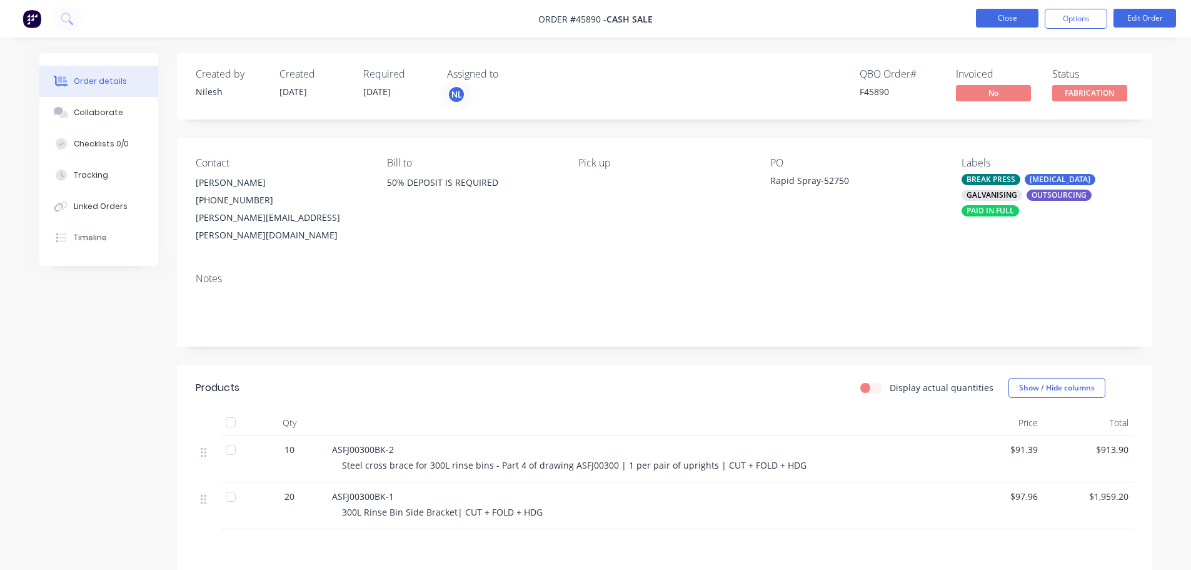
click at [982, 18] on button "Close" at bounding box center [1007, 18] width 63 height 19
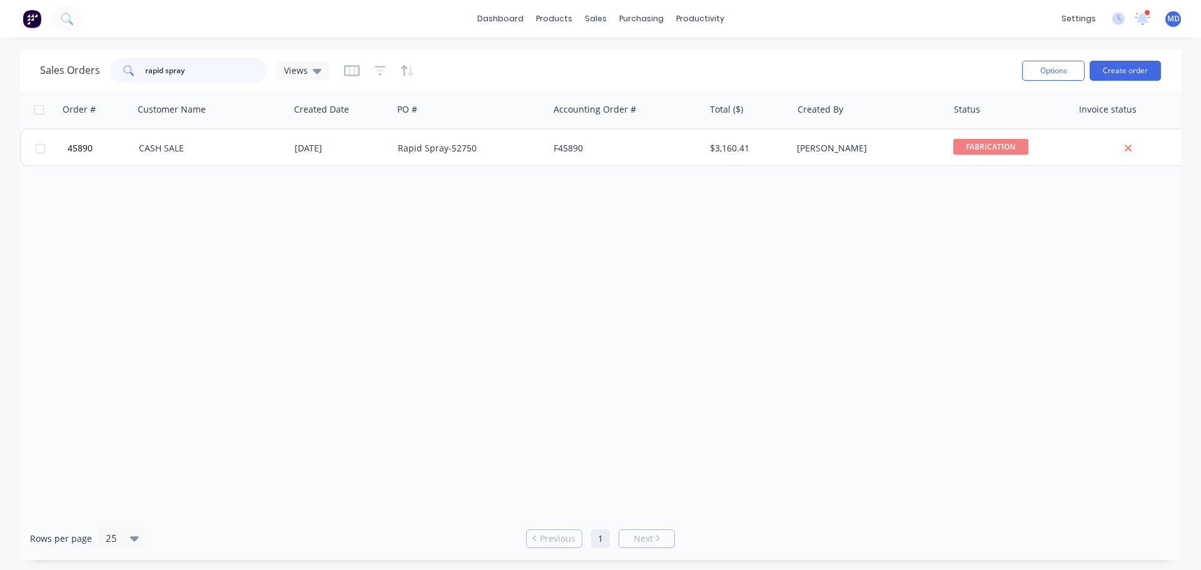
drag, startPoint x: 195, startPoint y: 71, endPoint x: 58, endPoint y: 67, distance: 137.6
click at [58, 67] on div "Sales Orders rapid spray Views" at bounding box center [184, 70] width 289 height 25
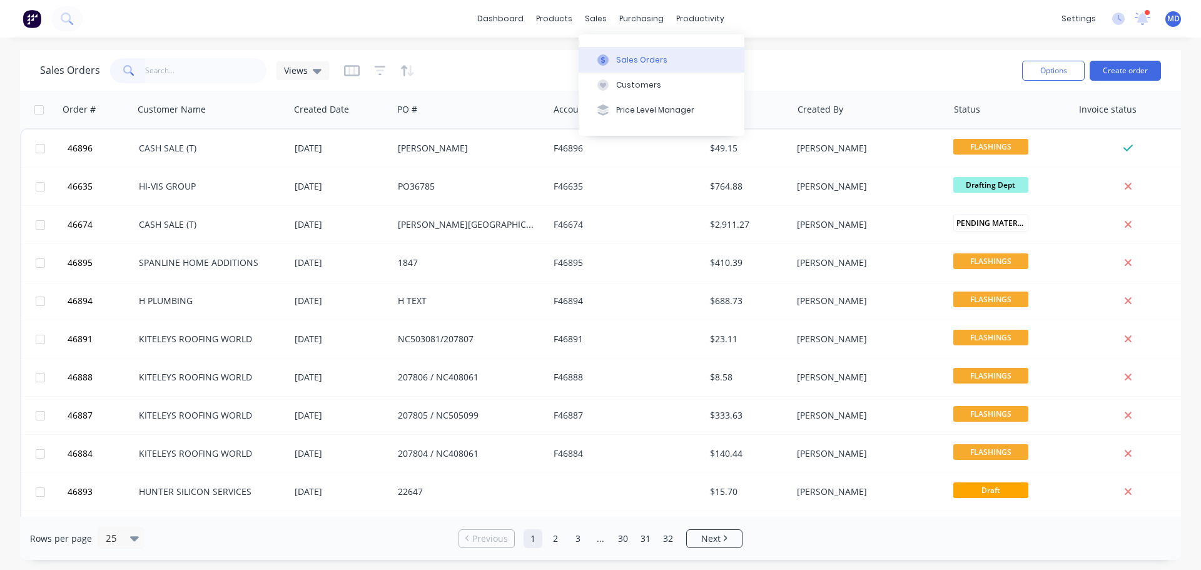
click at [628, 65] on button "Sales Orders" at bounding box center [661, 59] width 166 height 25
click at [607, 53] on button "Sales Orders" at bounding box center [661, 59] width 166 height 25
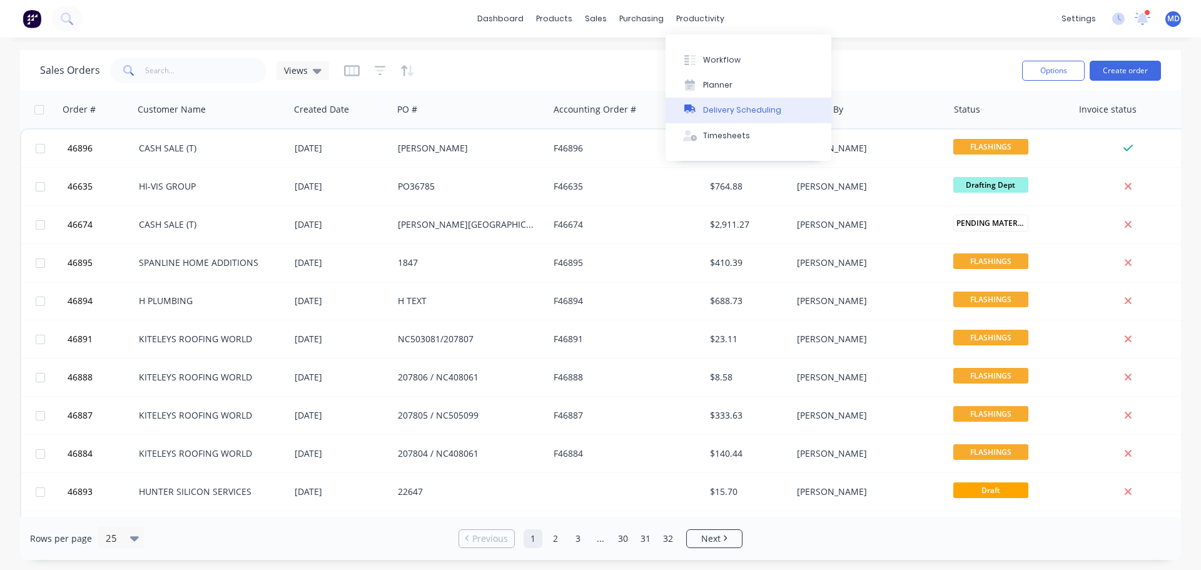
click at [749, 116] on div "Delivery Scheduling" at bounding box center [742, 109] width 78 height 11
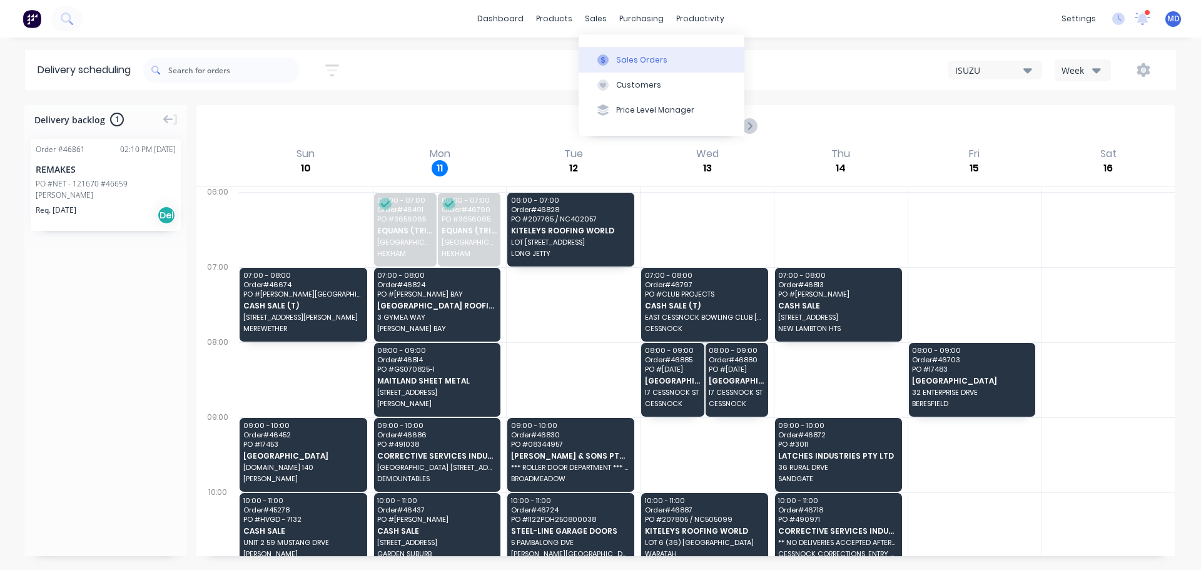
click at [610, 50] on button "Sales Orders" at bounding box center [661, 59] width 166 height 25
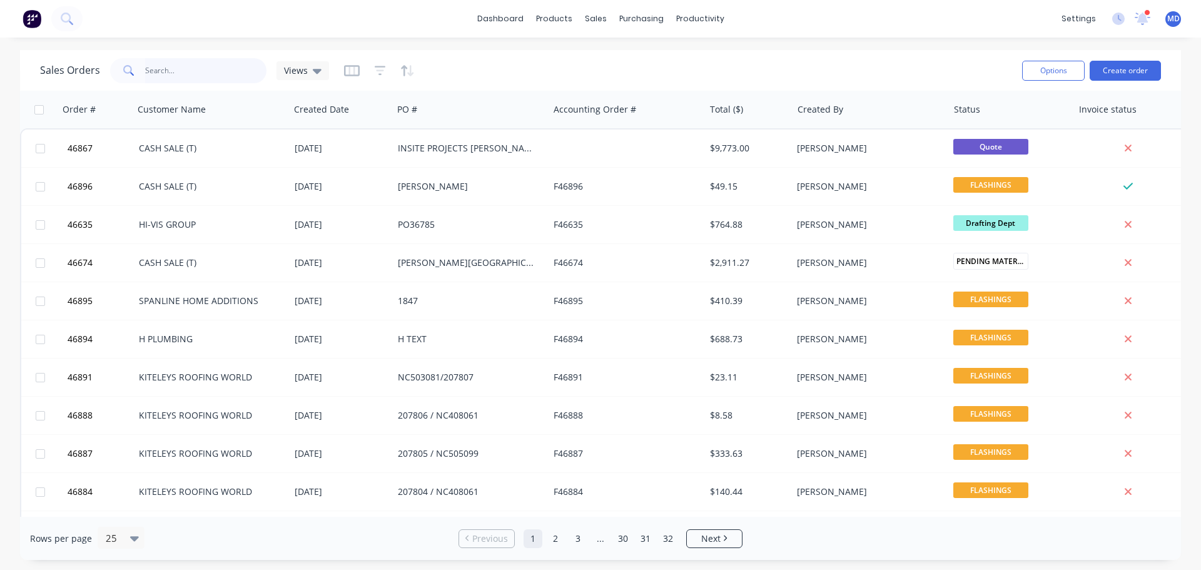
click at [183, 73] on input "text" at bounding box center [206, 70] width 122 height 25
type input "k"
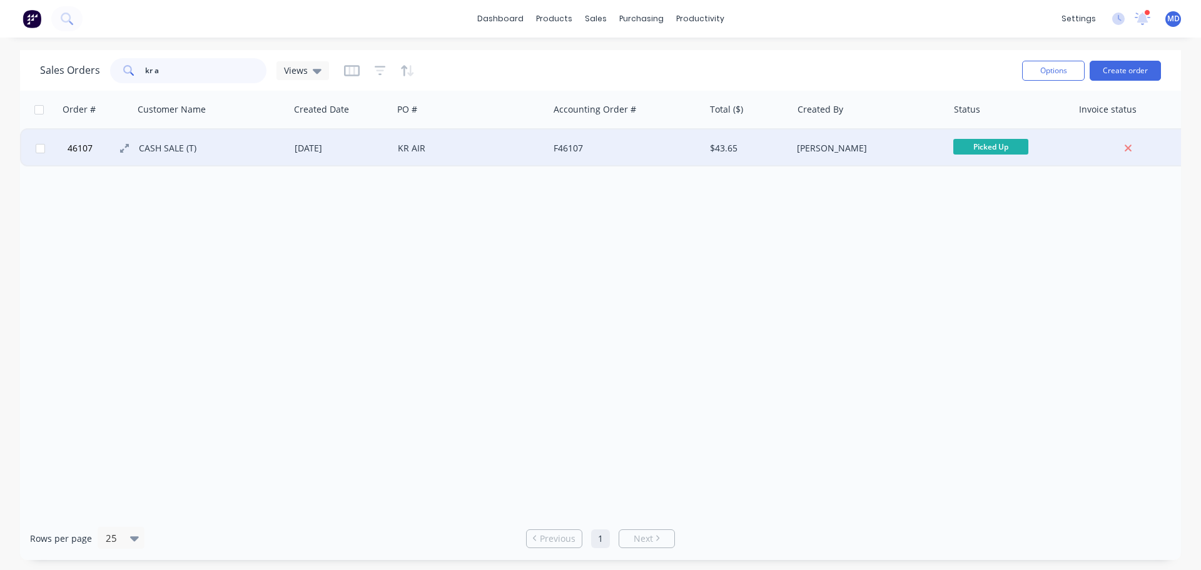
type input "kr a"
click at [86, 145] on span "46107" at bounding box center [80, 148] width 25 height 13
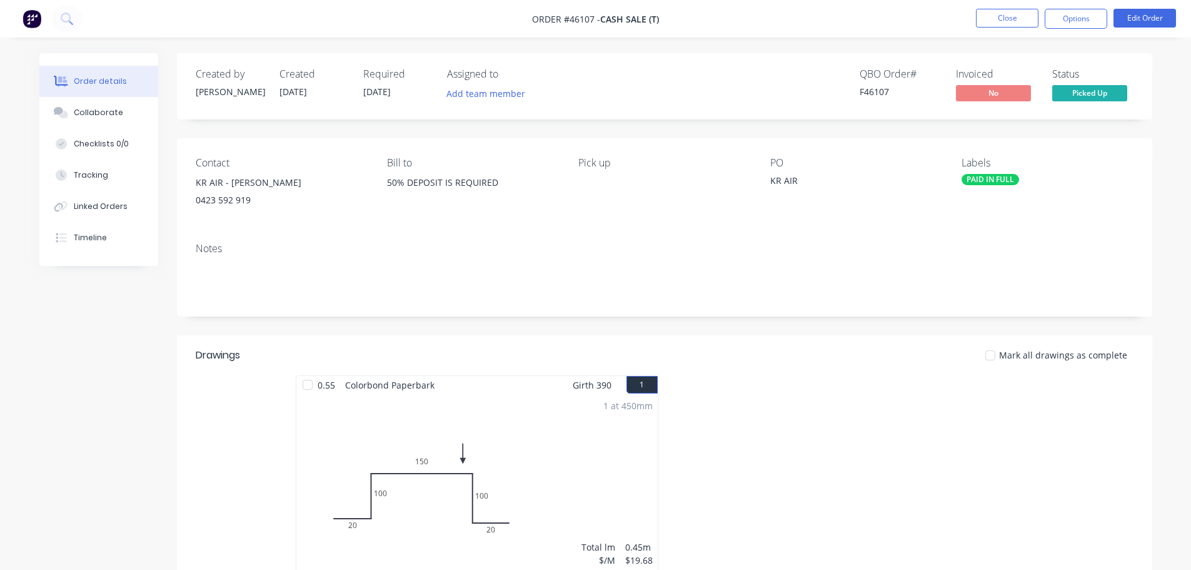
scroll to position [63, 0]
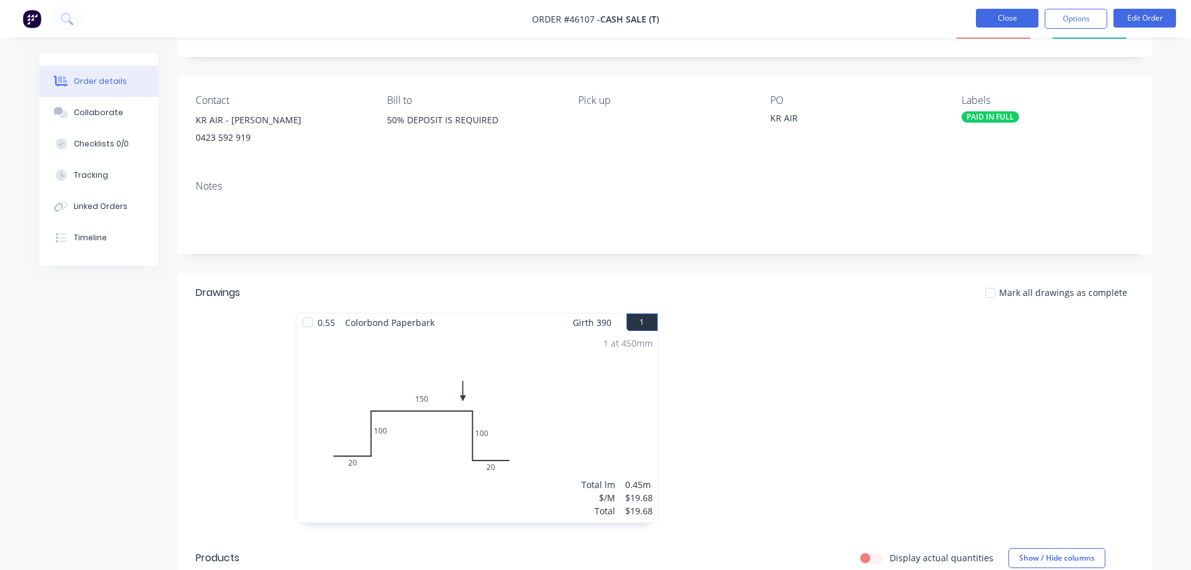
click at [1009, 18] on button "Close" at bounding box center [1007, 18] width 63 height 19
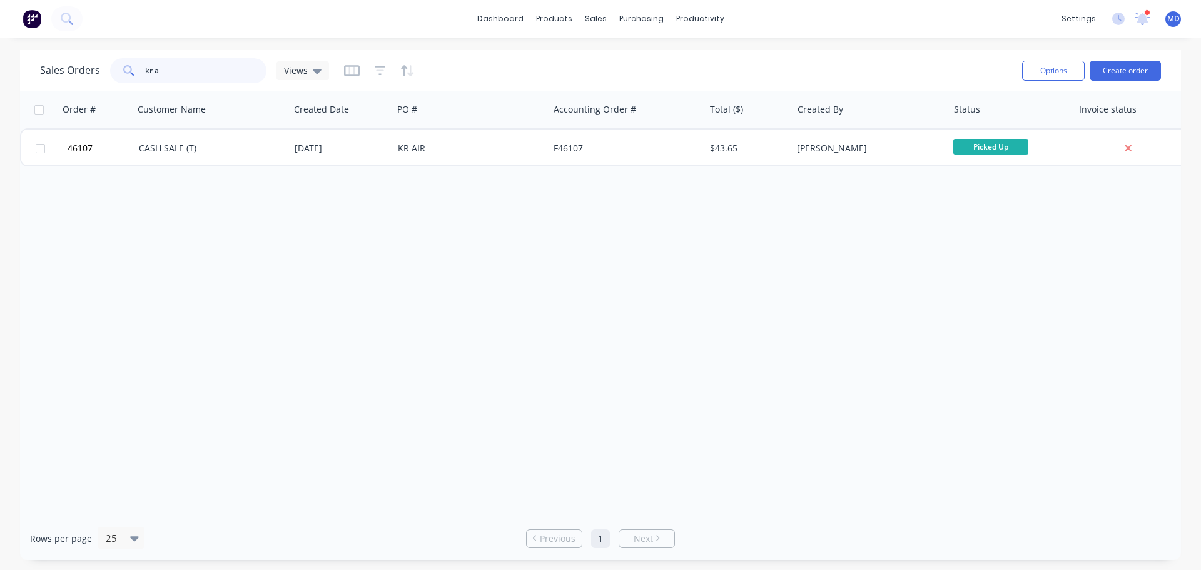
drag, startPoint x: 228, startPoint y: 70, endPoint x: 113, endPoint y: 70, distance: 115.7
click at [113, 70] on div "kr a" at bounding box center [188, 70] width 156 height 25
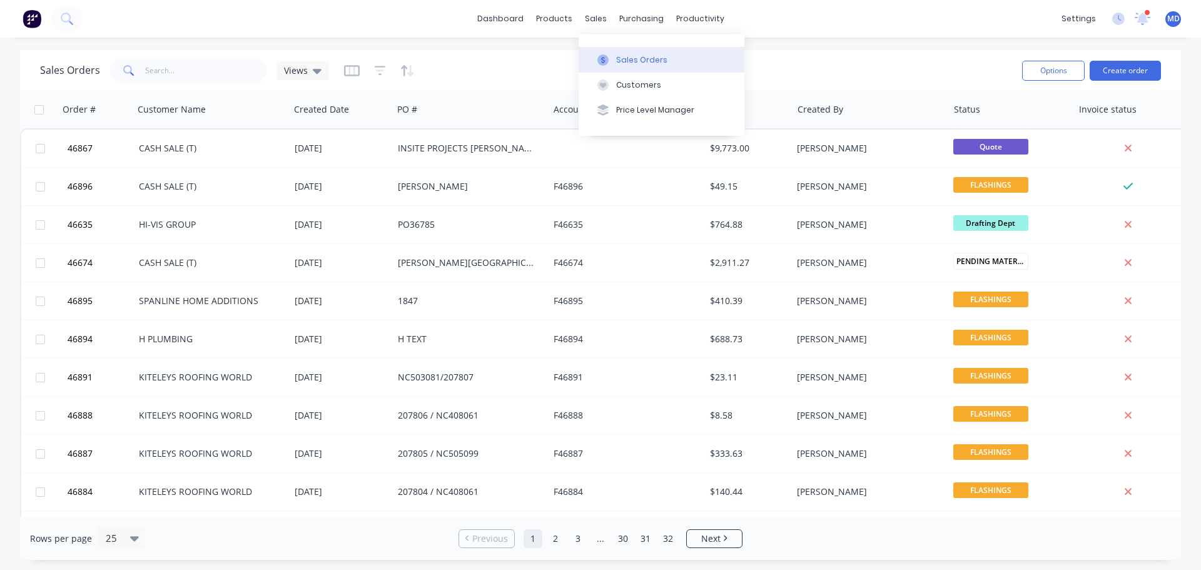
click at [610, 52] on button "Sales Orders" at bounding box center [661, 59] width 166 height 25
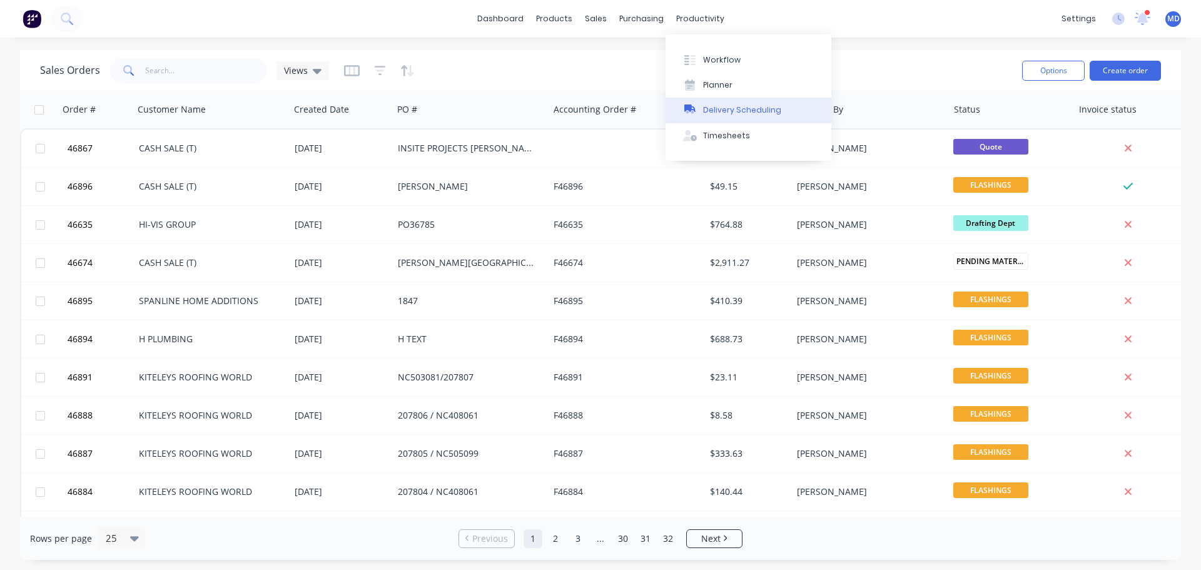
click at [728, 98] on button "Delivery Scheduling" at bounding box center [748, 110] width 166 height 25
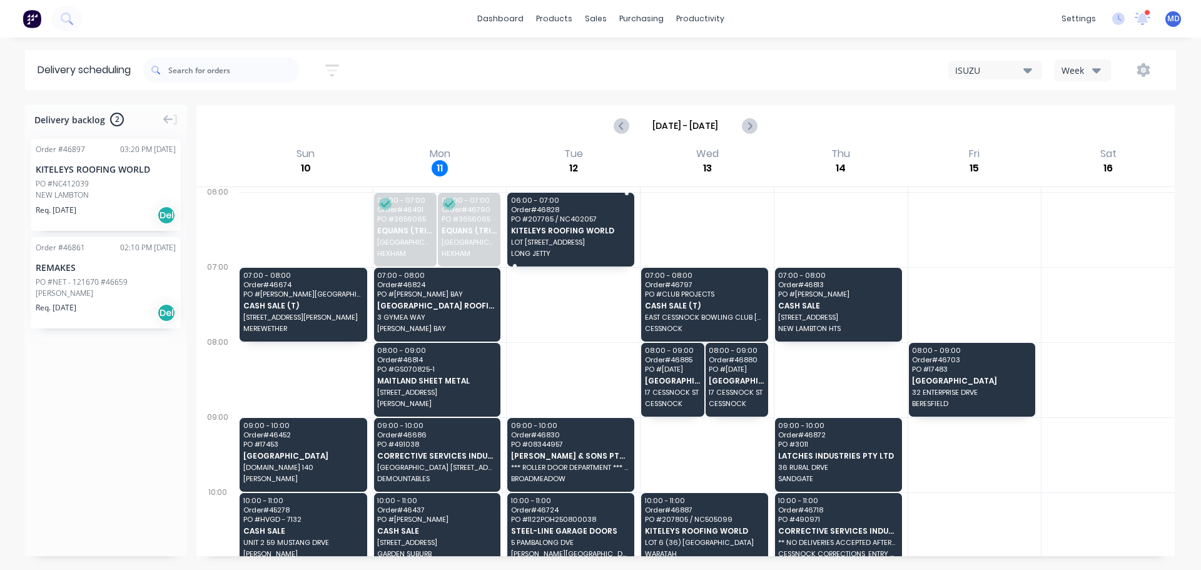
click at [563, 241] on span "LOT [STREET_ADDRESS]" at bounding box center [570, 242] width 119 height 8
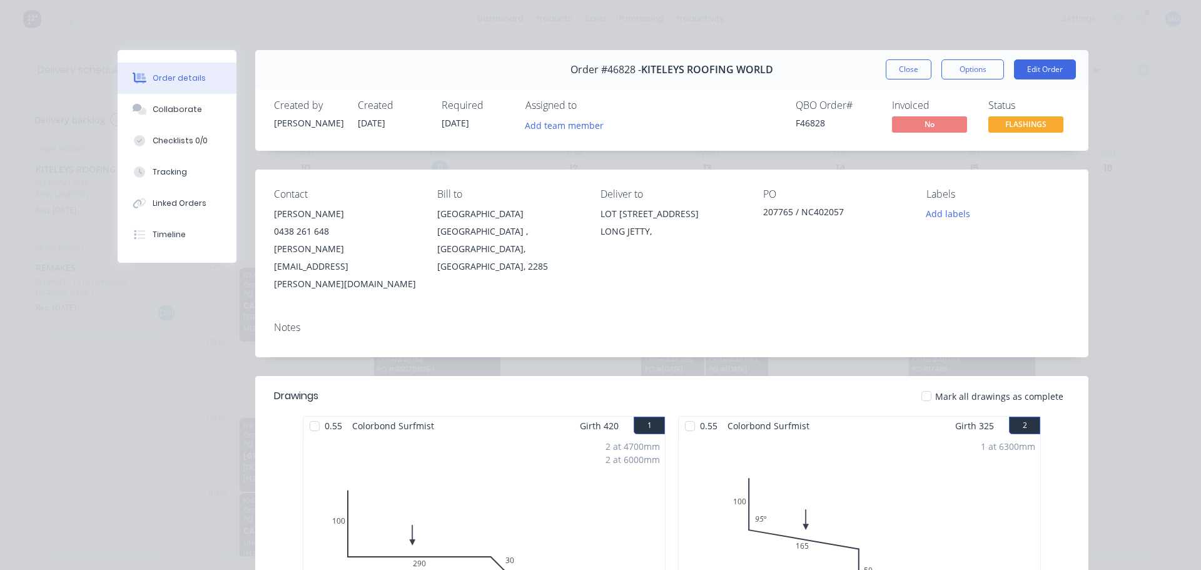
drag, startPoint x: 895, startPoint y: 68, endPoint x: 874, endPoint y: 68, distance: 20.6
click at [895, 68] on button "Close" at bounding box center [908, 69] width 46 height 20
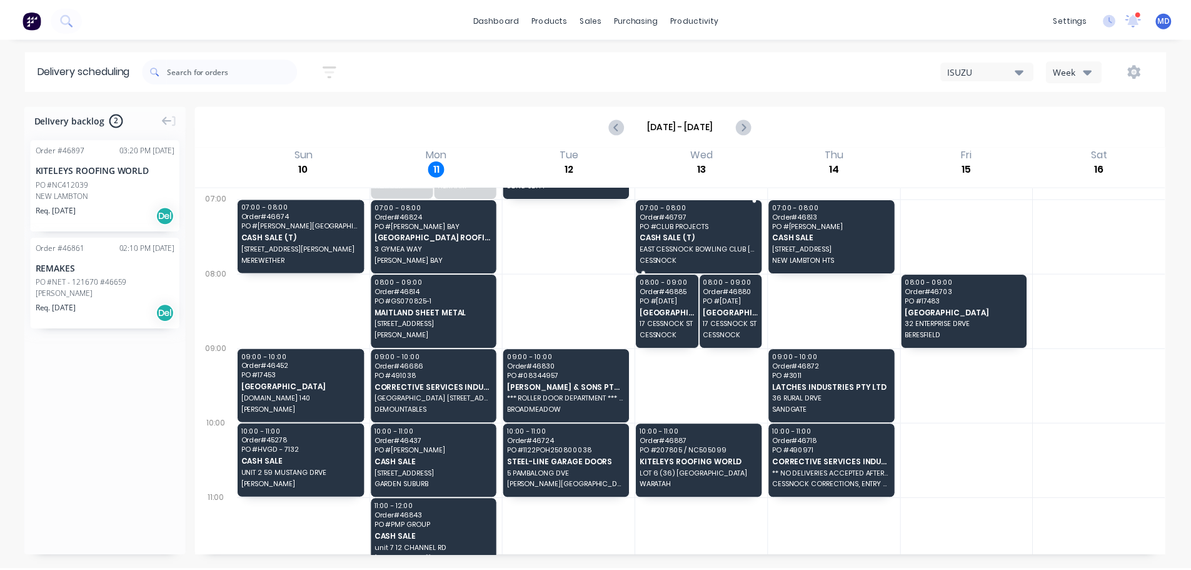
scroll to position [188, 0]
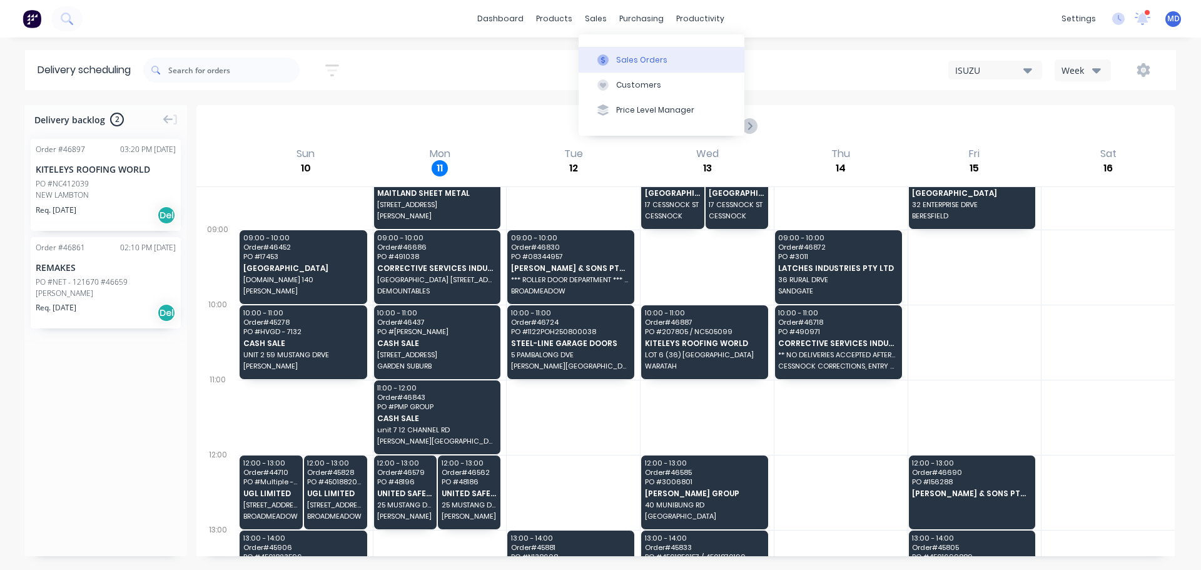
click at [627, 66] on button "Sales Orders" at bounding box center [661, 59] width 166 height 25
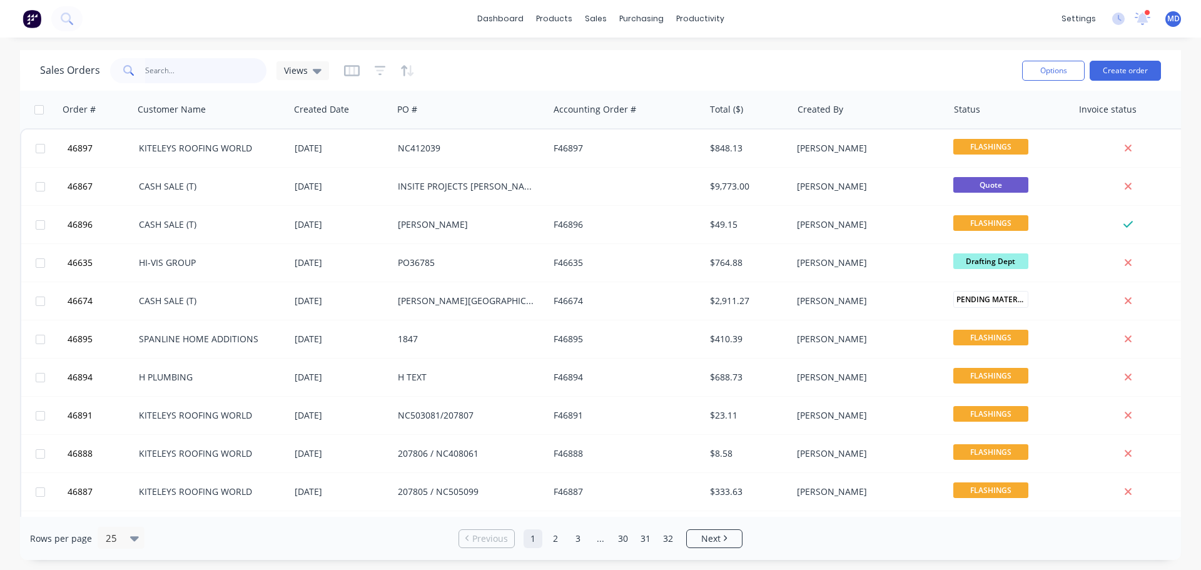
click at [166, 78] on input "text" at bounding box center [206, 70] width 122 height 25
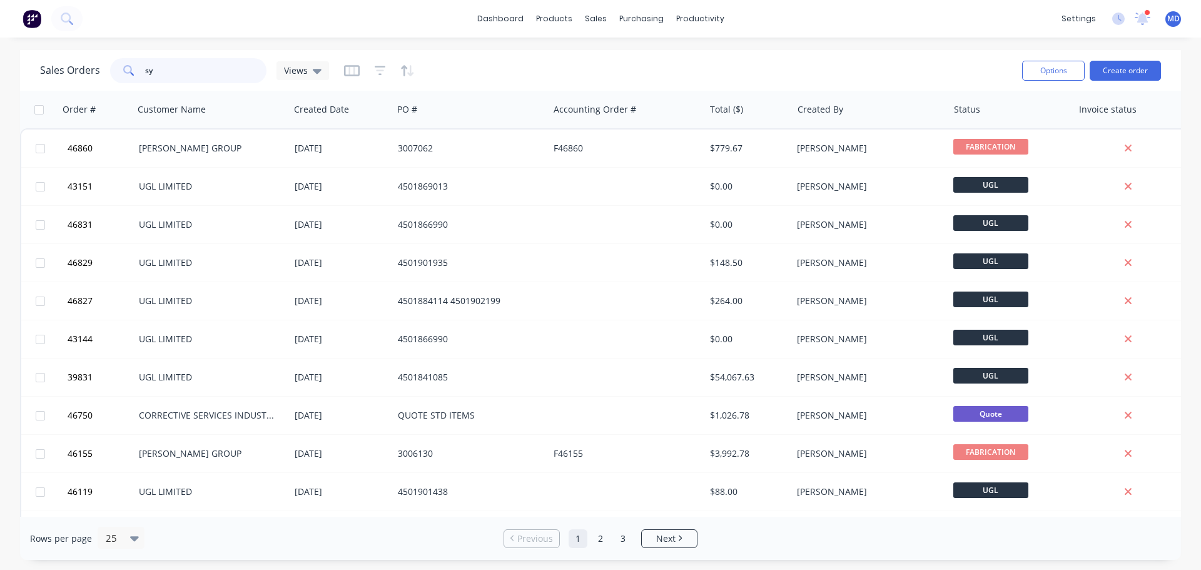
type input "s"
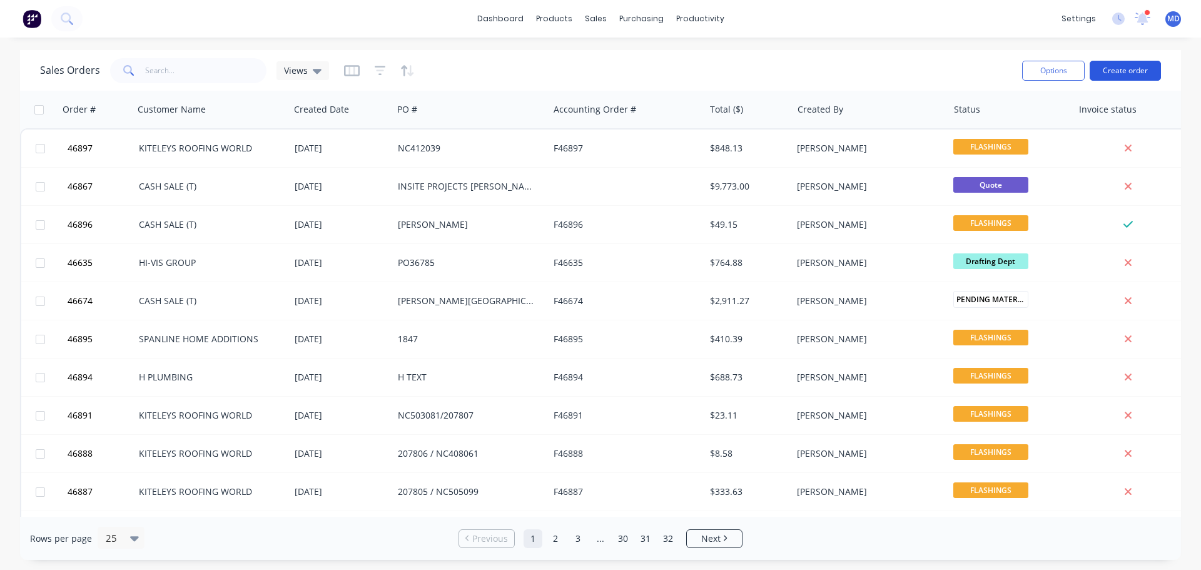
click at [1149, 70] on button "Create order" at bounding box center [1124, 71] width 71 height 20
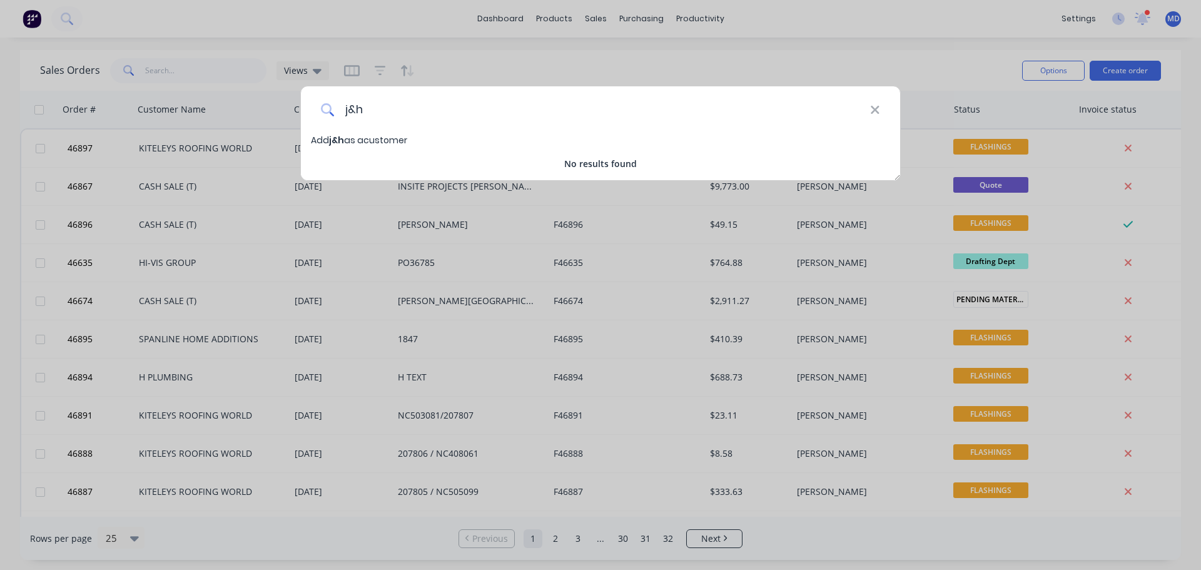
click at [411, 121] on input "j&h" at bounding box center [602, 109] width 535 height 47
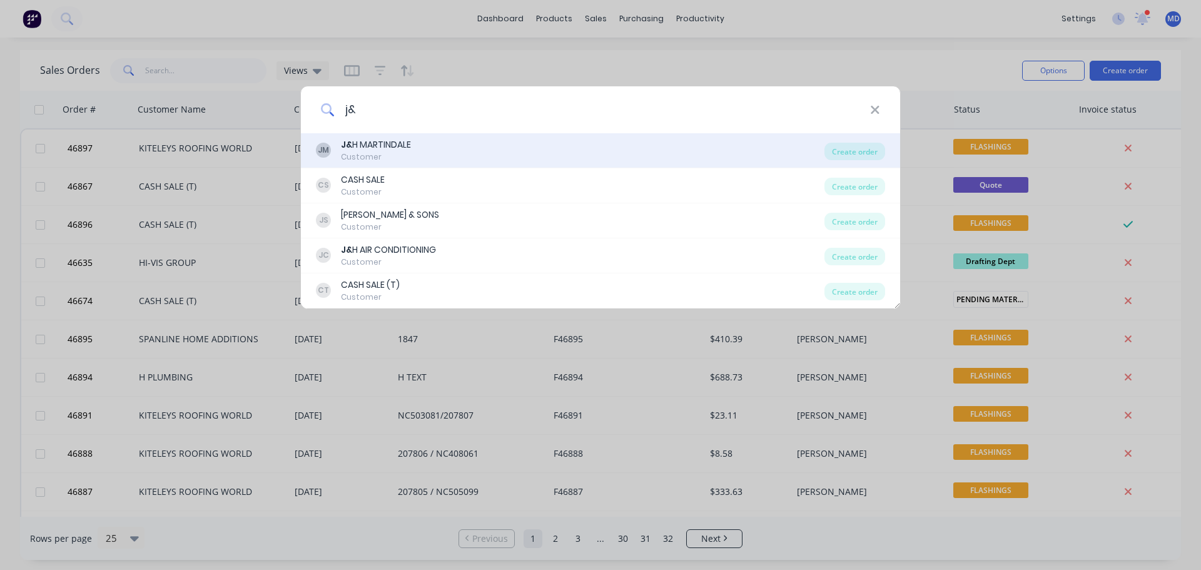
type input "j&"
click at [369, 144] on div "J& H MARTINDALE" at bounding box center [376, 144] width 70 height 13
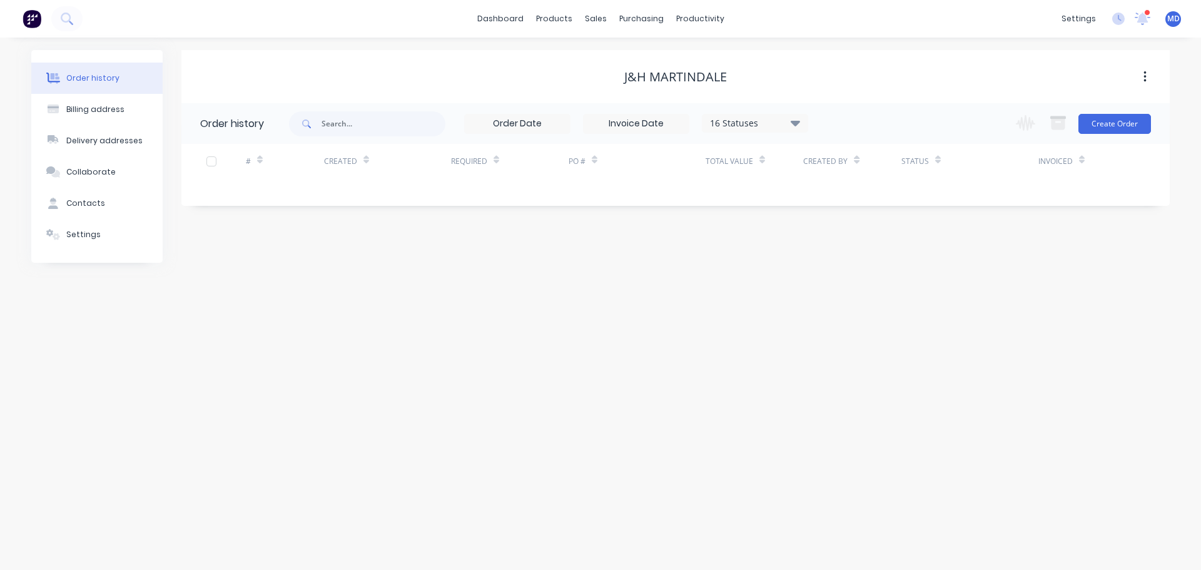
click at [1117, 138] on div "Change order status Submitted Drafting Dept PENDING MATERIAL / DETAIL FABRICATI…" at bounding box center [1079, 123] width 143 height 41
click at [1117, 127] on button "Create Order" at bounding box center [1114, 124] width 73 height 20
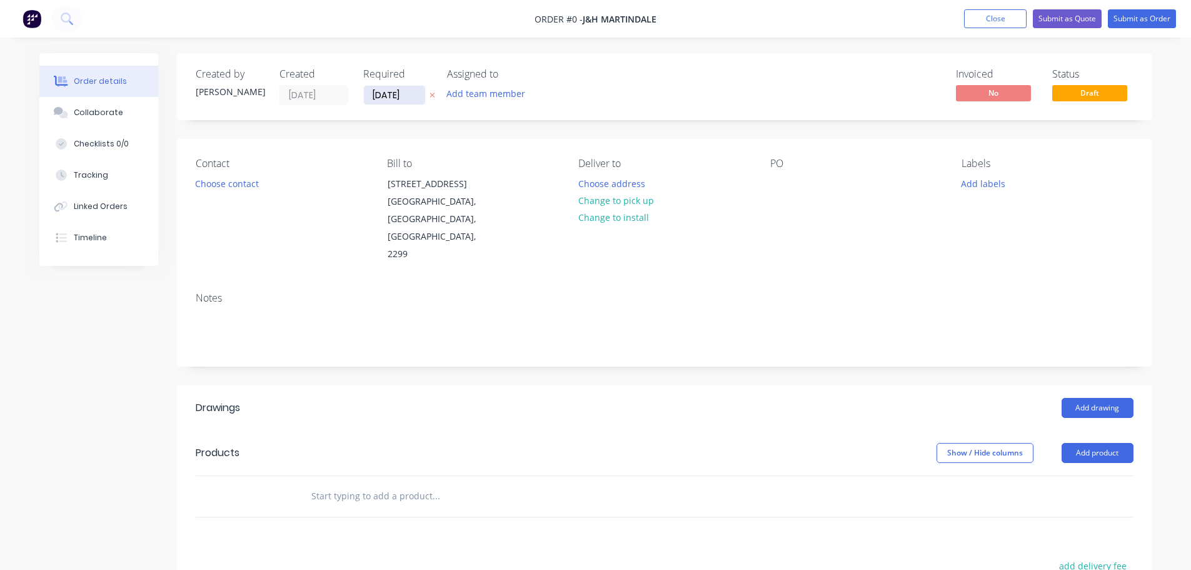
click at [378, 99] on input "[DATE]" at bounding box center [394, 95] width 61 height 19
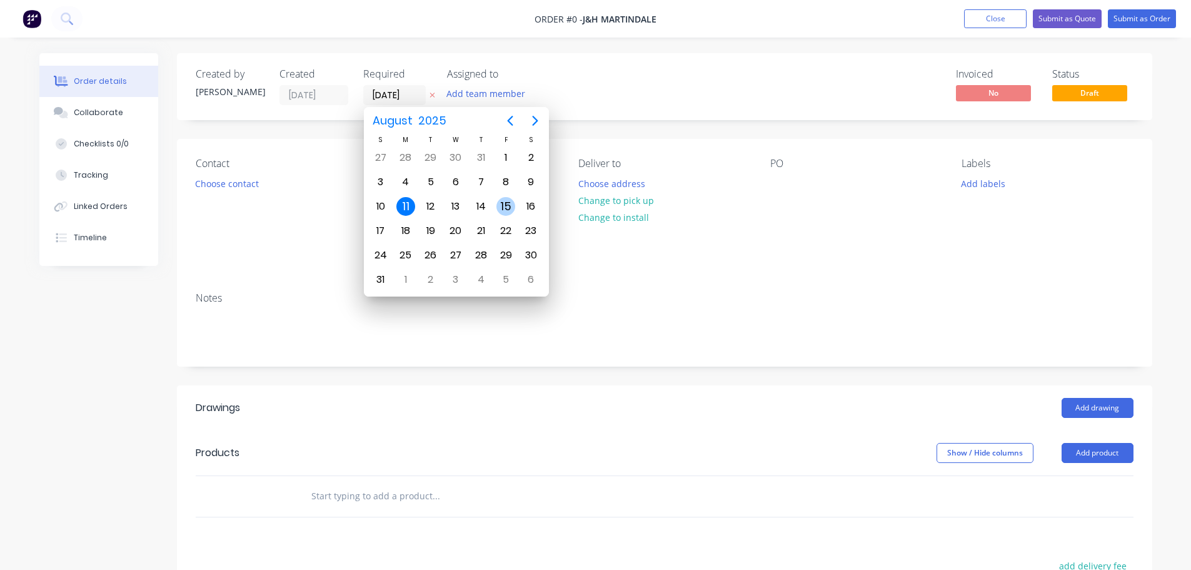
click at [512, 202] on div "15" at bounding box center [506, 206] width 19 height 19
type input "[DATE]"
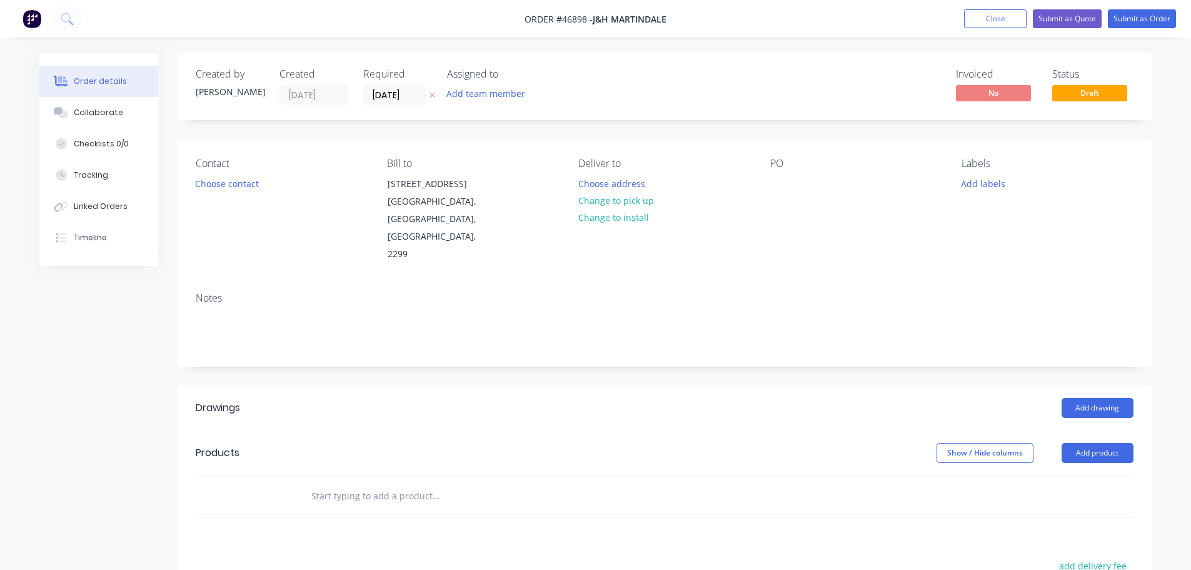
click at [230, 173] on div "Contact Choose contact" at bounding box center [281, 211] width 171 height 106
click at [227, 177] on button "Choose contact" at bounding box center [226, 182] width 77 height 17
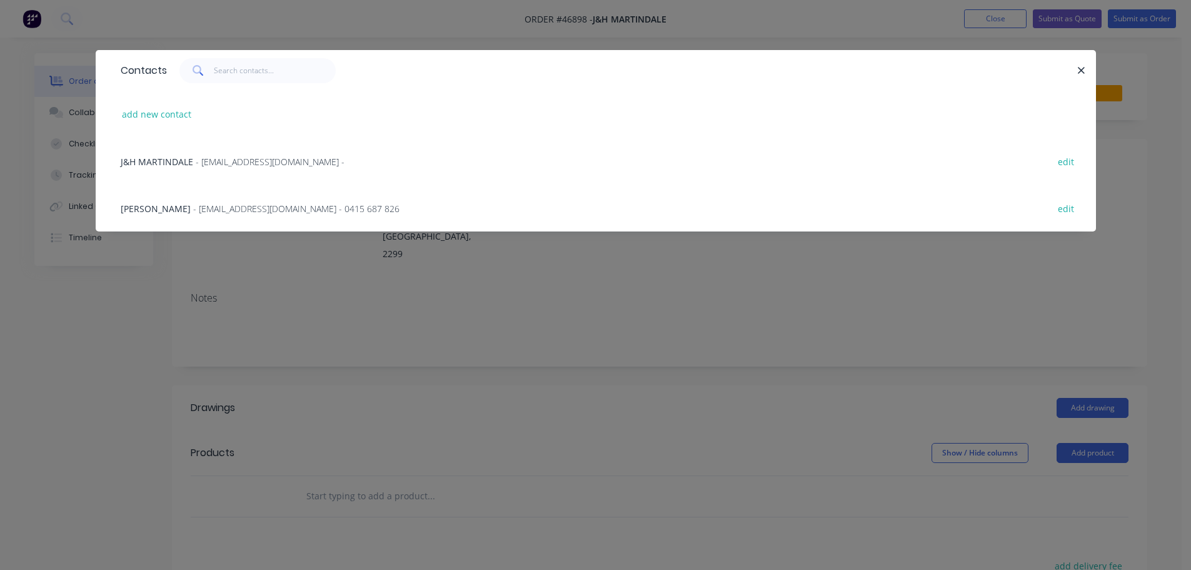
click at [181, 200] on div "[PERSON_NAME] - [EMAIL_ADDRESS][DOMAIN_NAME] - 0415 687 826 edit" at bounding box center [595, 207] width 963 height 47
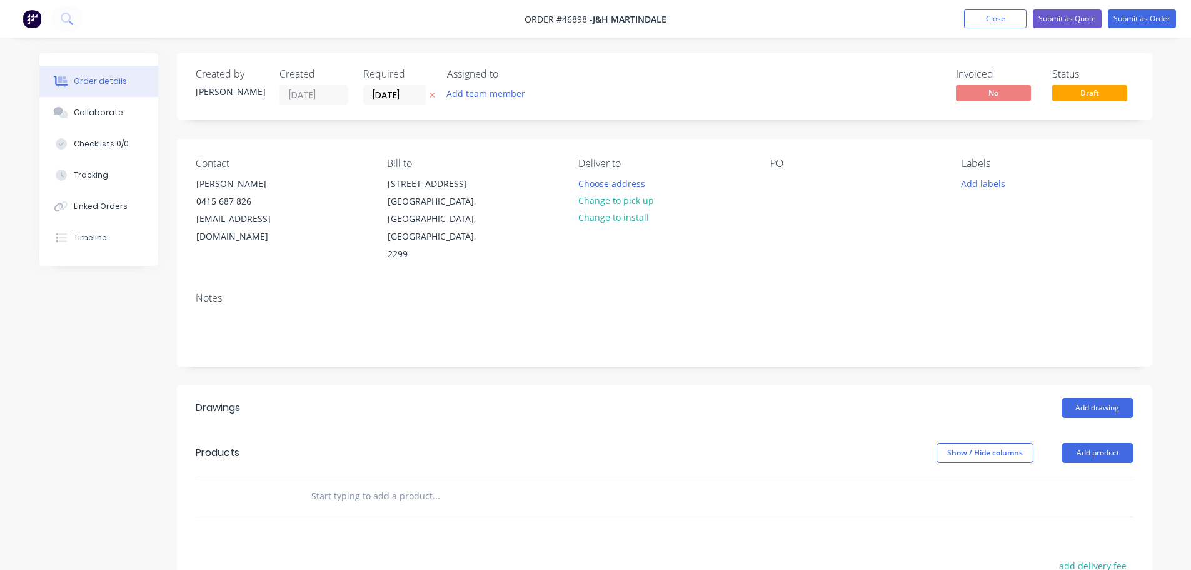
drag, startPoint x: 611, startPoint y: 201, endPoint x: 728, endPoint y: 183, distance: 118.3
click at [613, 198] on button "Change to pick up" at bounding box center [616, 200] width 89 height 17
click at [775, 186] on div at bounding box center [780, 183] width 20 height 18
click at [1097, 398] on button "Add drawing" at bounding box center [1098, 408] width 72 height 20
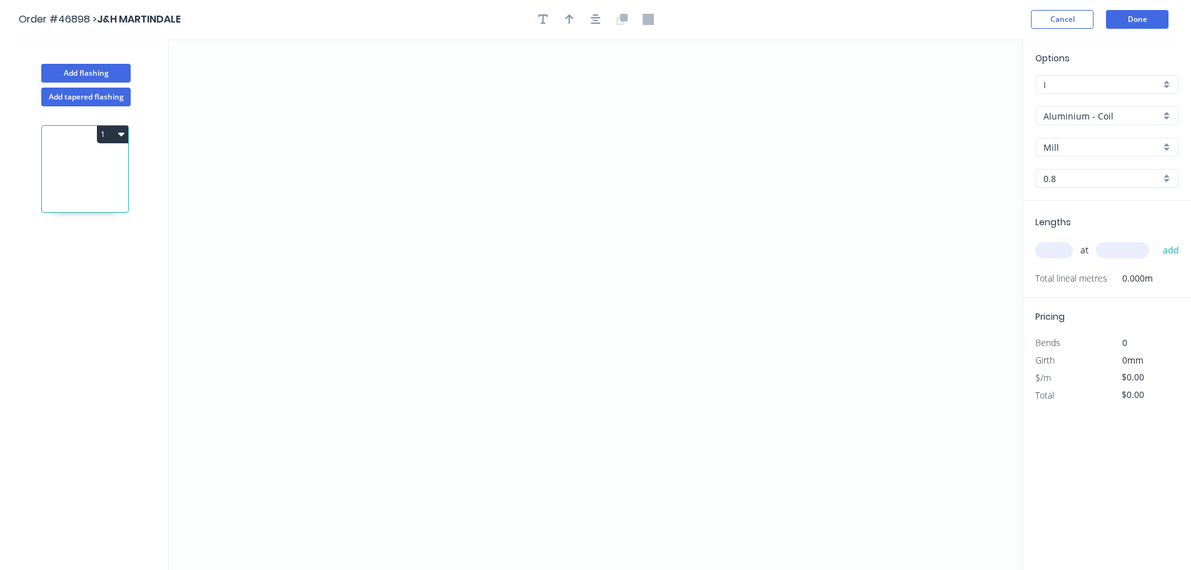
click at [1069, 113] on input "Aluminium - Coil" at bounding box center [1102, 115] width 117 height 13
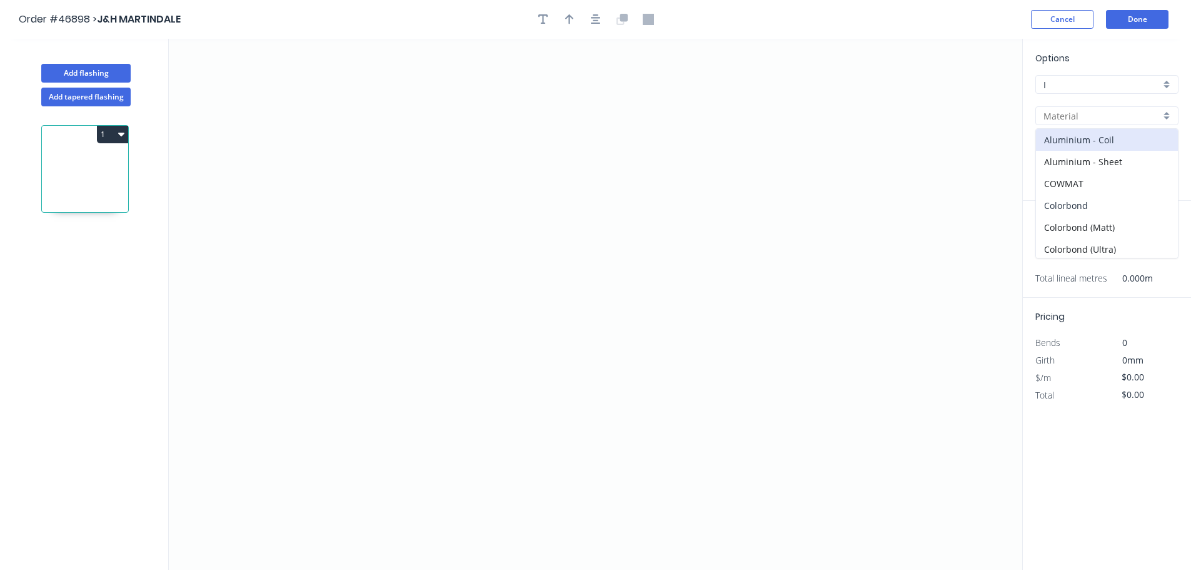
click at [1064, 206] on div "Colorbond" at bounding box center [1107, 205] width 142 height 22
type input "Colorbond"
type input "Basalt"
type input "0.55"
click at [1067, 152] on input "Basalt" at bounding box center [1102, 147] width 117 height 13
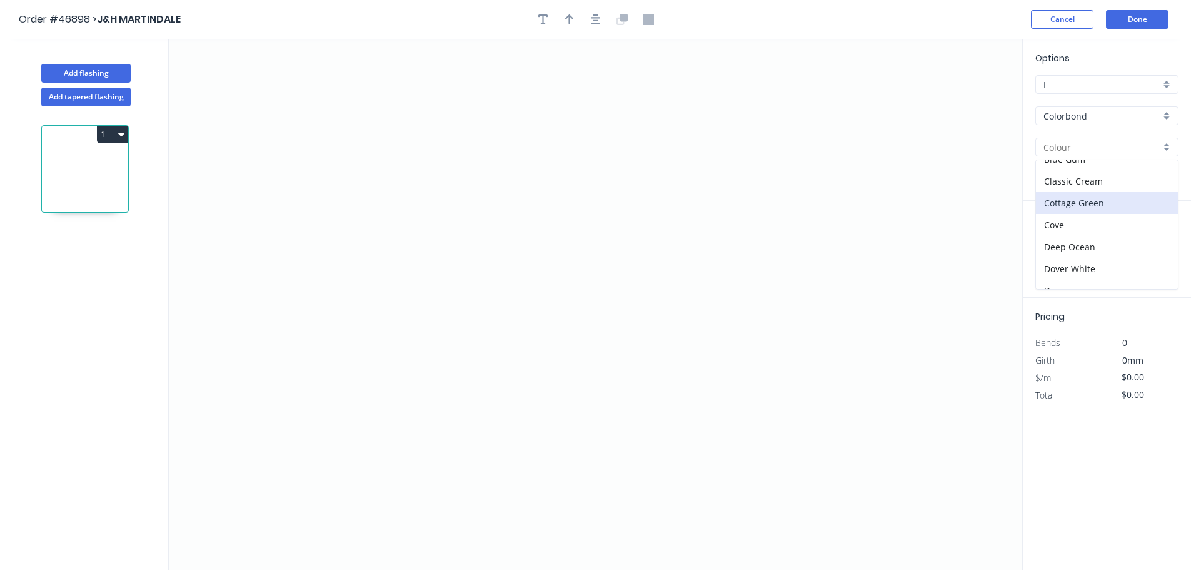
scroll to position [63, 0]
click at [1049, 263] on div "Dune" at bounding box center [1107, 262] width 142 height 22
type input "Dune"
click at [333, 296] on icon "0" at bounding box center [596, 304] width 854 height 531
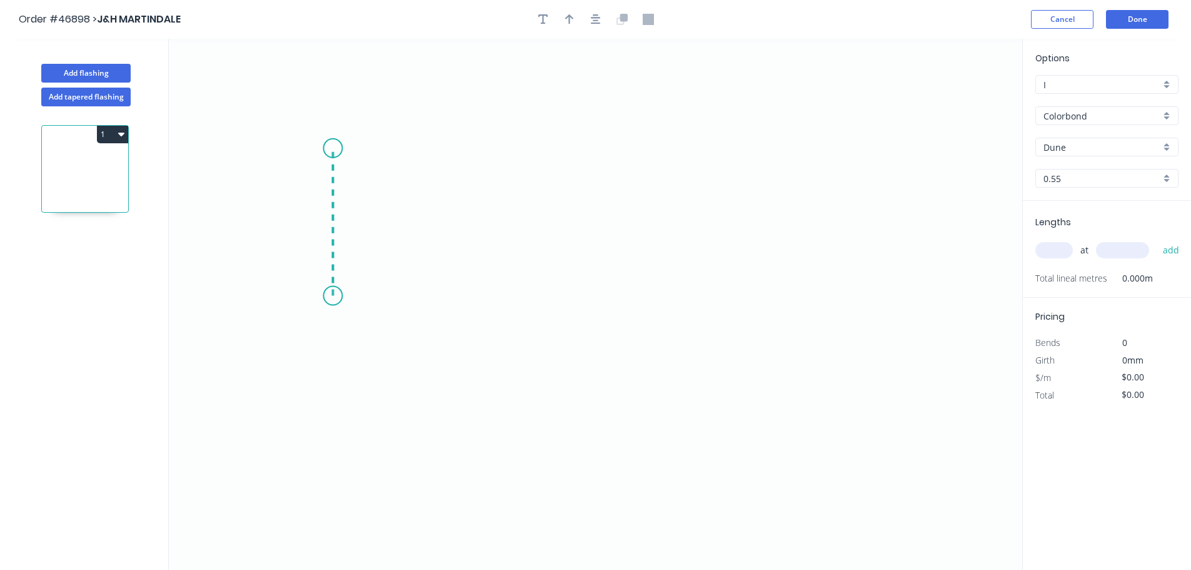
click at [337, 148] on icon "0" at bounding box center [596, 304] width 854 height 531
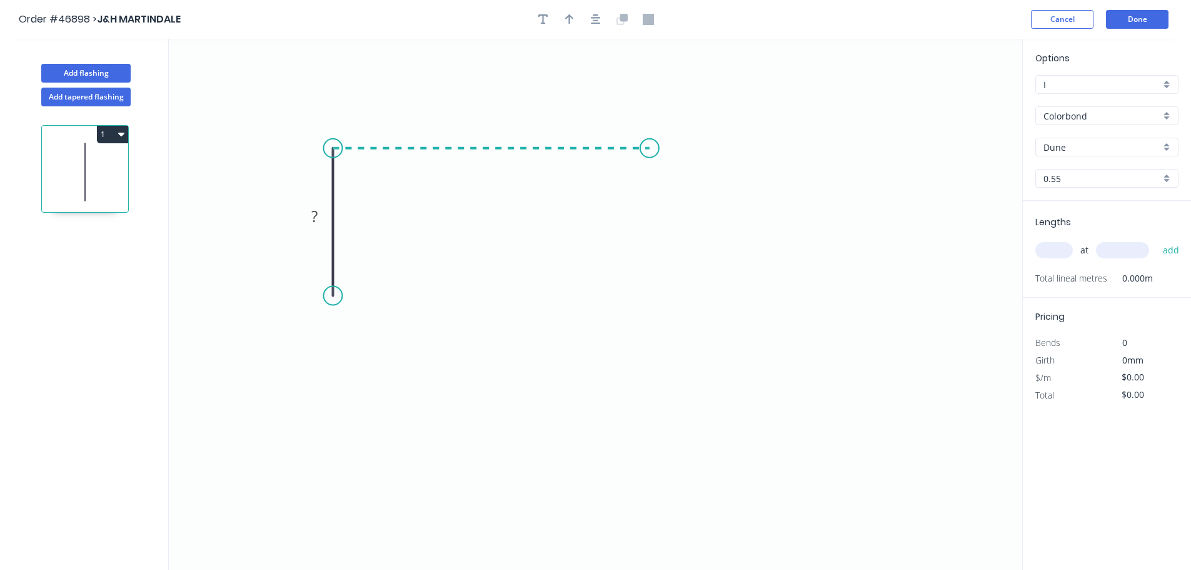
click at [650, 160] on icon "0 ?" at bounding box center [596, 304] width 854 height 531
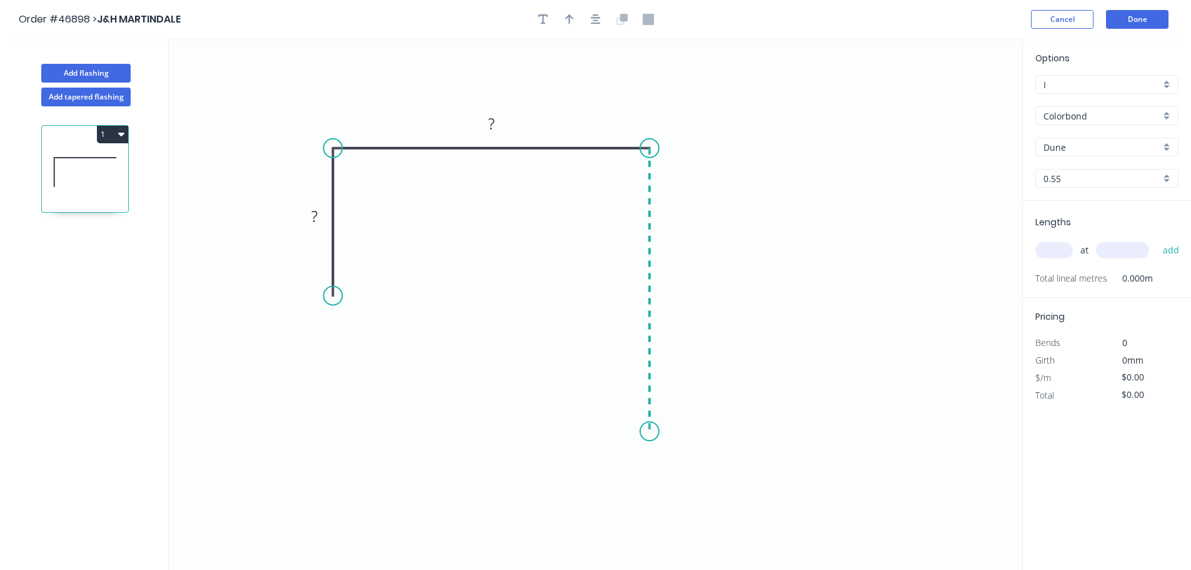
drag, startPoint x: 637, startPoint y: 433, endPoint x: 640, endPoint y: 289, distance: 144.5
click at [638, 433] on icon "0 ? ?" at bounding box center [596, 304] width 854 height 531
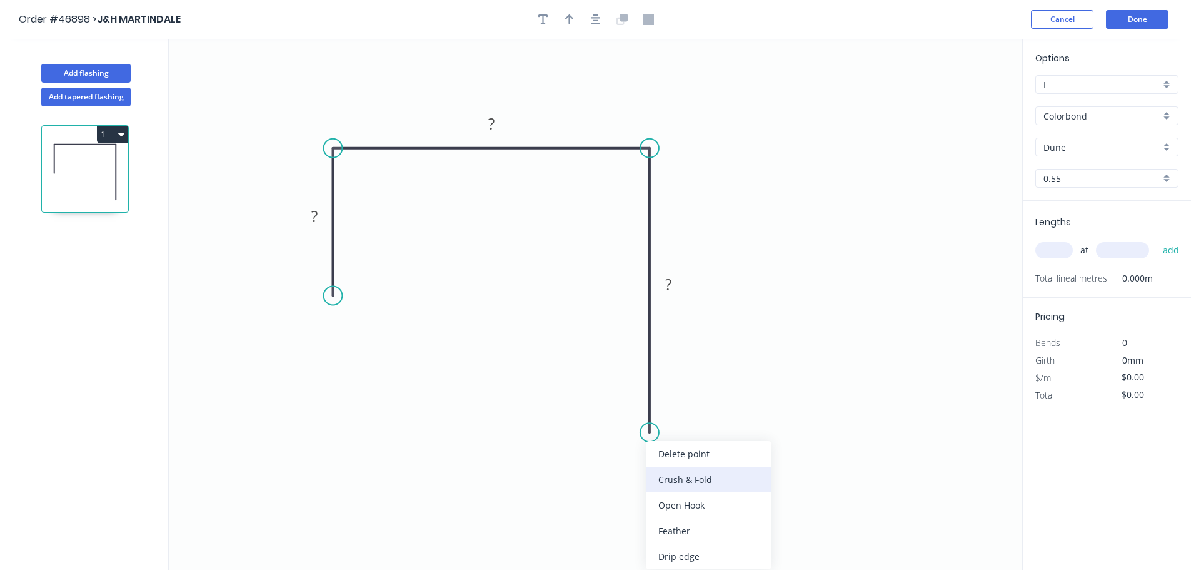
click at [666, 470] on div "Crush & Fold" at bounding box center [709, 479] width 126 height 26
click at [666, 472] on div "Flip bend" at bounding box center [715, 468] width 126 height 26
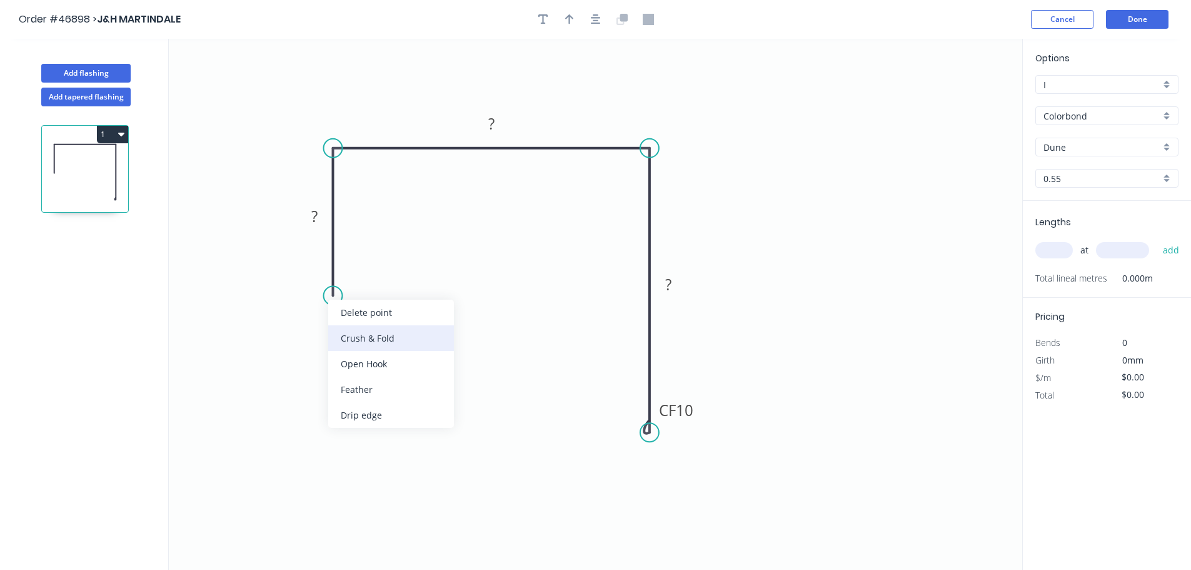
click at [355, 341] on div "Crush & Fold" at bounding box center [391, 338] width 126 height 26
click at [316, 268] on tspan "10" at bounding box center [315, 273] width 18 height 21
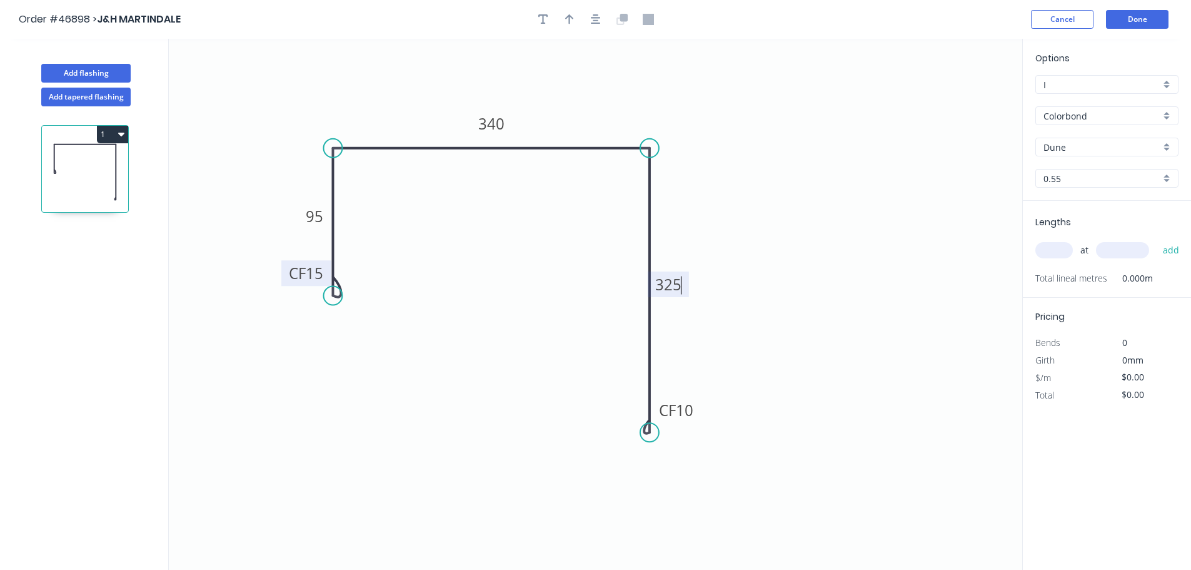
type input "$28.05"
click at [567, 21] on icon "button" at bounding box center [569, 19] width 9 height 11
drag, startPoint x: 961, startPoint y: 100, endPoint x: 589, endPoint y: 129, distance: 373.2
click at [589, 129] on icon at bounding box center [588, 114] width 11 height 40
click at [1055, 250] on input "text" at bounding box center [1055, 250] width 38 height 16
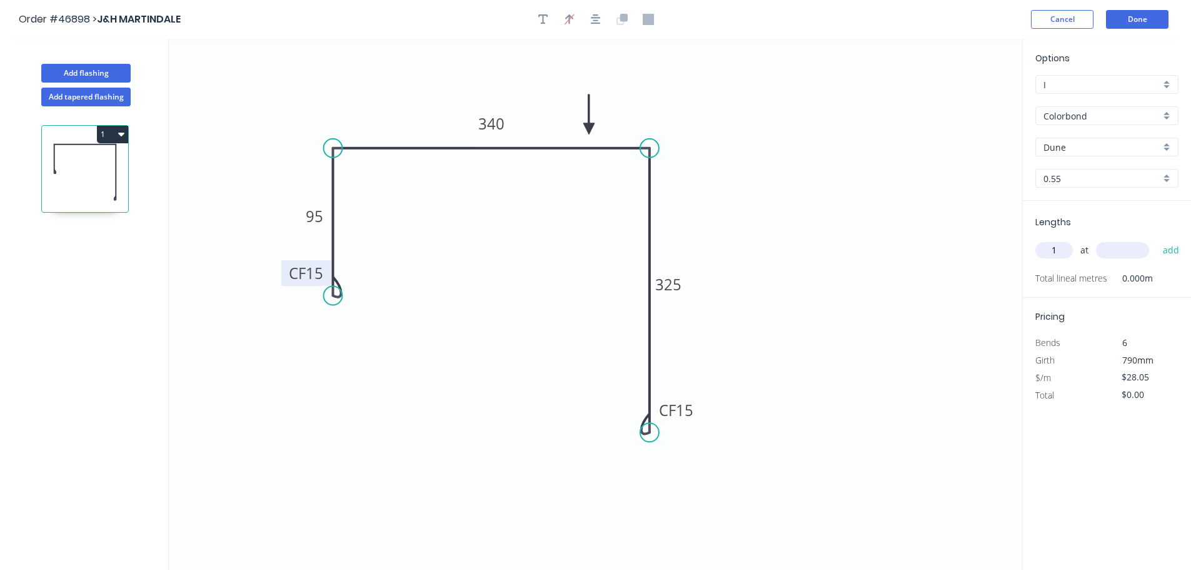
type input "1"
type input "1400"
click at [1157, 239] on button "add" at bounding box center [1171, 249] width 29 height 21
type input "$39.27"
click at [71, 91] on button "Add tapered flashing" at bounding box center [85, 97] width 89 height 19
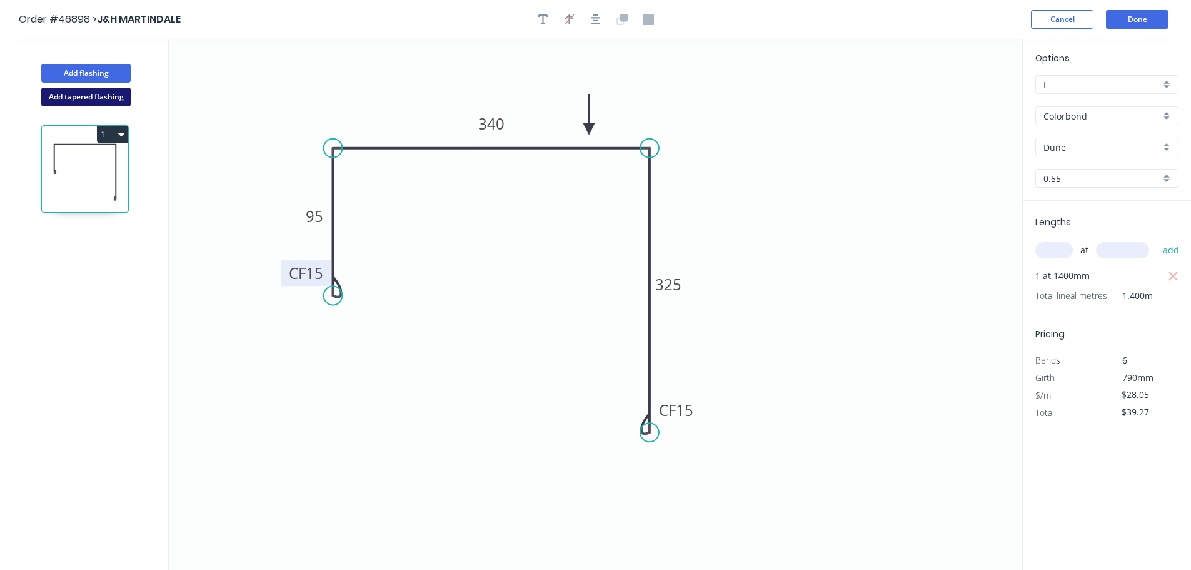
type input "$0.00"
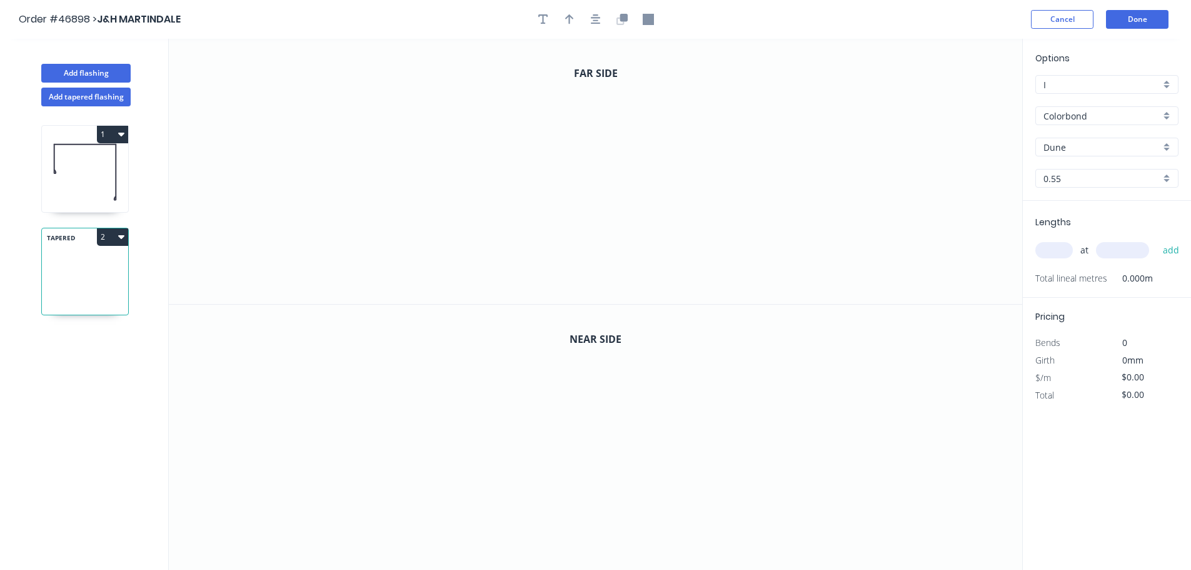
click at [1072, 108] on div "Colorbond" at bounding box center [1107, 115] width 143 height 19
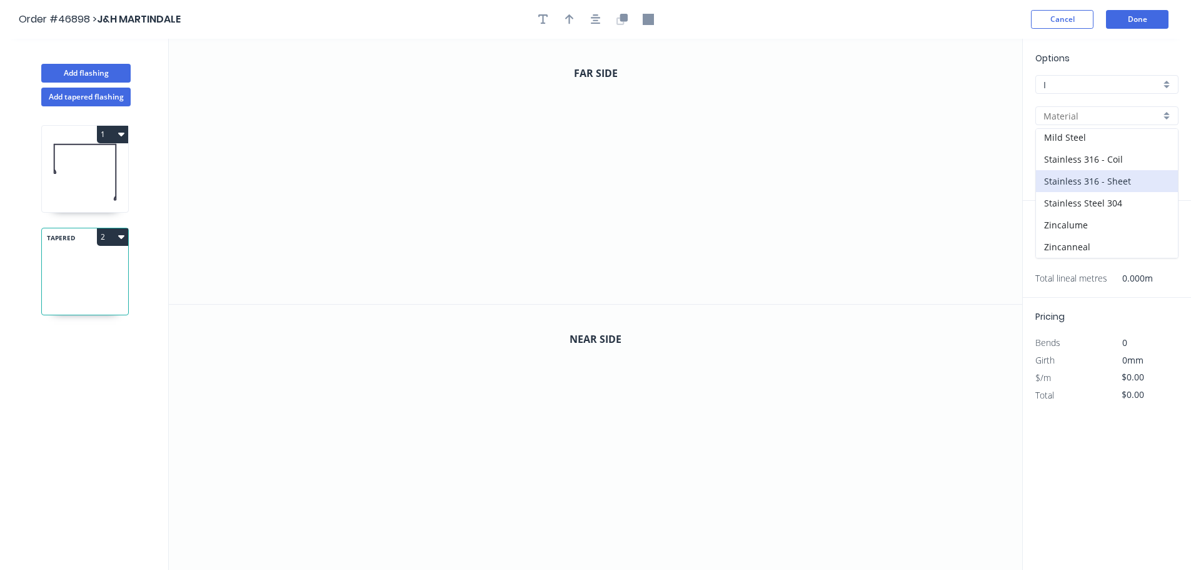
scroll to position [23, 0]
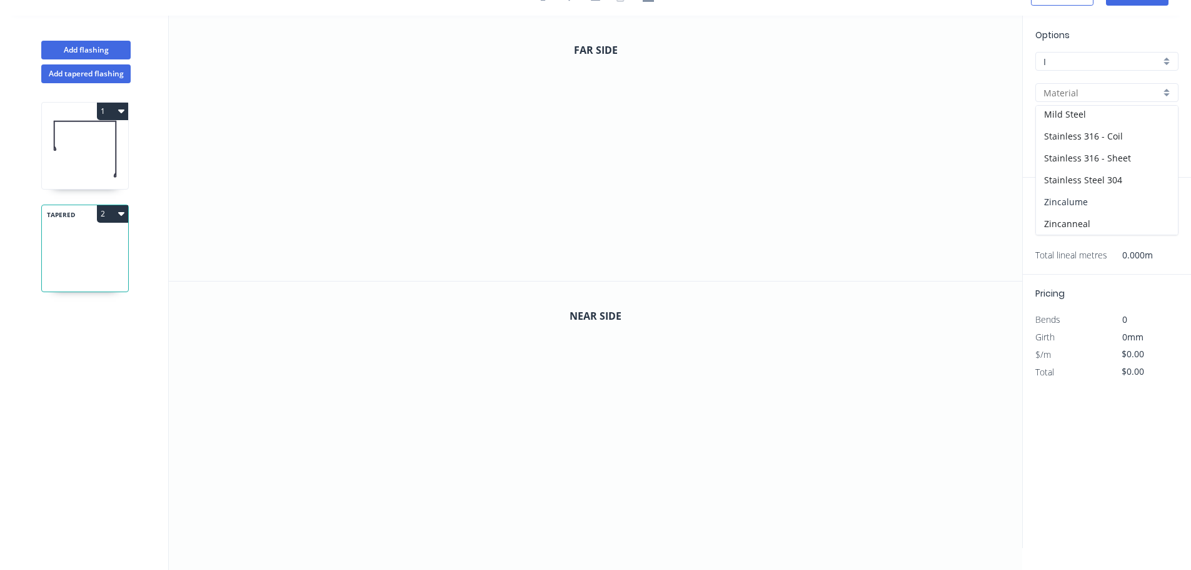
click at [1082, 198] on div "Zincalume" at bounding box center [1107, 202] width 142 height 22
type input "Zincalume"
click at [479, 71] on icon "0" at bounding box center [596, 148] width 854 height 265
click at [474, 238] on icon "0" at bounding box center [596, 148] width 854 height 265
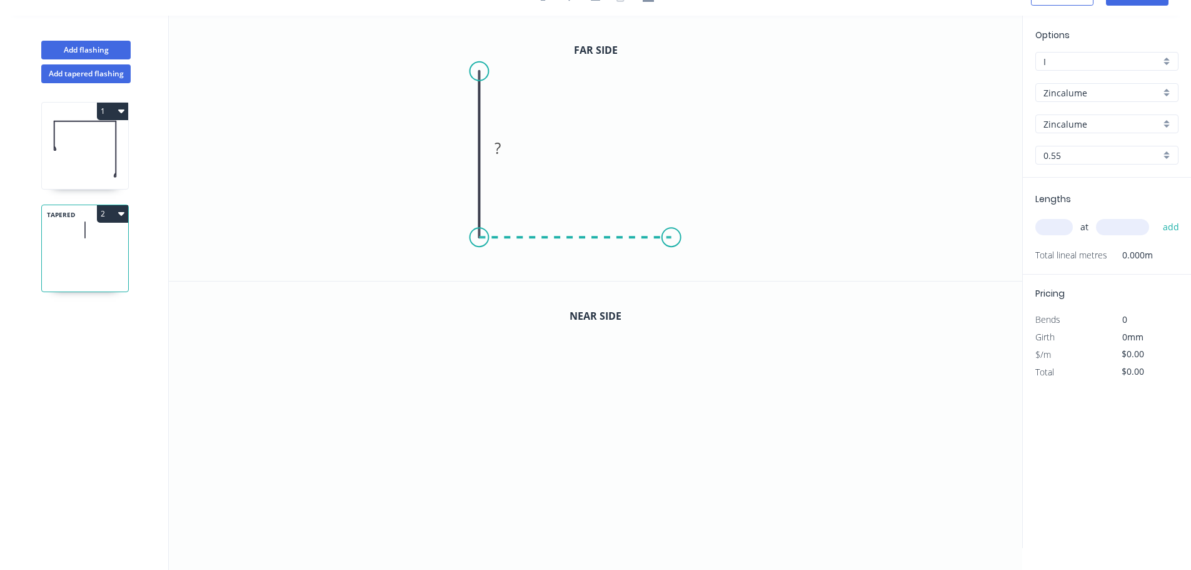
click at [672, 251] on icon "0 ?" at bounding box center [596, 148] width 854 height 265
click at [672, 146] on icon at bounding box center [672, 191] width 0 height 91
click at [754, 144] on icon "0 ? ? ?" at bounding box center [596, 148] width 854 height 265
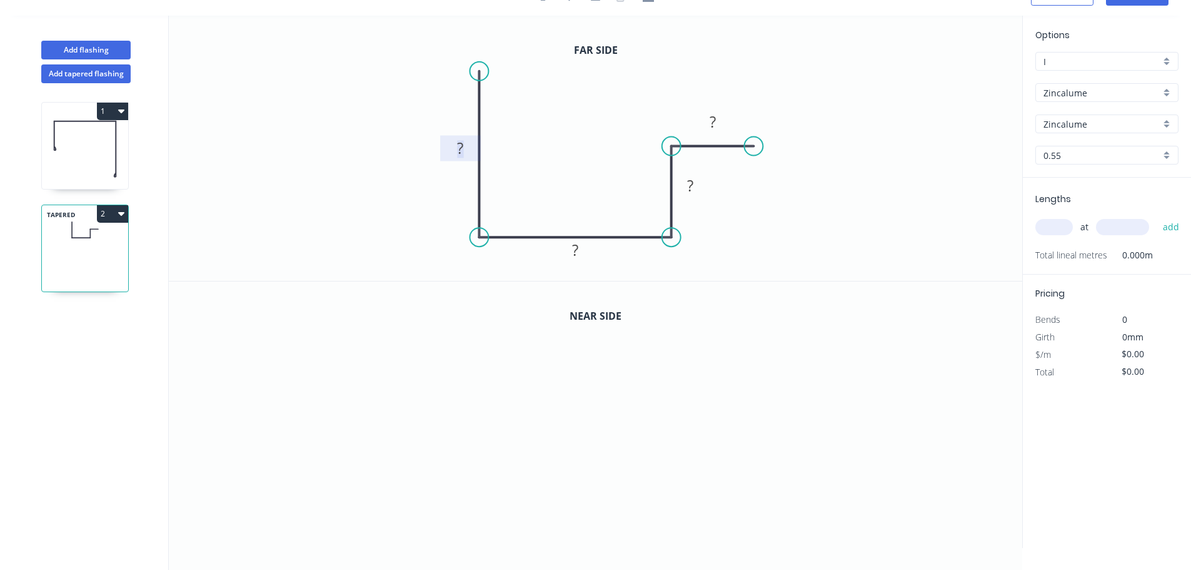
click at [465, 148] on rect at bounding box center [460, 150] width 25 height 18
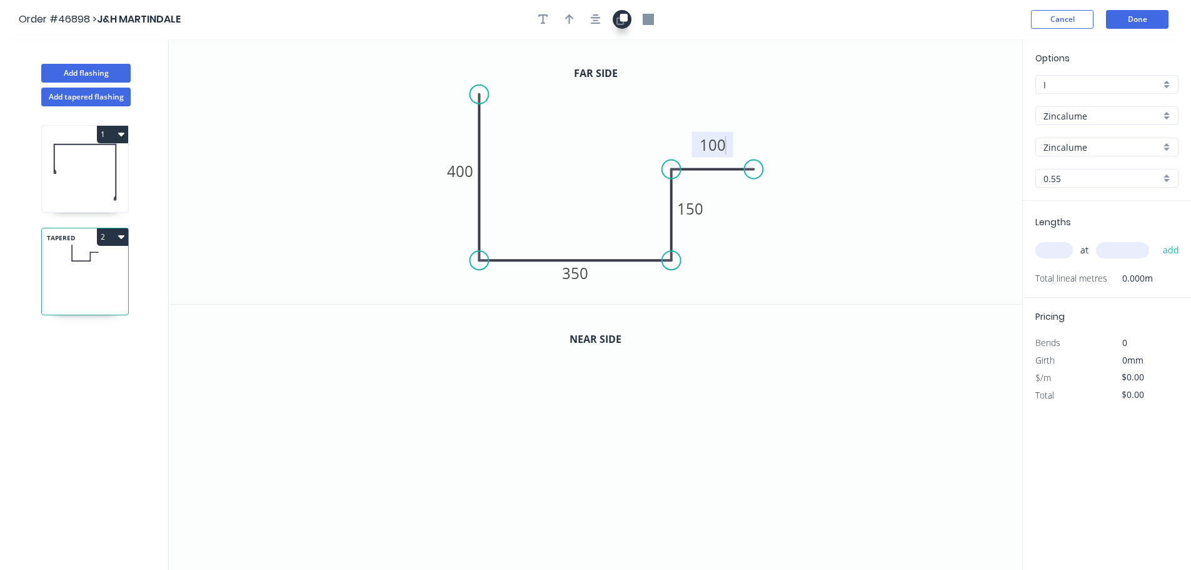
click at [620, 18] on icon "button" at bounding box center [621, 21] width 8 height 8
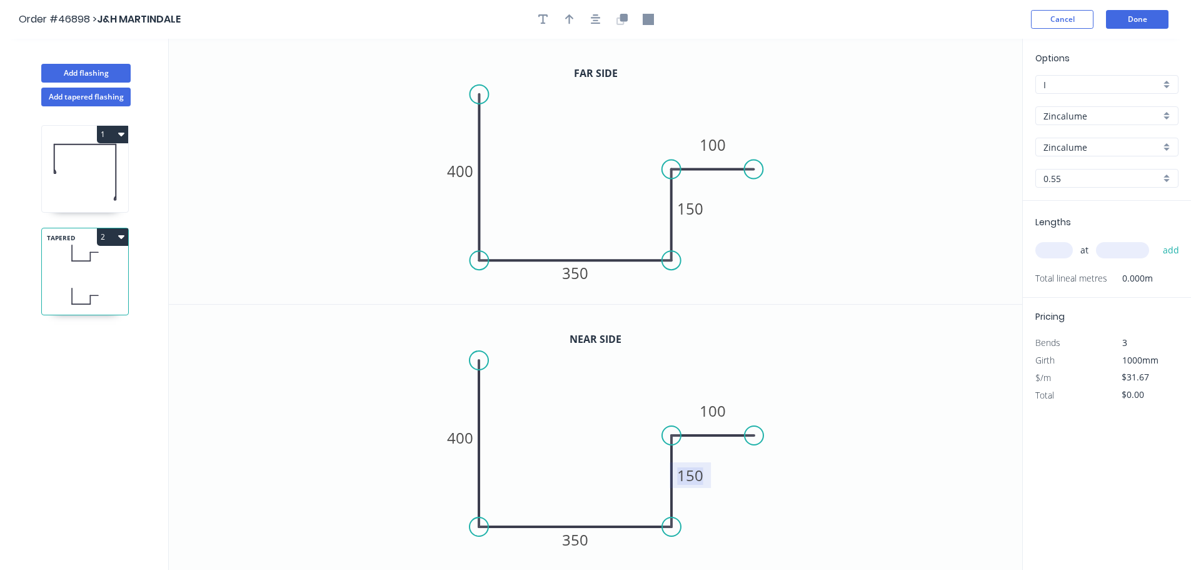
click at [688, 475] on tspan "150" at bounding box center [690, 475] width 26 height 21
click at [836, 373] on icon "0 400 350 100 100" at bounding box center [596, 438] width 854 height 266
type input "$34.65"
click at [1052, 253] on input "text" at bounding box center [1055, 250] width 38 height 16
type input "2"
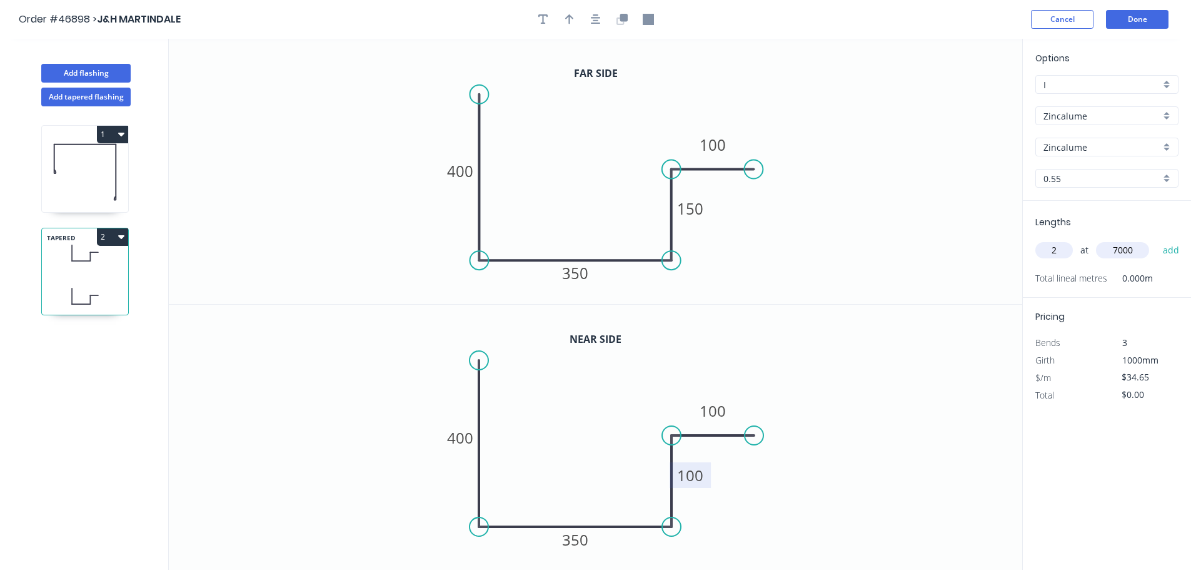
type input "7000"
click at [1157, 239] on button "add" at bounding box center [1171, 249] width 29 height 21
click at [118, 242] on button "2" at bounding box center [112, 237] width 31 height 18
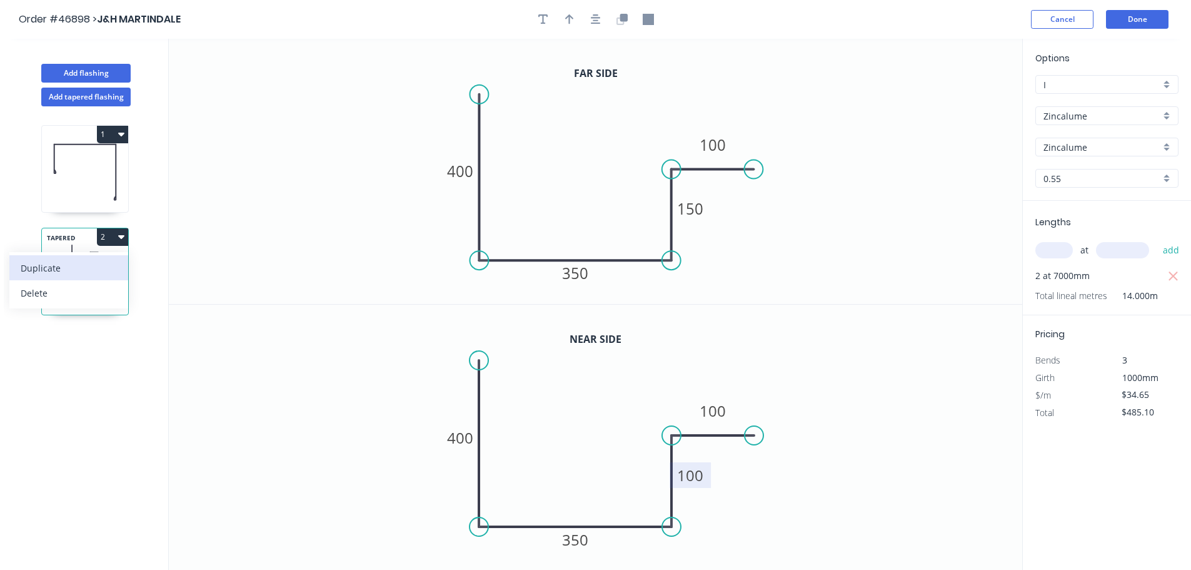
click at [61, 273] on div "Duplicate" at bounding box center [69, 268] width 96 height 18
type input "$0.00"
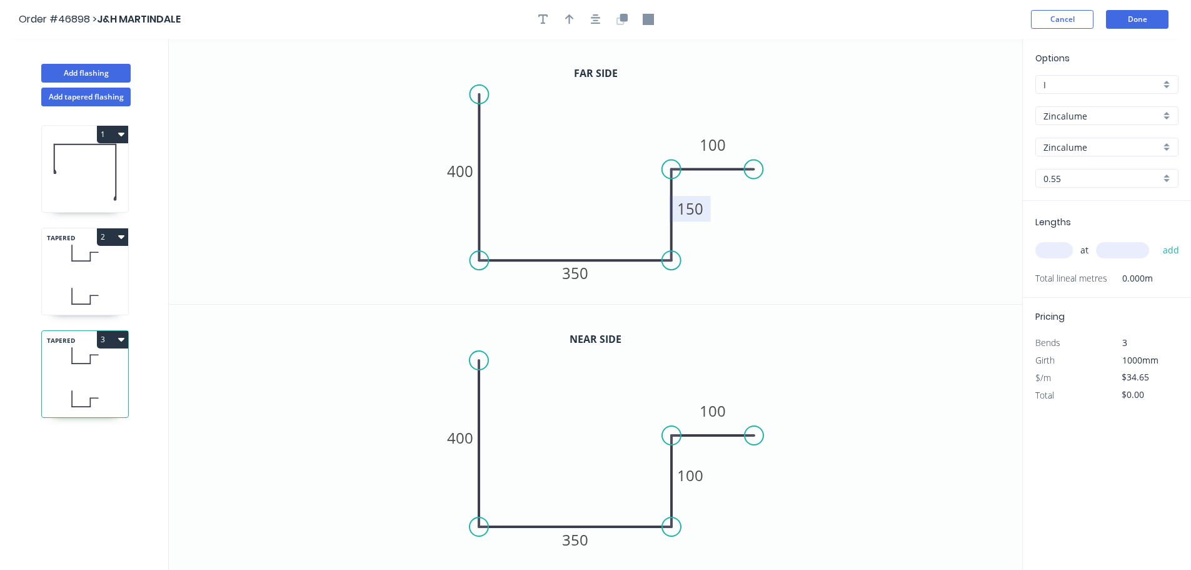
click at [695, 207] on tspan "150" at bounding box center [690, 208] width 26 height 21
click at [685, 478] on tspan "100" at bounding box center [690, 475] width 26 height 21
click at [1054, 254] on input "text" at bounding box center [1055, 250] width 38 height 16
type input "$34.65"
type input "2"
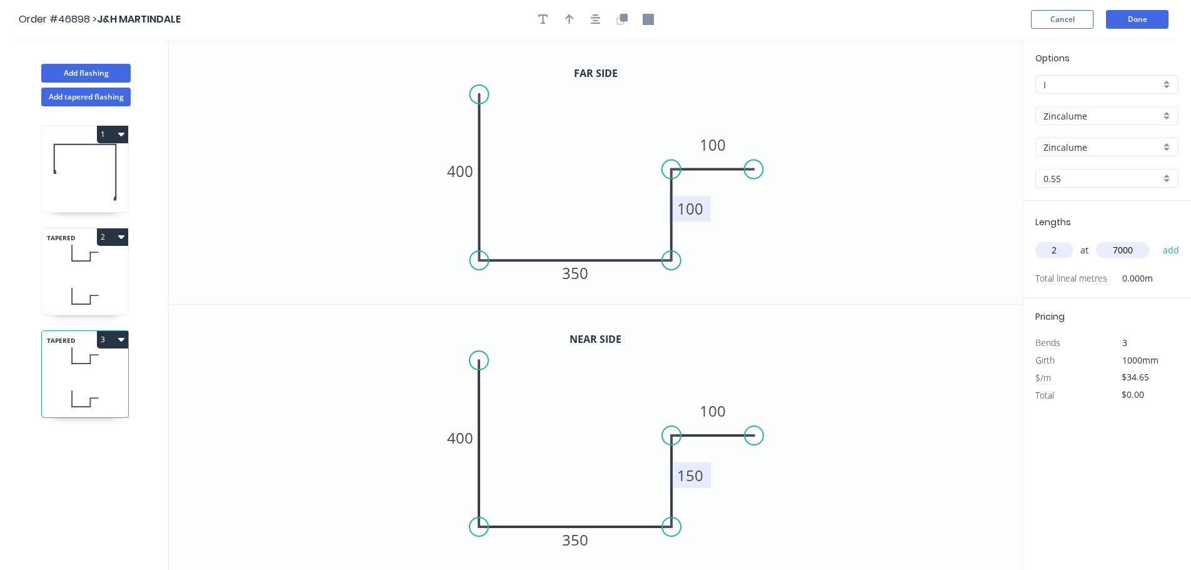
type input "7000"
click at [1157, 239] on button "add" at bounding box center [1171, 249] width 29 height 21
type input "$485.10"
click at [79, 74] on button "Add flashing" at bounding box center [85, 73] width 89 height 19
type input "$0.00"
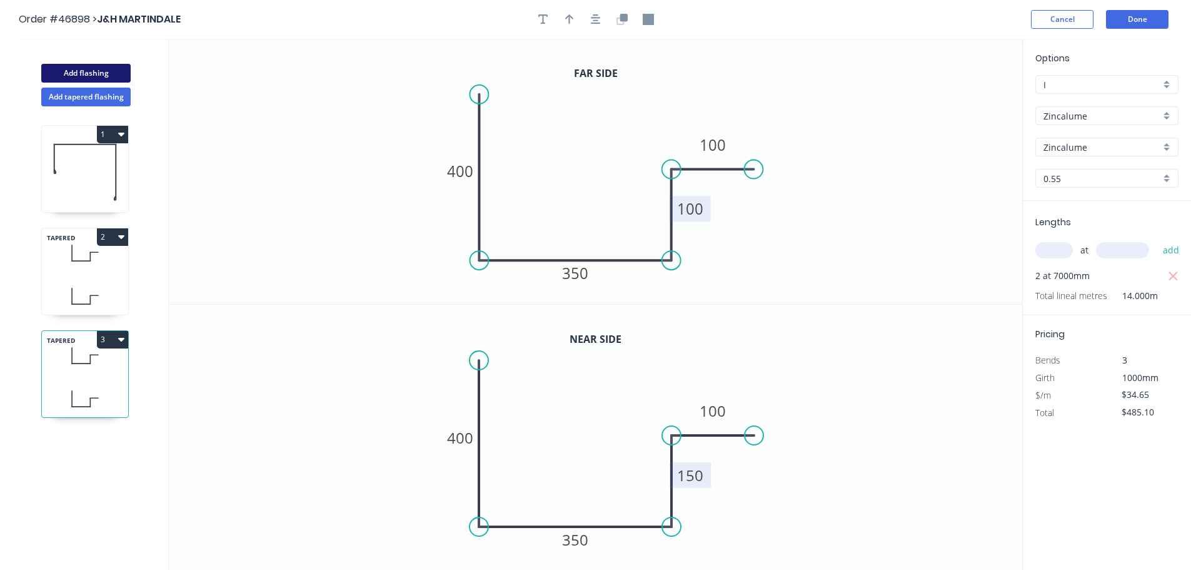
type input "$0.00"
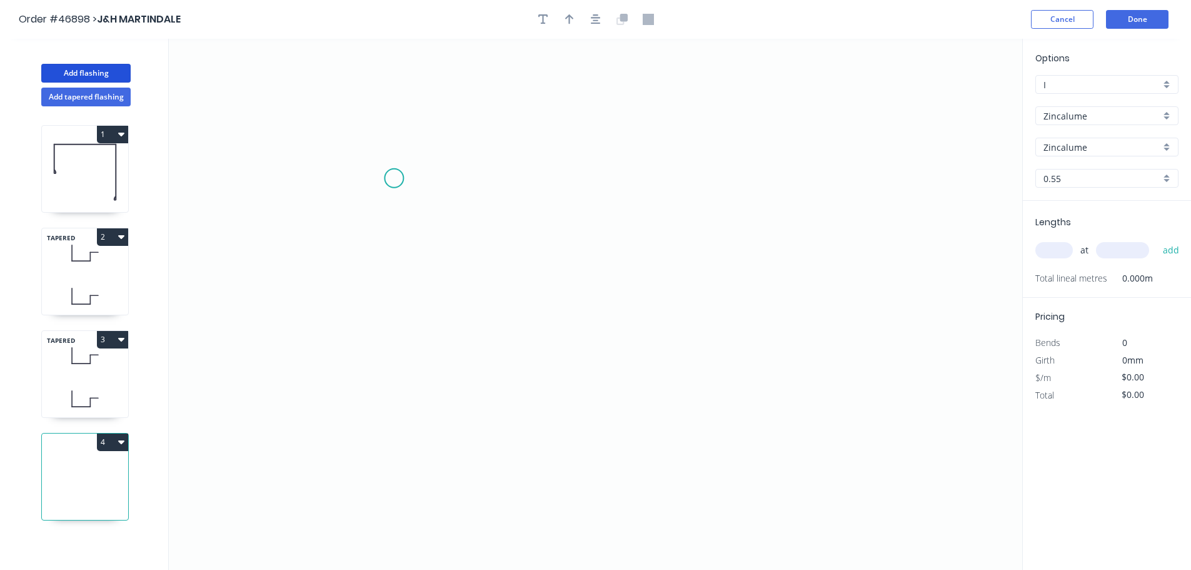
click at [394, 178] on icon "0" at bounding box center [596, 304] width 854 height 531
click at [391, 363] on icon "0" at bounding box center [596, 304] width 854 height 531
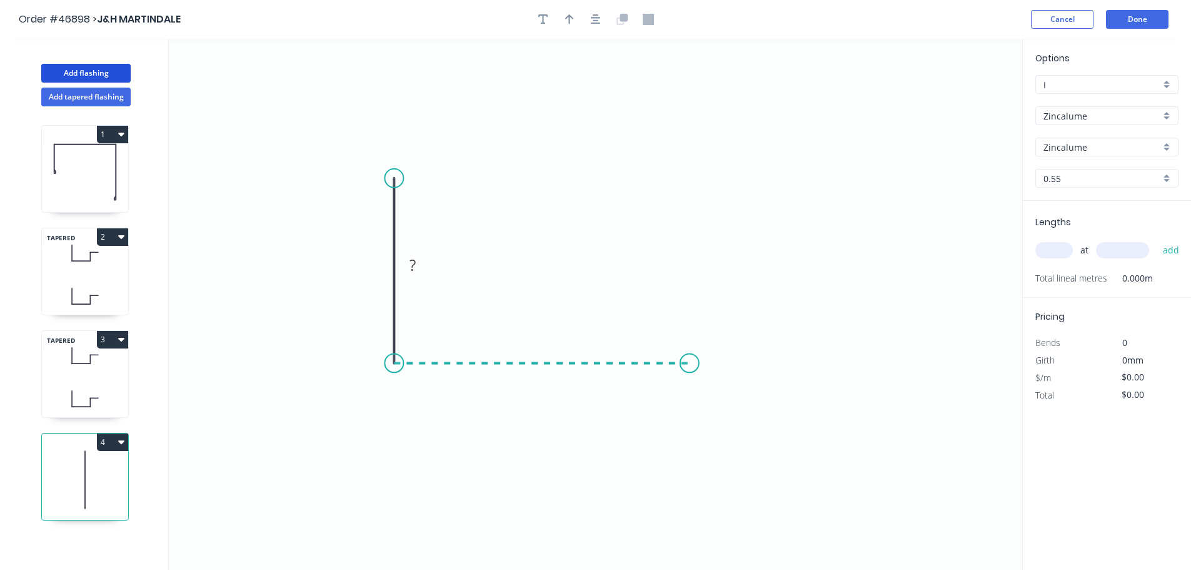
drag, startPoint x: 690, startPoint y: 363, endPoint x: 729, endPoint y: 378, distance: 42.2
click at [693, 363] on icon "0 ?" at bounding box center [596, 304] width 854 height 531
drag, startPoint x: 752, startPoint y: 431, endPoint x: 459, endPoint y: 18, distance: 506.5
click at [749, 426] on icon "0 ? ?" at bounding box center [596, 304] width 854 height 531
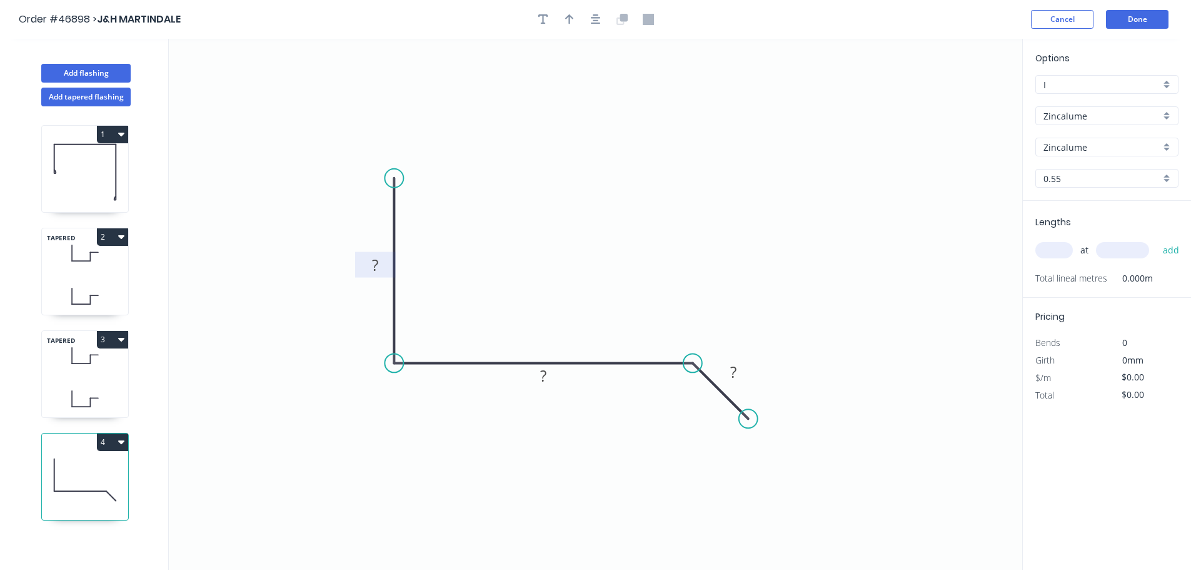
click at [375, 269] on tspan "?" at bounding box center [375, 265] width 6 height 21
click at [572, 25] on button "button" at bounding box center [569, 19] width 19 height 19
type input "$20.37"
drag, startPoint x: 959, startPoint y: 97, endPoint x: 584, endPoint y: 298, distance: 425.3
click at [535, 323] on icon at bounding box center [531, 310] width 11 height 40
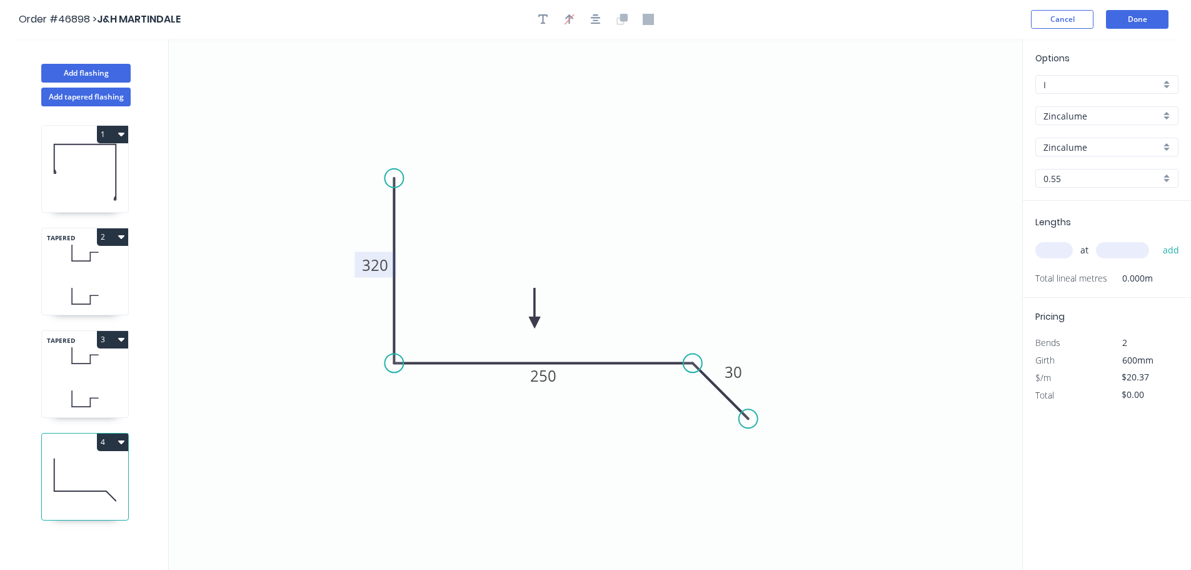
click at [1053, 247] on input "text" at bounding box center [1055, 250] width 38 height 16
type input "2"
type input "6000"
click at [1157, 239] on button "add" at bounding box center [1171, 249] width 29 height 21
type input "$244.44"
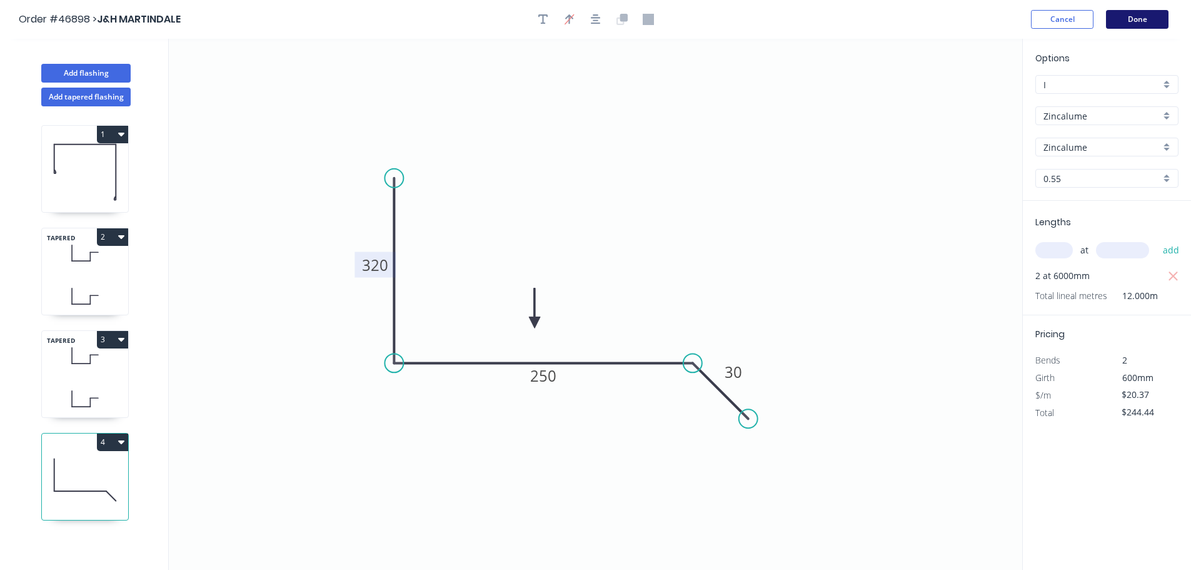
click at [1131, 15] on button "Done" at bounding box center [1137, 19] width 63 height 19
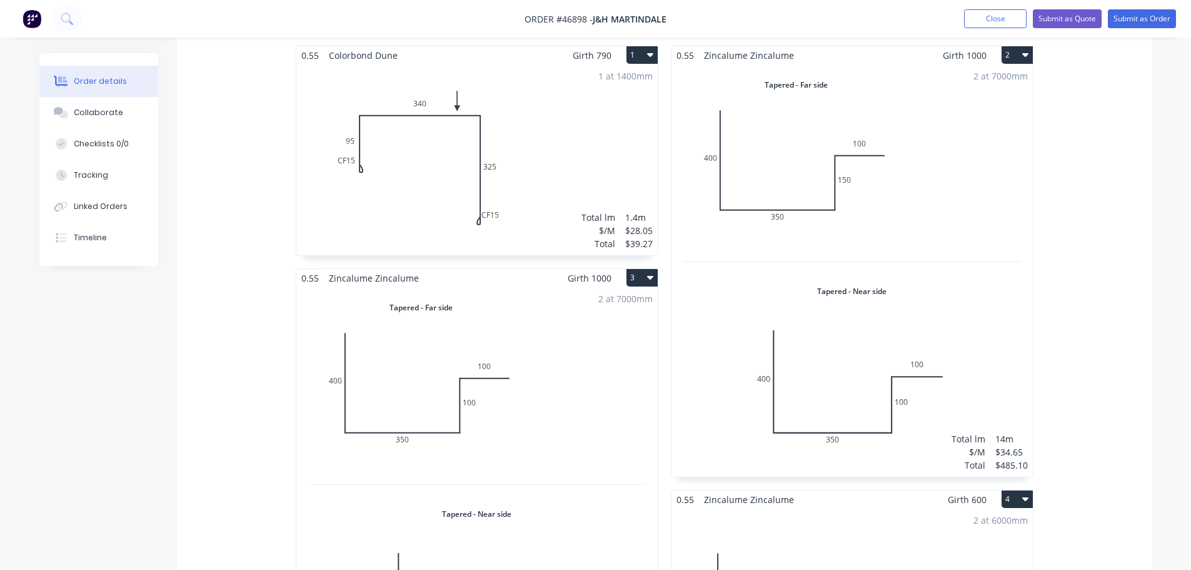
scroll to position [625, 0]
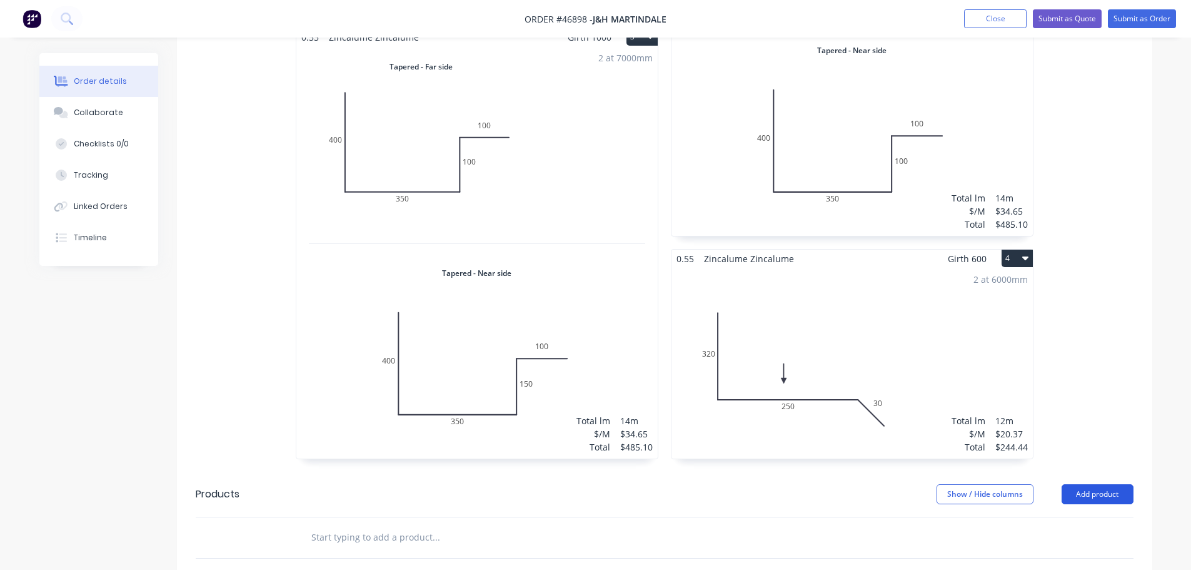
click at [1112, 484] on button "Add product" at bounding box center [1098, 494] width 72 height 20
click at [1069, 517] on div "Product catalogue" at bounding box center [1074, 526] width 96 height 18
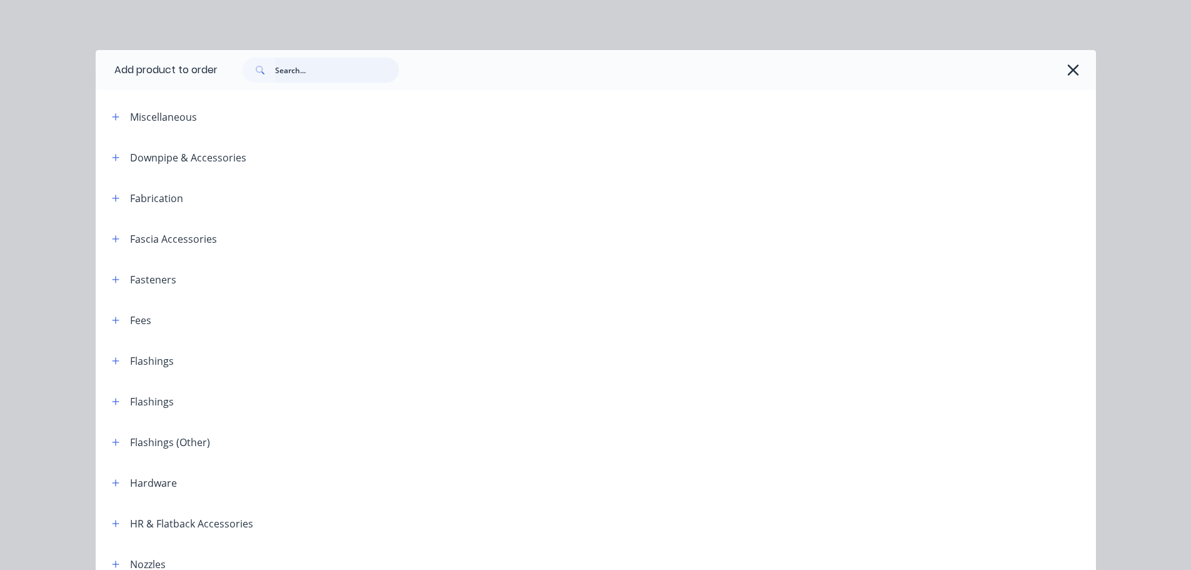
click at [283, 73] on input "text" at bounding box center [337, 70] width 124 height 25
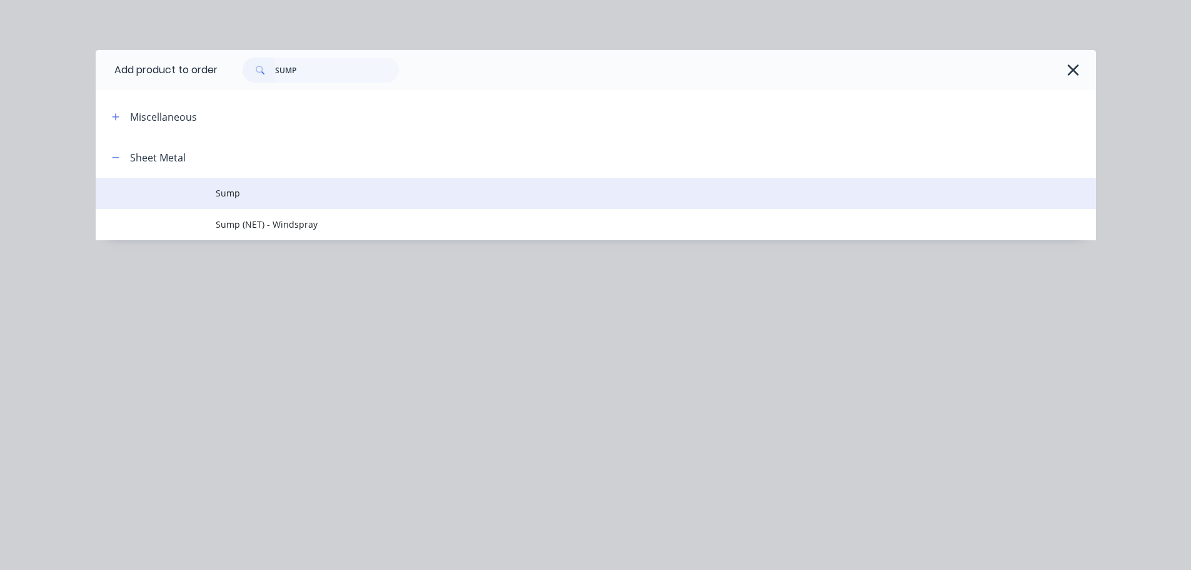
click at [229, 198] on span "Sump" at bounding box center [568, 192] width 704 height 13
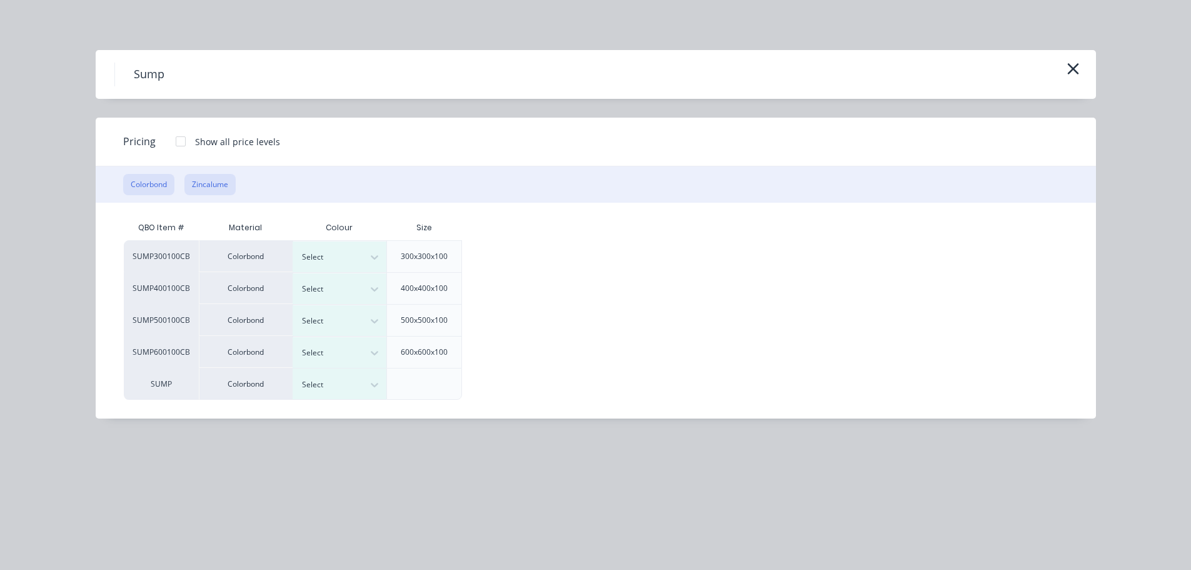
click at [207, 175] on button "Zincalume" at bounding box center [209, 184] width 51 height 21
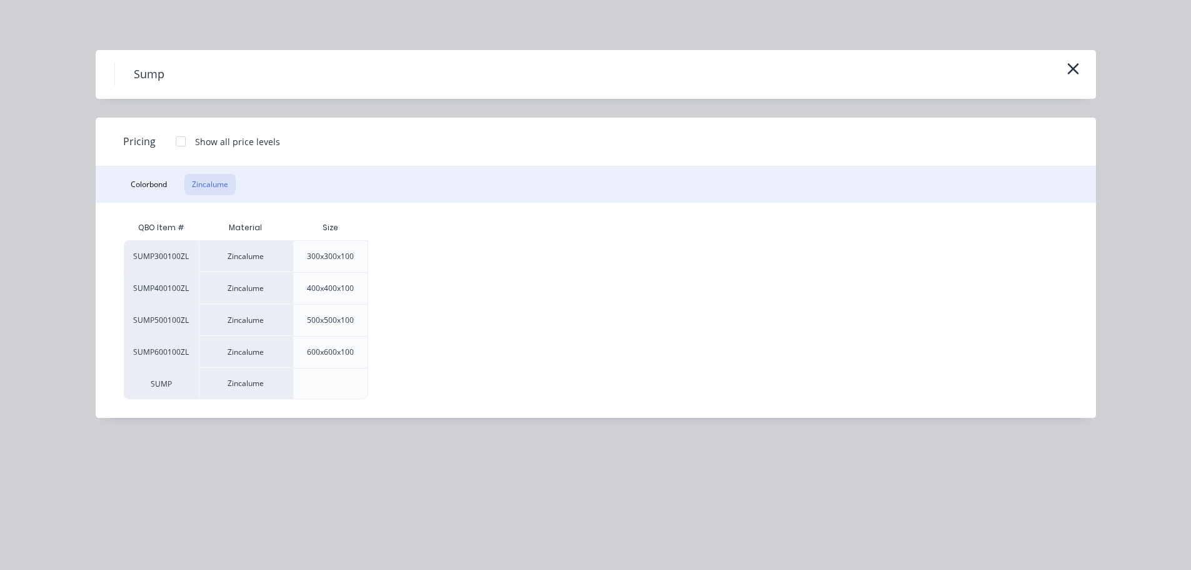
click at [175, 142] on div at bounding box center [180, 141] width 25 height 25
click at [415, 261] on div "$77.50" at bounding box center [410, 256] width 83 height 31
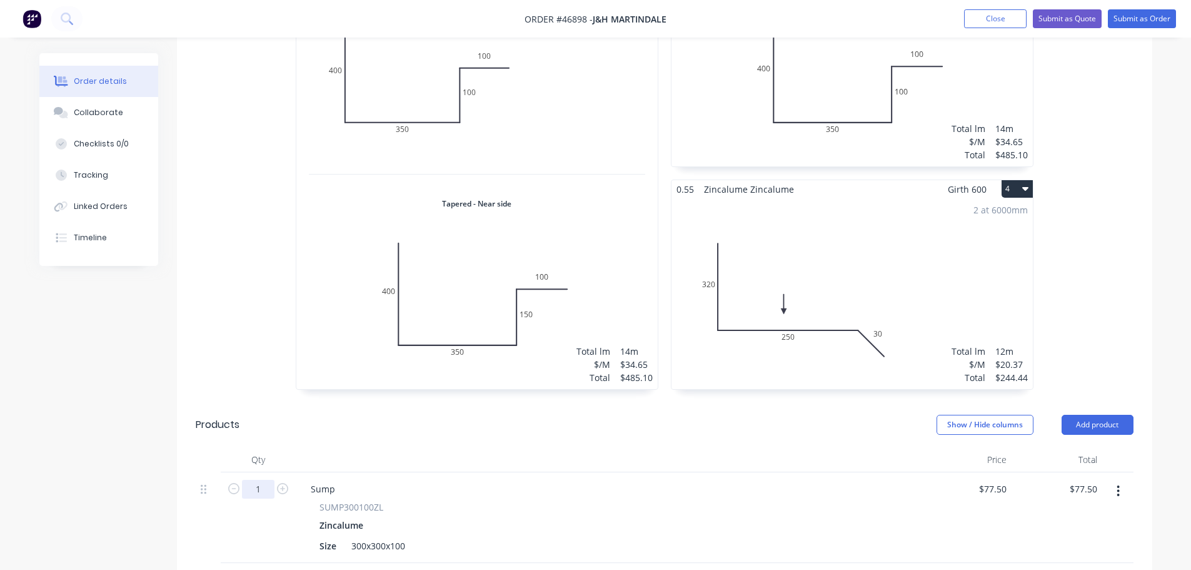
scroll to position [750, 0]
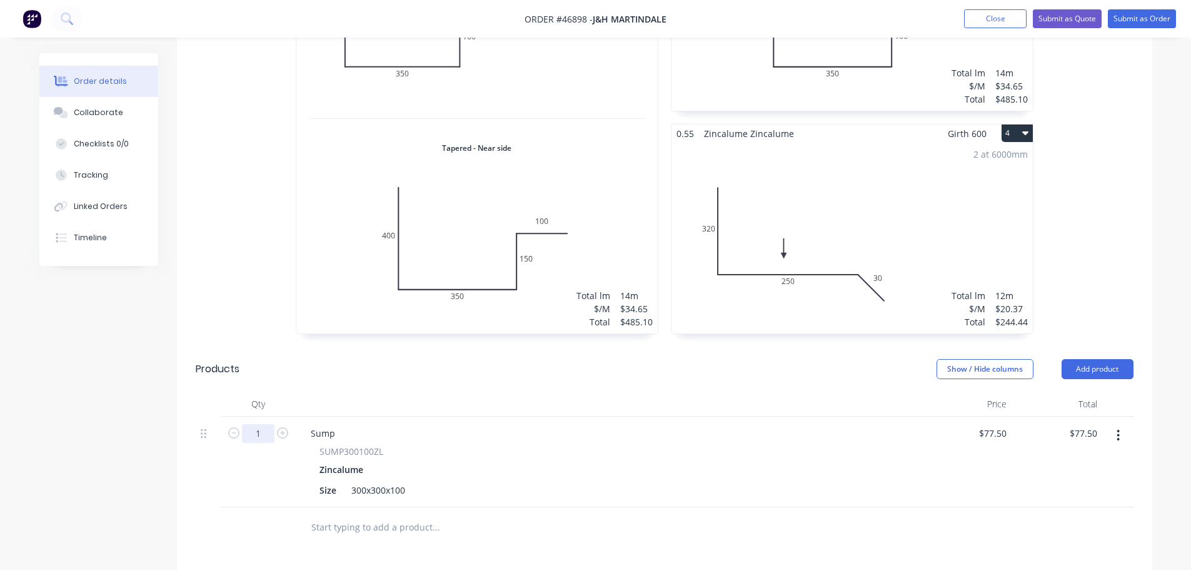
click at [256, 424] on input "1" at bounding box center [258, 433] width 33 height 19
drag, startPoint x: 628, startPoint y: 434, endPoint x: 587, endPoint y: 434, distance: 41.3
click at [628, 460] on div "Zincalume" at bounding box center [609, 469] width 578 height 18
click at [405, 481] on div "300x300x100" at bounding box center [378, 490] width 64 height 18
click at [635, 507] on div at bounding box center [521, 527] width 450 height 41
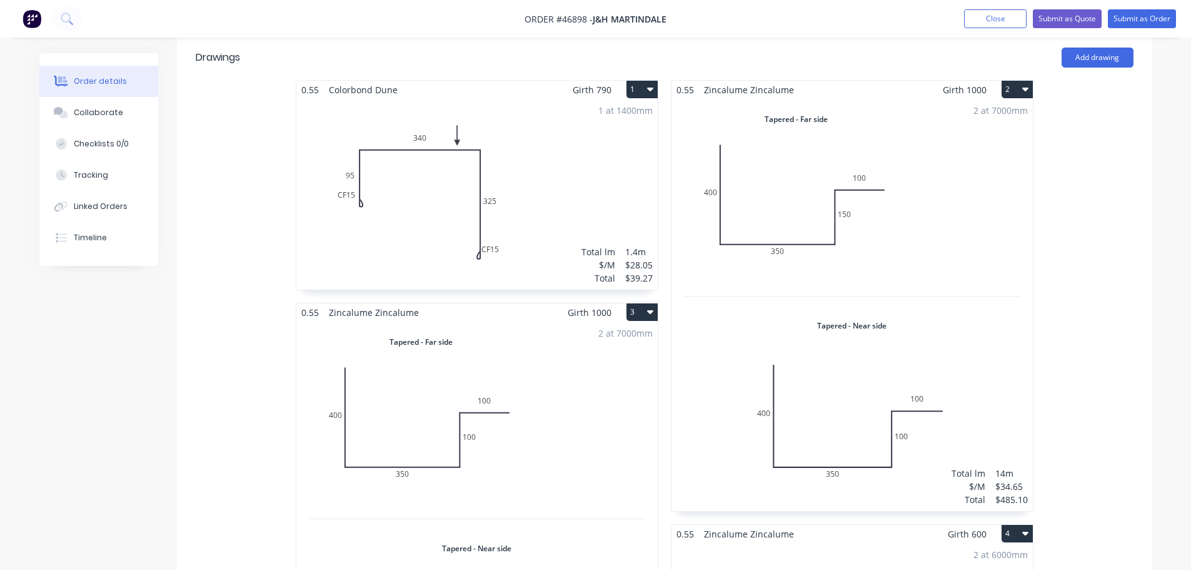
scroll to position [313, 0]
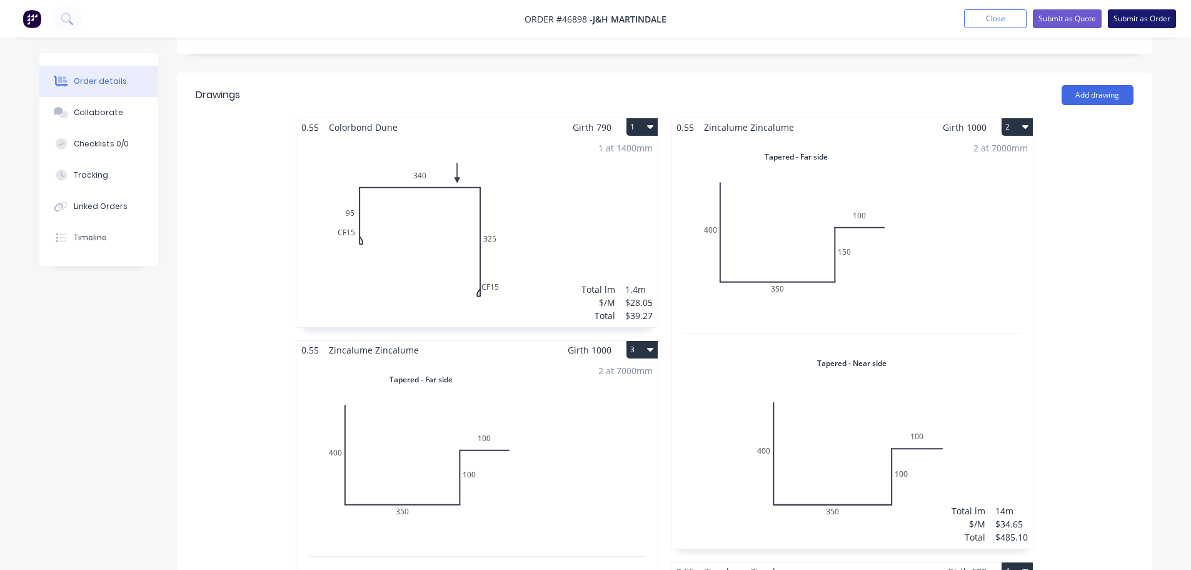
click at [1152, 13] on button "Submit as Order" at bounding box center [1142, 18] width 68 height 19
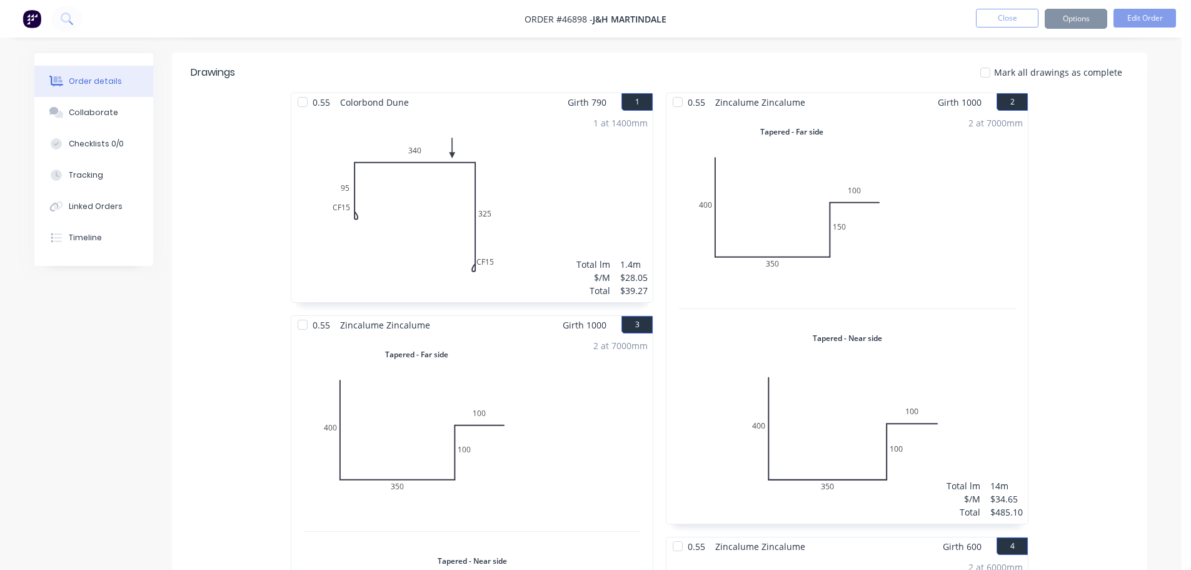
scroll to position [0, 0]
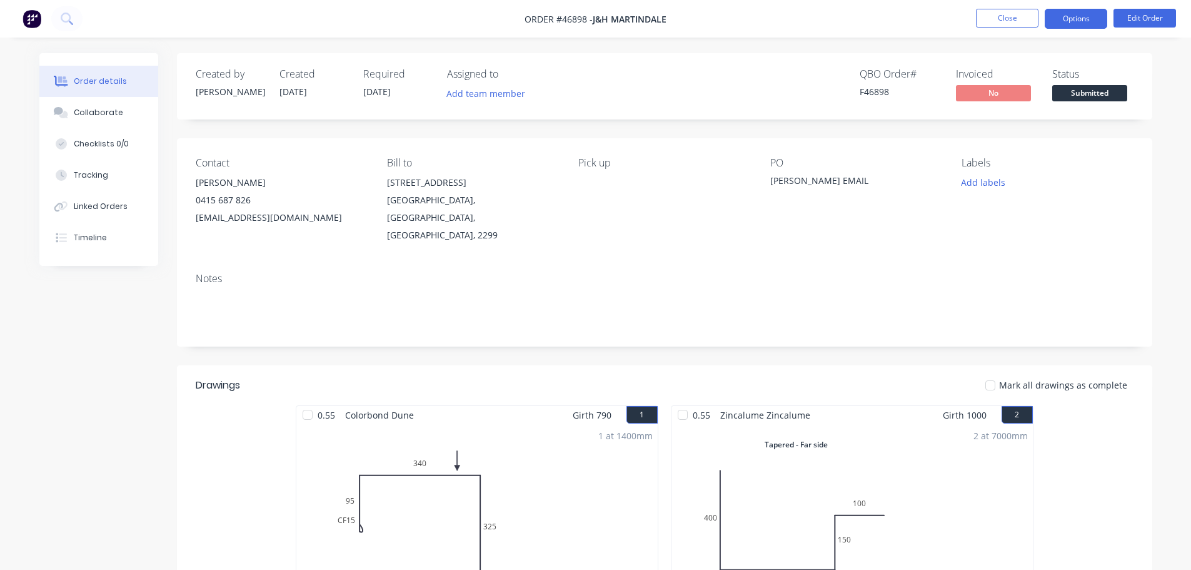
click at [1087, 13] on button "Options" at bounding box center [1076, 19] width 63 height 20
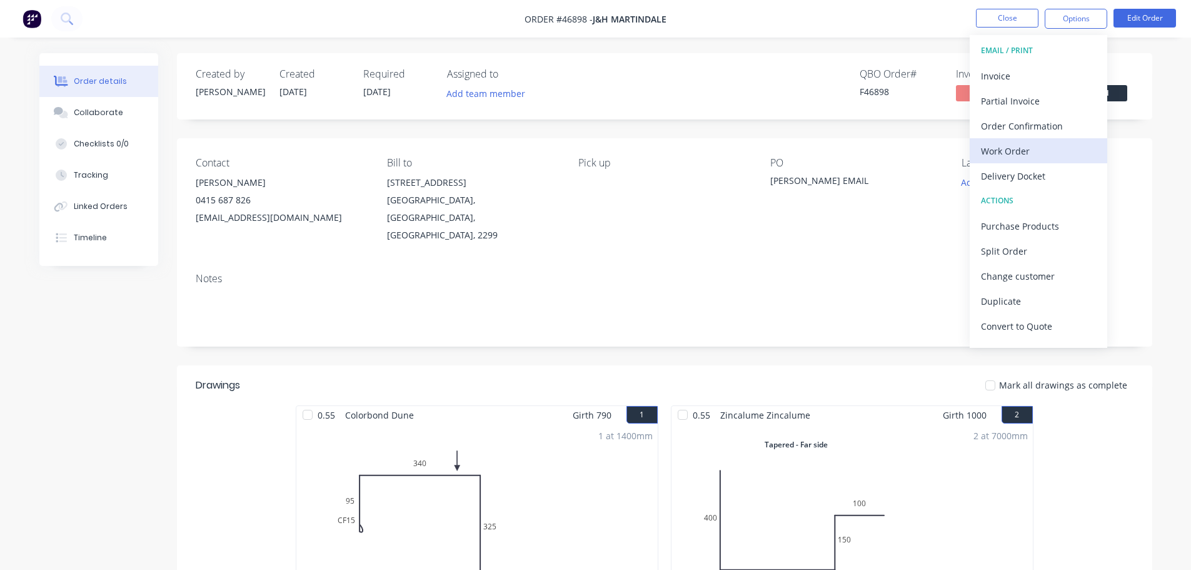
click at [1027, 147] on div "Work Order" at bounding box center [1038, 151] width 115 height 18
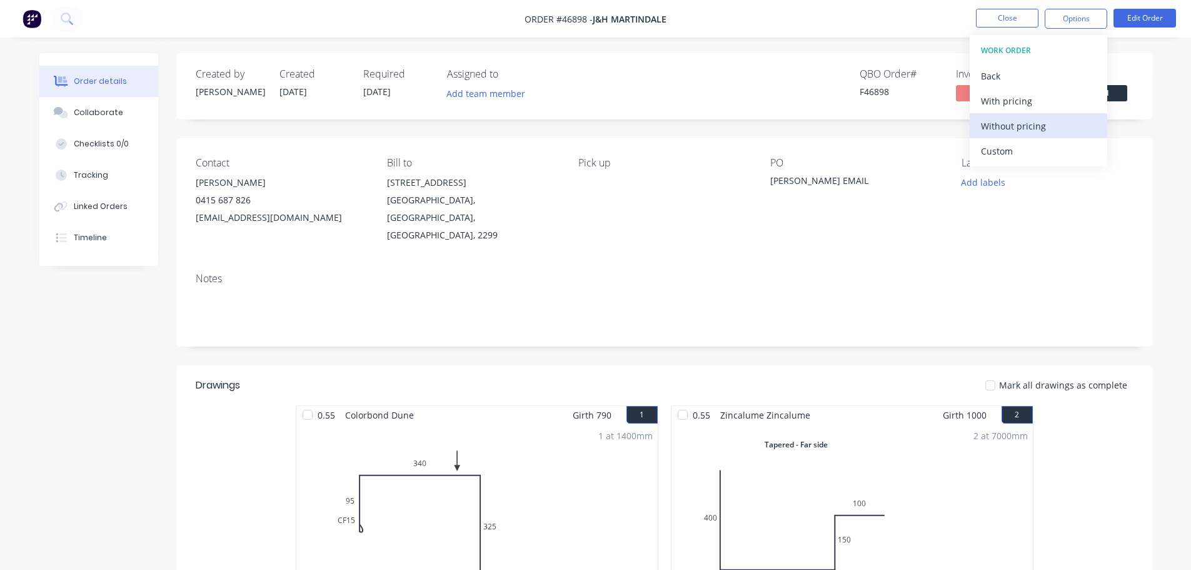
click at [1037, 134] on div "Without pricing" at bounding box center [1038, 126] width 115 height 18
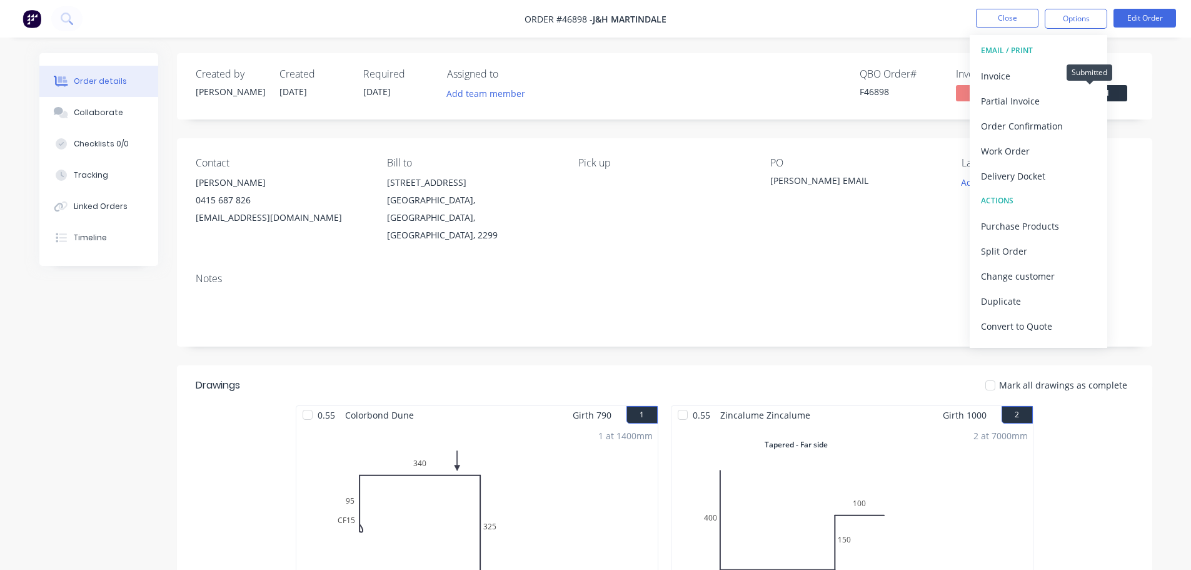
click at [1117, 96] on span "Submitted" at bounding box center [1089, 93] width 75 height 16
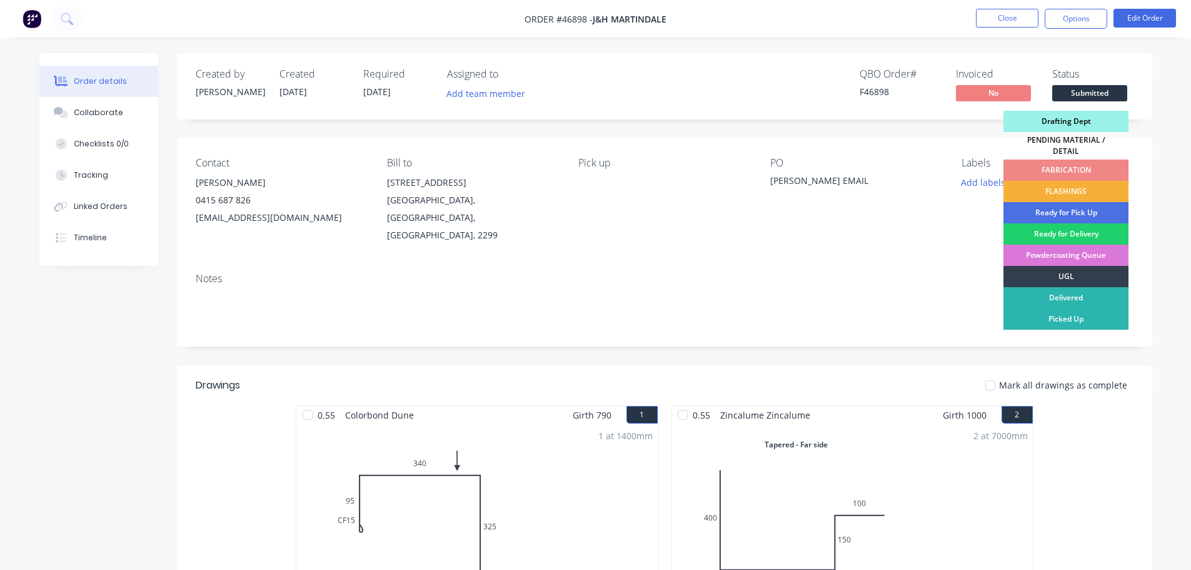
click at [1082, 121] on div "Drafting Dept" at bounding box center [1066, 121] width 125 height 21
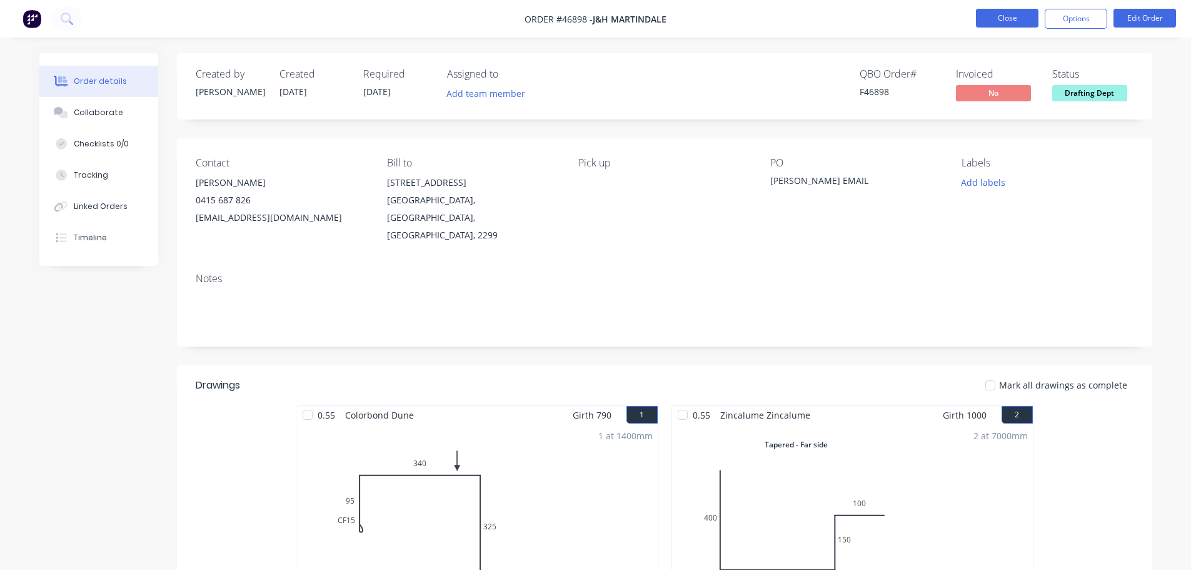
click at [1016, 22] on button "Close" at bounding box center [1007, 18] width 63 height 19
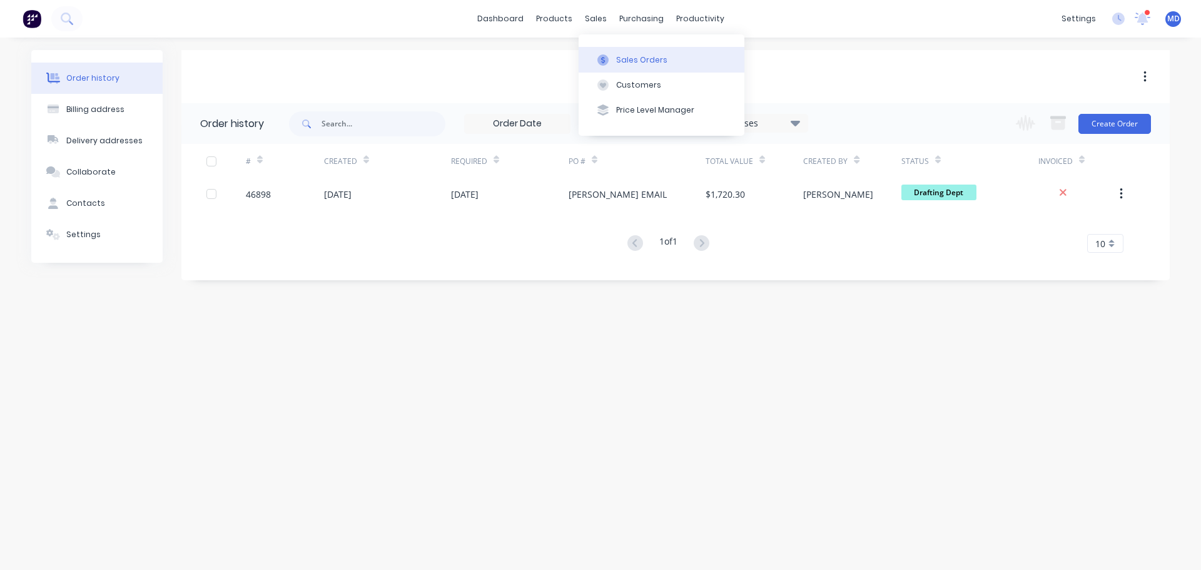
click at [623, 65] on div "Sales Orders" at bounding box center [641, 59] width 51 height 11
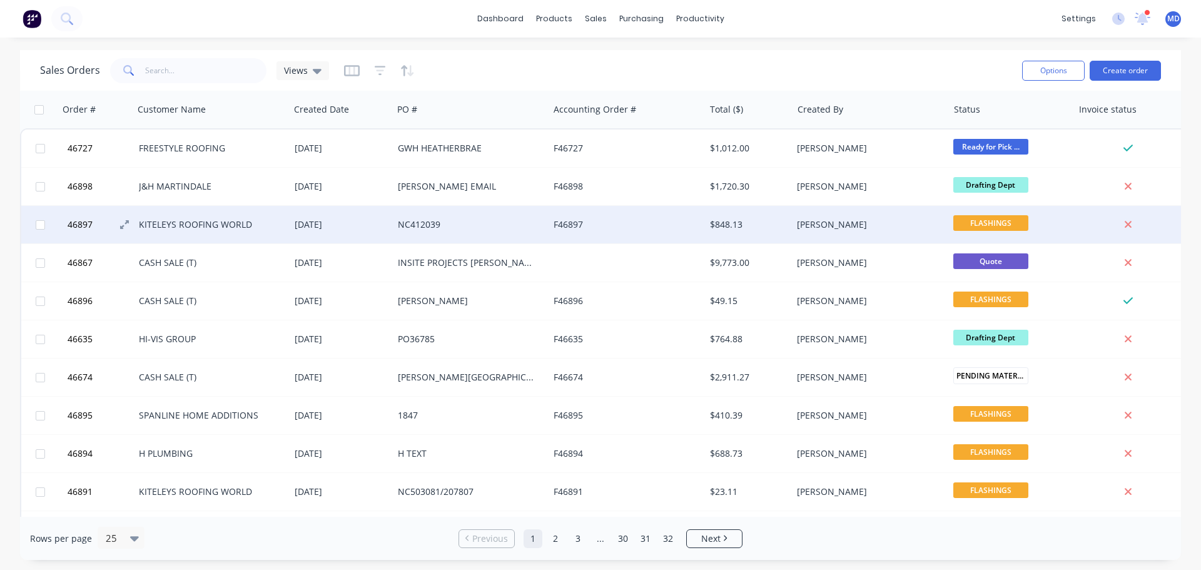
click at [76, 225] on span "46897" at bounding box center [80, 224] width 25 height 13
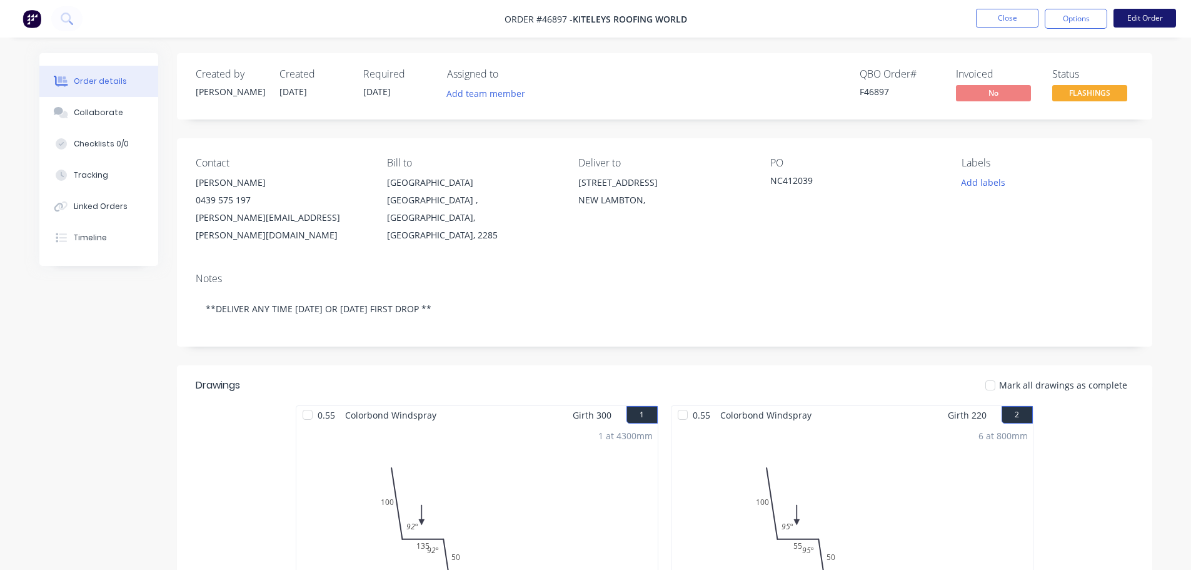
click at [1137, 18] on button "Edit Order" at bounding box center [1145, 18] width 63 height 19
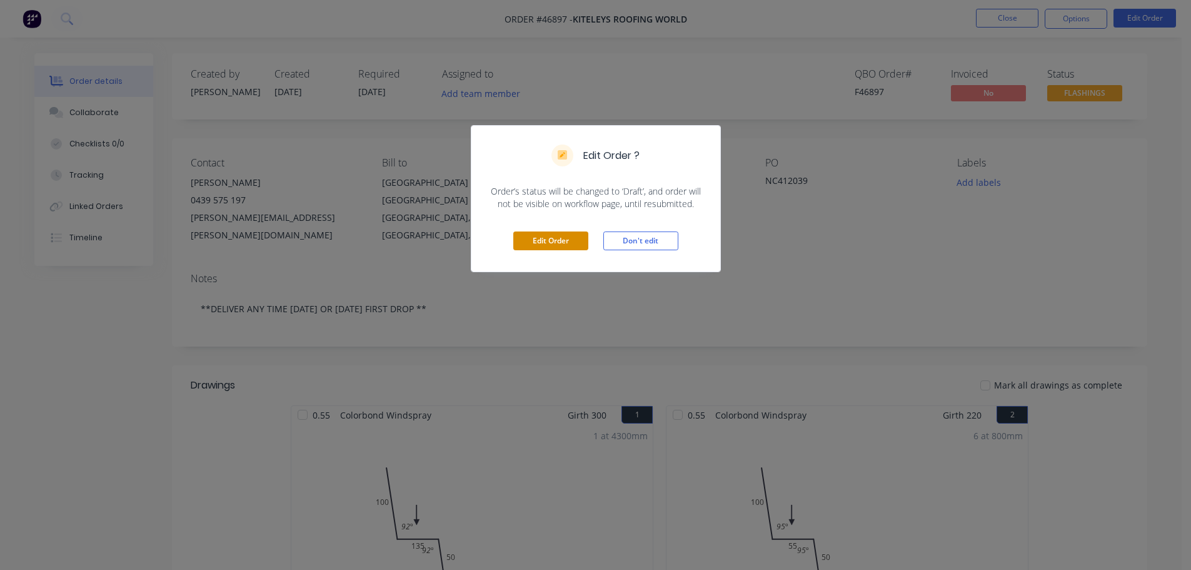
click at [570, 242] on button "Edit Order" at bounding box center [550, 240] width 75 height 19
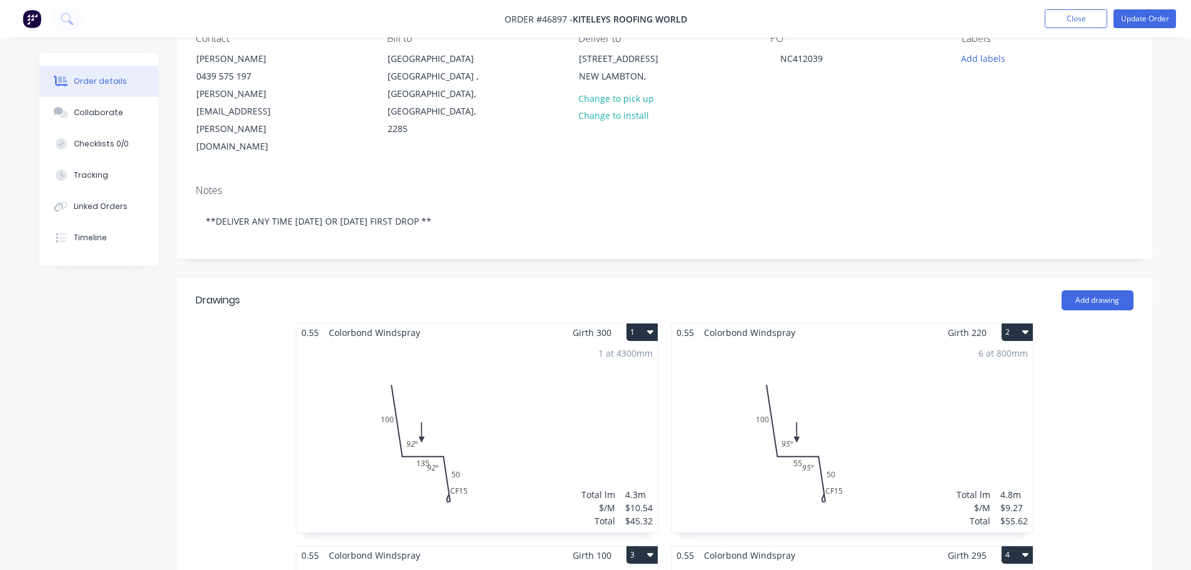
click at [863, 346] on div "6 at 800mm Total lm $/M Total 4.8m $9.27 $55.62" at bounding box center [852, 436] width 361 height 191
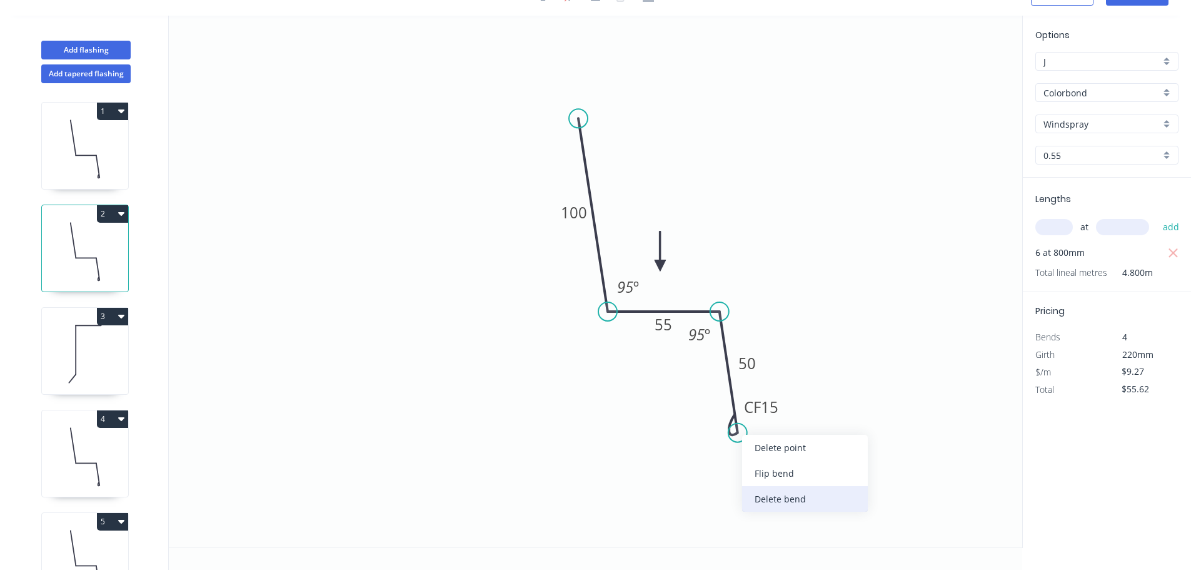
click at [765, 500] on div "Delete bend" at bounding box center [805, 499] width 126 height 26
click at [734, 430] on circle at bounding box center [738, 432] width 19 height 19
click at [707, 400] on icon "0 100 55 50 95 º 95 º" at bounding box center [596, 281] width 854 height 531
drag, startPoint x: 707, startPoint y: 400, endPoint x: 702, endPoint y: 406, distance: 7.6
click at [702, 406] on circle at bounding box center [702, 405] width 19 height 19
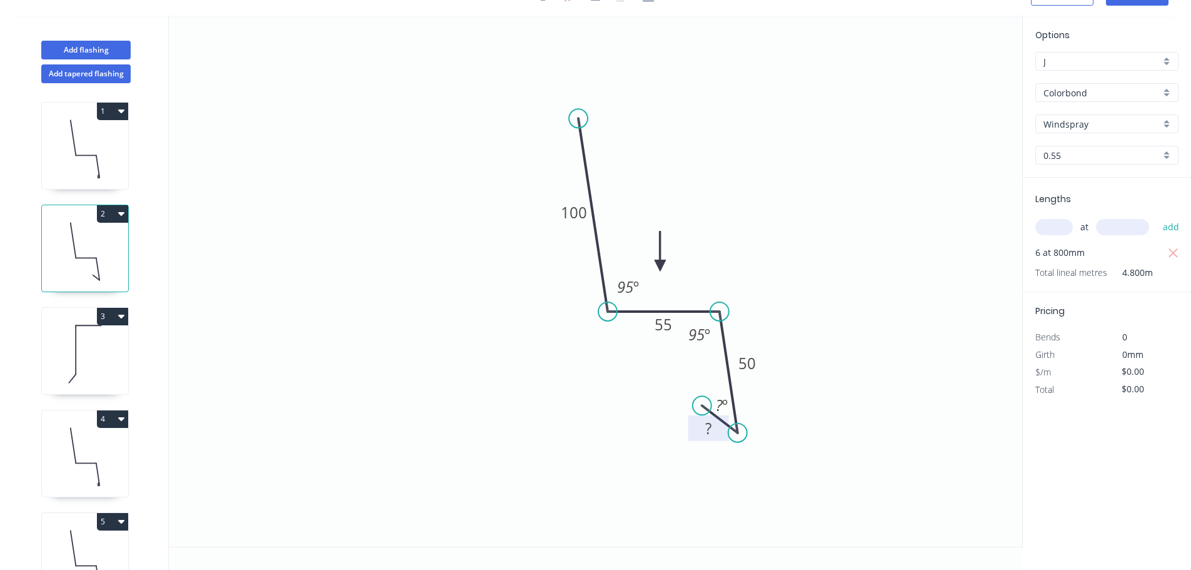
click at [704, 421] on rect at bounding box center [708, 429] width 25 height 18
click at [774, 473] on div "Hide angle" at bounding box center [805, 476] width 126 height 26
click at [78, 331] on icon at bounding box center [85, 354] width 86 height 80
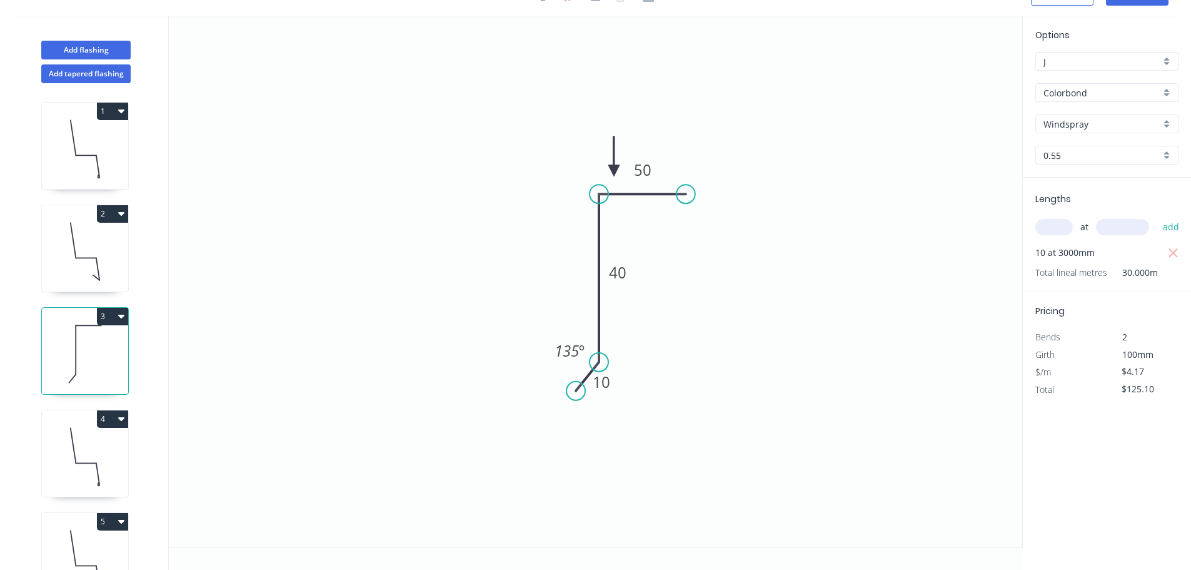
click at [79, 443] on icon at bounding box center [85, 456] width 86 height 80
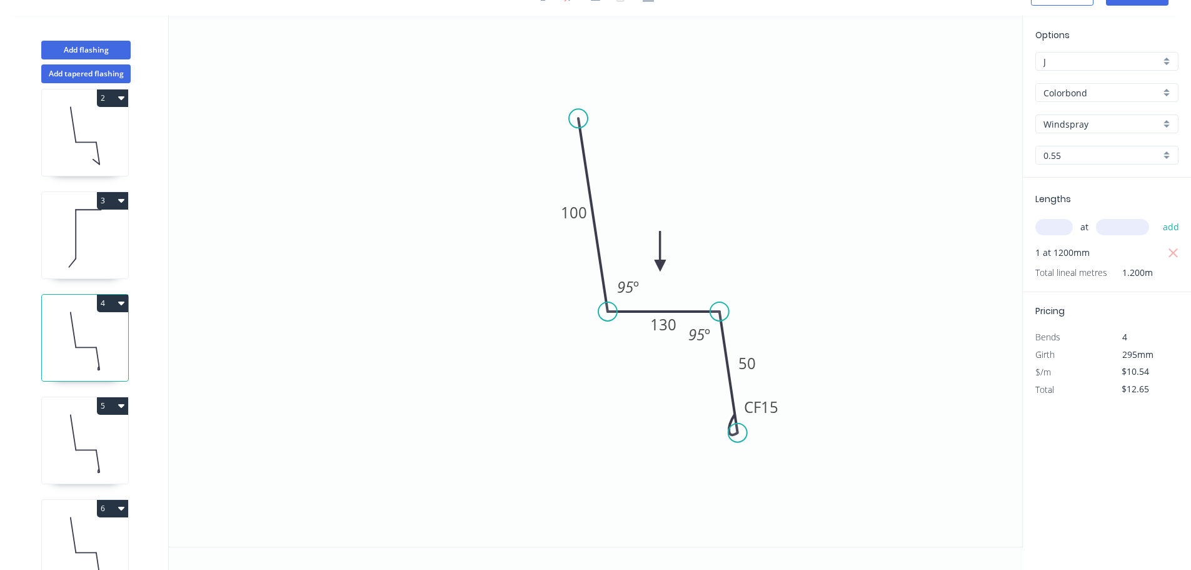
scroll to position [188, 0]
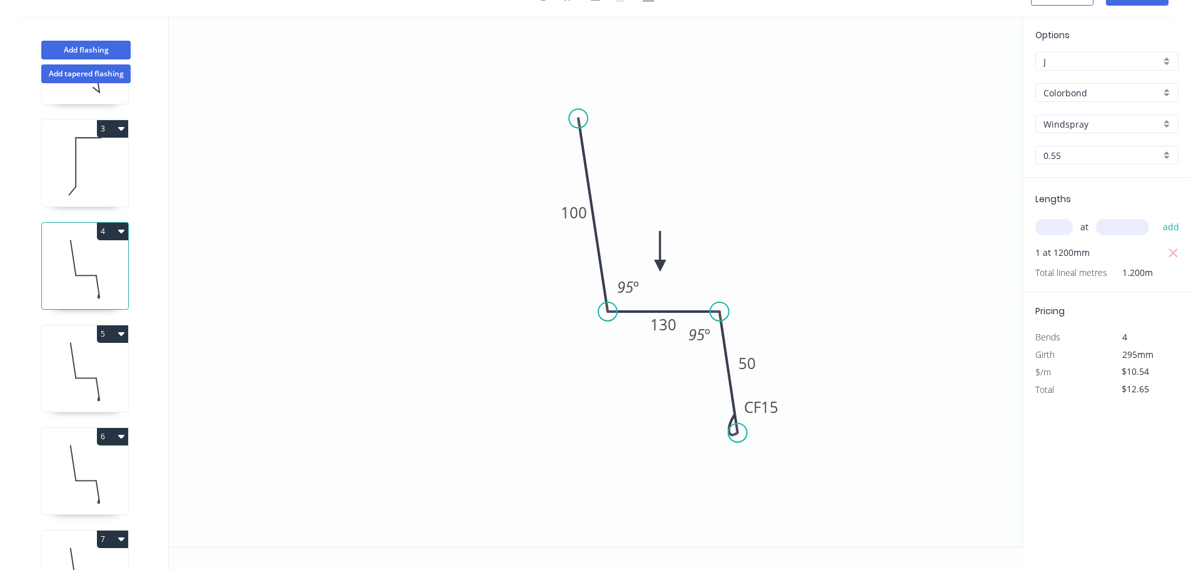
click at [83, 367] on icon at bounding box center [85, 371] width 86 height 80
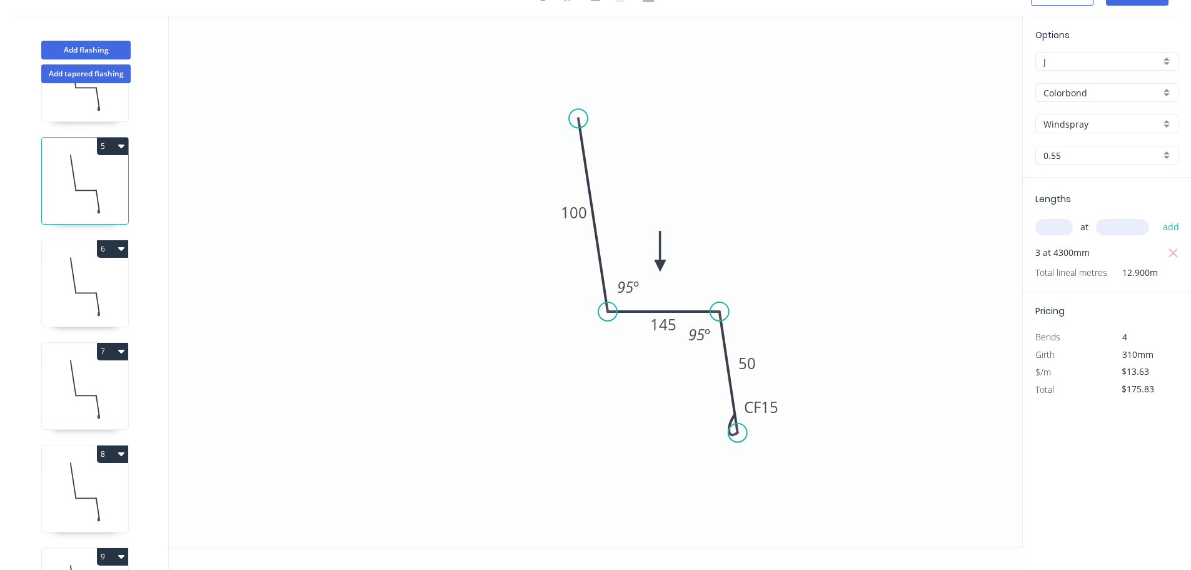
click at [86, 295] on icon at bounding box center [85, 286] width 86 height 80
drag, startPoint x: 767, startPoint y: 503, endPoint x: 739, endPoint y: 454, distance: 56.3
click at [767, 502] on div "Delete bend" at bounding box center [800, 501] width 126 height 26
click at [735, 431] on circle at bounding box center [738, 432] width 19 height 19
click at [693, 412] on icon "0 100 60 50 95 º 95 º" at bounding box center [596, 281] width 854 height 531
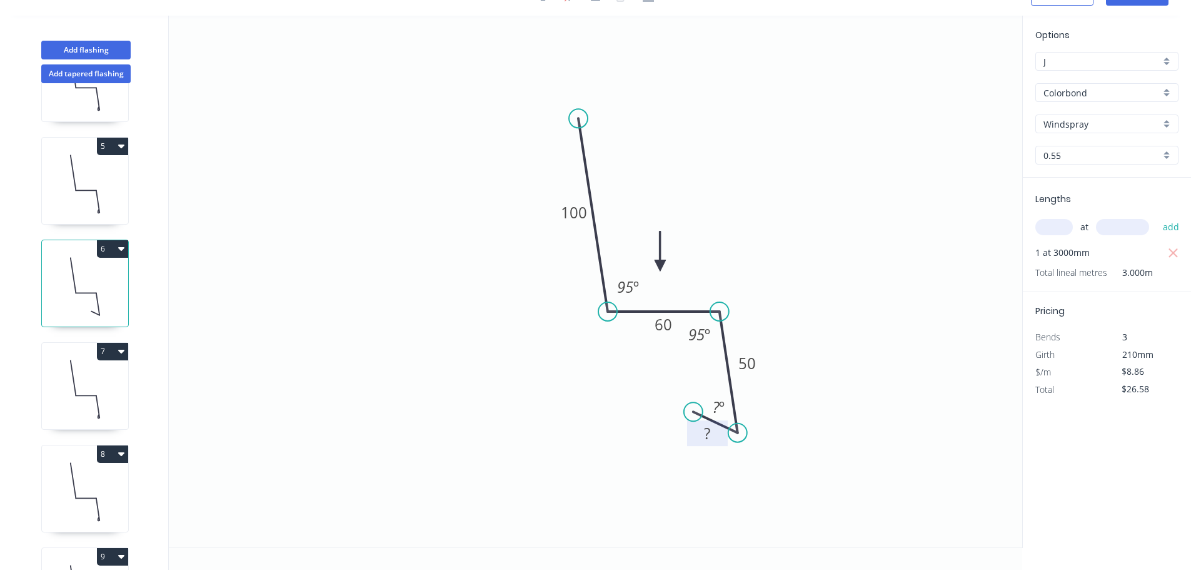
click at [705, 436] on tspan "?" at bounding box center [707, 433] width 6 height 21
click at [762, 469] on div "Hide angle" at bounding box center [798, 475] width 126 height 26
click at [849, 443] on icon "0 100 60 50 10 95 º 95 º" at bounding box center [596, 281] width 854 height 531
click at [70, 378] on icon at bounding box center [85, 389] width 86 height 80
click at [752, 493] on div "Delete bend" at bounding box center [798, 498] width 126 height 26
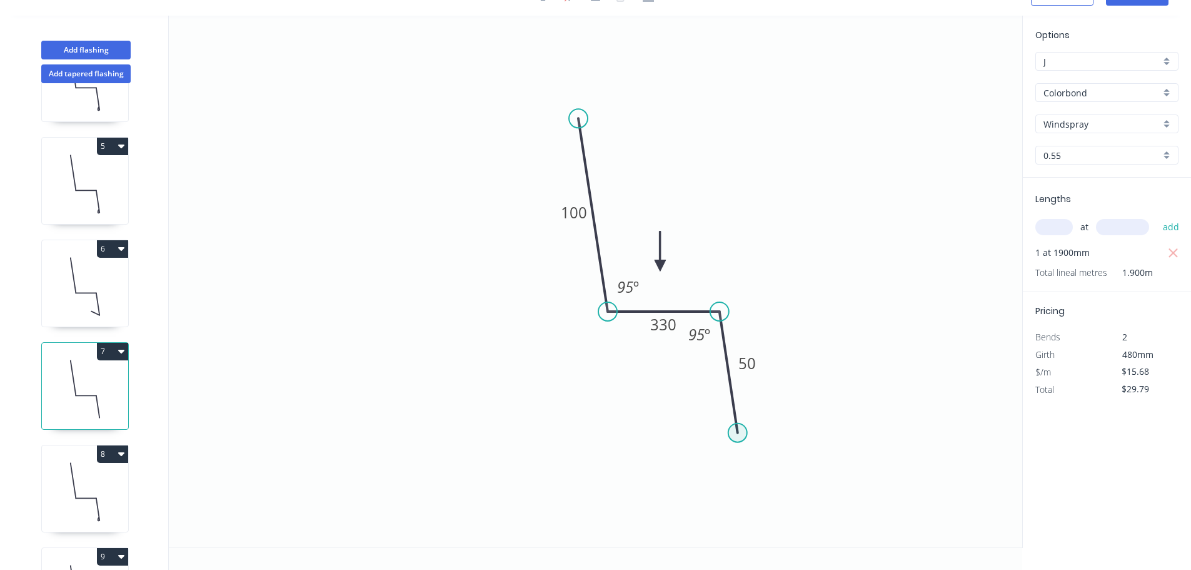
click at [736, 435] on circle at bounding box center [738, 432] width 19 height 19
click at [706, 415] on icon "0 100 330 50 95 º 95 º" at bounding box center [596, 281] width 854 height 531
click at [711, 438] on tspan "?" at bounding box center [713, 434] width 6 height 21
drag, startPoint x: 767, startPoint y: 471, endPoint x: 716, endPoint y: 456, distance: 53.3
click at [767, 471] on div "Hide angle" at bounding box center [804, 475] width 126 height 26
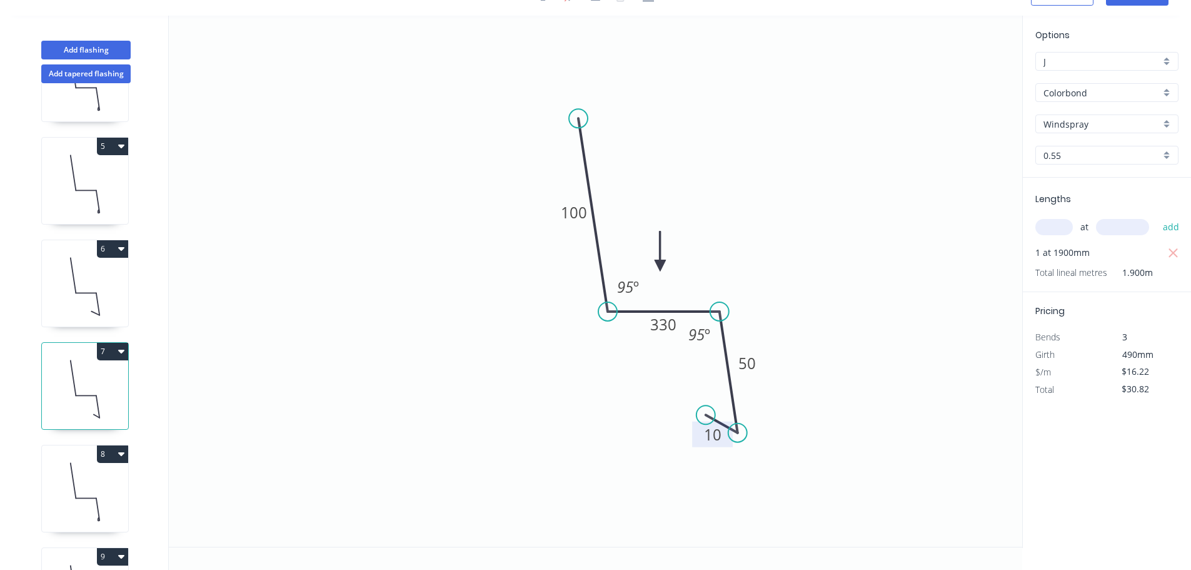
click at [313, 318] on icon "0 100 330 50 10 95 º 95 º" at bounding box center [596, 281] width 854 height 531
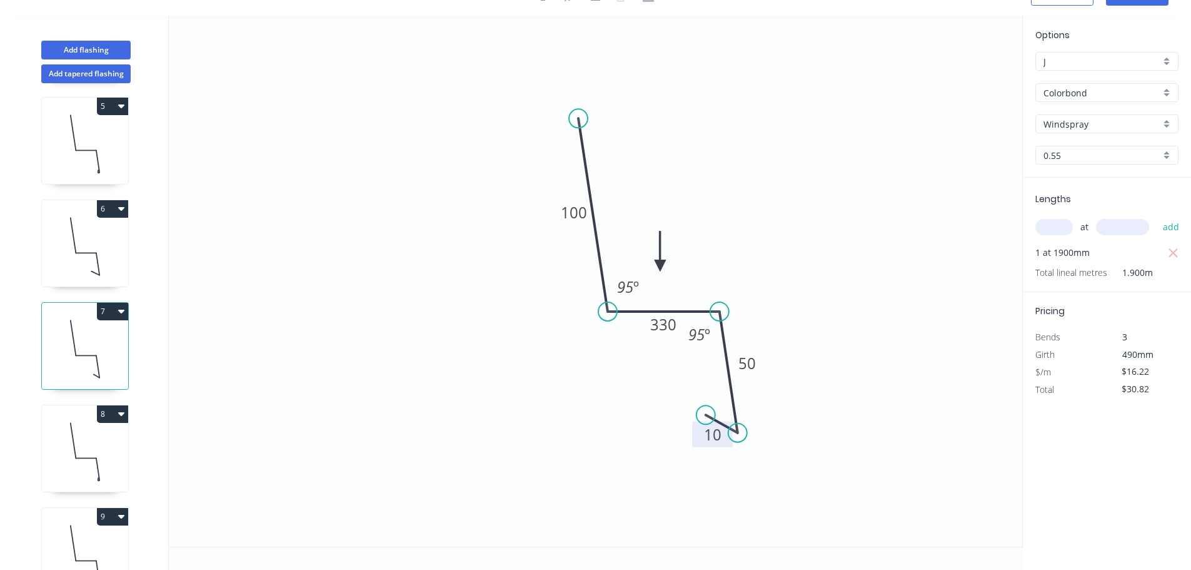
scroll to position [563, 0]
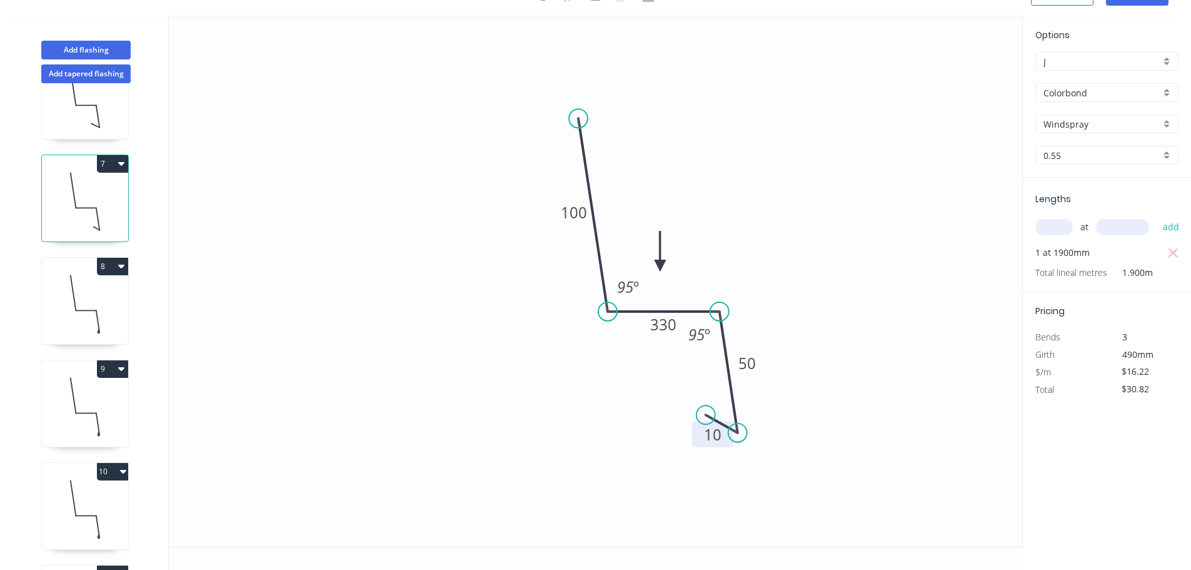
click at [99, 294] on icon at bounding box center [85, 304] width 86 height 80
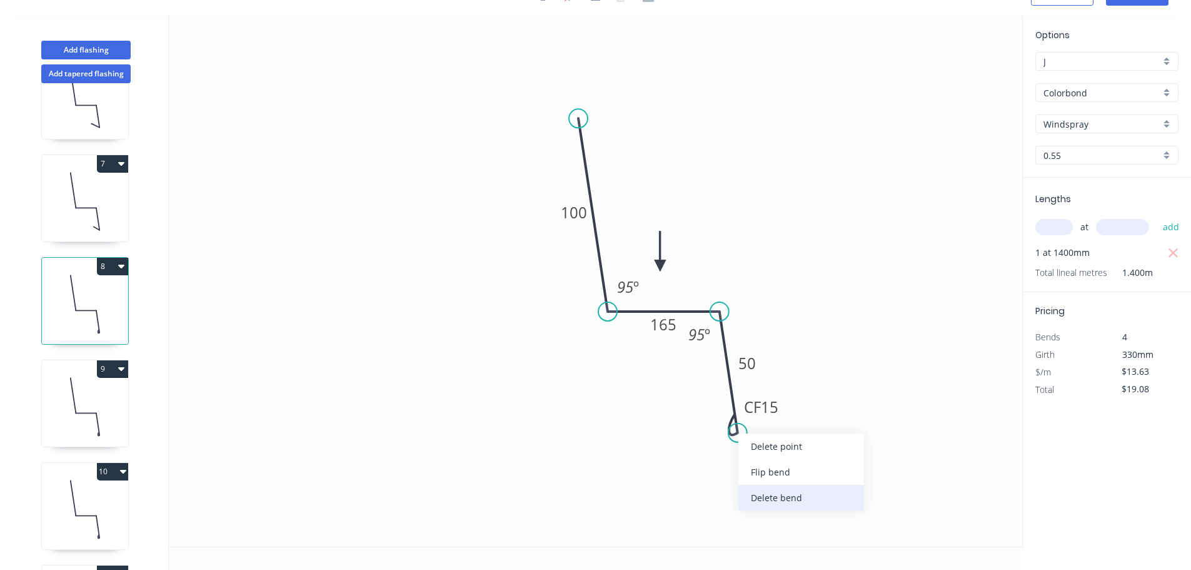
click at [760, 502] on div "Delete bend" at bounding box center [802, 498] width 126 height 26
click at [732, 433] on circle at bounding box center [738, 432] width 19 height 19
drag, startPoint x: 704, startPoint y: 411, endPoint x: 431, endPoint y: 4, distance: 490.8
click at [703, 411] on icon "0 100 165 50 95 º 95 º" at bounding box center [596, 281] width 854 height 531
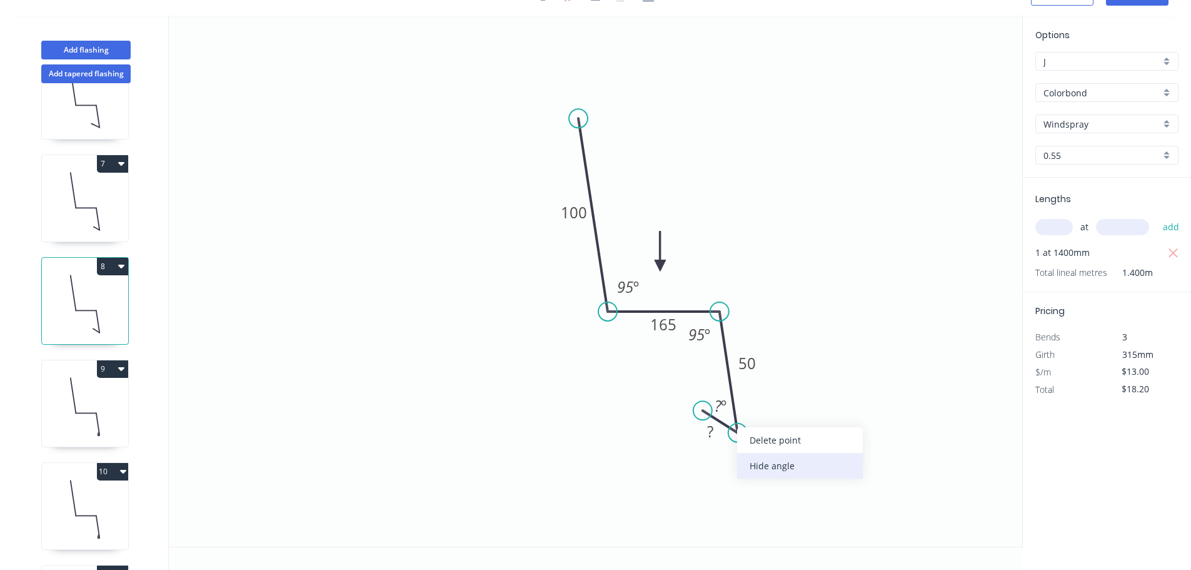
click at [755, 462] on div "Hide angle" at bounding box center [800, 466] width 126 height 26
click at [704, 436] on rect at bounding box center [710, 432] width 25 height 18
click at [810, 415] on icon "0 100 165 50 10 95 º 95 º" at bounding box center [596, 281] width 854 height 531
click at [88, 382] on icon at bounding box center [85, 406] width 86 height 80
drag, startPoint x: 732, startPoint y: 434, endPoint x: 737, endPoint y: 459, distance: 25.5
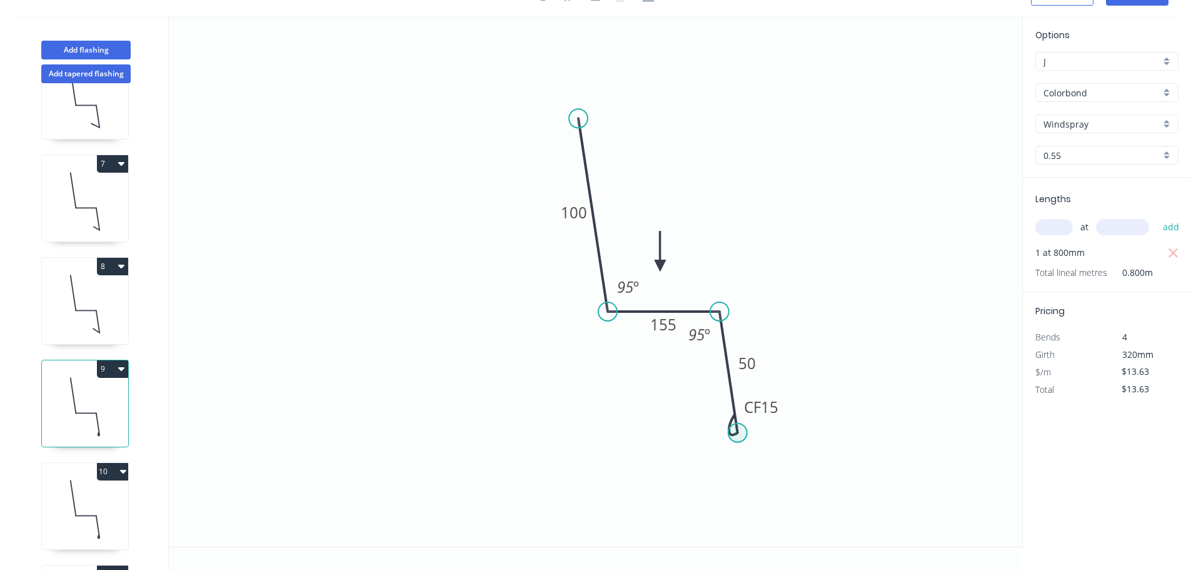
click at [682, 462] on icon "0 100 155 CF 15 50 95 º 95 º" at bounding box center [596, 281] width 854 height 531
click at [767, 490] on div "Delete bend" at bounding box center [798, 501] width 126 height 26
click at [745, 433] on circle at bounding box center [738, 432] width 19 height 19
click at [697, 415] on icon "0 100 155 50 95 º 95 º" at bounding box center [596, 281] width 854 height 531
click at [766, 471] on div "Hide angle" at bounding box center [799, 469] width 126 height 26
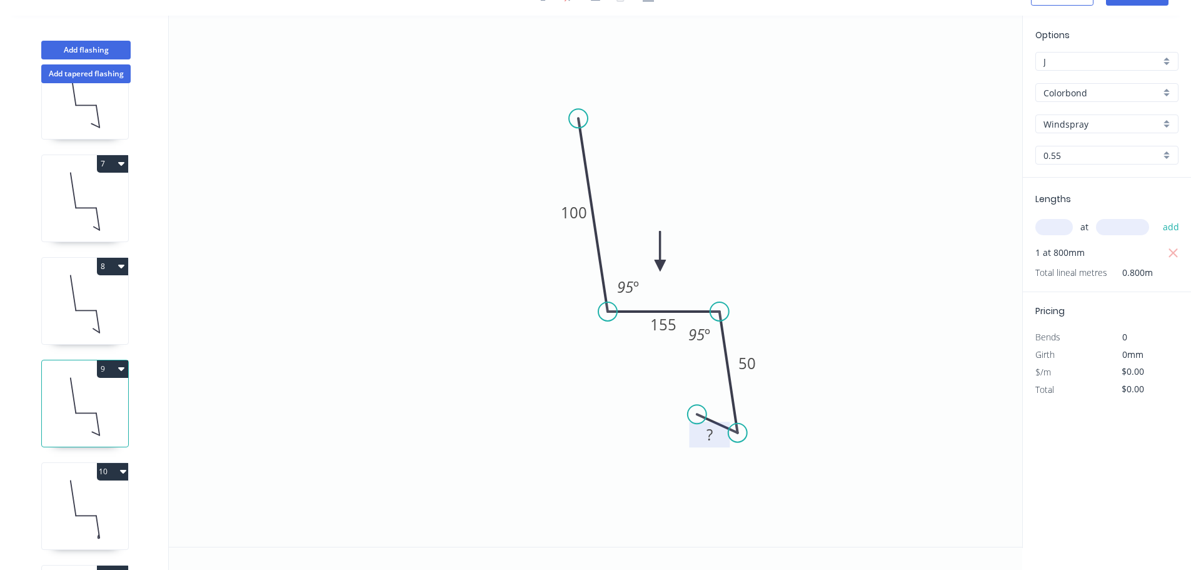
click at [707, 440] on tspan "?" at bounding box center [710, 434] width 6 height 21
click at [817, 397] on icon "0 100 155 50 10 95 º 95 º" at bounding box center [596, 281] width 854 height 531
click at [78, 387] on icon at bounding box center [85, 411] width 86 height 80
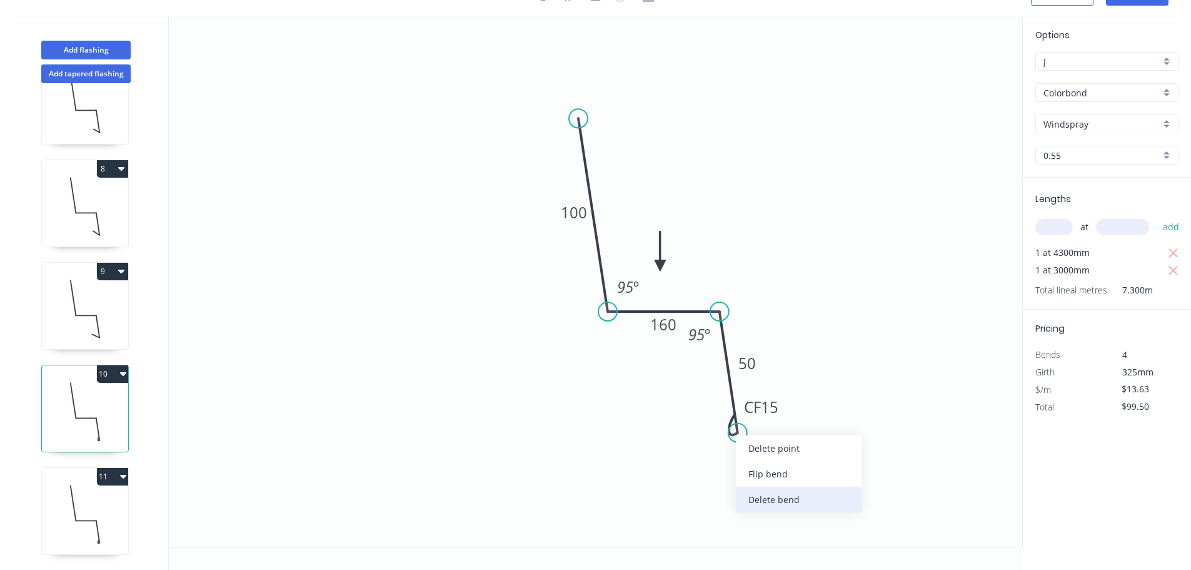
click at [770, 497] on div "Delete bend" at bounding box center [799, 500] width 126 height 26
click at [734, 433] on circle at bounding box center [738, 432] width 19 height 19
click at [706, 404] on icon "0 100 160 50 95 º 95 º" at bounding box center [596, 281] width 854 height 531
click at [775, 475] on div "Hide angle" at bounding box center [804, 478] width 126 height 26
click at [708, 428] on tspan "?" at bounding box center [708, 423] width 6 height 21
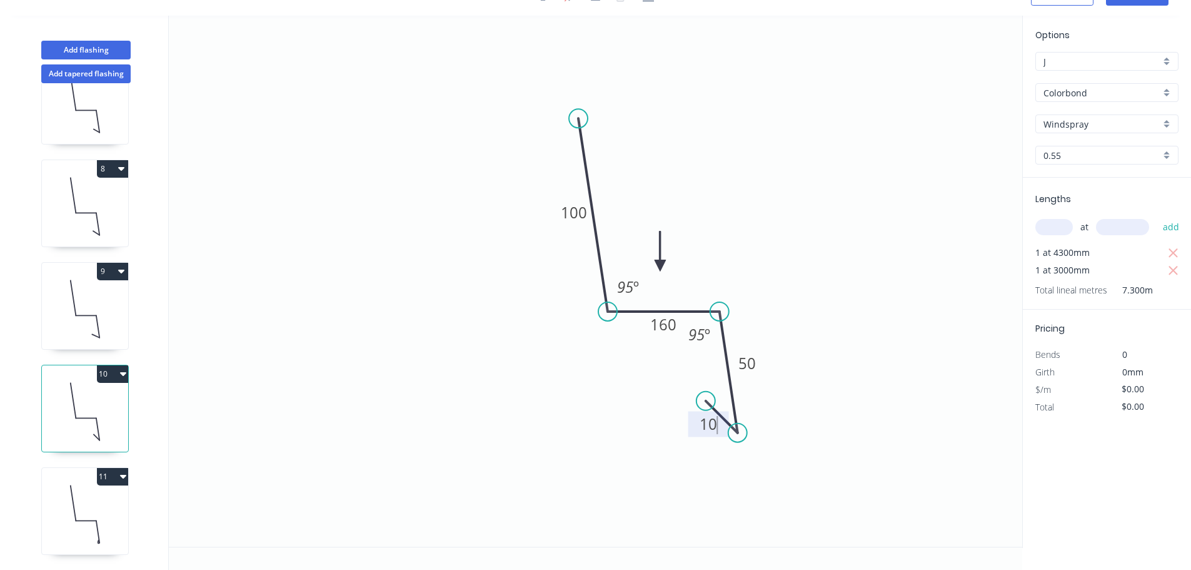
click at [919, 428] on icon "0 100 160 50 10 95 º 95 º" at bounding box center [596, 281] width 854 height 531
click at [79, 500] on icon at bounding box center [85, 514] width 86 height 80
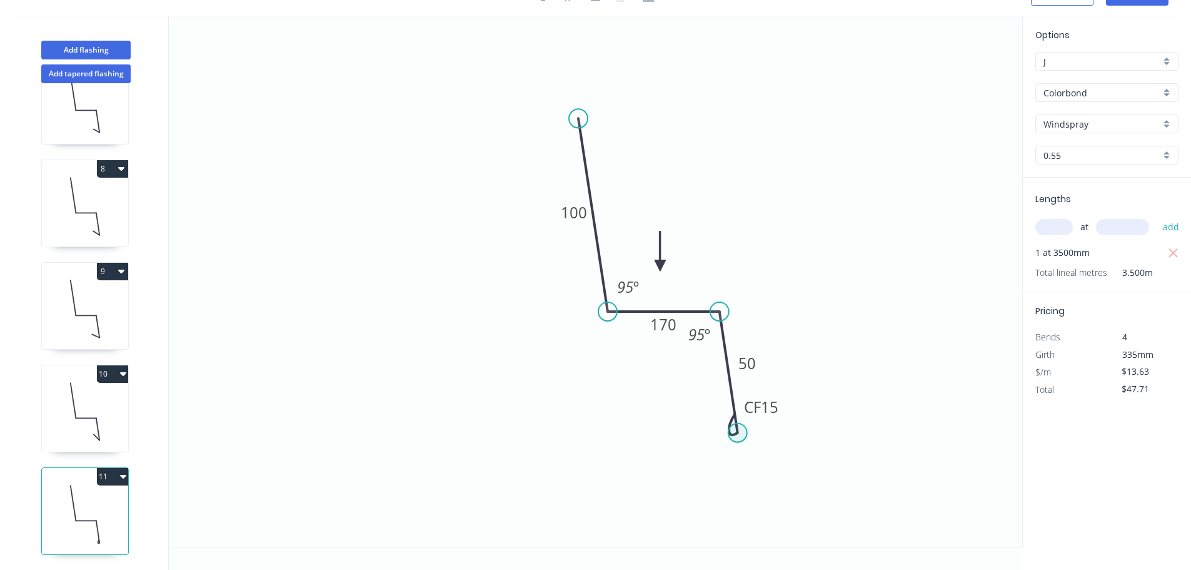
click at [738, 435] on circle at bounding box center [738, 432] width 19 height 19
click at [751, 492] on div "Delete bend" at bounding box center [796, 499] width 126 height 26
click at [730, 431] on circle at bounding box center [738, 432] width 19 height 19
click at [697, 410] on icon "0 100 170 50 95 º 95 º" at bounding box center [596, 281] width 854 height 531
click at [702, 426] on rect at bounding box center [707, 433] width 25 height 18
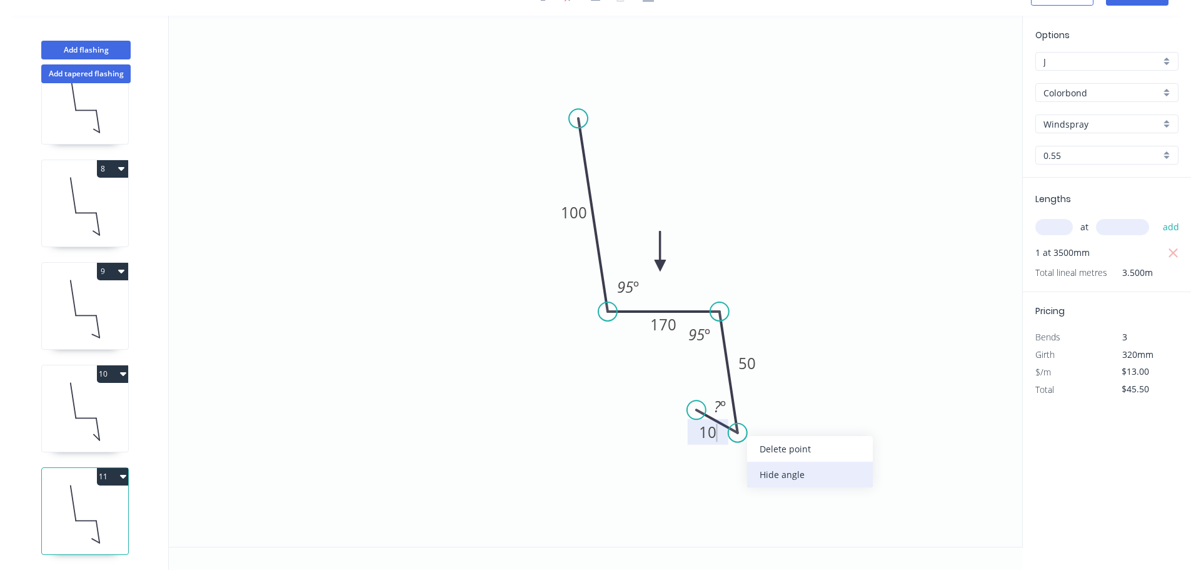
click at [783, 468] on div "Hide angle" at bounding box center [810, 474] width 126 height 26
click at [840, 386] on icon "0 100 170 50 10 95 º 95 º" at bounding box center [596, 281] width 854 height 531
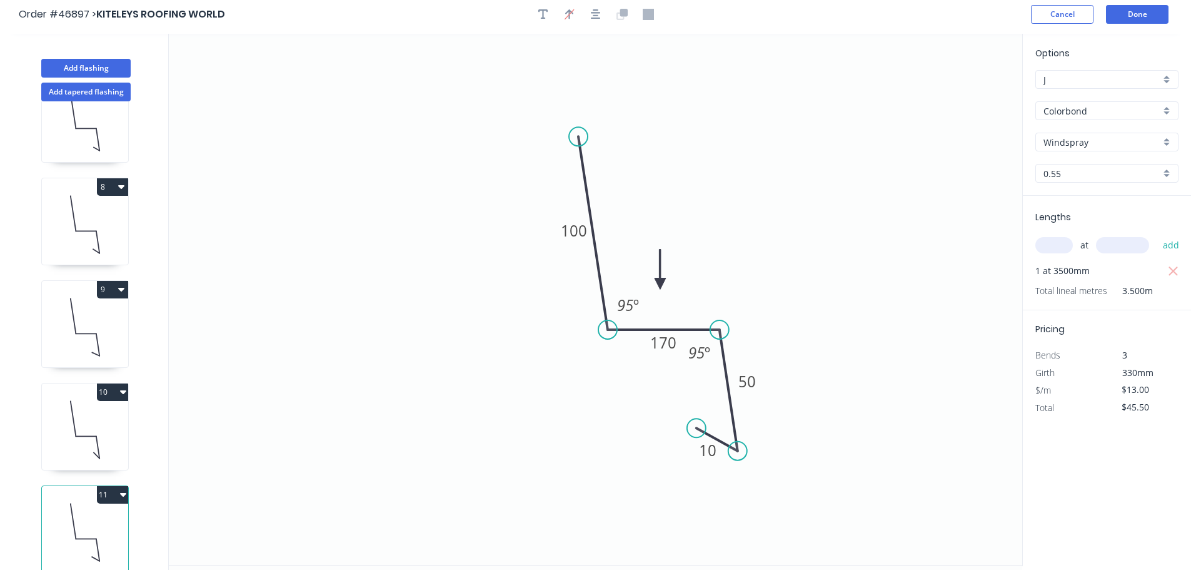
scroll to position [0, 0]
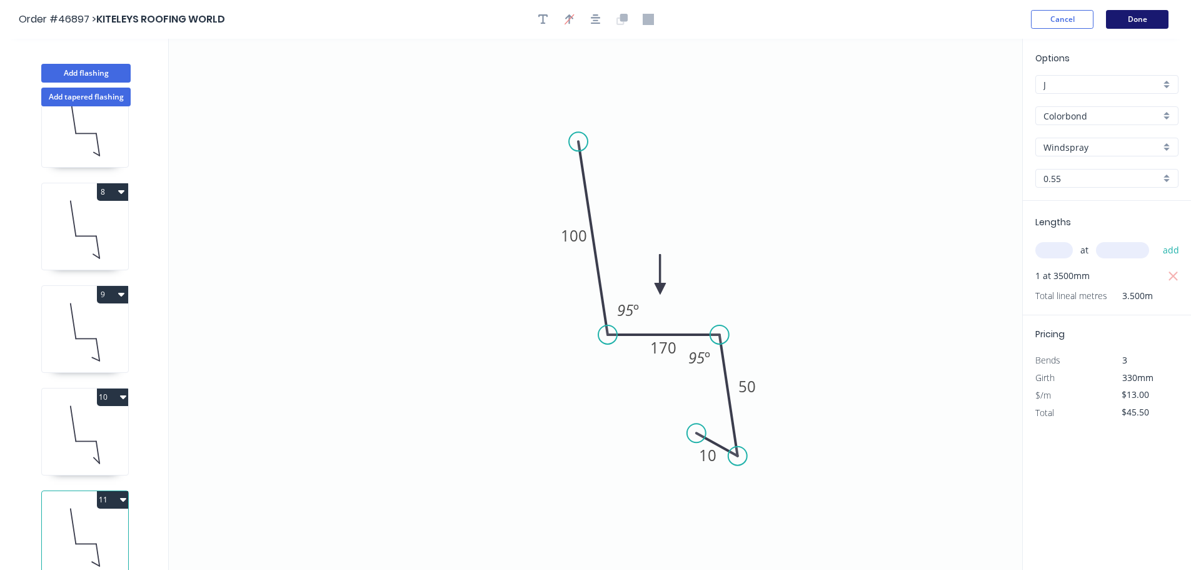
click at [1132, 16] on button "Done" at bounding box center [1137, 19] width 63 height 19
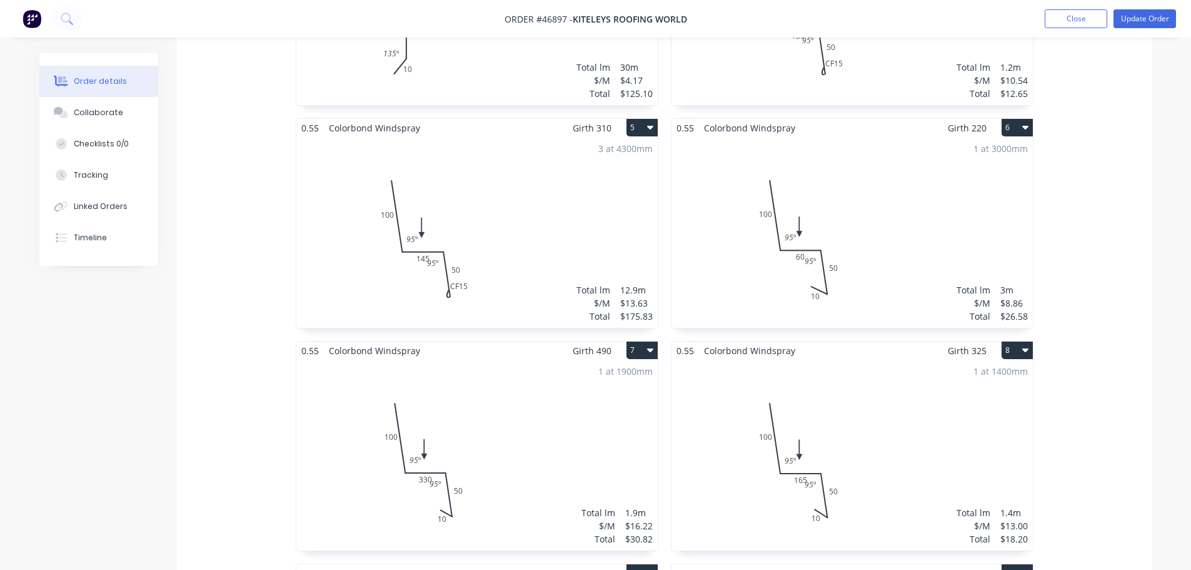
scroll to position [688, 0]
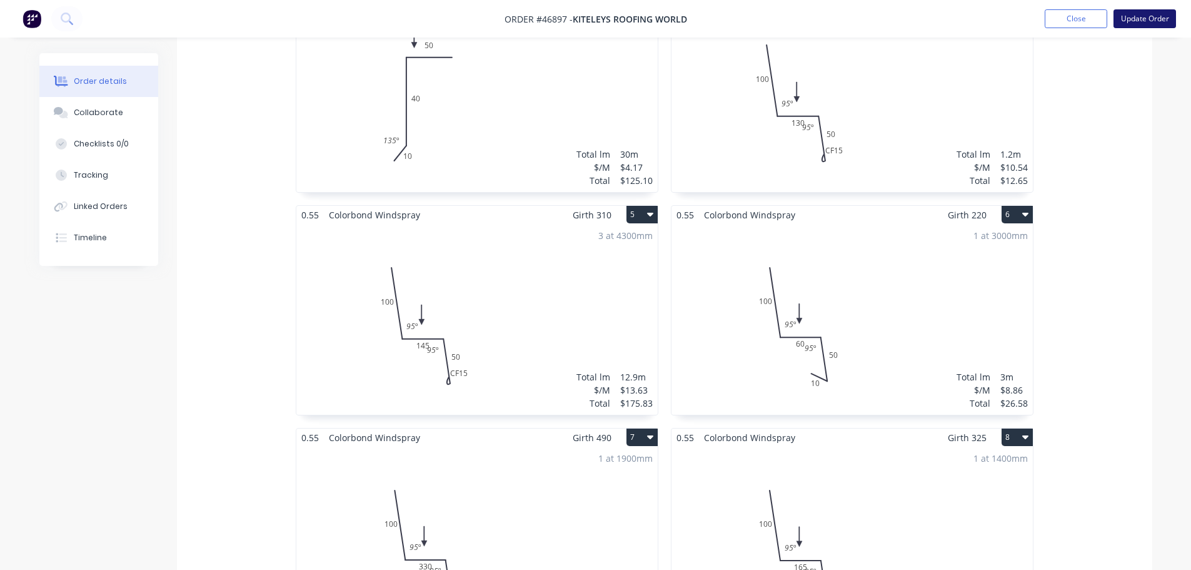
click at [1167, 19] on button "Update Order" at bounding box center [1145, 18] width 63 height 19
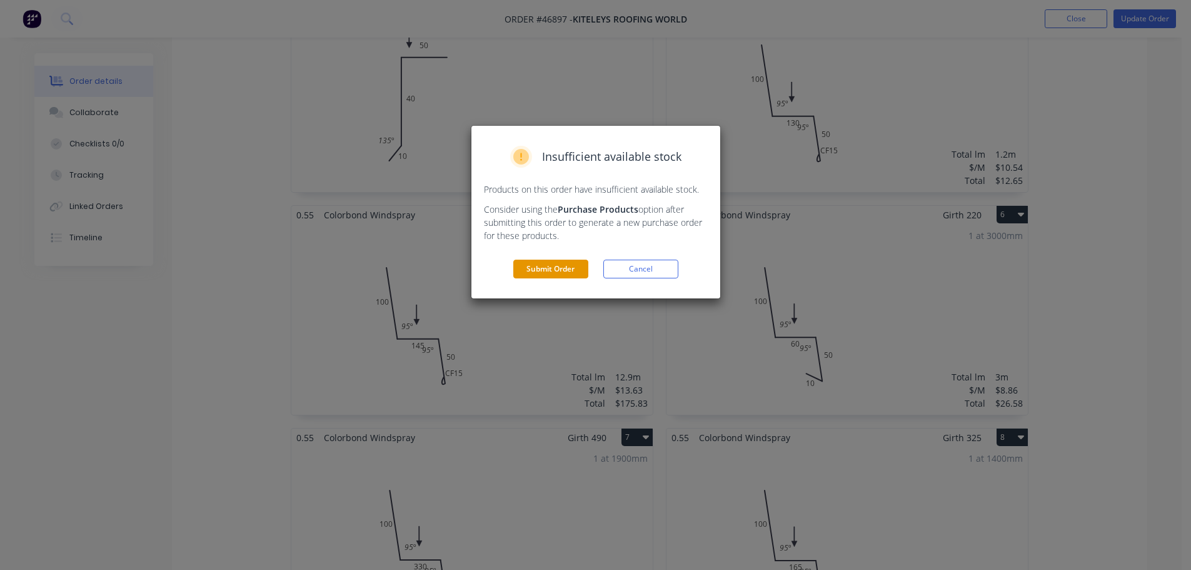
click at [556, 273] on button "Submit Order" at bounding box center [550, 269] width 75 height 19
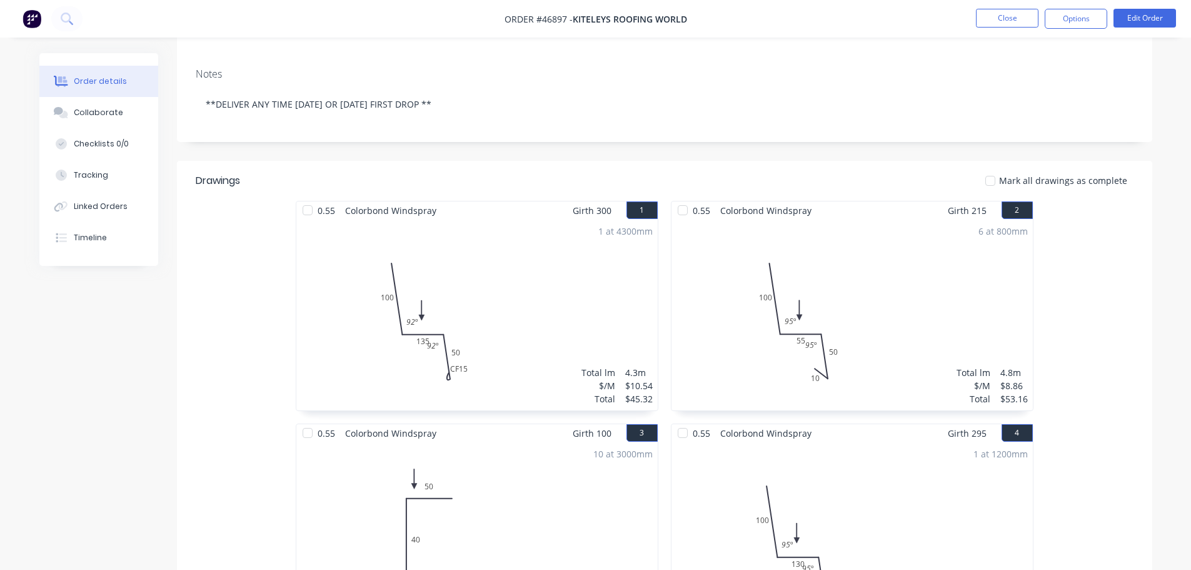
scroll to position [203, 0]
click at [1142, 20] on button "Edit Order" at bounding box center [1145, 18] width 63 height 19
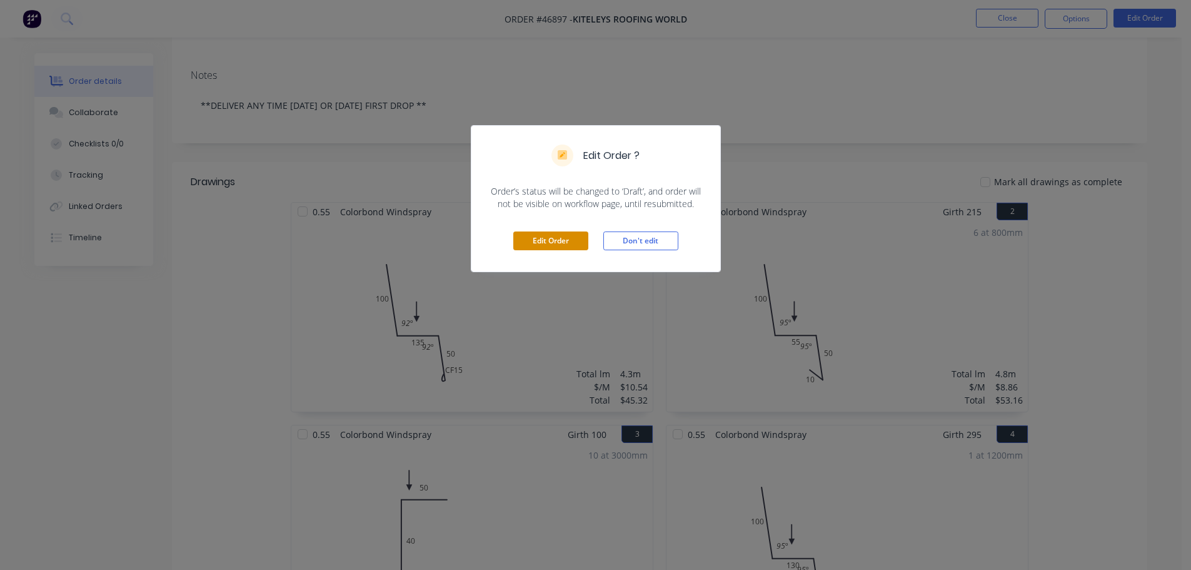
click at [567, 241] on button "Edit Order" at bounding box center [550, 240] width 75 height 19
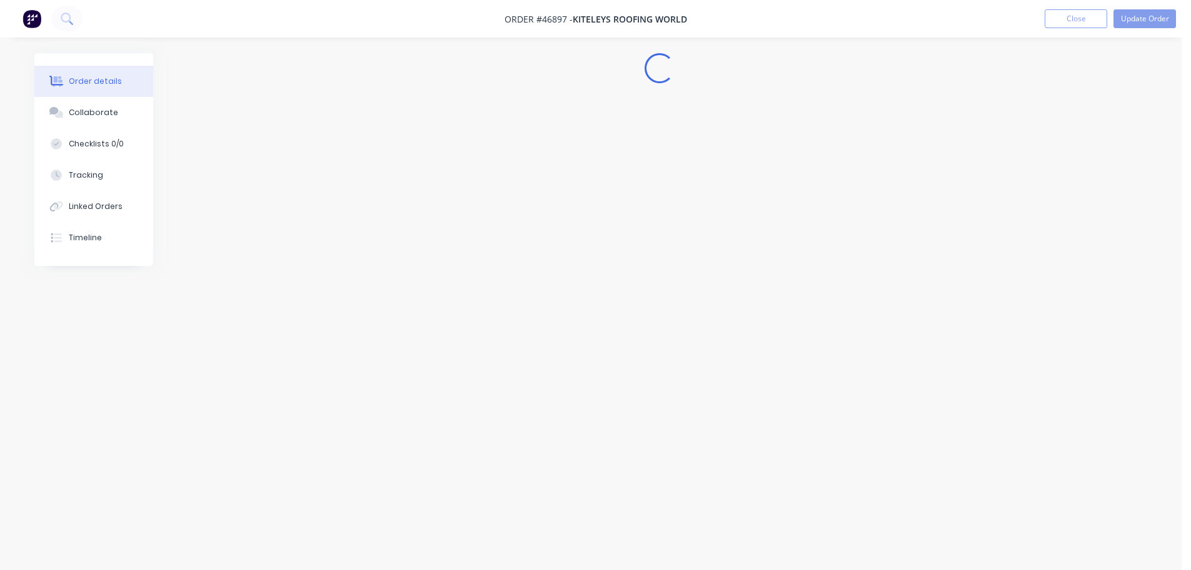
scroll to position [0, 0]
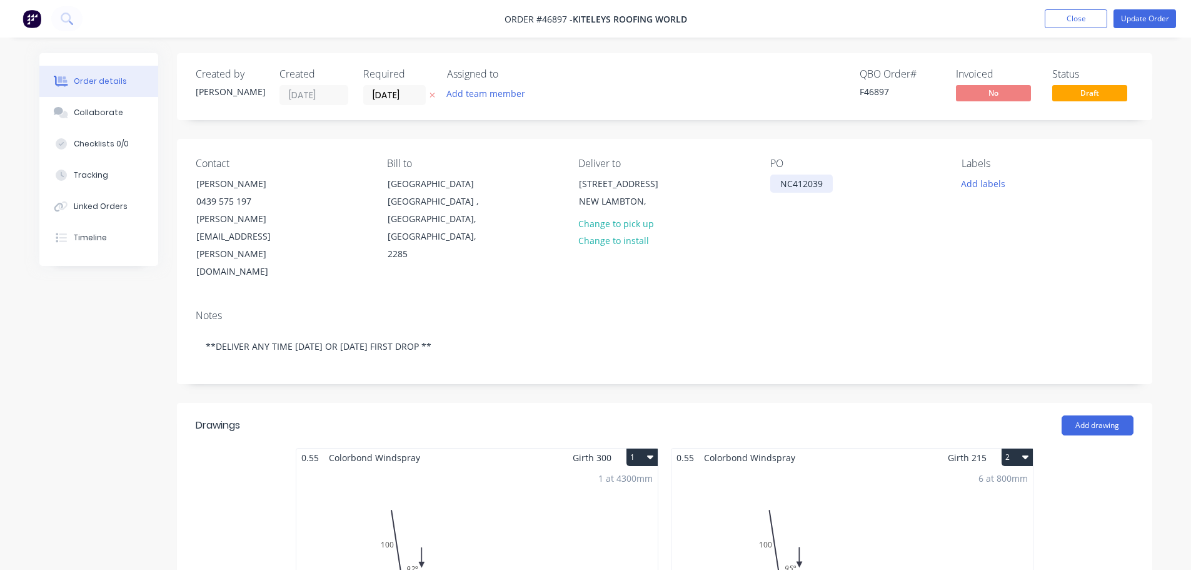
click at [829, 188] on div "NC412039" at bounding box center [801, 183] width 63 height 18
click at [1126, 25] on button "Update Order" at bounding box center [1145, 18] width 63 height 19
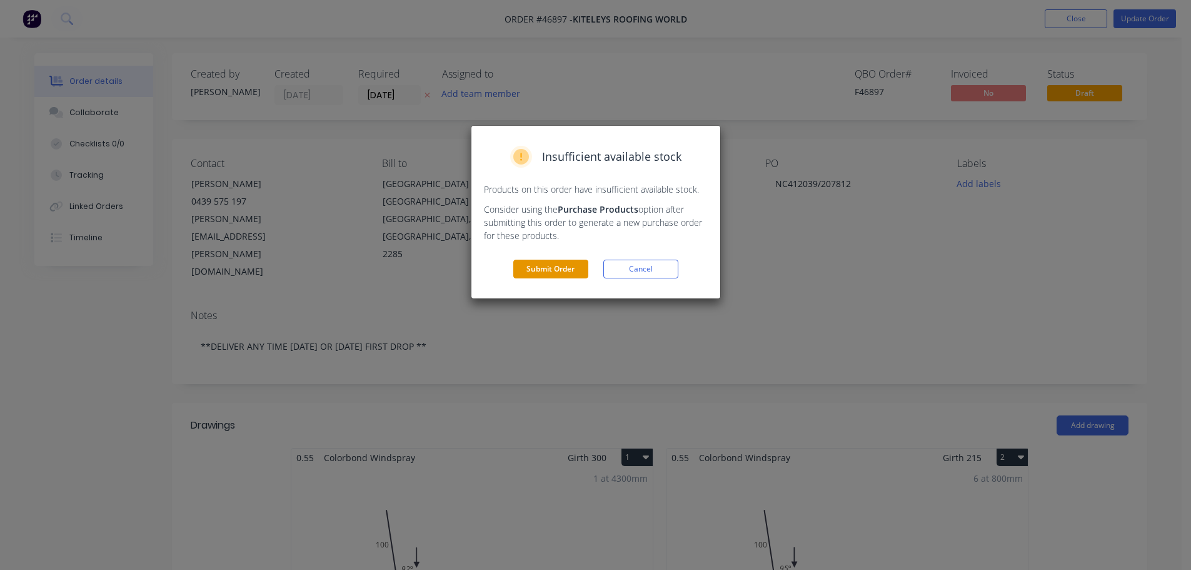
click at [553, 271] on button "Submit Order" at bounding box center [550, 269] width 75 height 19
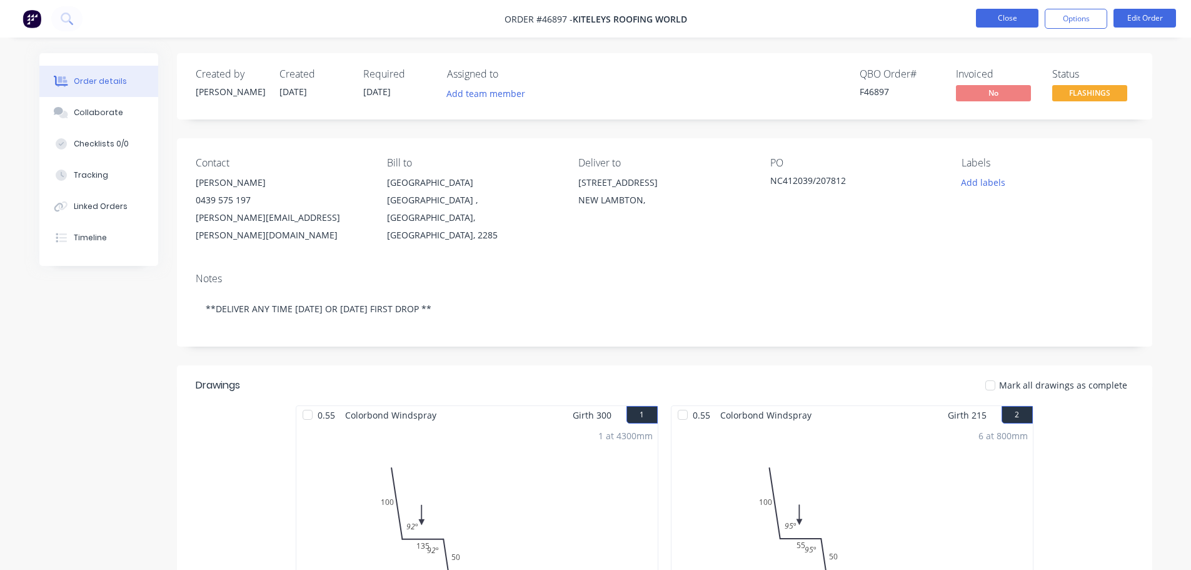
click at [1004, 14] on button "Close" at bounding box center [1007, 18] width 63 height 19
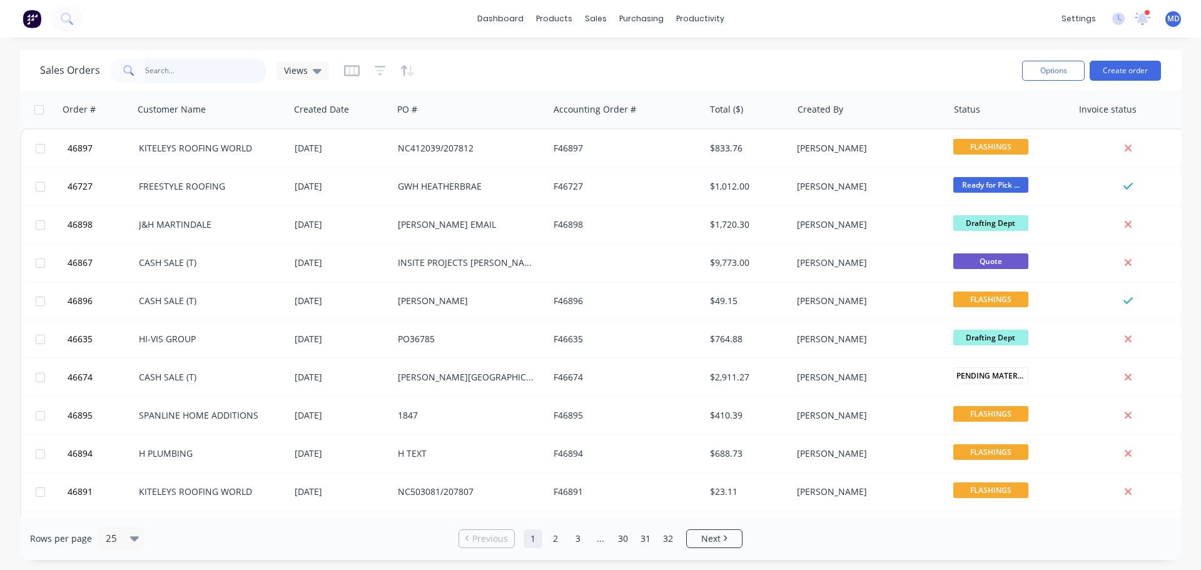
click at [208, 71] on input "text" at bounding box center [206, 70] width 122 height 25
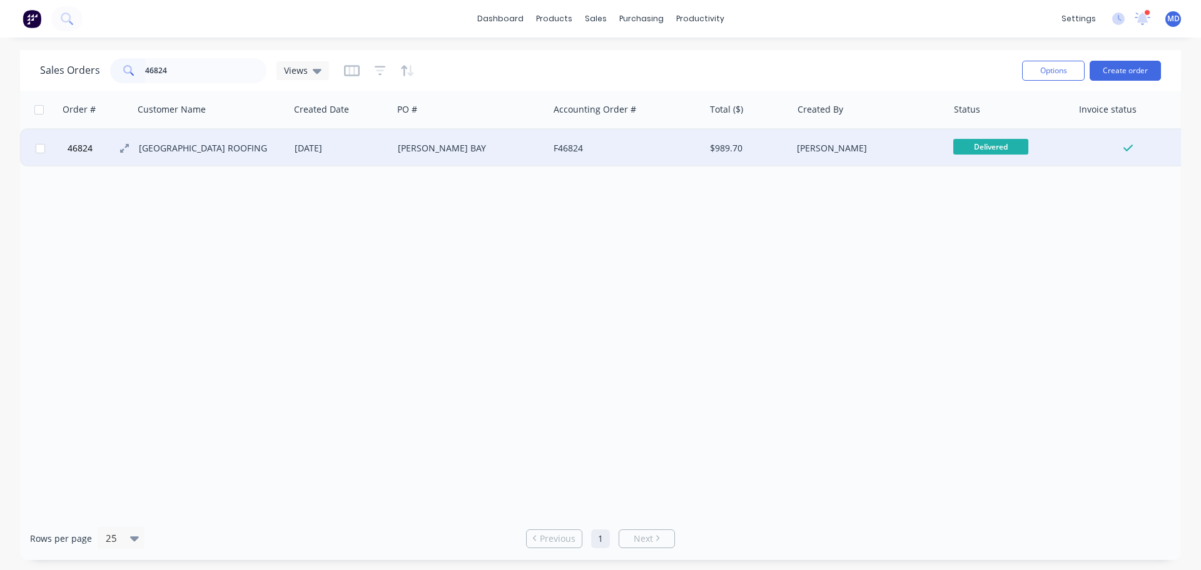
click at [68, 143] on span "46824" at bounding box center [80, 148] width 25 height 13
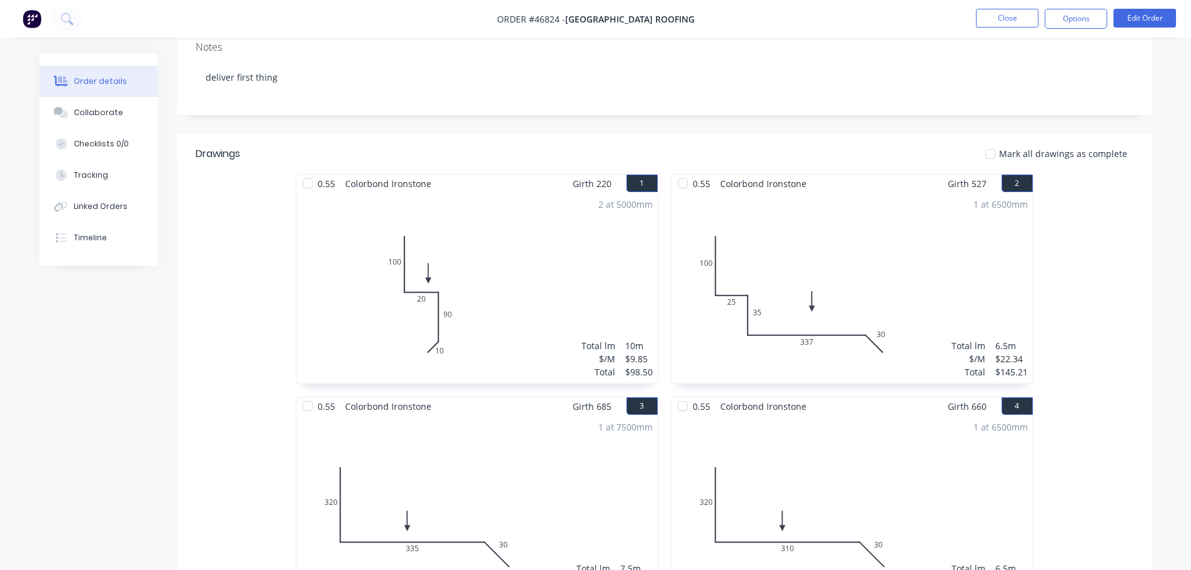
scroll to position [250, 0]
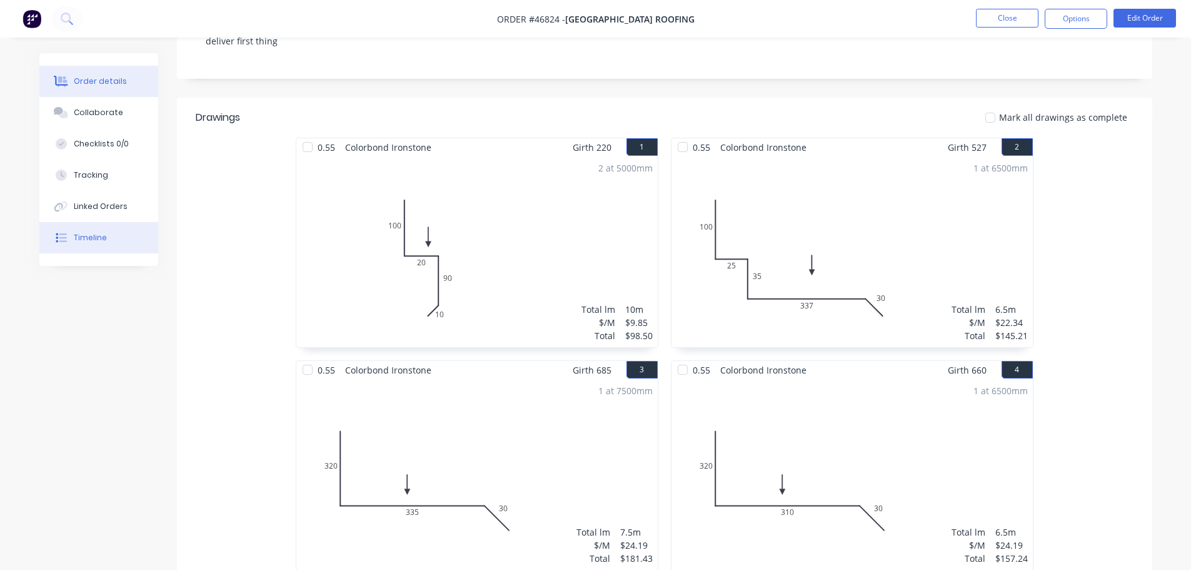
click at [113, 232] on button "Timeline" at bounding box center [98, 237] width 119 height 31
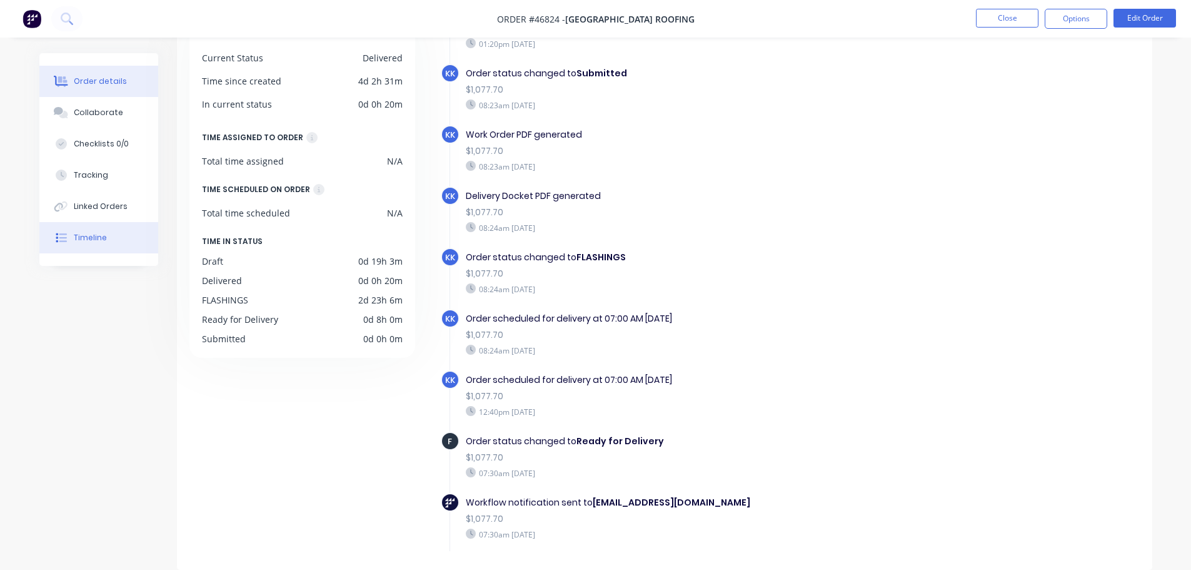
click at [83, 84] on div "Order details" at bounding box center [100, 81] width 53 height 11
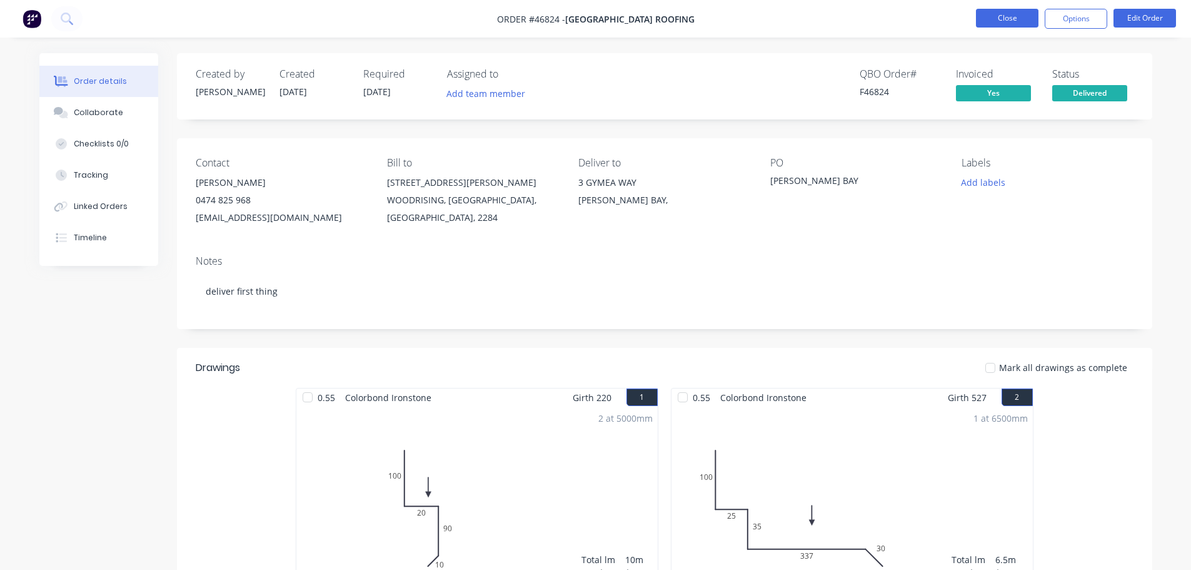
click at [990, 10] on button "Close" at bounding box center [1007, 18] width 63 height 19
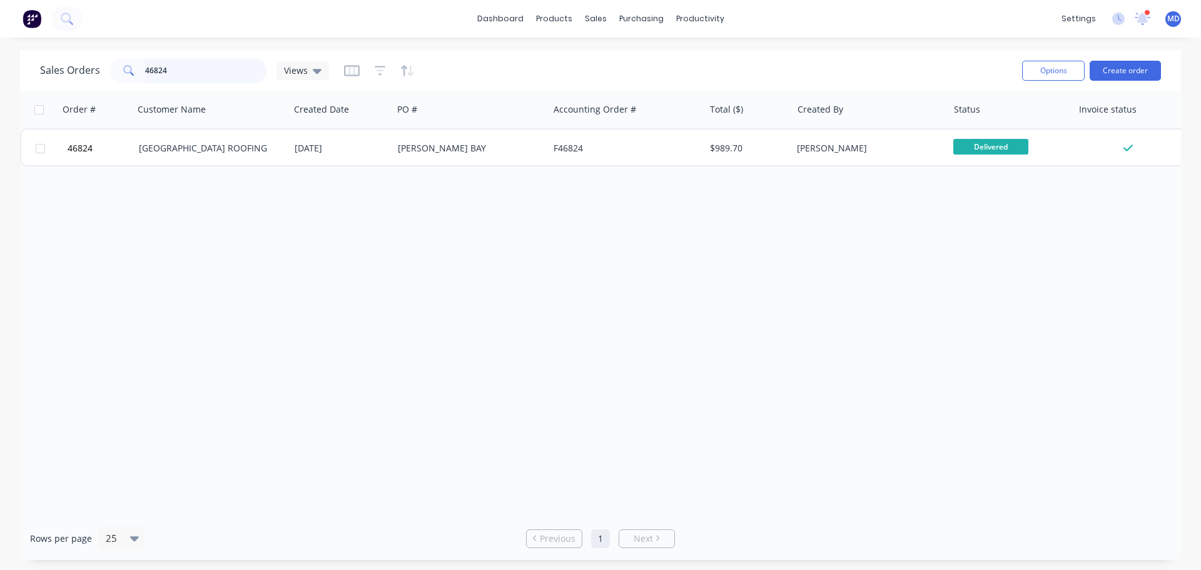
click at [173, 67] on input "46824" at bounding box center [206, 70] width 122 height 25
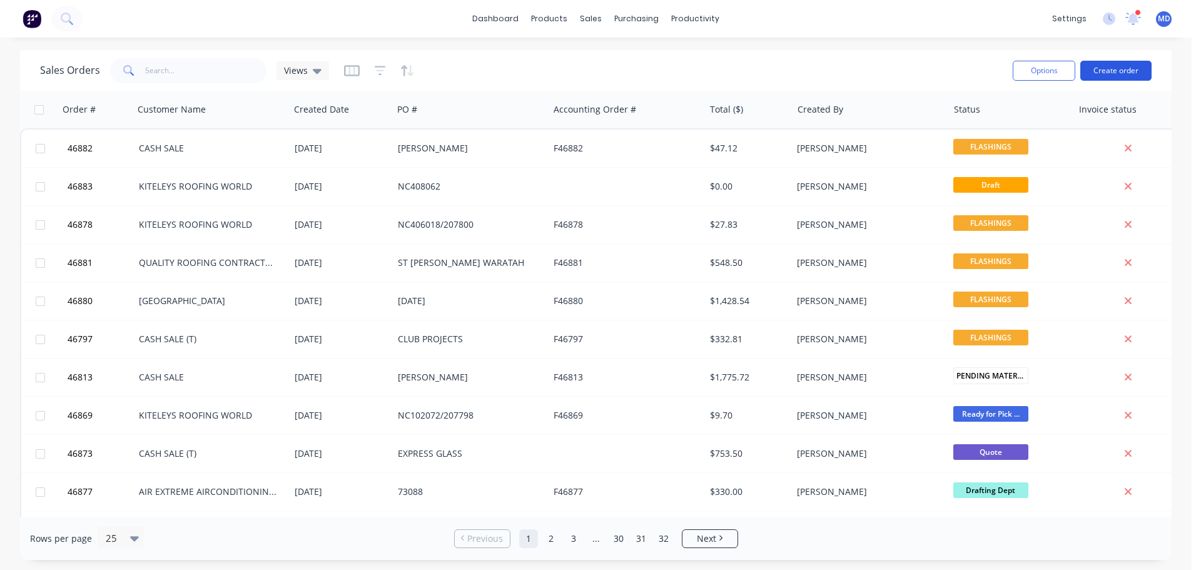
click at [1107, 70] on button "Create order" at bounding box center [1115, 71] width 71 height 20
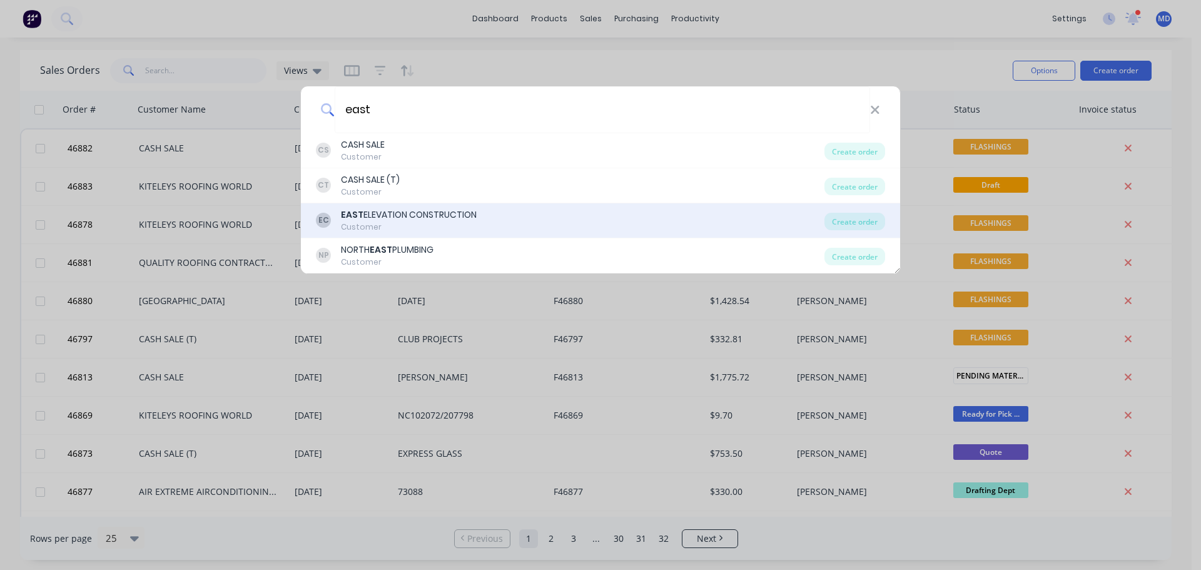
type input "east"
click at [406, 218] on div "EAST ELEVATION CONSTRUCTION" at bounding box center [409, 214] width 136 height 13
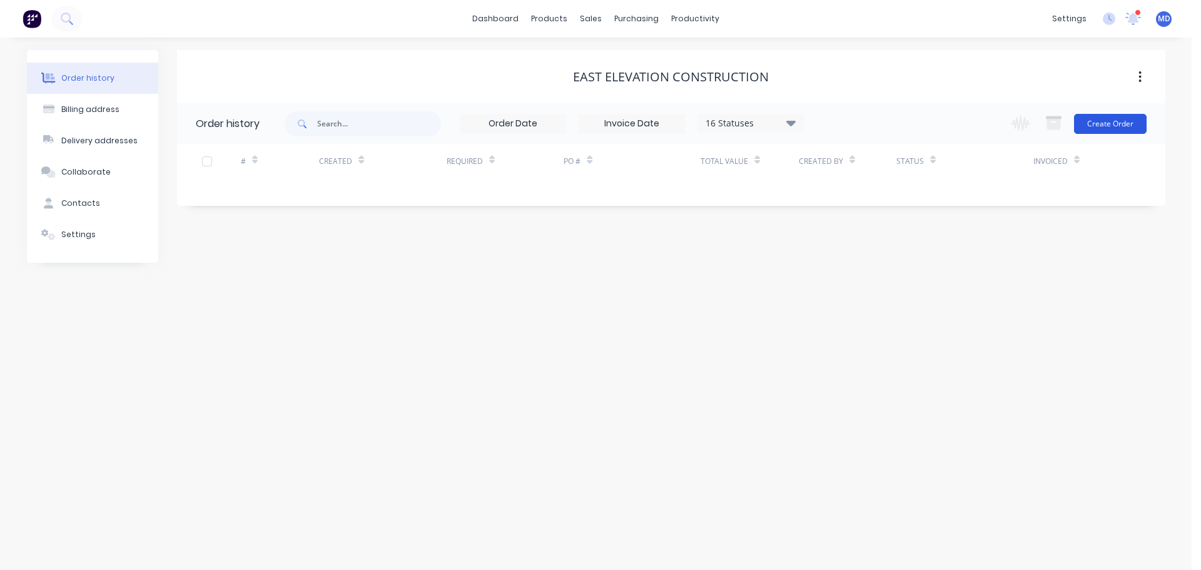
click at [1102, 123] on button "Create Order" at bounding box center [1110, 124] width 73 height 20
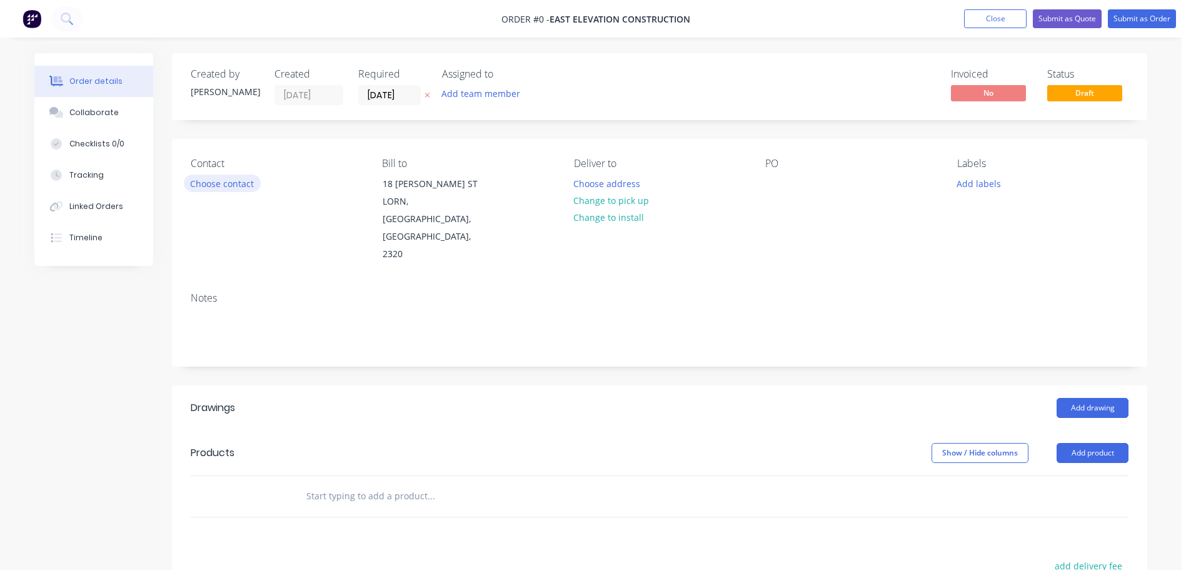
click at [207, 179] on button "Choose contact" at bounding box center [222, 182] width 77 height 17
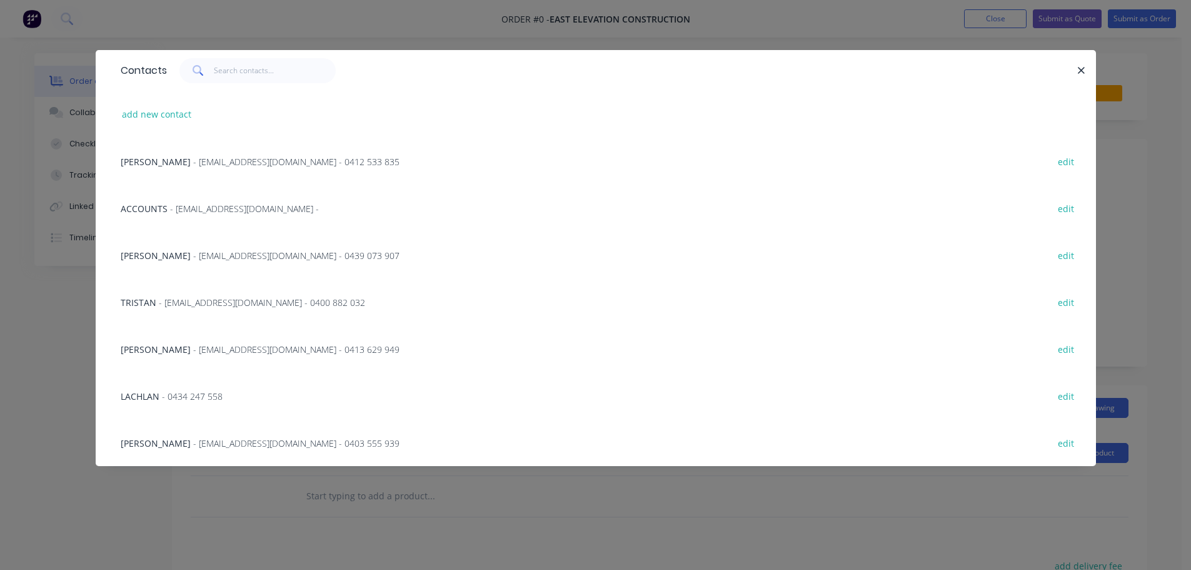
click at [194, 350] on span "- admin@east-elevation.com.au - 0413 629 949" at bounding box center [296, 349] width 206 height 12
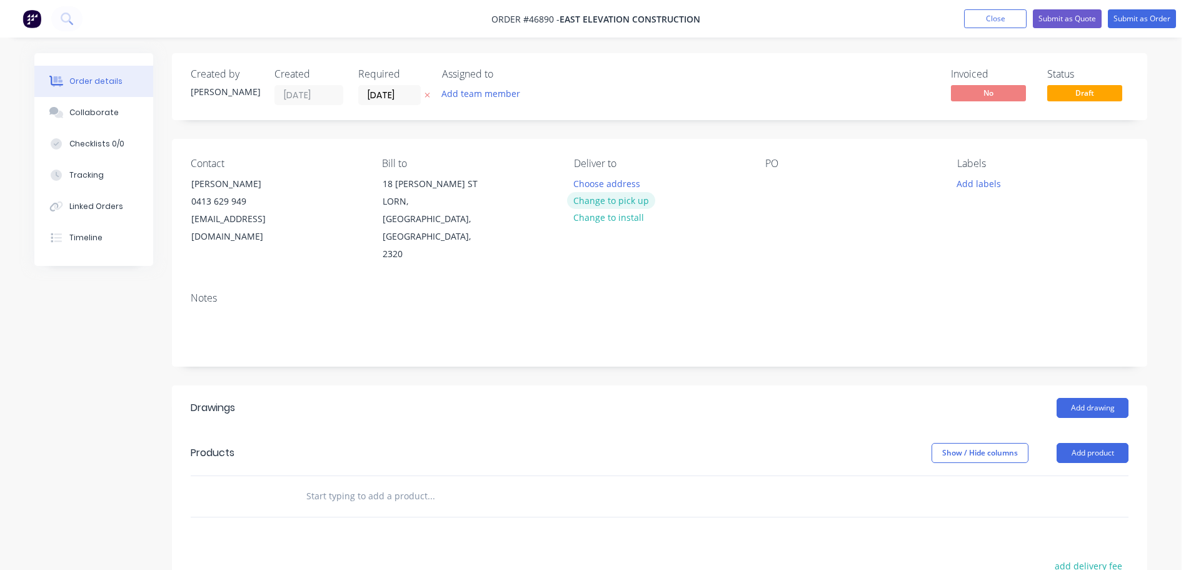
click at [633, 199] on button "Change to pick up" at bounding box center [611, 200] width 89 height 17
click at [772, 183] on div at bounding box center [775, 183] width 20 height 18
click at [1094, 398] on button "Add drawing" at bounding box center [1093, 408] width 72 height 20
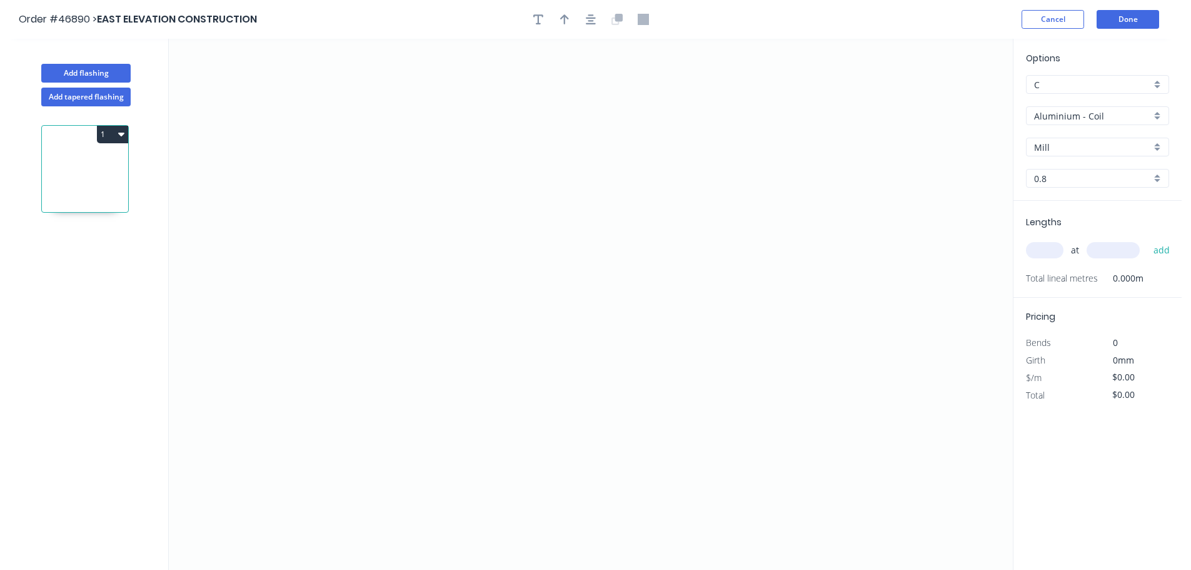
click at [1098, 122] on input "Aluminium - Coil" at bounding box center [1092, 115] width 117 height 13
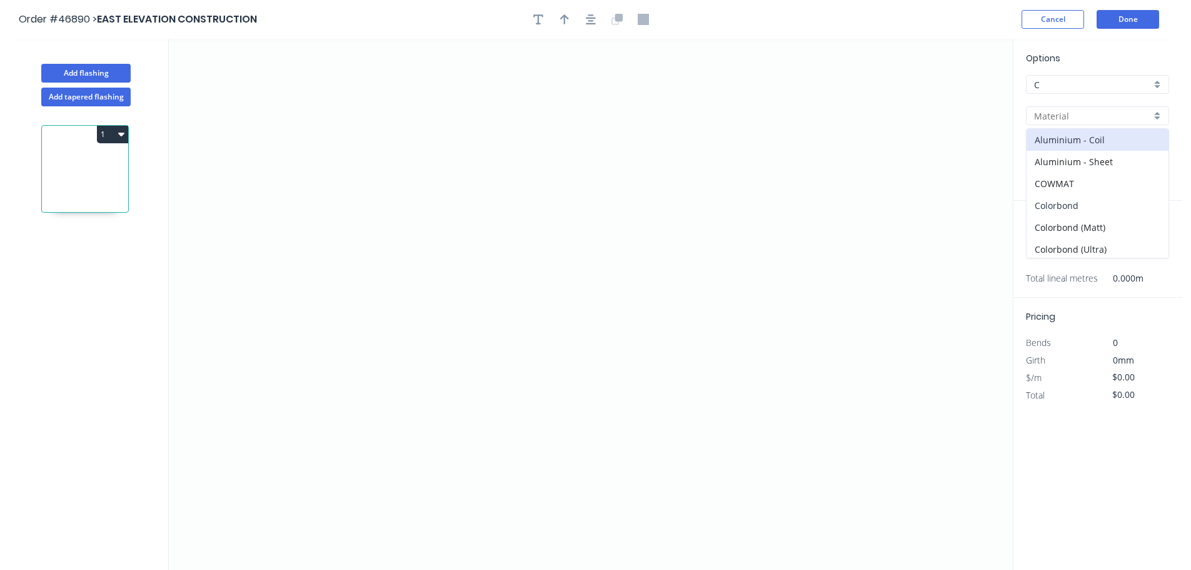
click at [1072, 210] on div "Colorbond" at bounding box center [1098, 205] width 142 height 22
type input "Colorbond"
type input "Basalt"
type input "0.55"
click at [1063, 148] on input "Basalt" at bounding box center [1092, 147] width 117 height 13
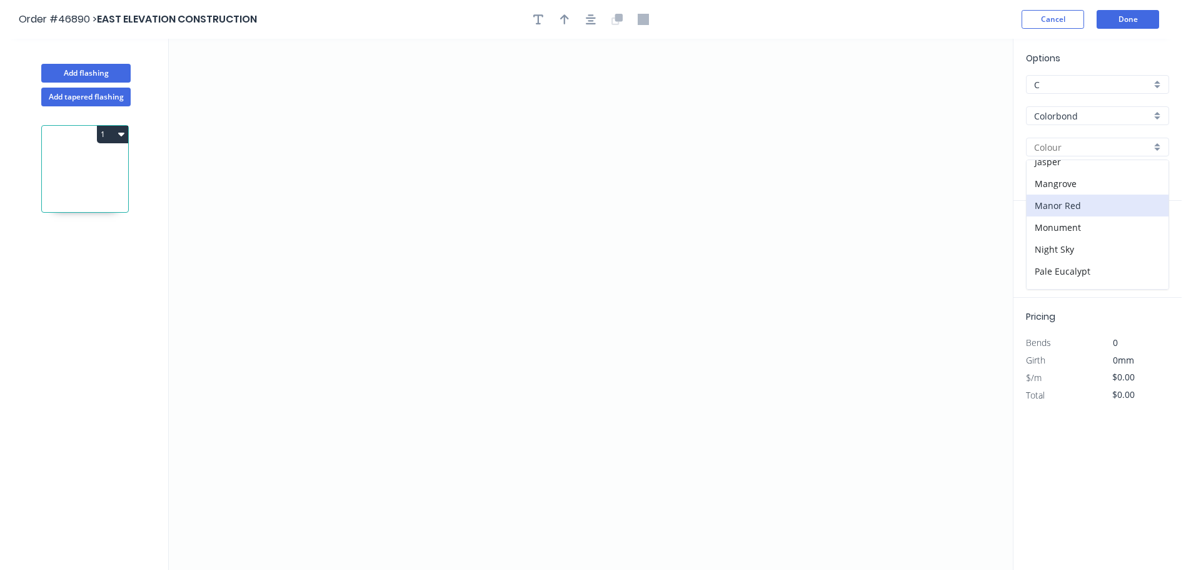
scroll to position [313, 0]
click at [1059, 241] on div "[PERSON_NAME]" at bounding box center [1098, 252] width 142 height 22
type input "[PERSON_NAME]"
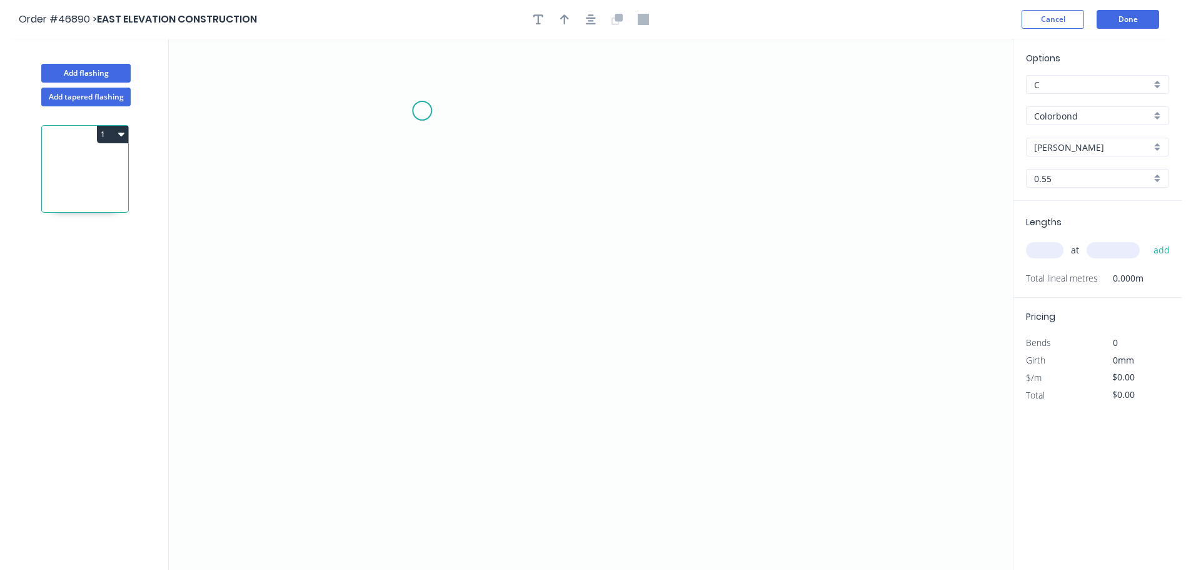
click at [422, 111] on icon "0" at bounding box center [591, 304] width 844 height 531
click at [416, 308] on icon "0" at bounding box center [591, 304] width 844 height 531
click at [547, 310] on icon "0 ?" at bounding box center [591, 304] width 844 height 531
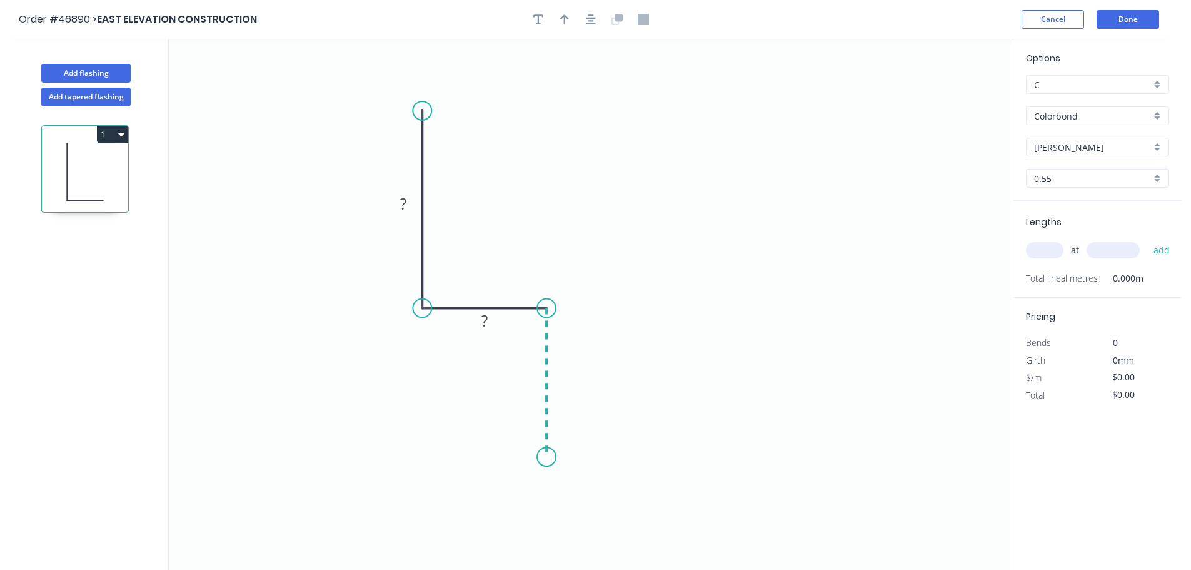
click at [542, 457] on icon "0 ? ?" at bounding box center [591, 304] width 844 height 531
click at [407, 208] on rect at bounding box center [403, 205] width 25 height 18
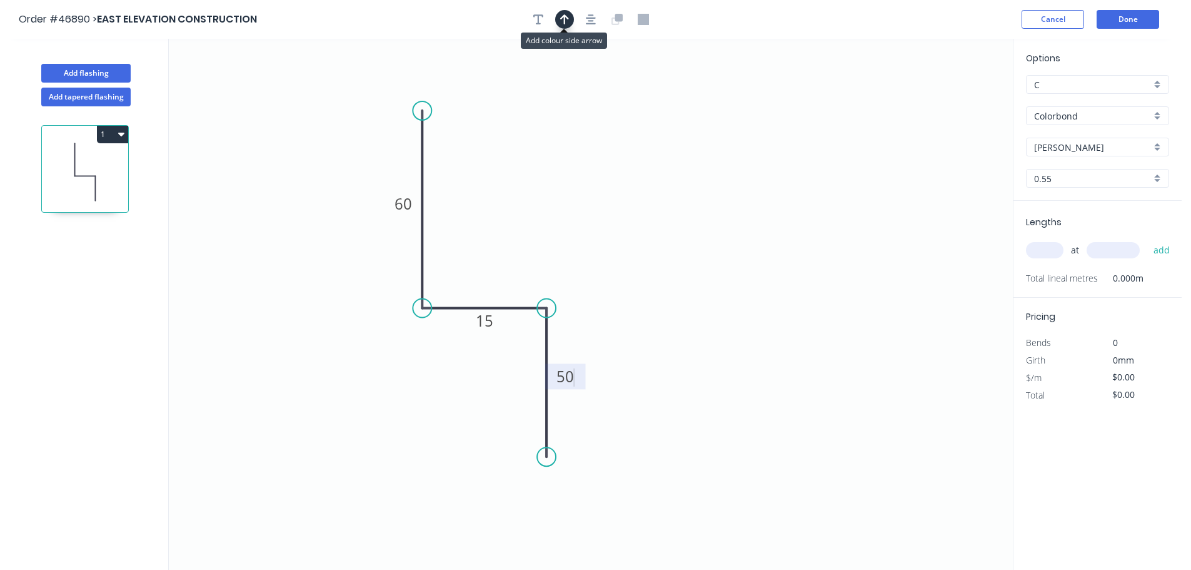
click at [562, 13] on button "button" at bounding box center [564, 19] width 19 height 19
type input "$8.35"
drag, startPoint x: 947, startPoint y: 99, endPoint x: 481, endPoint y: 256, distance: 491.0
click at [481, 247] on icon at bounding box center [478, 227] width 11 height 40
click at [1042, 253] on input "text" at bounding box center [1045, 250] width 38 height 16
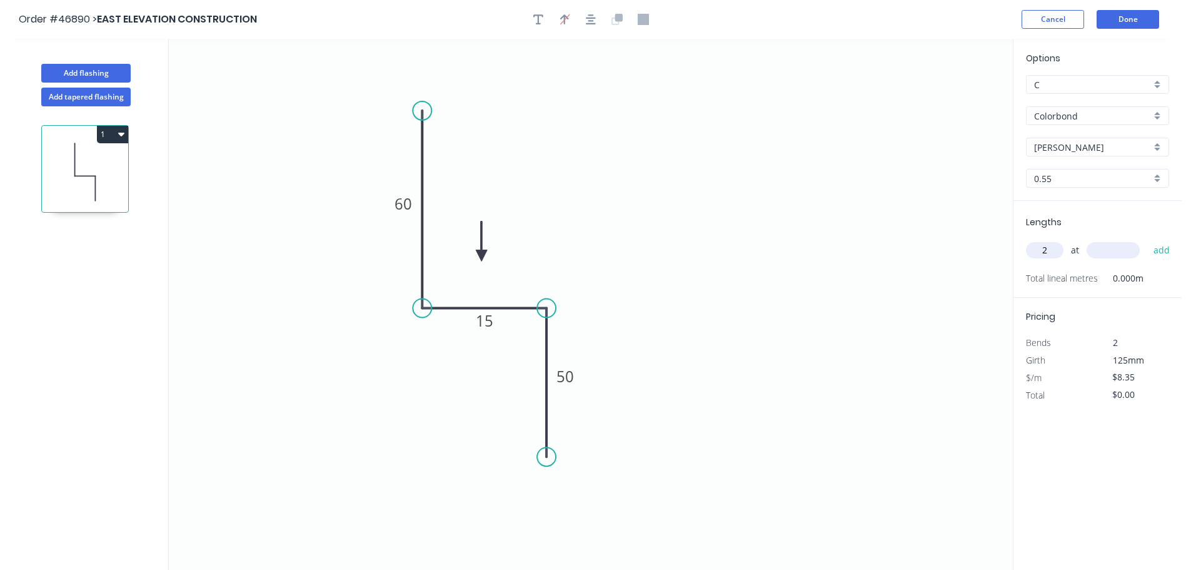
type input "2"
type input "2000"
click at [1147, 239] on button "add" at bounding box center [1161, 249] width 29 height 21
type input "$33.40"
type input "2"
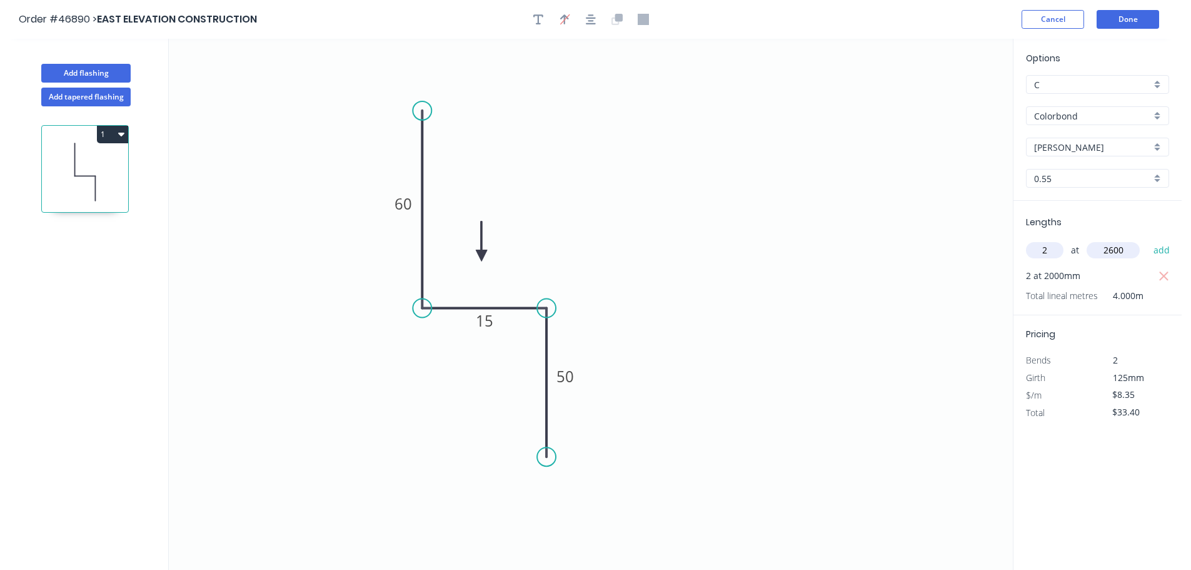
type input "2600"
click at [1147, 239] on button "add" at bounding box center [1161, 249] width 29 height 21
type input "$76.82"
type input "4"
type input "1900"
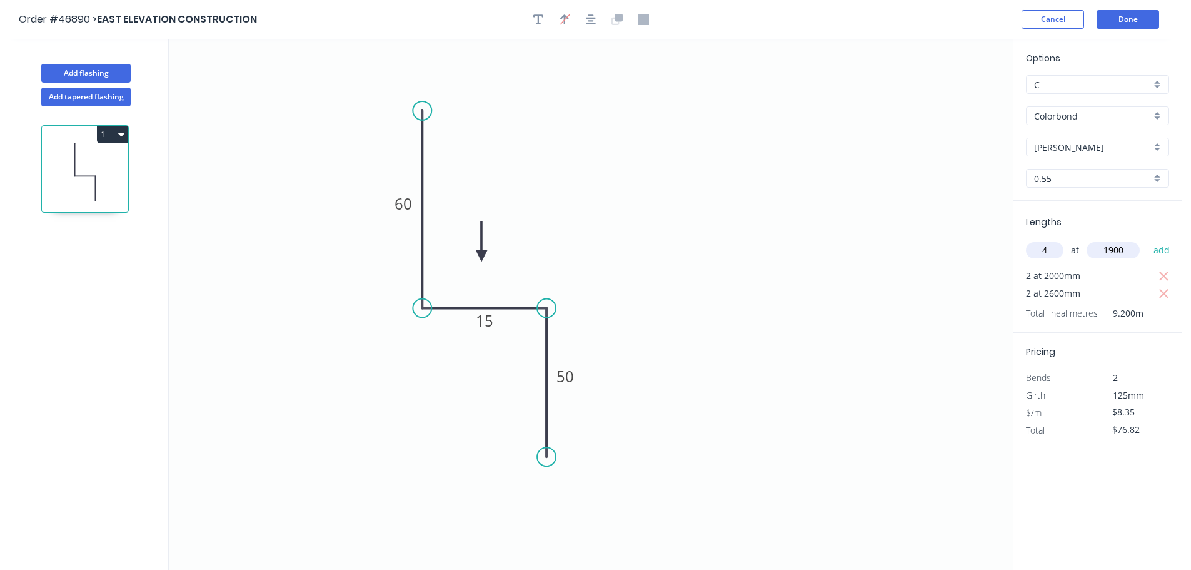
click at [1147, 239] on button "add" at bounding box center [1161, 249] width 29 height 21
type input "$140.28"
type input "1"
type input "1700"
click at [1147, 239] on button "add" at bounding box center [1161, 249] width 29 height 21
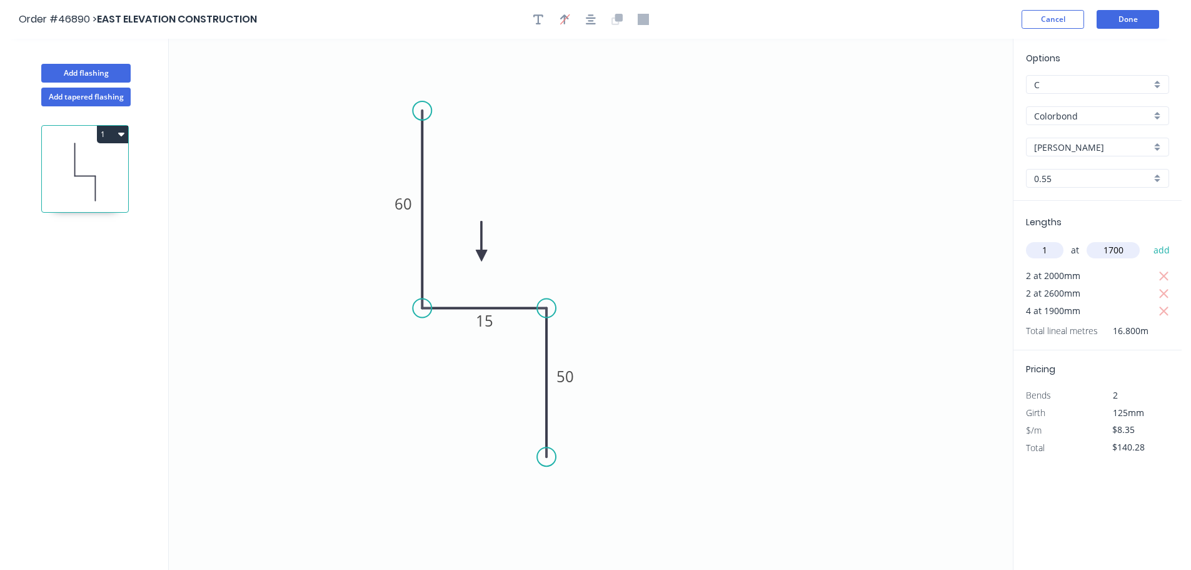
type input "$154.48"
click at [1126, 14] on button "Done" at bounding box center [1128, 19] width 63 height 19
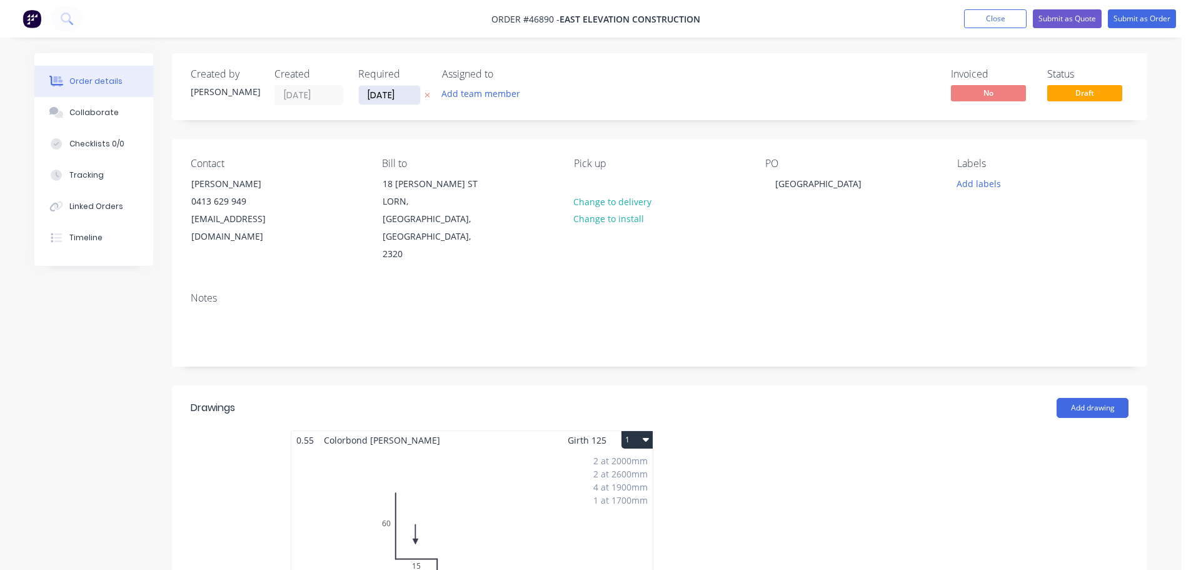
click at [374, 99] on input "[DATE]" at bounding box center [389, 95] width 61 height 19
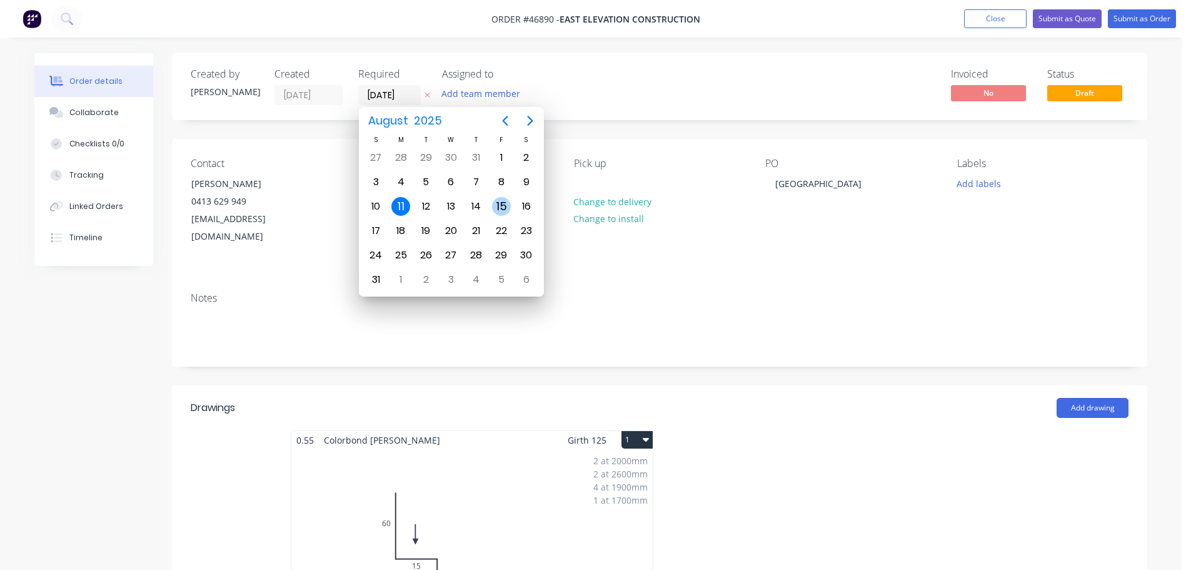
click at [502, 203] on div "15" at bounding box center [501, 206] width 19 height 19
type input "[DATE]"
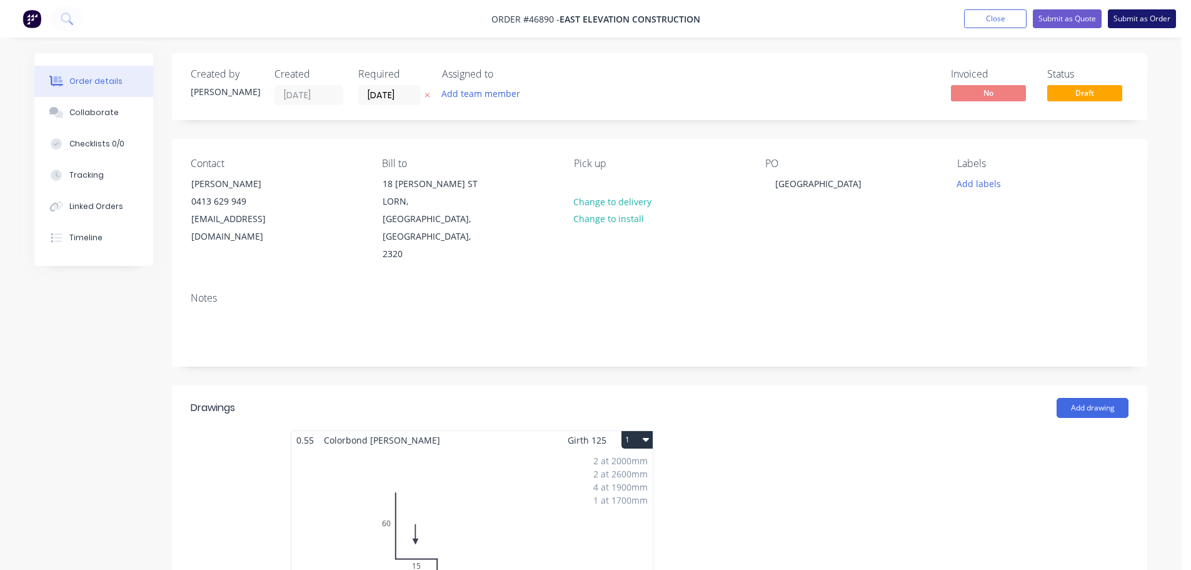
click at [1139, 22] on button "Submit as Order" at bounding box center [1142, 18] width 68 height 19
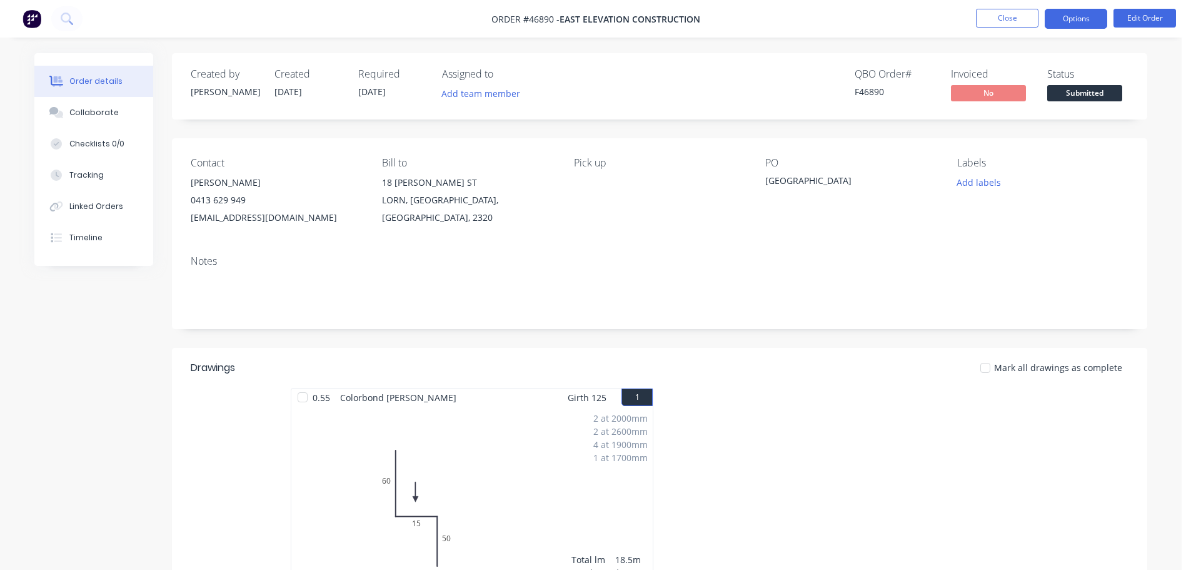
click at [1091, 23] on button "Options" at bounding box center [1076, 19] width 63 height 20
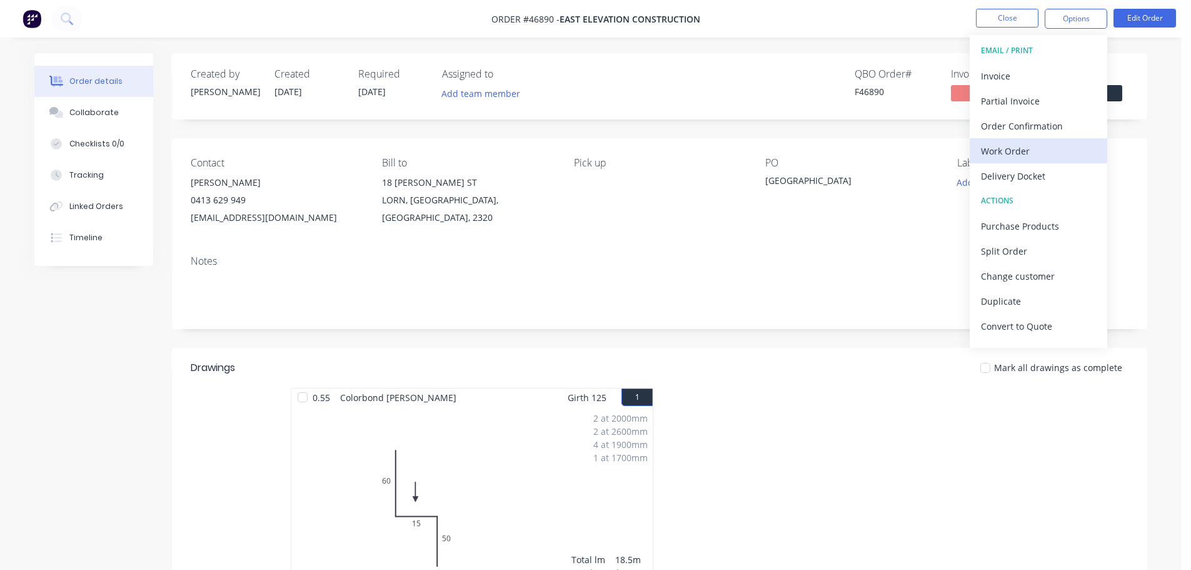
click at [1025, 147] on div "Work Order" at bounding box center [1038, 151] width 115 height 18
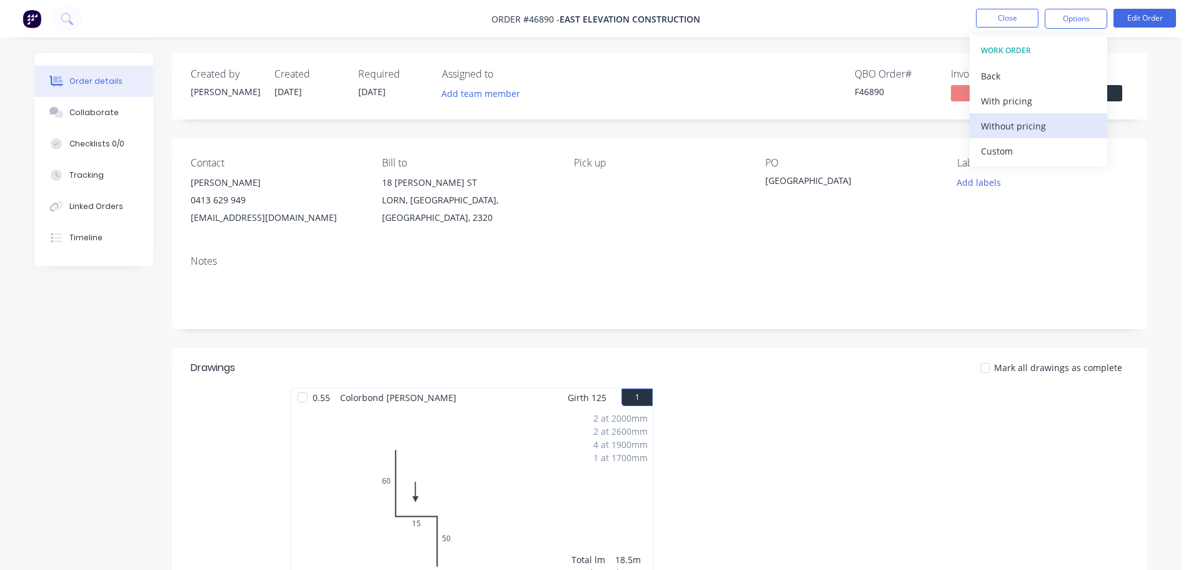
click at [1003, 125] on div "Without pricing" at bounding box center [1038, 126] width 115 height 18
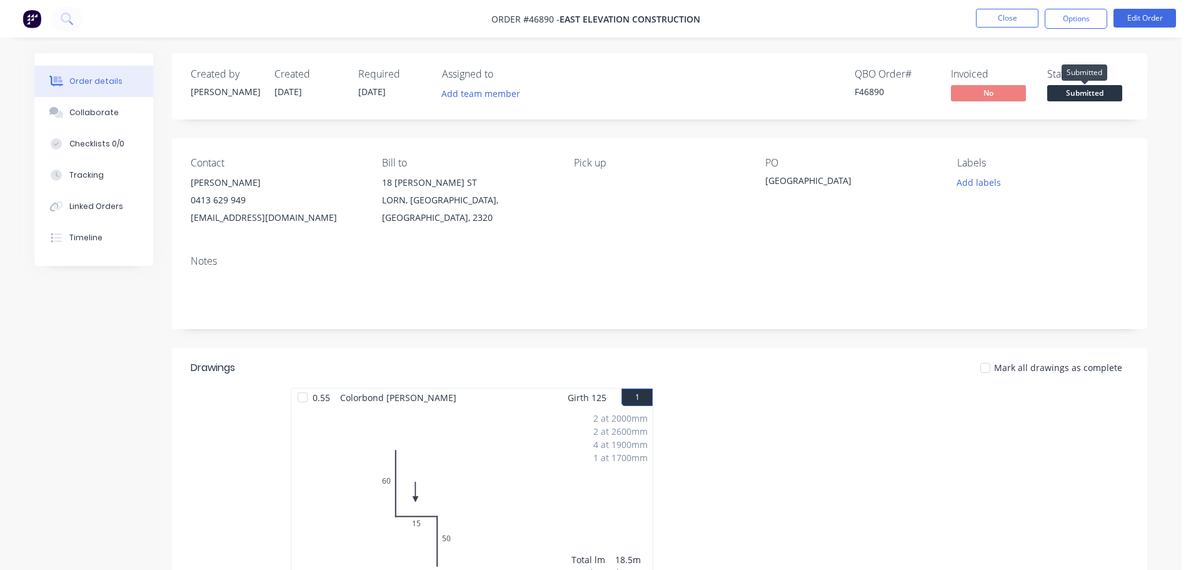
click at [1119, 99] on span "Submitted" at bounding box center [1084, 93] width 75 height 16
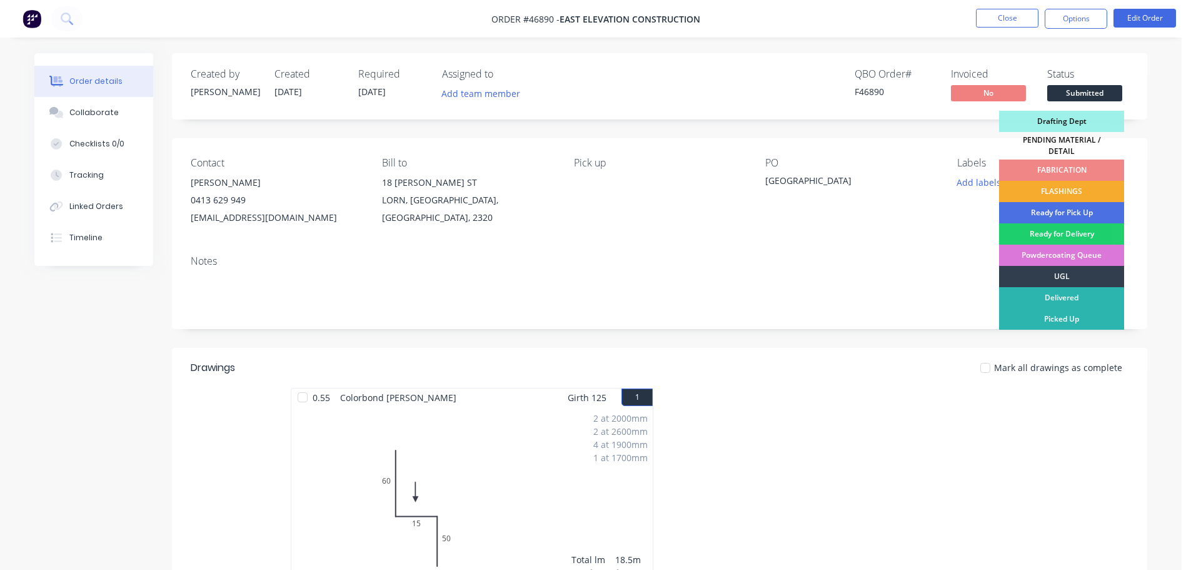
click at [1079, 184] on div "FLASHINGS" at bounding box center [1061, 191] width 125 height 21
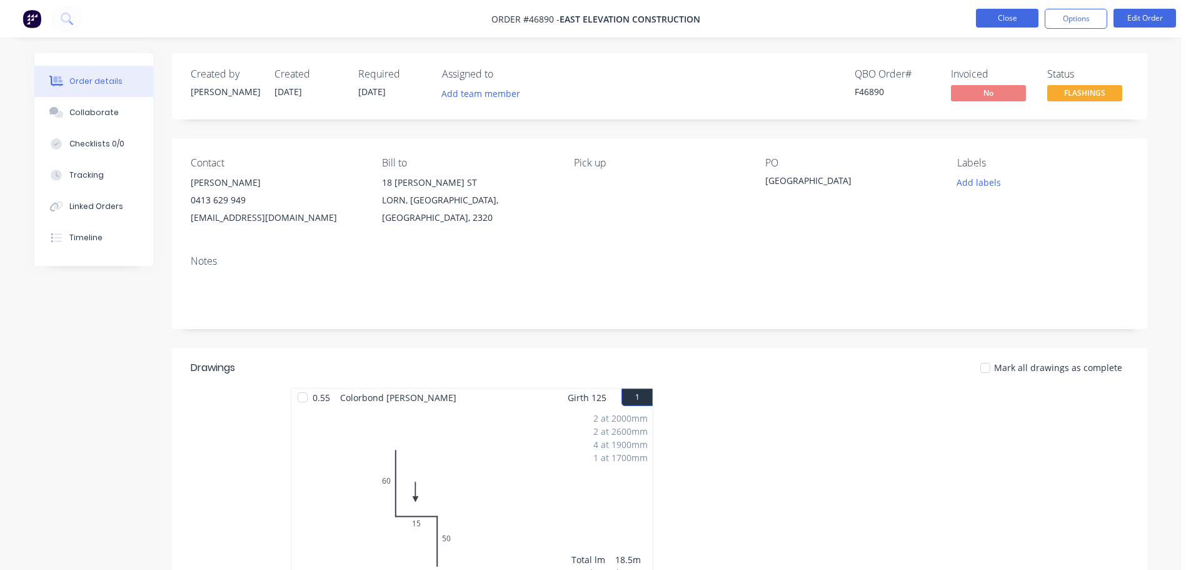
click at [1011, 19] on button "Close" at bounding box center [1007, 18] width 63 height 19
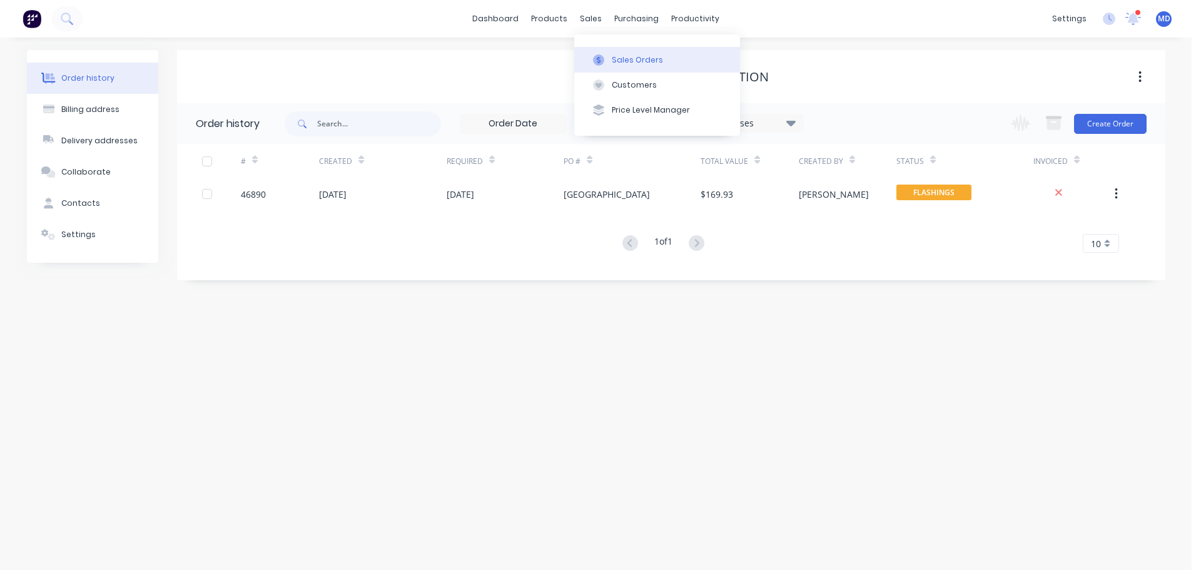
click at [598, 61] on icon at bounding box center [598, 59] width 11 height 11
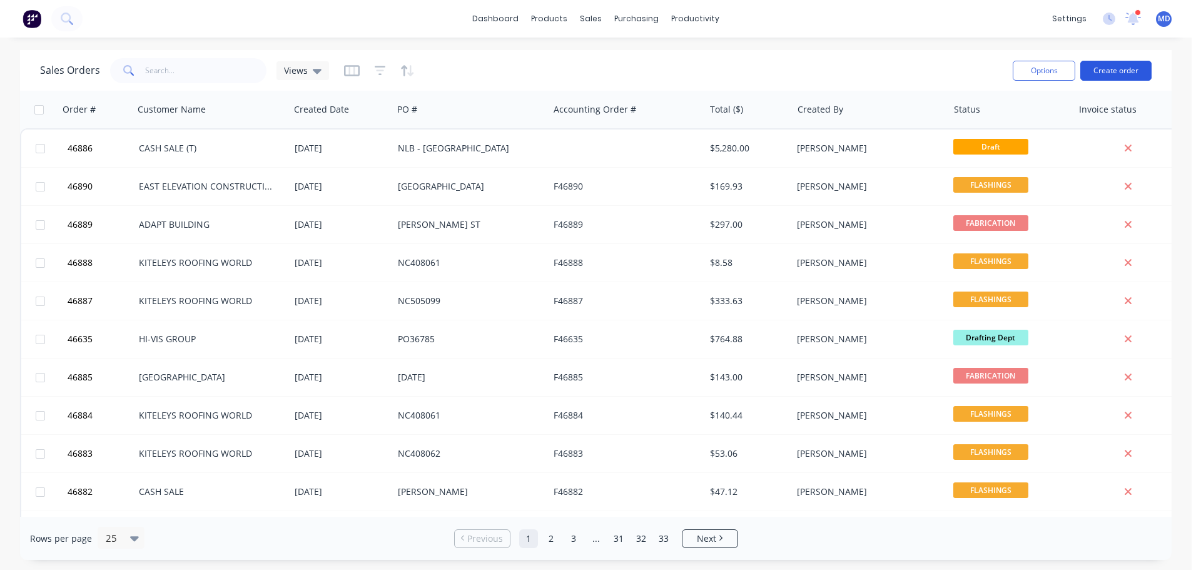
click at [1117, 68] on button "Create order" at bounding box center [1115, 71] width 71 height 20
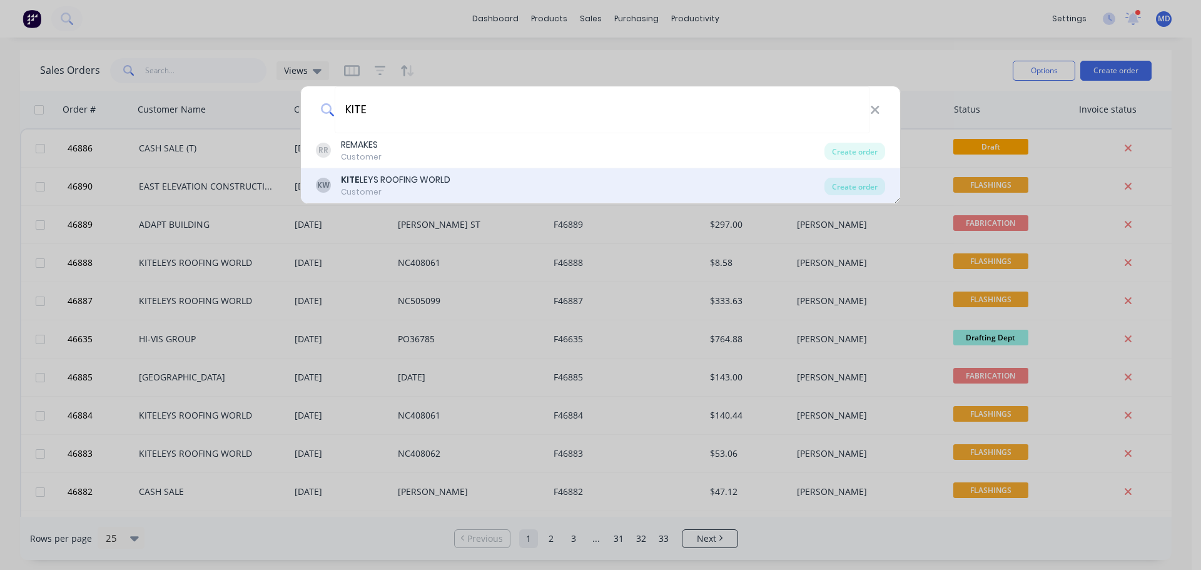
type input "KITE"
click at [396, 172] on div "KW KITE LEYS ROOFING WORLD Customer Create order" at bounding box center [600, 185] width 599 height 35
click at [390, 171] on div "KW KITE LEYS ROOFING WORLD Customer Create order" at bounding box center [600, 185] width 599 height 35
click at [385, 184] on div "KITE LEYS ROOFING WORLD" at bounding box center [395, 179] width 109 height 13
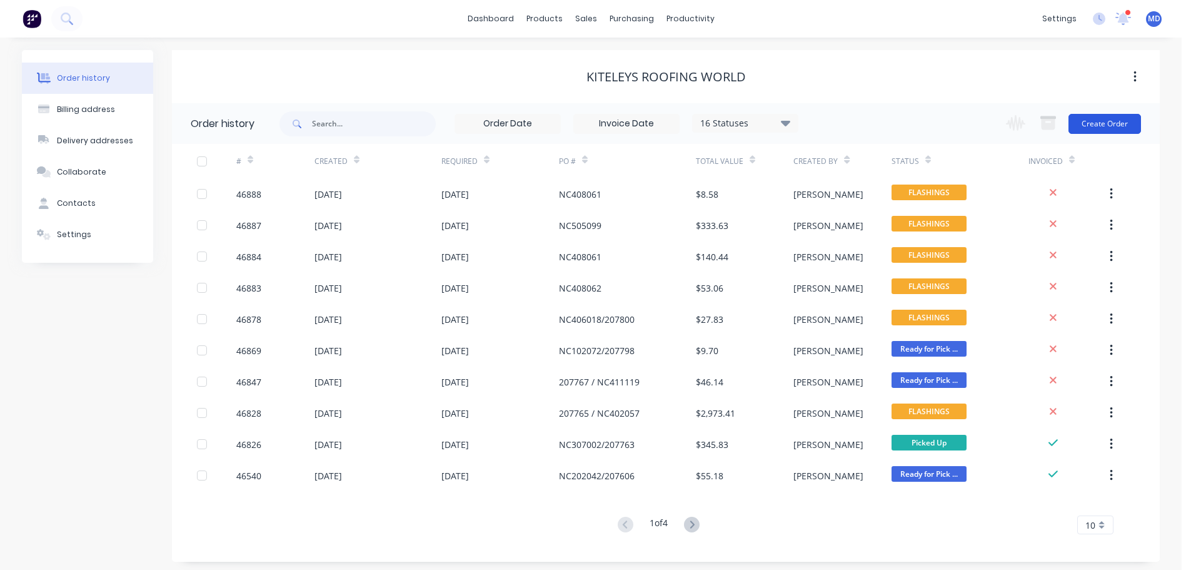
click at [1121, 116] on button "Create Order" at bounding box center [1105, 124] width 73 height 20
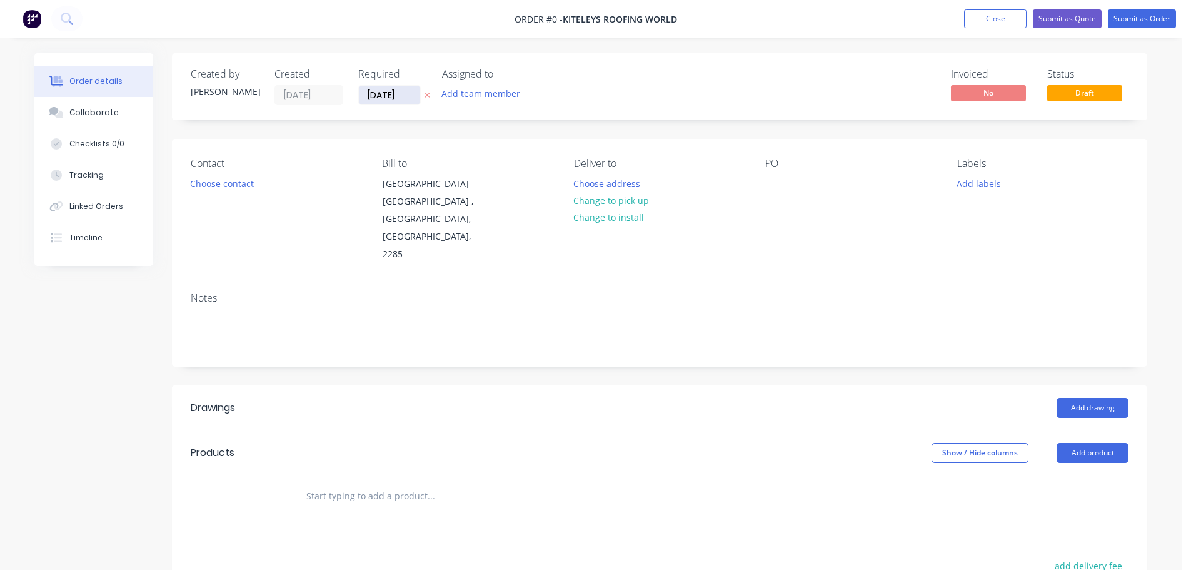
click at [387, 94] on input "[DATE]" at bounding box center [389, 95] width 61 height 19
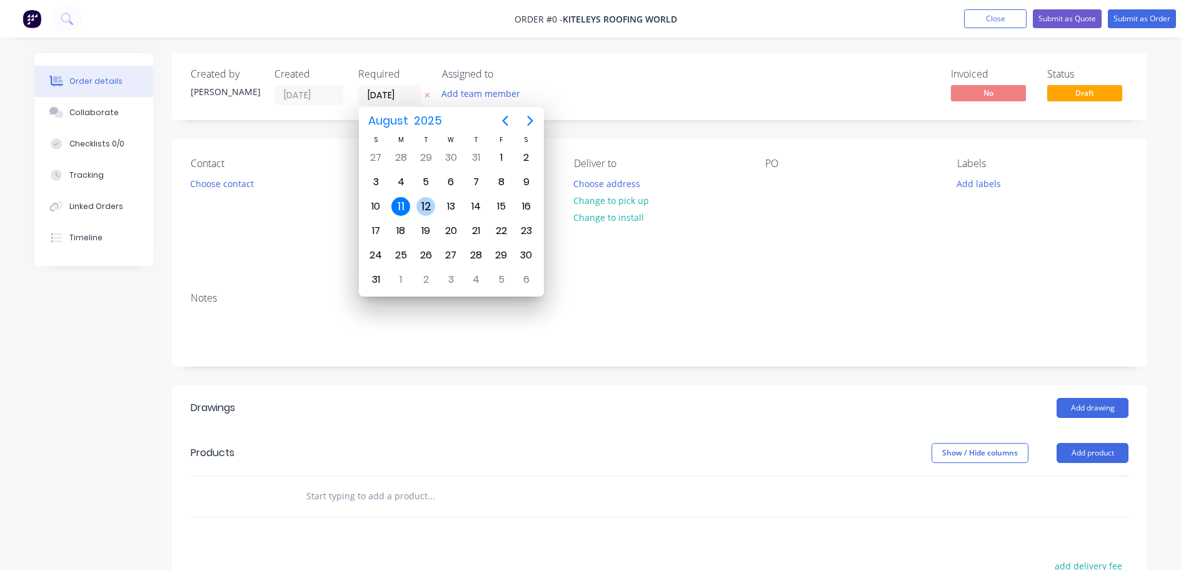
click at [428, 207] on div "12" at bounding box center [425, 206] width 19 height 19
type input "[DATE]"
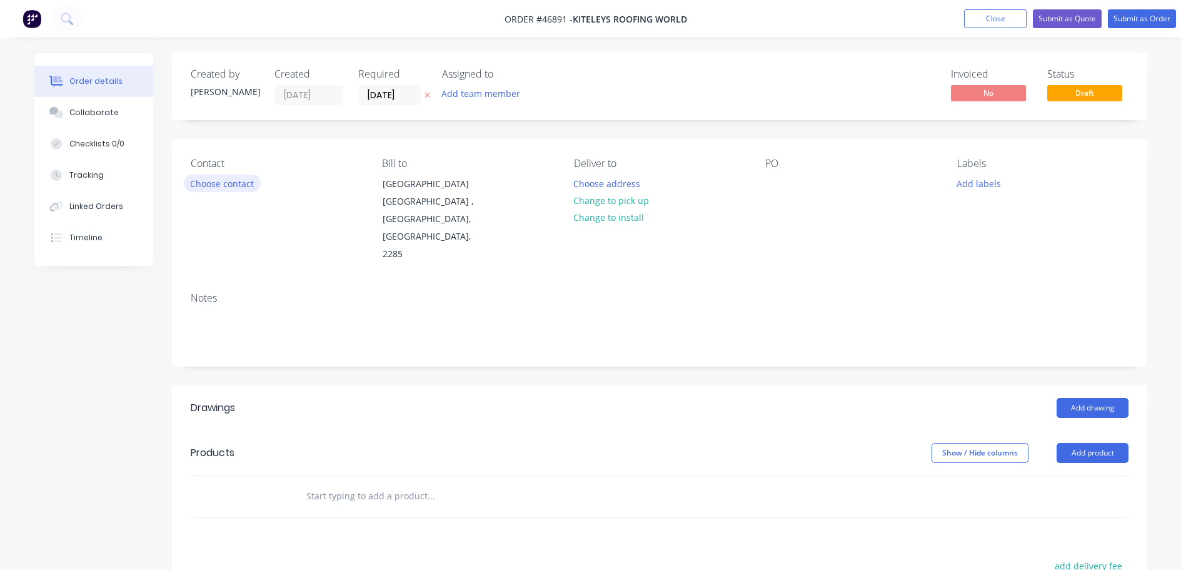
click at [255, 186] on button "Choose contact" at bounding box center [222, 182] width 77 height 17
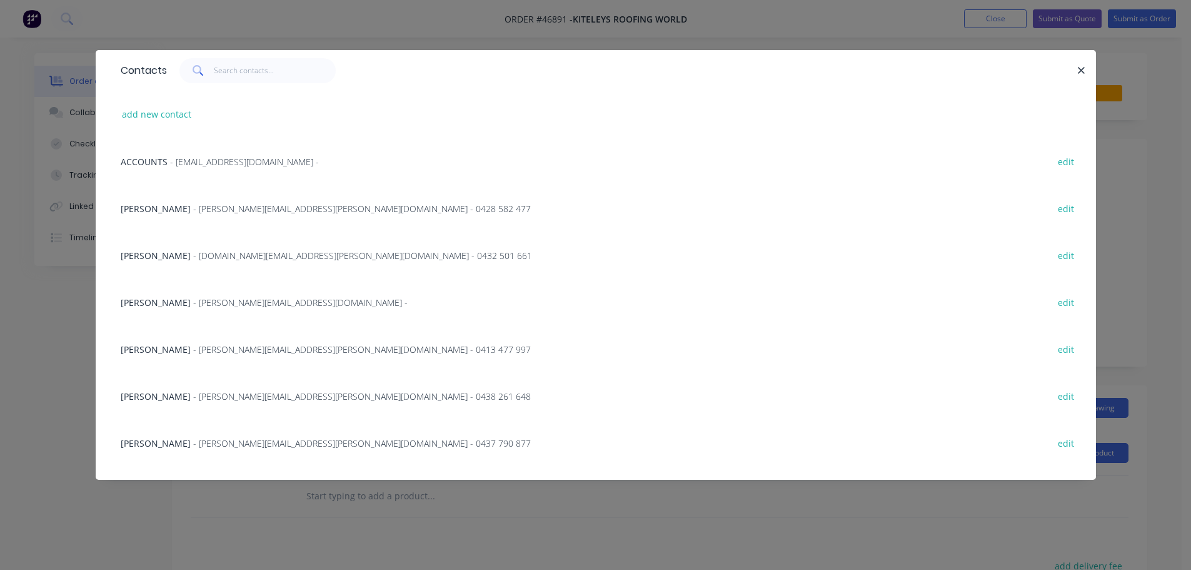
click at [262, 403] on div "ANDREW BUSCH - andrew.busch@kiteleys.com.au - 0438 261 648 edit" at bounding box center [595, 395] width 963 height 47
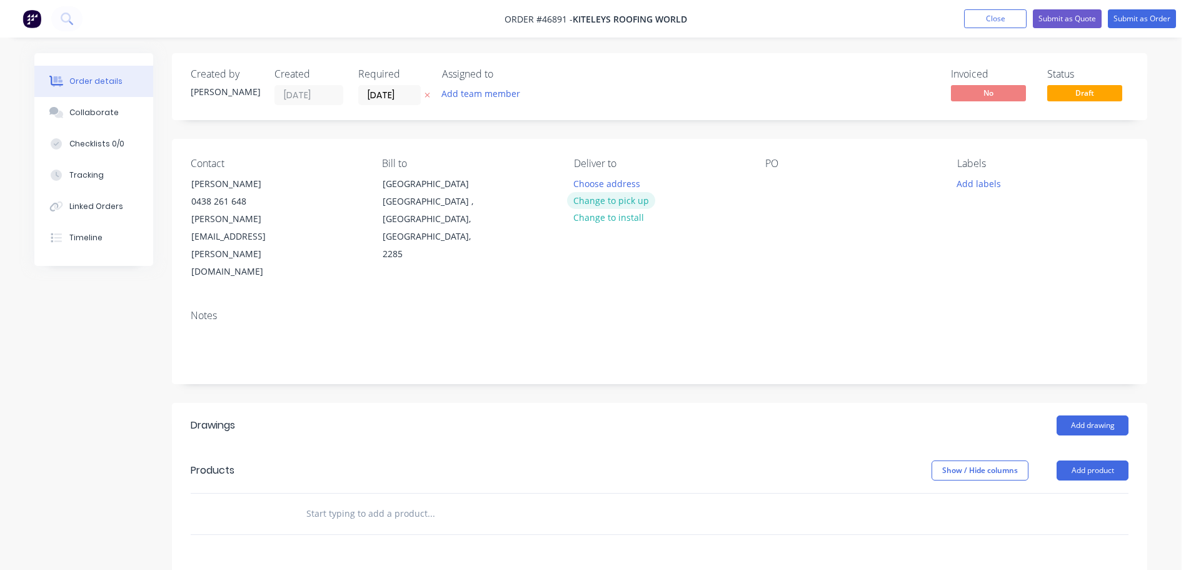
click at [603, 199] on button "Change to pick up" at bounding box center [611, 200] width 89 height 17
click at [583, 186] on div at bounding box center [584, 183] width 20 height 18
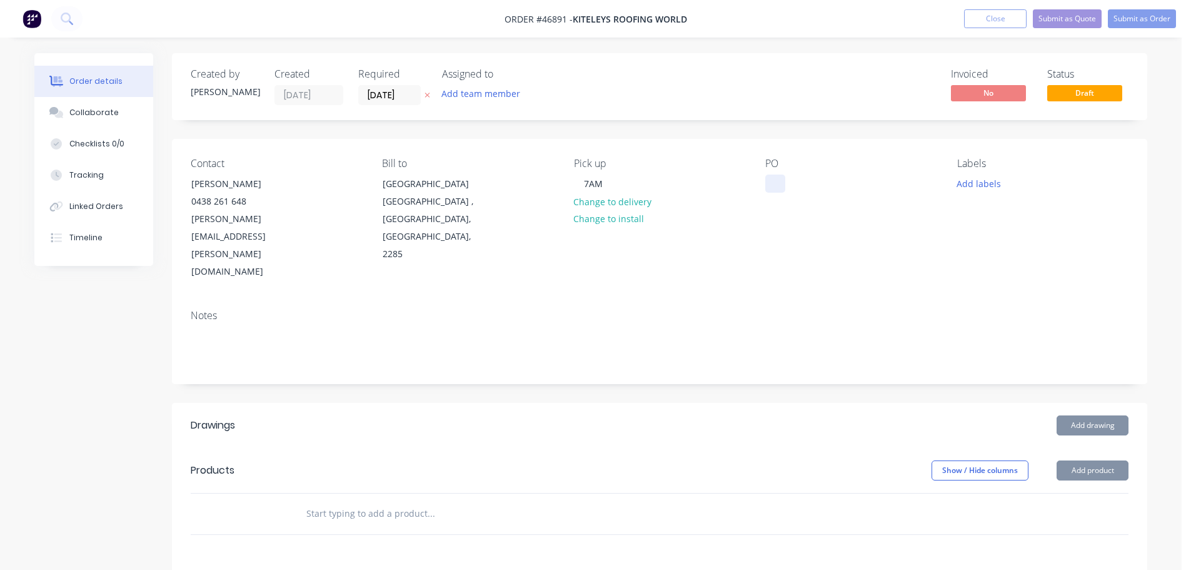
click at [774, 178] on div at bounding box center [775, 183] width 20 height 18
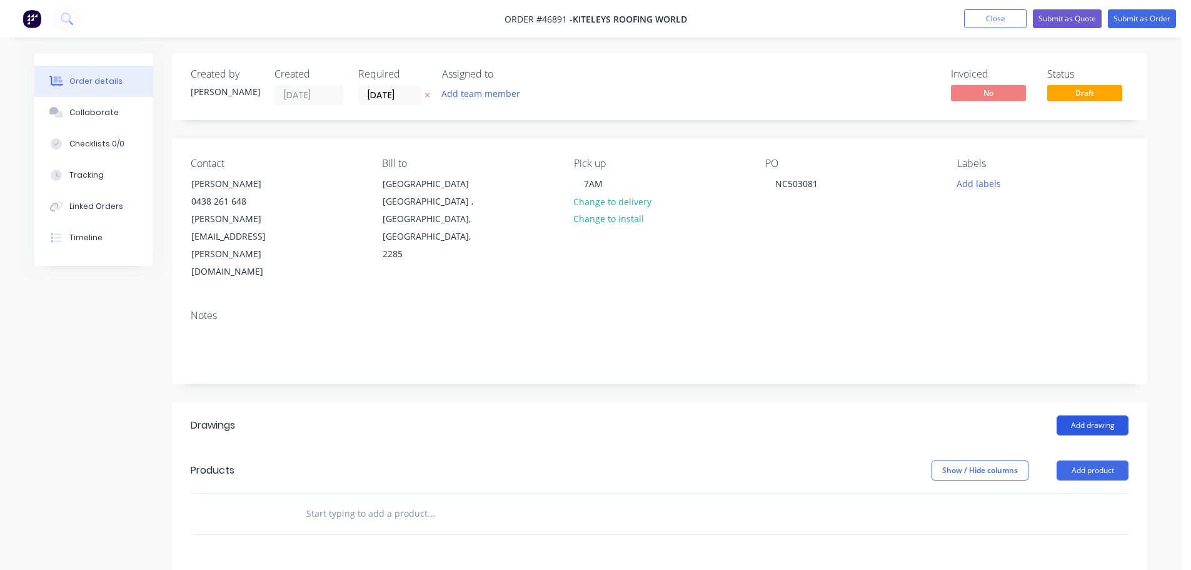
click at [1094, 415] on button "Add drawing" at bounding box center [1093, 425] width 72 height 20
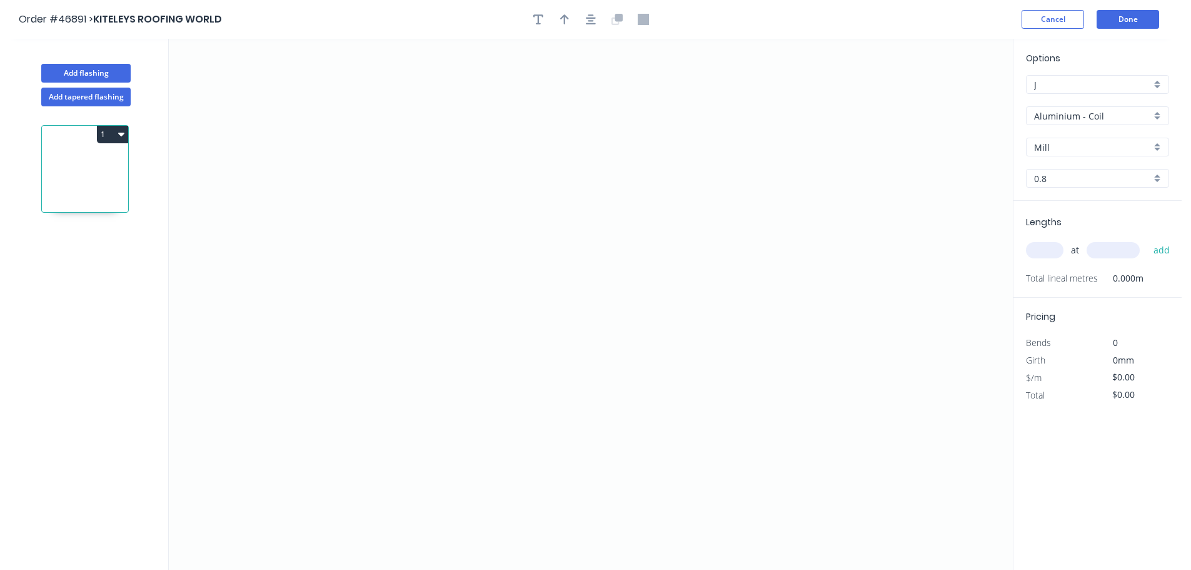
click at [1071, 116] on input "Aluminium - Coil" at bounding box center [1092, 115] width 117 height 13
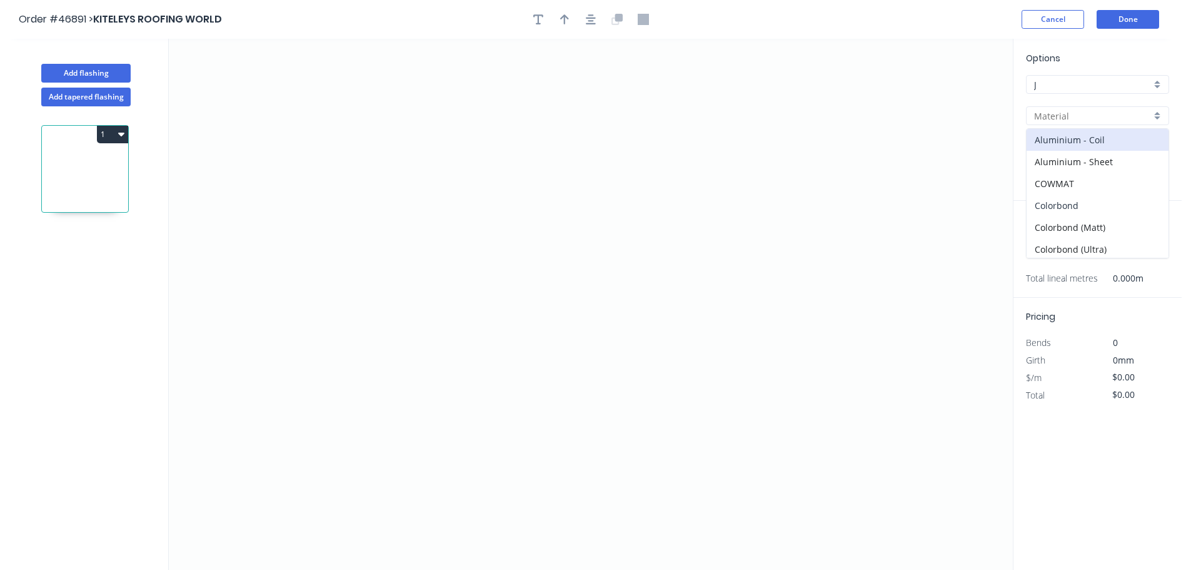
click at [1052, 197] on div "Colorbond" at bounding box center [1098, 205] width 142 height 22
type input "Colorbond"
type input "Basalt"
type input "0.55"
click at [1038, 148] on input "Basalt" at bounding box center [1092, 147] width 117 height 13
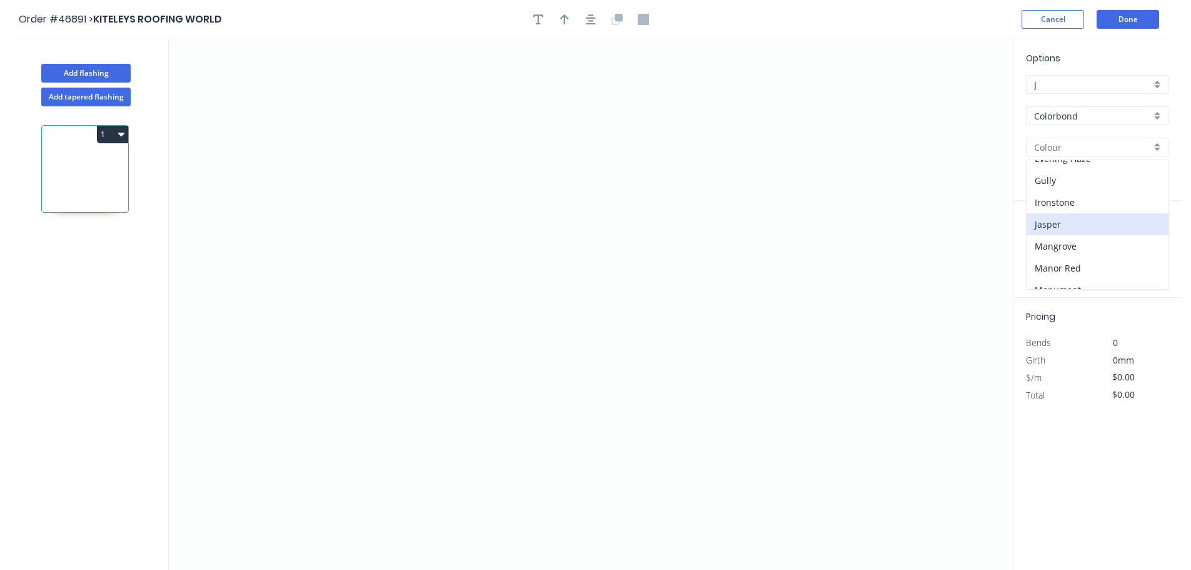
scroll to position [250, 0]
click at [1056, 236] on div "Monument" at bounding box center [1098, 227] width 142 height 22
type input "Monument"
click at [393, 344] on icon "0" at bounding box center [591, 304] width 844 height 531
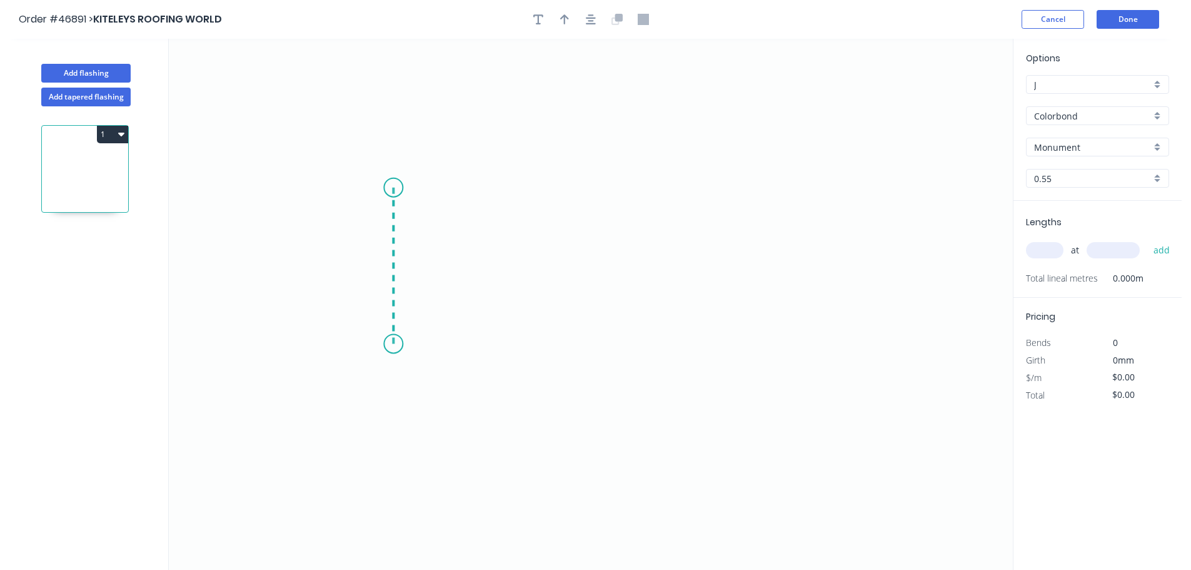
click at [390, 188] on icon "0" at bounding box center [591, 304] width 844 height 531
click at [759, 186] on icon "0 ?" at bounding box center [591, 304] width 844 height 531
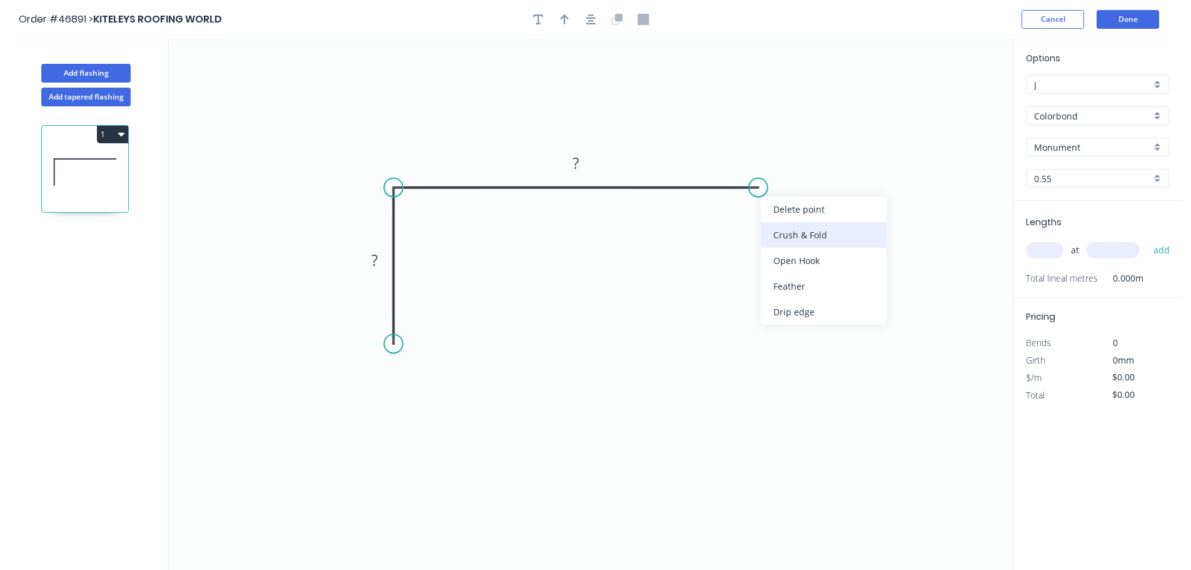
click at [775, 231] on div "Crush & Fold" at bounding box center [824, 235] width 126 height 26
click at [777, 223] on div "Flip bend" at bounding box center [817, 229] width 126 height 26
click at [371, 263] on tspan "?" at bounding box center [374, 260] width 6 height 21
type input "$4.69"
click at [567, 9] on header "Order #46891 > KITELEYS ROOFING WORLD Cancel Done" at bounding box center [591, 19] width 1182 height 39
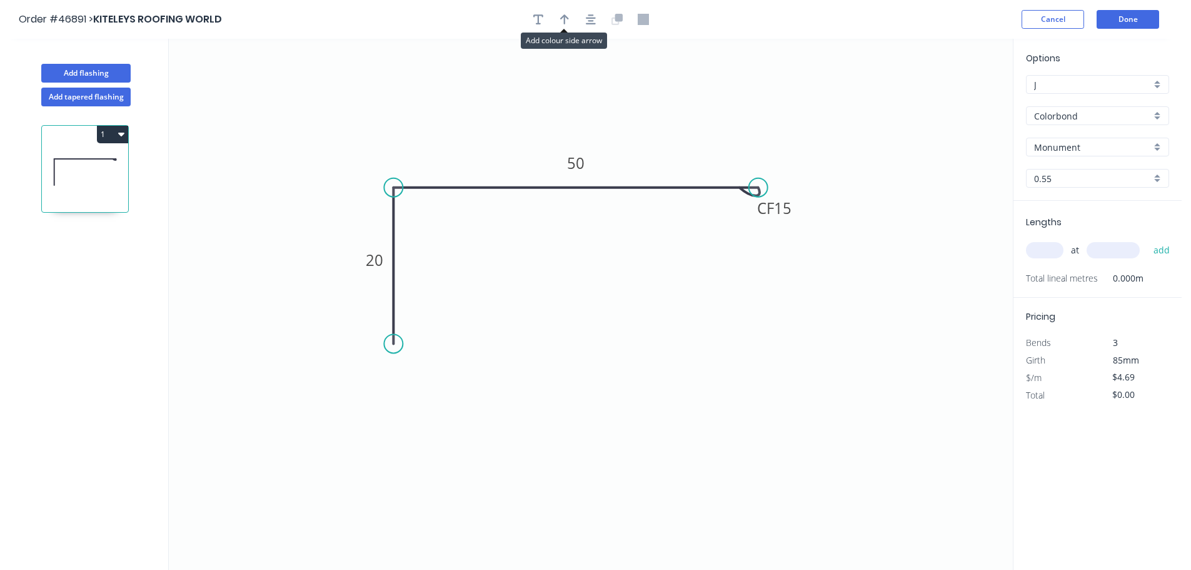
drag, startPoint x: 556, startPoint y: 14, endPoint x: 749, endPoint y: 58, distance: 197.5
click at [557, 14] on button "button" at bounding box center [564, 19] width 19 height 19
drag, startPoint x: 948, startPoint y: 98, endPoint x: 679, endPoint y: 148, distance: 273.4
click at [679, 148] on icon at bounding box center [680, 133] width 11 height 40
click at [1049, 247] on input "text" at bounding box center [1045, 250] width 38 height 16
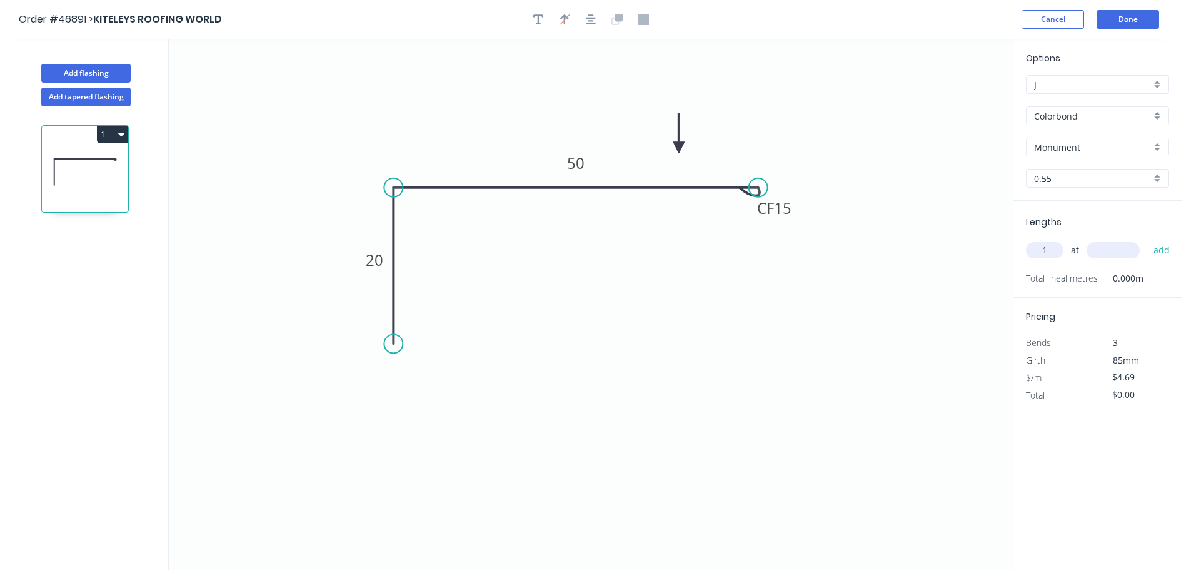
type input "1"
type input "500"
click at [1147, 239] on button "add" at bounding box center [1161, 249] width 29 height 21
type input "$4.69"
click at [69, 69] on button "Add flashing" at bounding box center [85, 73] width 89 height 19
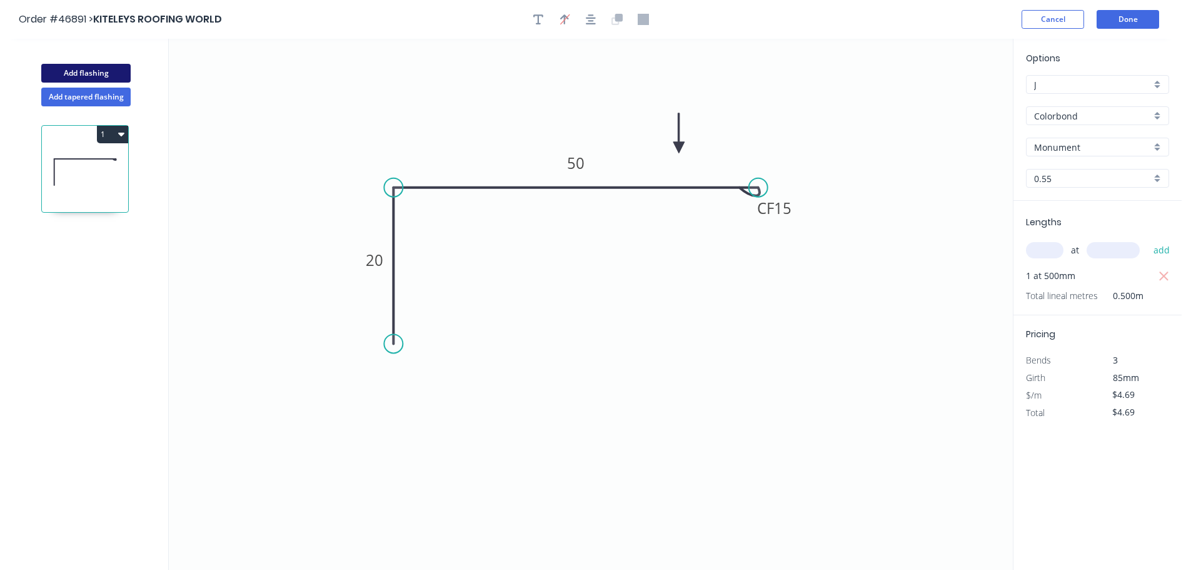
type input "$0.00"
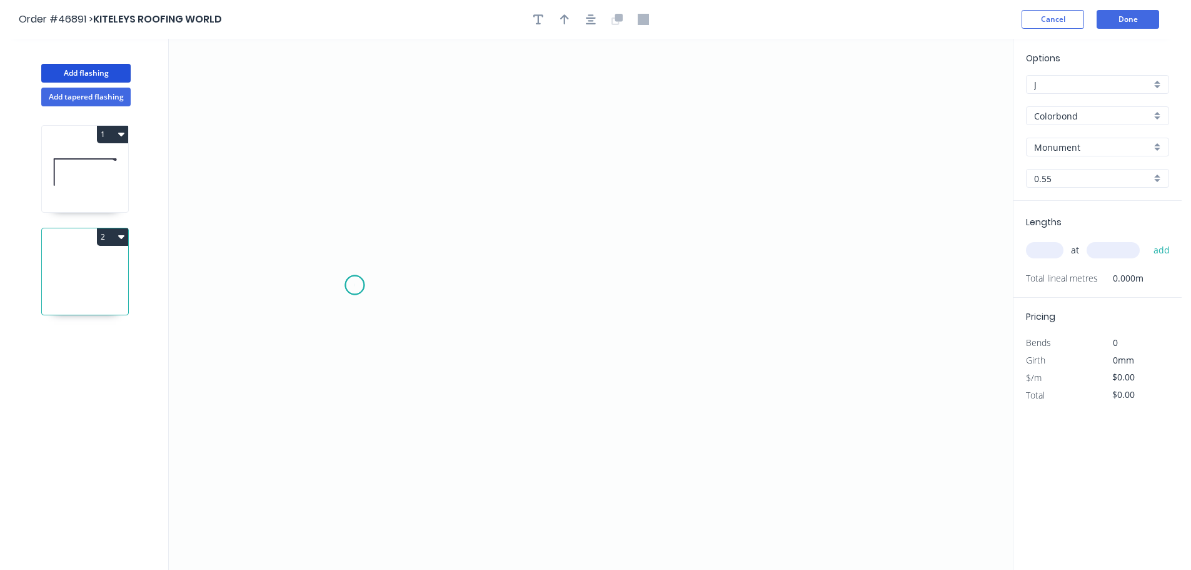
click at [355, 285] on icon "0" at bounding box center [591, 304] width 844 height 531
click at [356, 387] on icon "0" at bounding box center [591, 304] width 844 height 531
click at [693, 383] on icon "0 ?" at bounding box center [591, 304] width 844 height 531
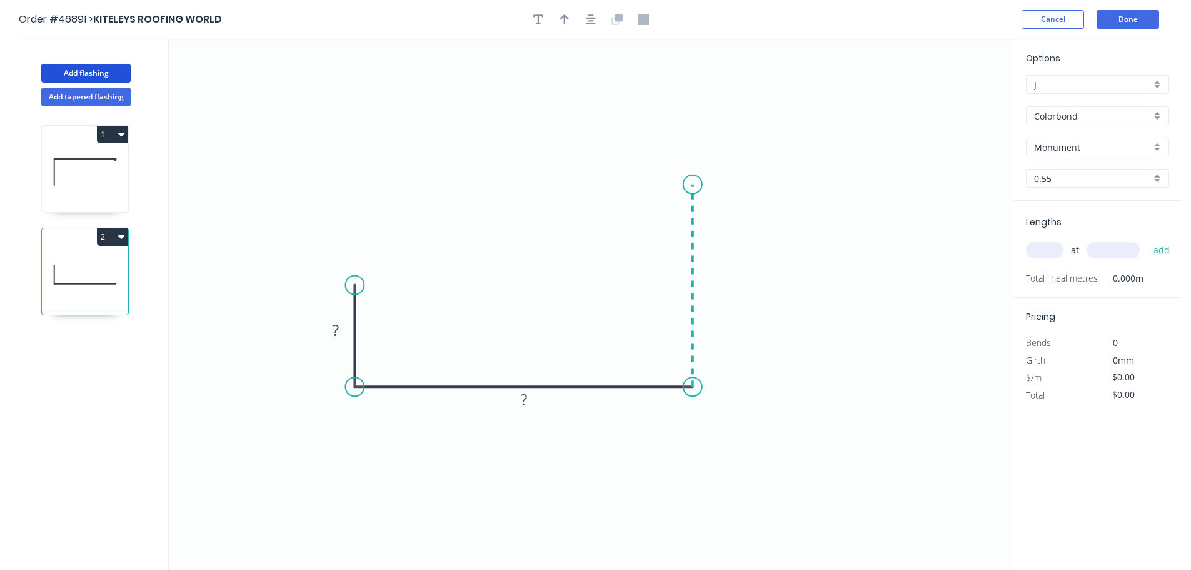
drag, startPoint x: 690, startPoint y: 184, endPoint x: 647, endPoint y: 30, distance: 160.4
click at [682, 124] on icon "0 ? ?" at bounding box center [591, 304] width 844 height 531
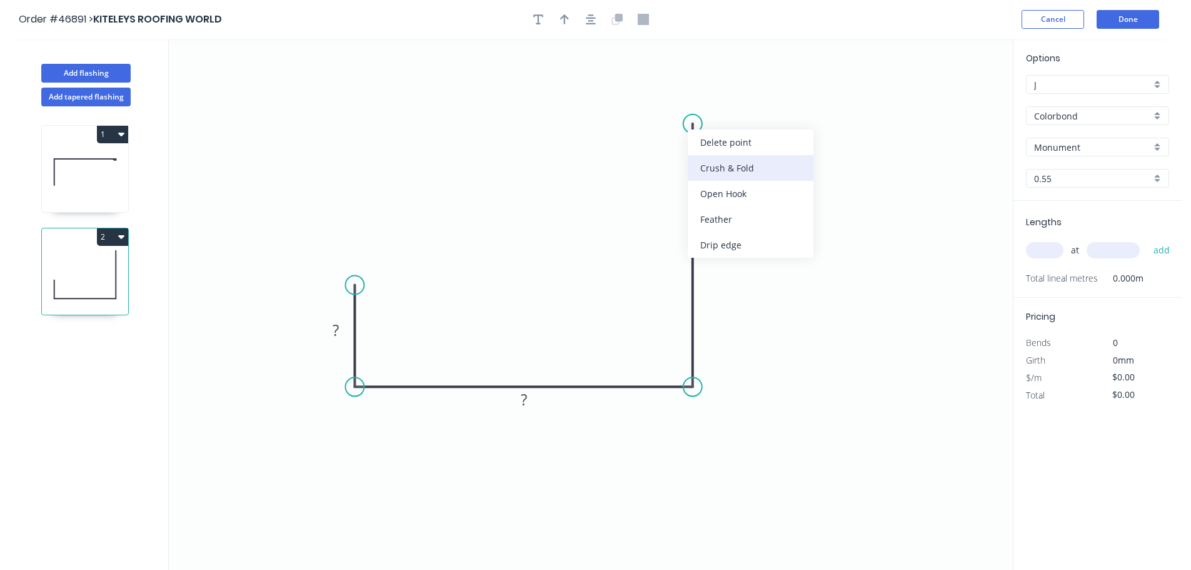
click at [710, 164] on div "Crush & Fold" at bounding box center [751, 168] width 126 height 26
drag, startPoint x: 341, startPoint y: 330, endPoint x: 353, endPoint y: 295, distance: 36.8
click at [341, 329] on rect at bounding box center [336, 331] width 25 height 18
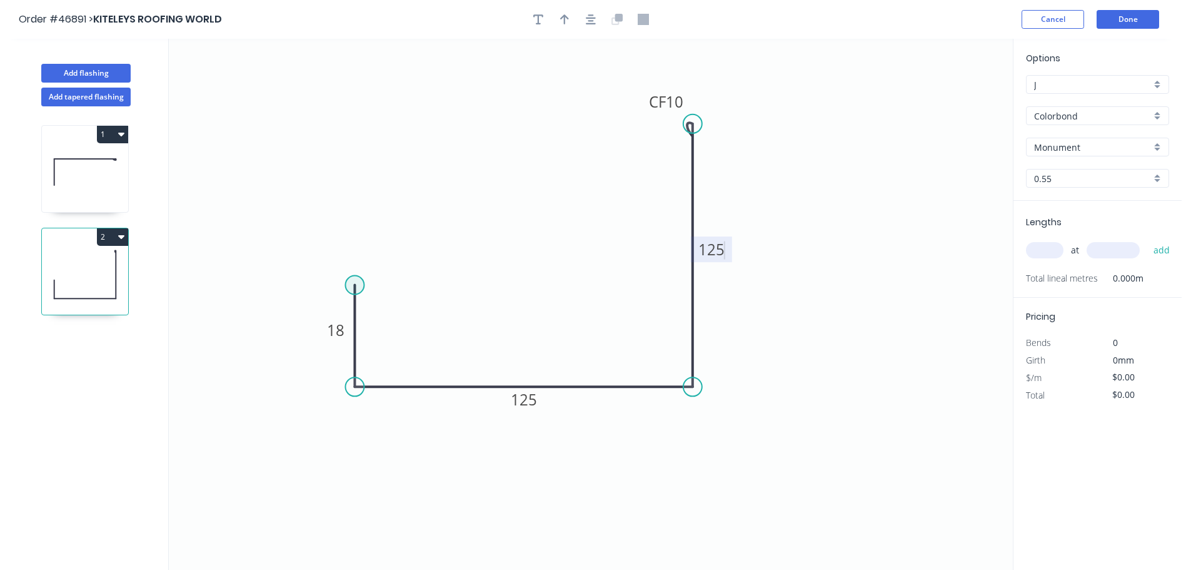
type input "$10.54"
click at [564, 17] on icon "button" at bounding box center [564, 19] width 9 height 10
drag, startPoint x: 823, startPoint y: 229, endPoint x: 745, endPoint y: 308, distance: 110.1
click at [745, 308] on icon at bounding box center [745, 293] width 11 height 40
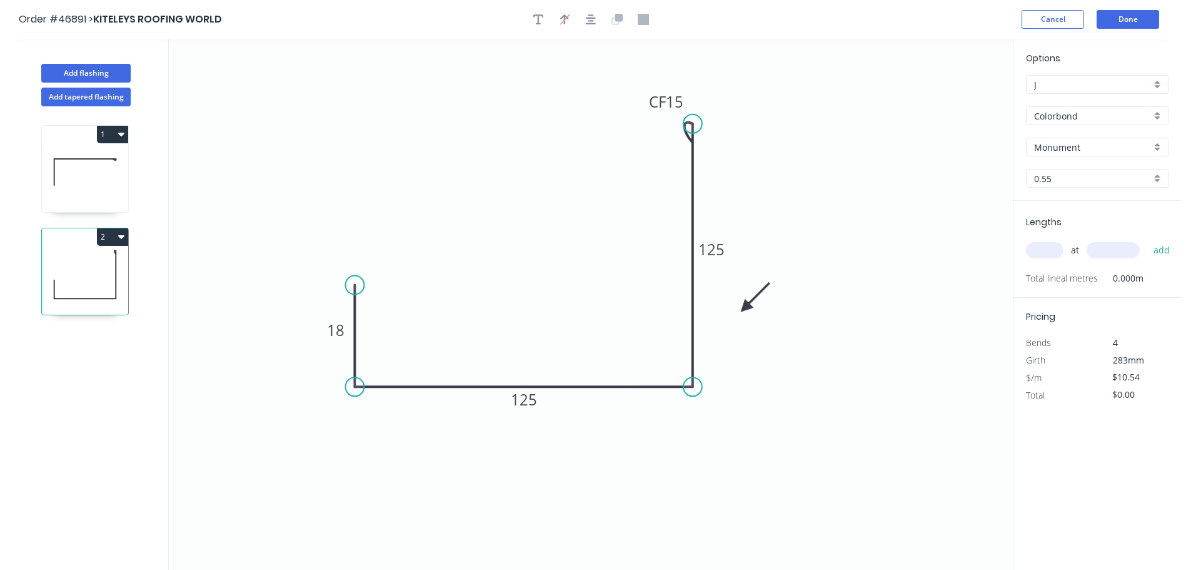
click at [745, 308] on icon at bounding box center [755, 297] width 36 height 36
click at [1051, 250] on input "text" at bounding box center [1045, 250] width 38 height 16
type input "1"
type input "1000"
click at [1147, 239] on button "add" at bounding box center [1161, 249] width 29 height 21
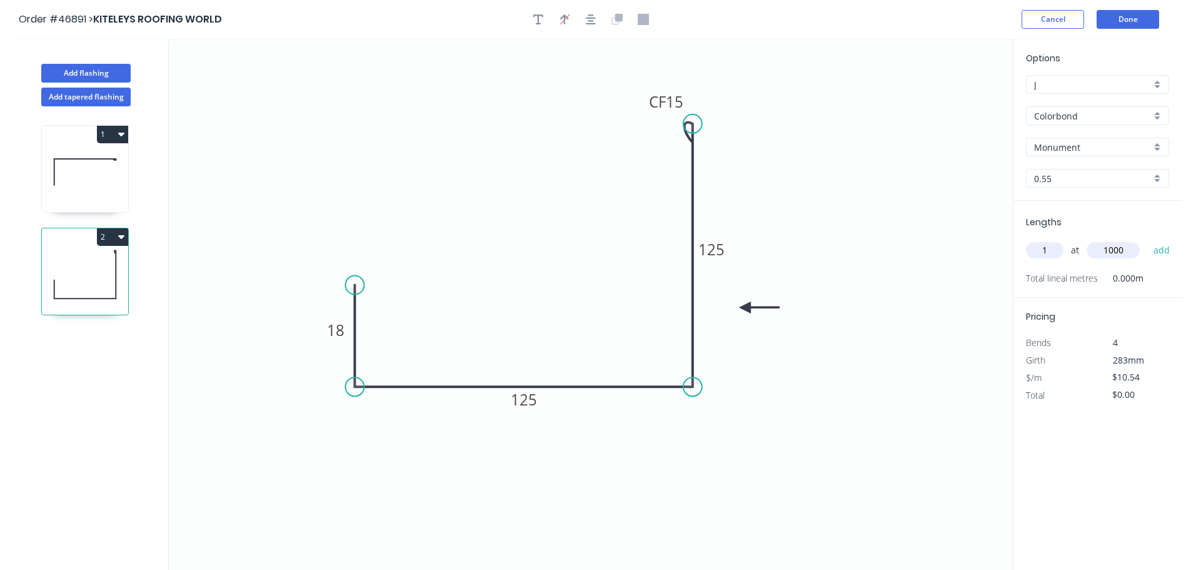
type input "$10.54"
click at [113, 71] on button "Add flashing" at bounding box center [85, 73] width 89 height 19
type input "$0.00"
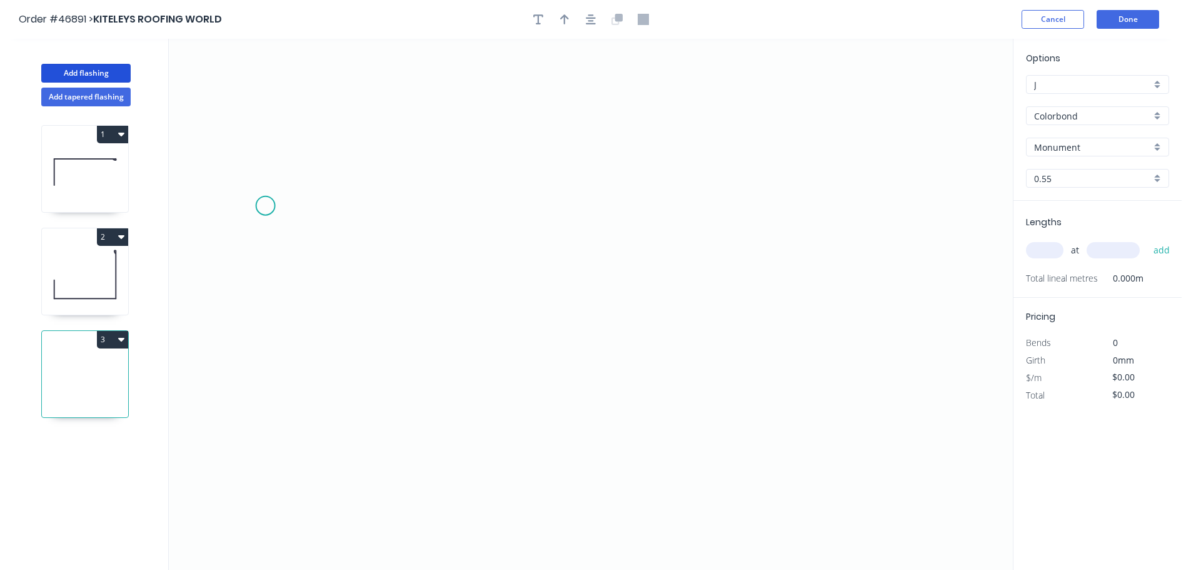
click at [265, 206] on icon "0" at bounding box center [591, 304] width 844 height 531
click at [259, 344] on icon "0" at bounding box center [591, 304] width 844 height 531
click at [625, 337] on icon "0 ?" at bounding box center [591, 304] width 844 height 531
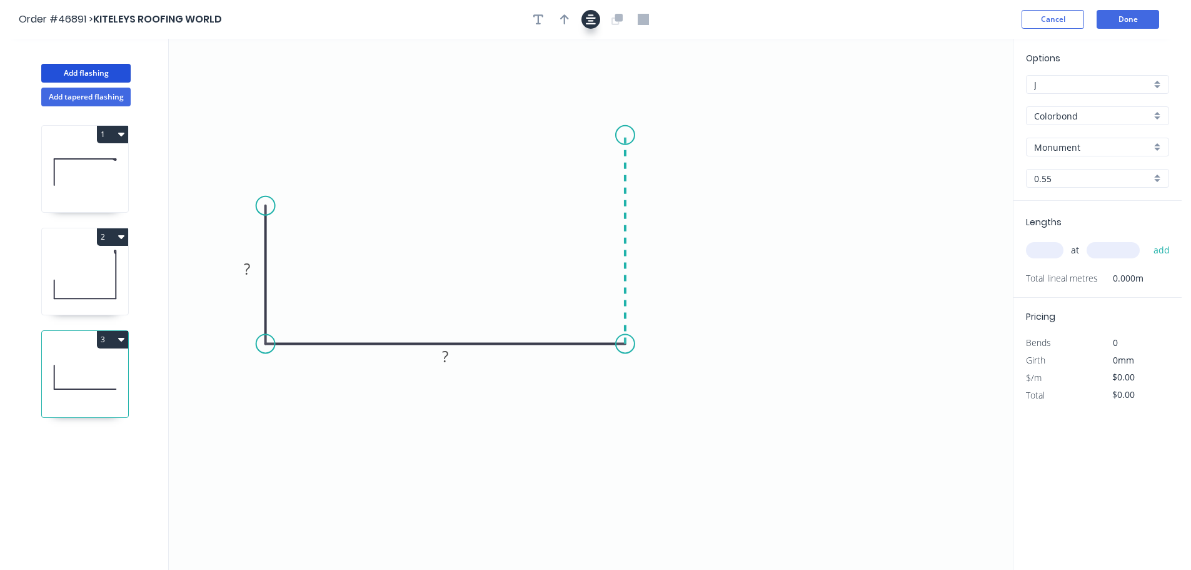
drag, startPoint x: 611, startPoint y: 135, endPoint x: 593, endPoint y: 14, distance: 122.0
click at [611, 127] on icon "0 ? ?" at bounding box center [591, 304] width 844 height 531
click at [246, 274] on tspan "?" at bounding box center [247, 268] width 6 height 21
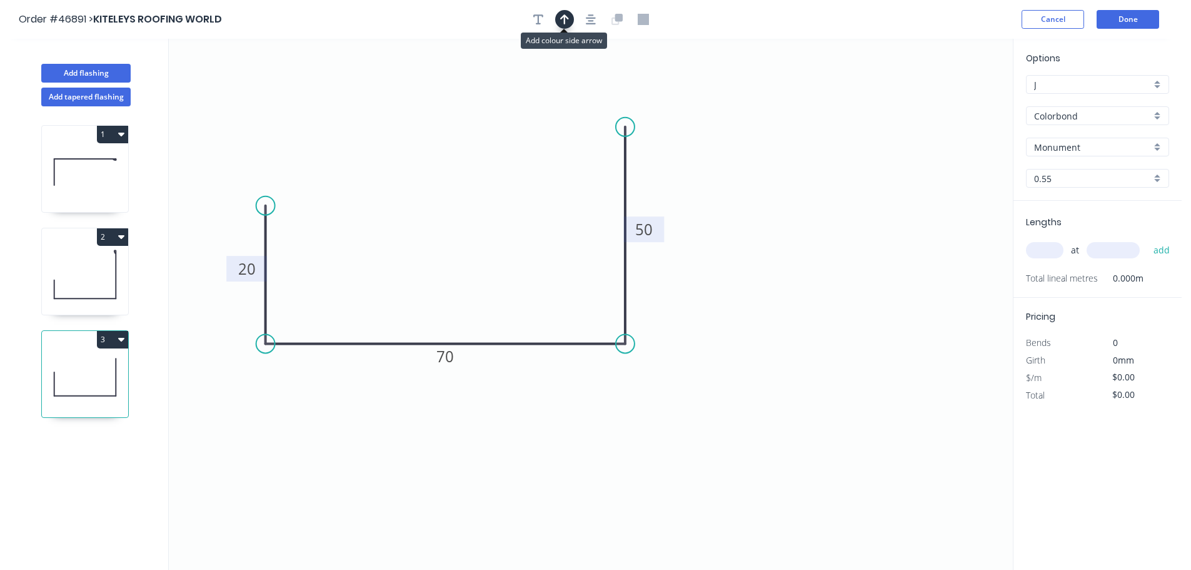
click at [568, 14] on icon "button" at bounding box center [564, 19] width 9 height 11
type input "$5.78"
drag, startPoint x: 950, startPoint y: 101, endPoint x: 662, endPoint y: 281, distance: 339.0
click at [662, 281] on icon at bounding box center [662, 266] width 11 height 40
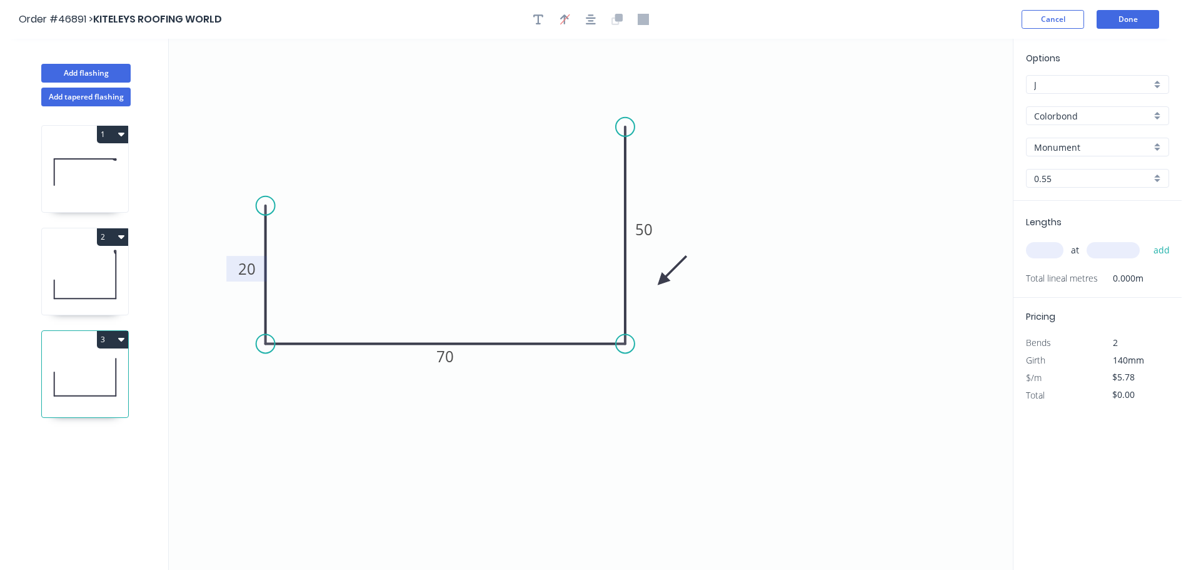
click at [662, 281] on icon at bounding box center [672, 270] width 36 height 36
click at [1036, 249] on input "text" at bounding box center [1045, 250] width 38 height 16
type input "1"
type input "500"
click at [1147, 239] on button "add" at bounding box center [1161, 249] width 29 height 21
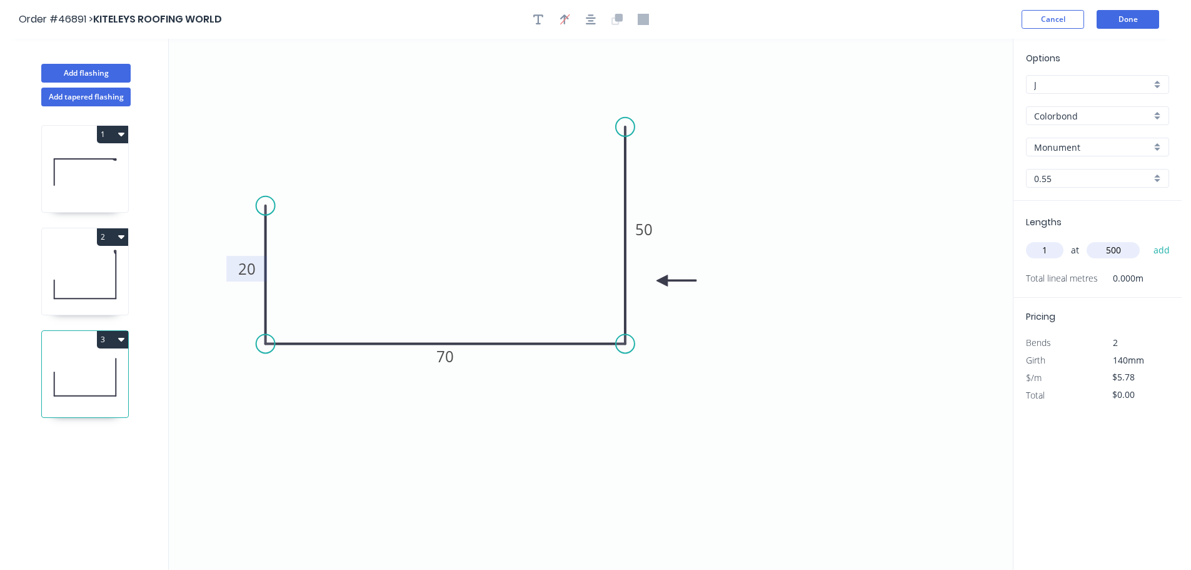
type input "$5.78"
click at [1132, 24] on button "Done" at bounding box center [1128, 19] width 63 height 19
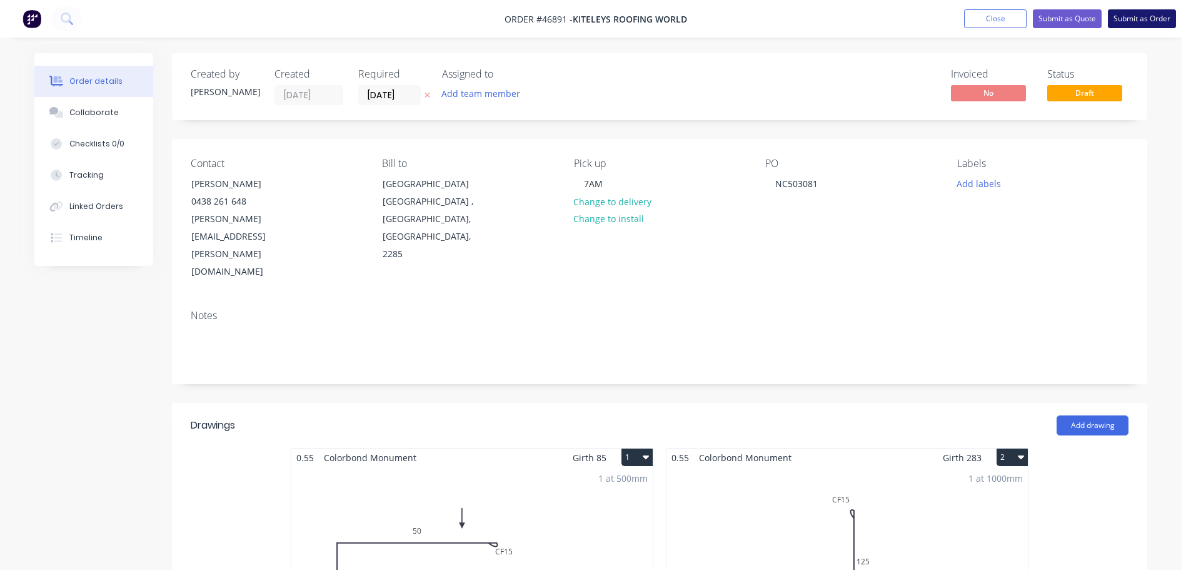
click at [1142, 20] on button "Submit as Order" at bounding box center [1142, 18] width 68 height 19
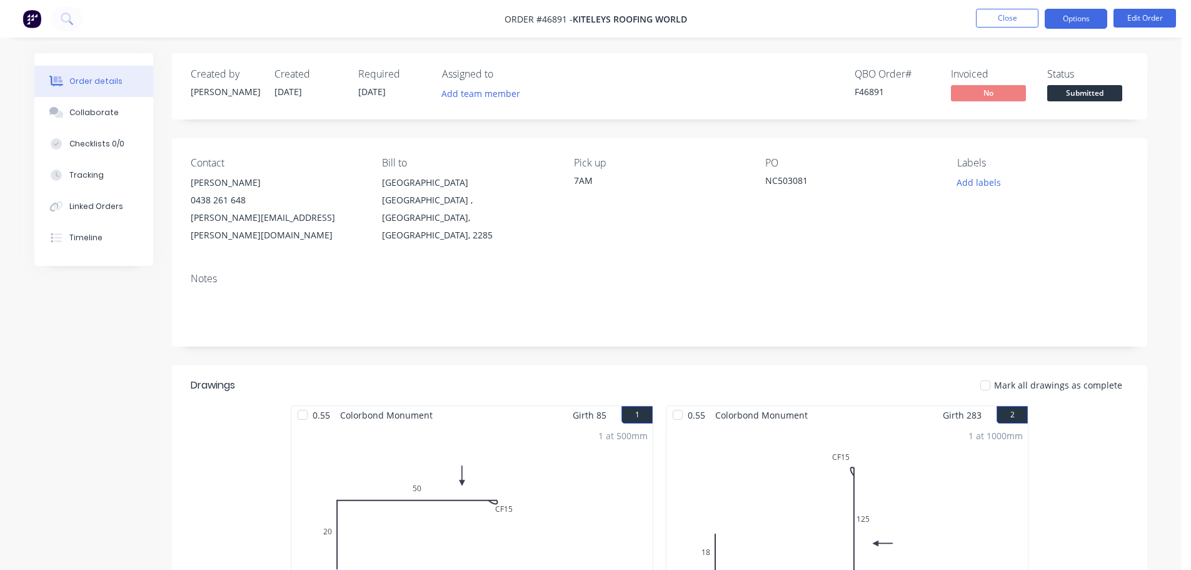
click at [1075, 11] on button "Options" at bounding box center [1076, 19] width 63 height 20
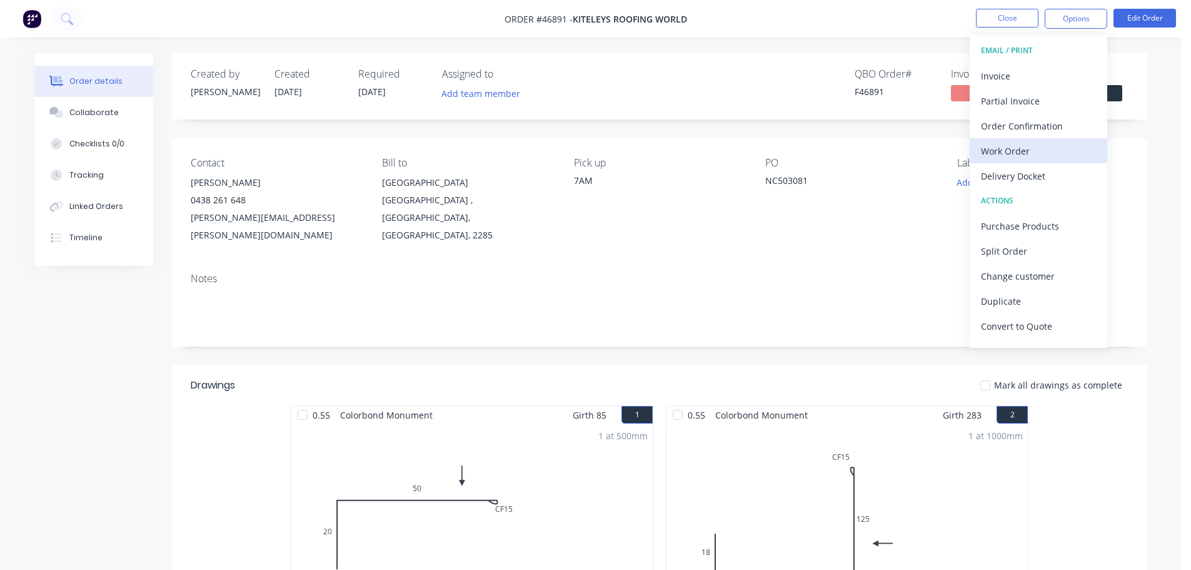
click at [1012, 148] on div "Work Order" at bounding box center [1038, 151] width 115 height 18
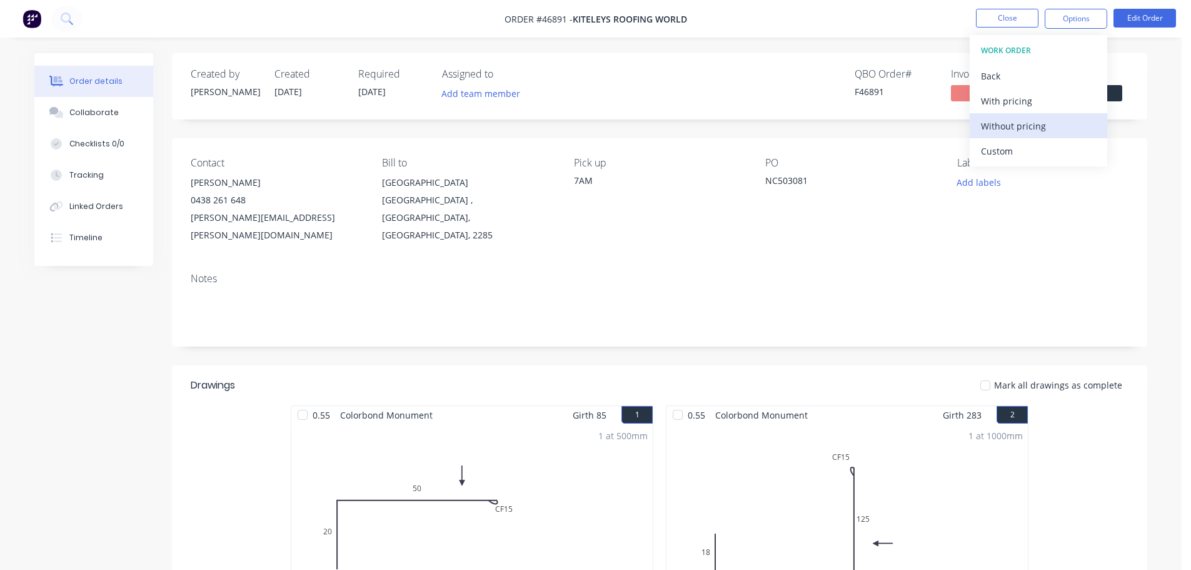
click at [1033, 136] on button "Without pricing" at bounding box center [1039, 125] width 138 height 25
click at [1134, 138] on div "Contact ANDREW BUSCH 0438 261 648 andrew.busch@kiteleys.com.au Bill to 43 MUNIB…" at bounding box center [660, 200] width 976 height 124
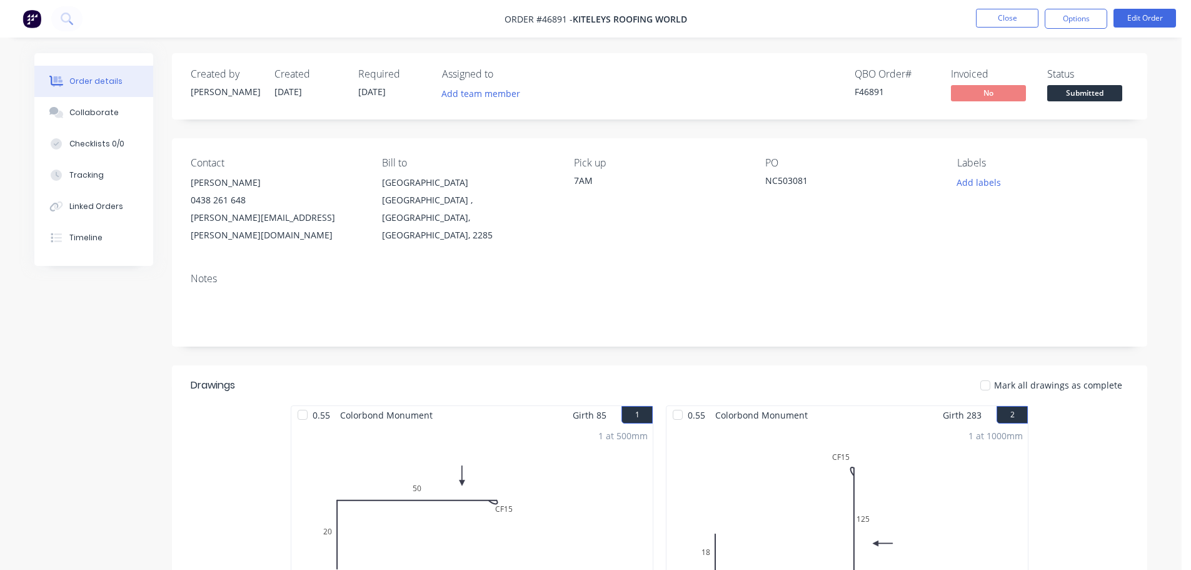
click at [1072, 86] on span "Submitted" at bounding box center [1084, 93] width 75 height 16
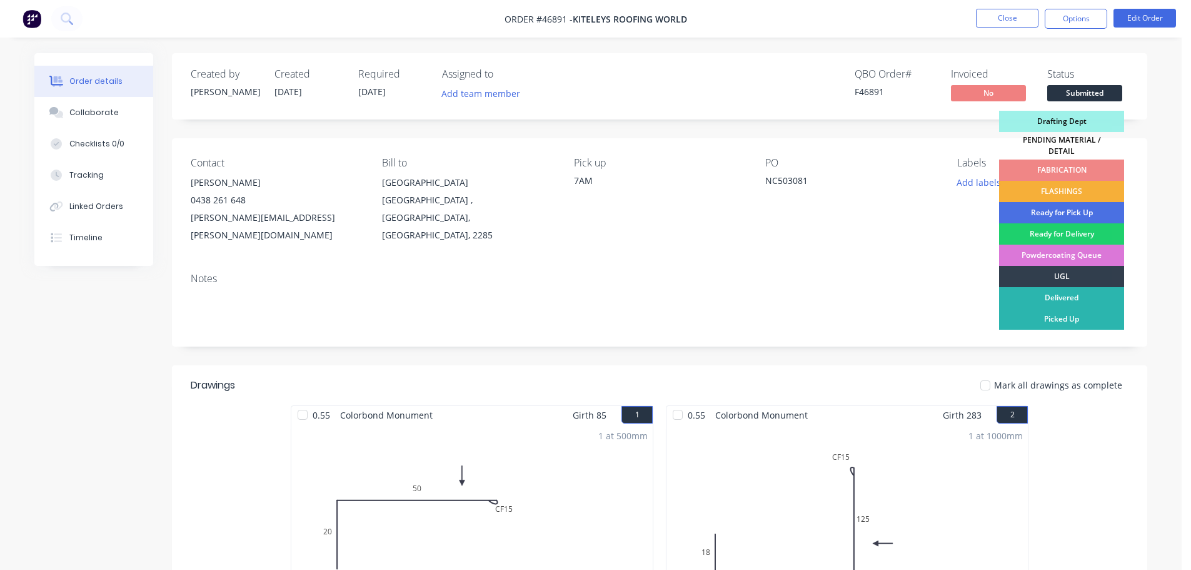
drag, startPoint x: 1074, startPoint y: 189, endPoint x: 1032, endPoint y: 85, distance: 112.8
click at [1074, 190] on div "FLASHINGS" at bounding box center [1061, 191] width 125 height 21
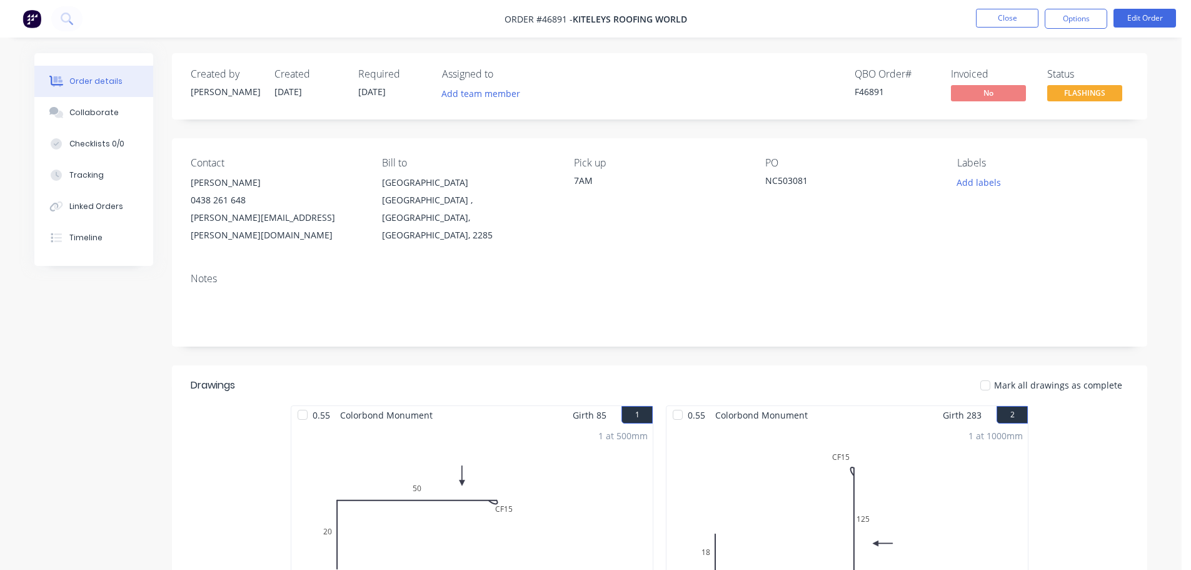
click at [996, 6] on nav "Order #46891 - KITELEYS ROOFING WORLD Close Options Edit Order" at bounding box center [595, 19] width 1191 height 38
click at [1003, 14] on button "Close" at bounding box center [1007, 18] width 63 height 19
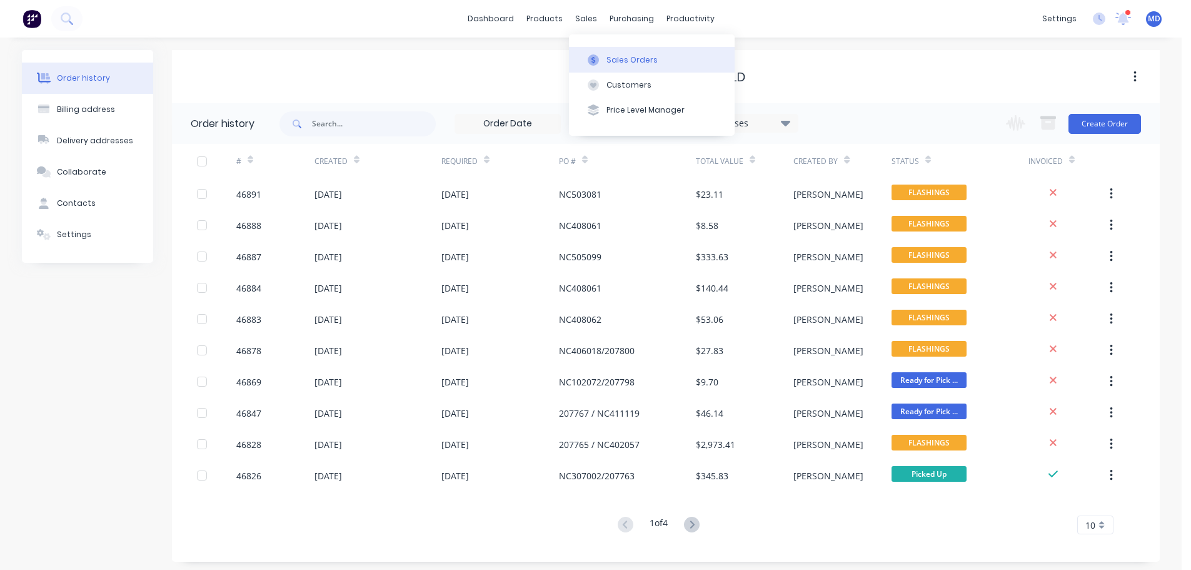
click at [618, 63] on div "Sales Orders" at bounding box center [632, 59] width 51 height 11
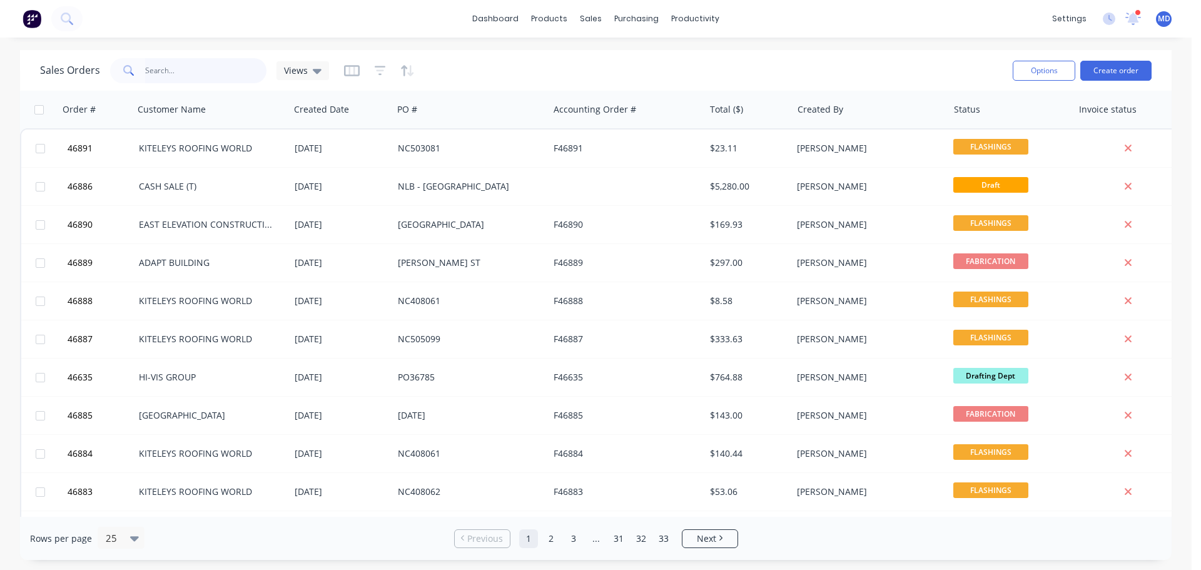
click at [181, 69] on input "text" at bounding box center [206, 70] width 122 height 25
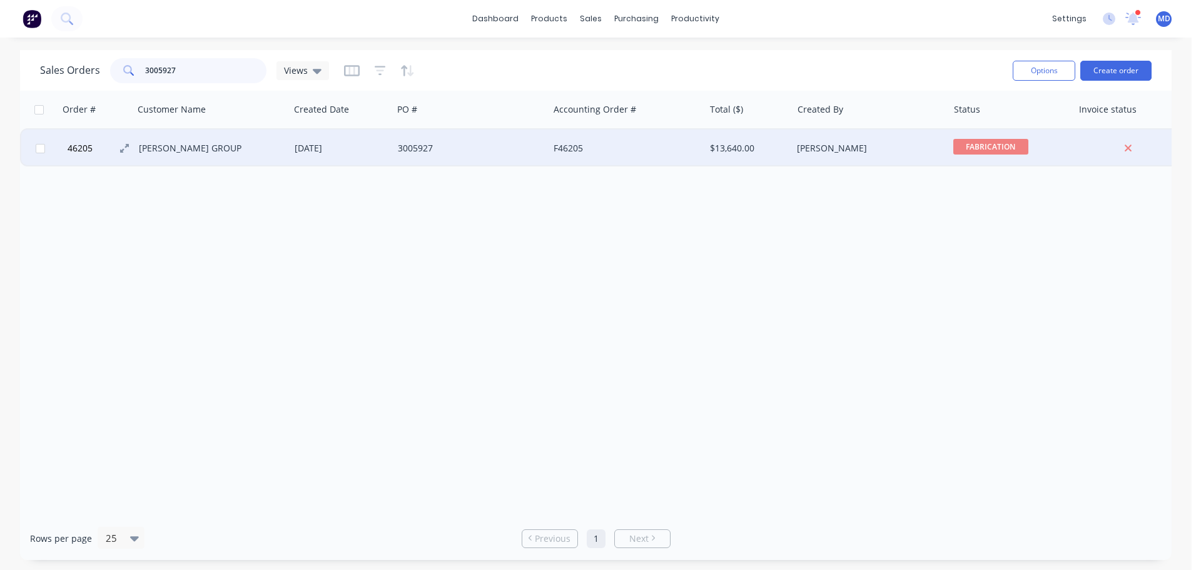
type input "3005927"
click at [94, 149] on button "46205" at bounding box center [101, 148] width 75 height 38
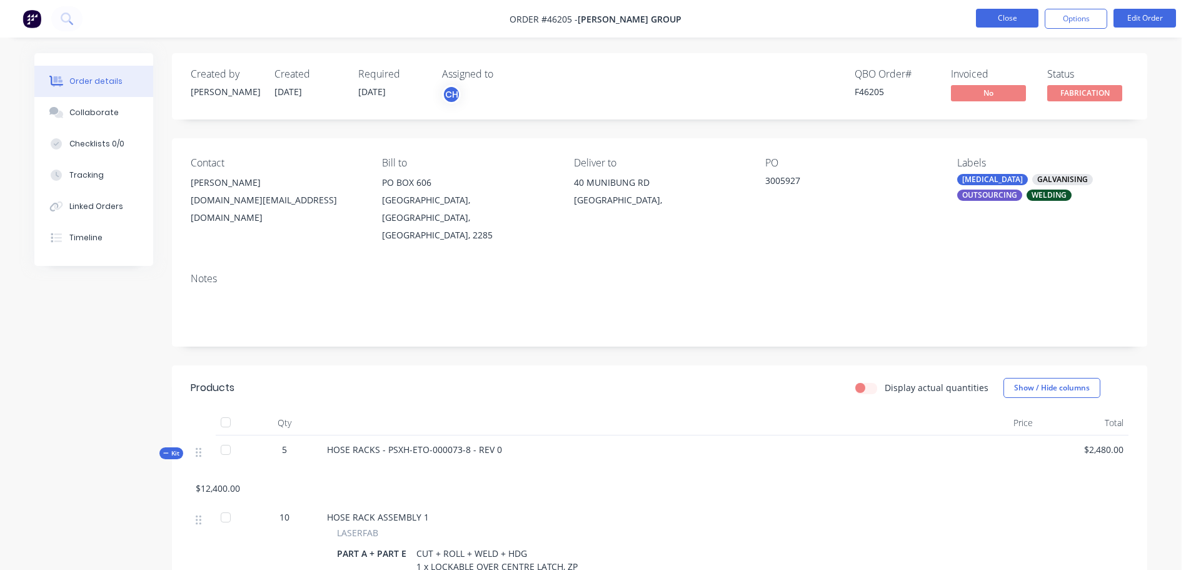
click at [996, 19] on button "Close" at bounding box center [1007, 18] width 63 height 19
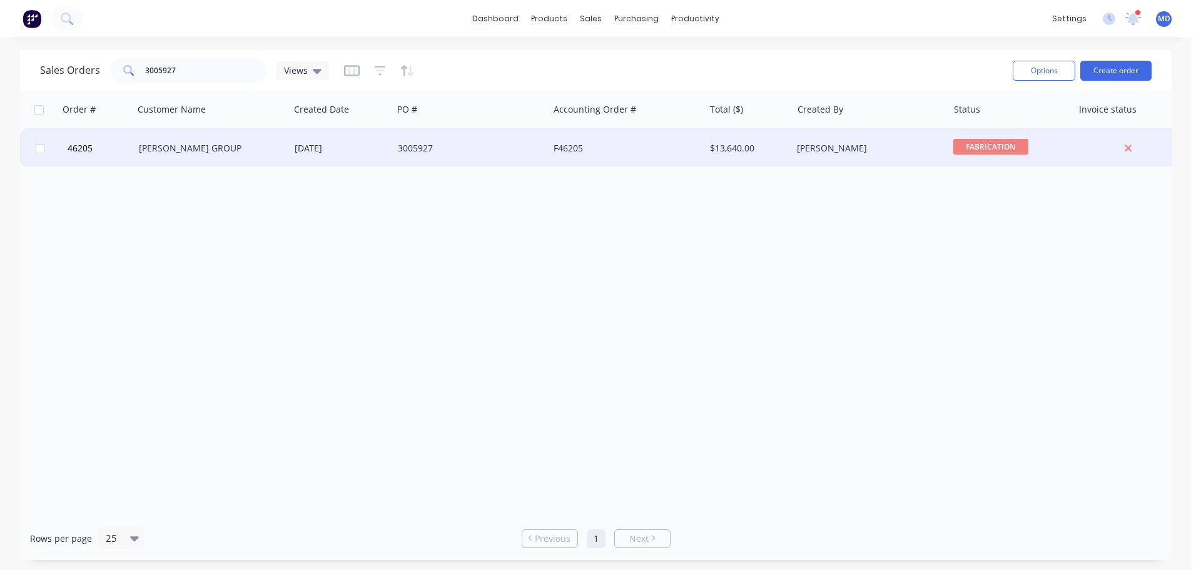
click at [176, 151] on div "[PERSON_NAME] GROUP" at bounding box center [208, 148] width 139 height 13
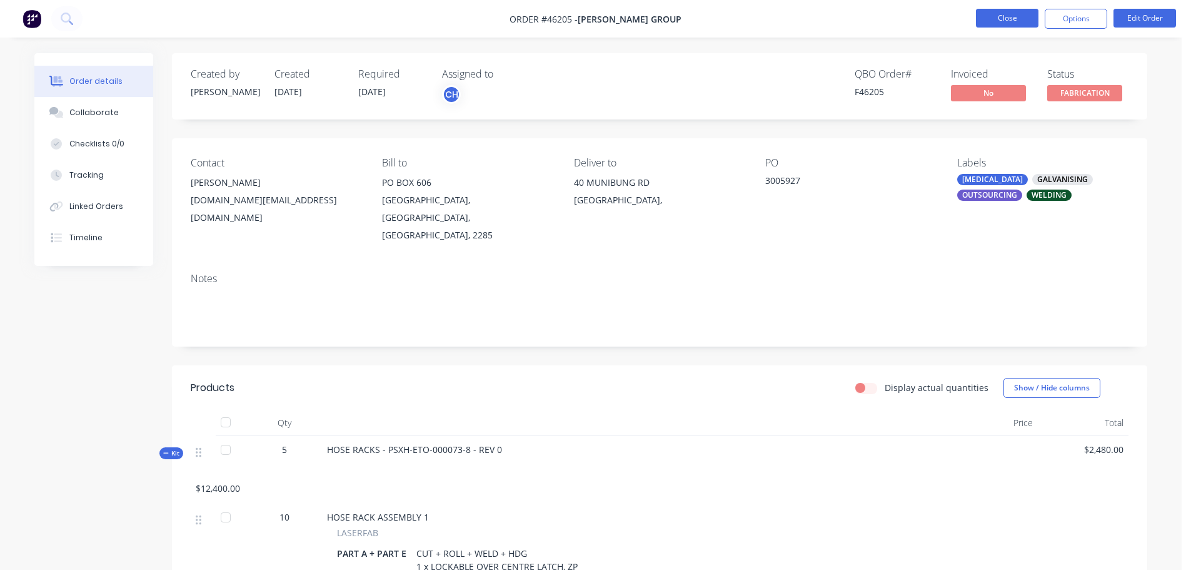
click at [1009, 14] on button "Close" at bounding box center [1007, 18] width 63 height 19
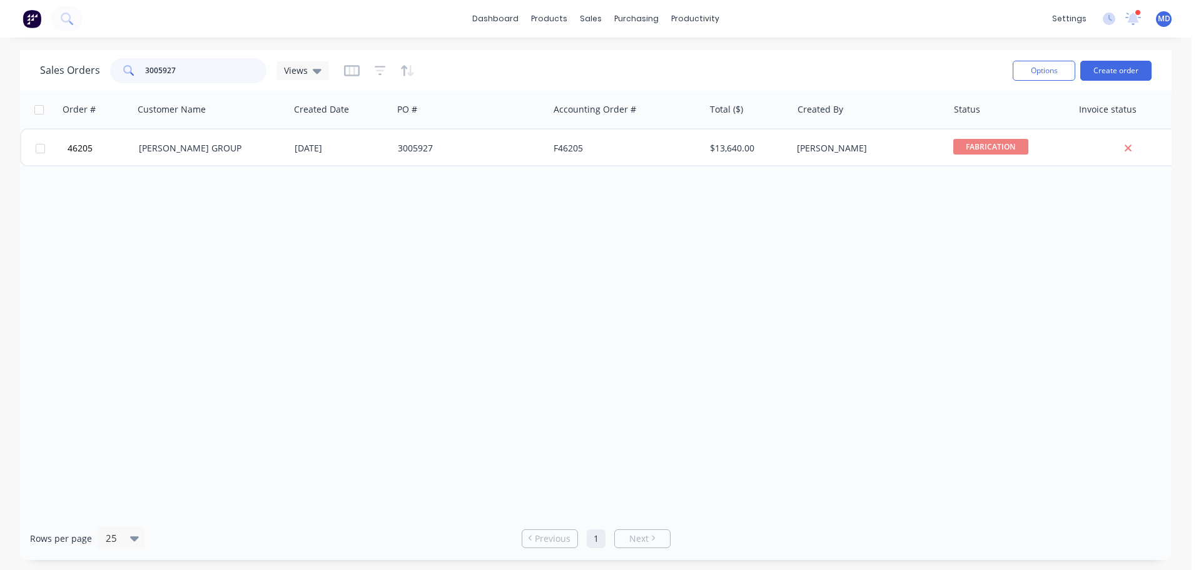
drag, startPoint x: 189, startPoint y: 75, endPoint x: 79, endPoint y: 84, distance: 111.1
click at [79, 84] on div "Sales Orders 3005927 Views" at bounding box center [521, 70] width 962 height 31
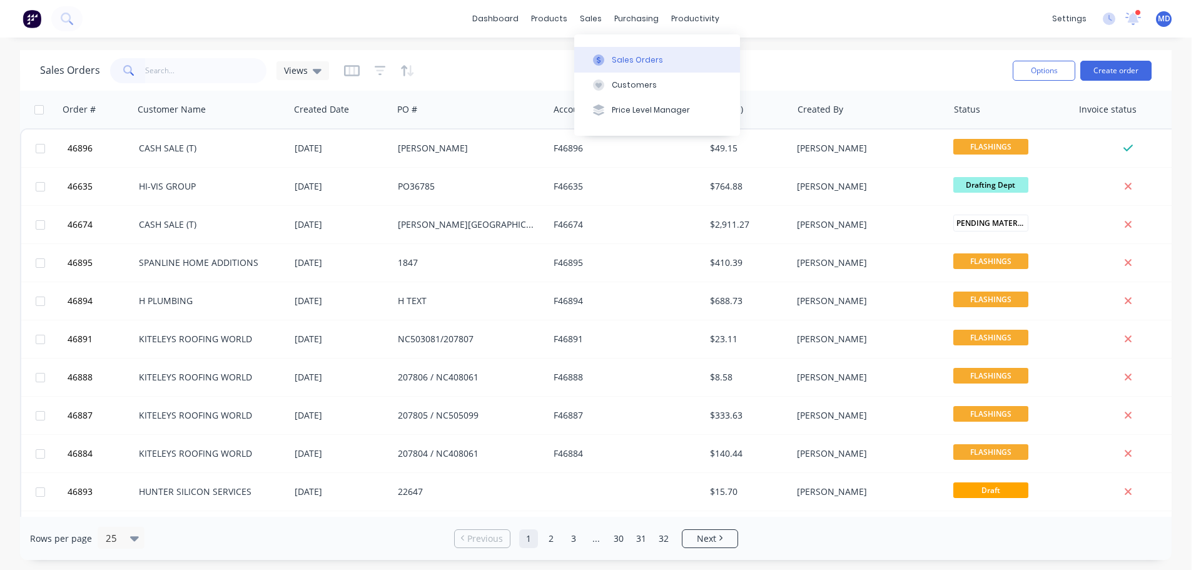
click at [593, 52] on button "Sales Orders" at bounding box center [657, 59] width 166 height 25
